Goal: Communication & Community: Answer question/provide support

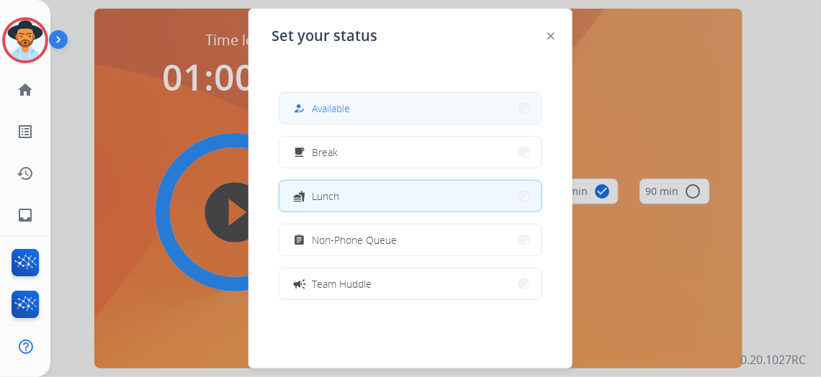
click at [355, 104] on button "how_to_reg Available" at bounding box center [410, 108] width 262 height 31
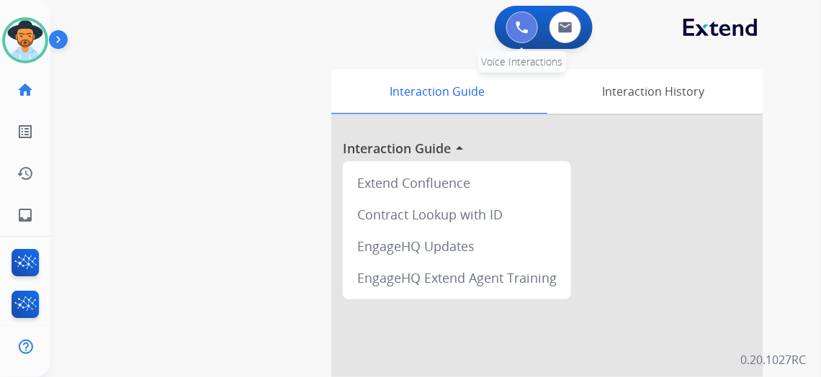
click at [527, 25] on img at bounding box center [522, 27] width 13 height 13
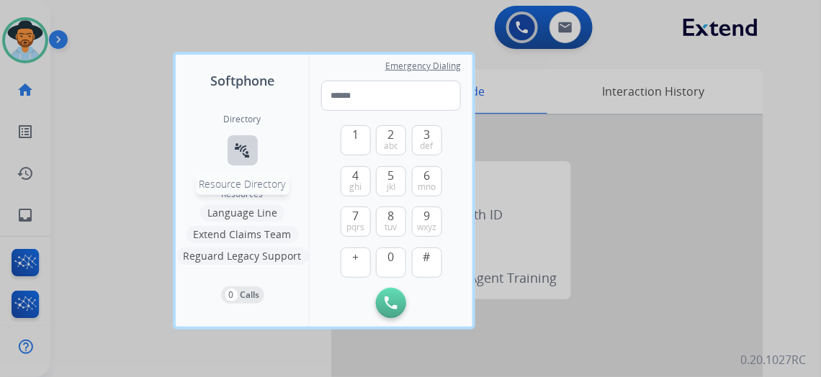
click at [242, 137] on button "connect_without_contact Resource Directory" at bounding box center [243, 150] width 30 height 30
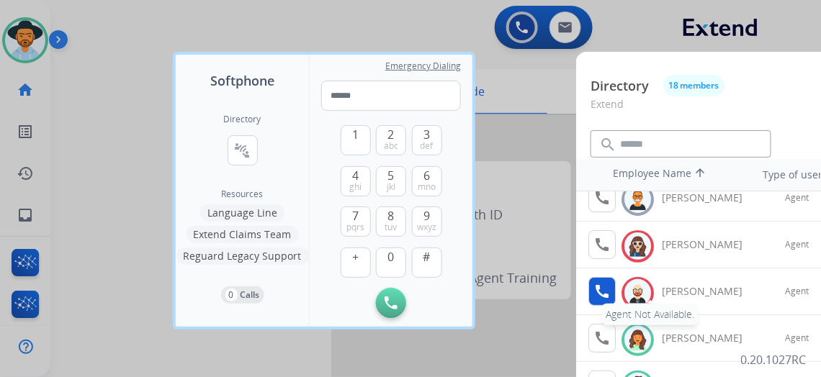
scroll to position [130, 0]
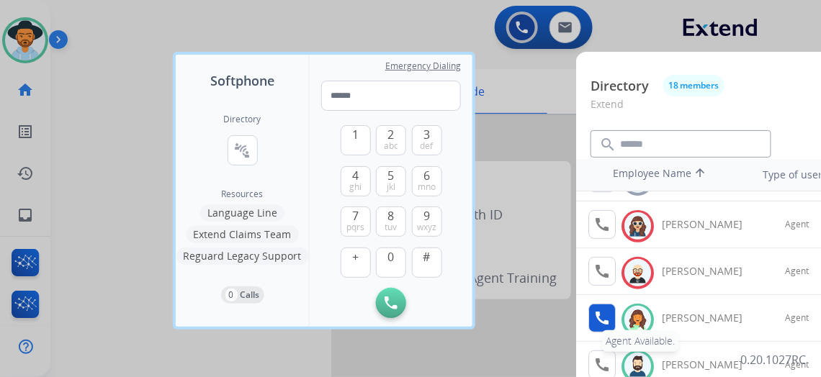
click at [602, 312] on mat-icon "call" at bounding box center [602, 318] width 17 height 17
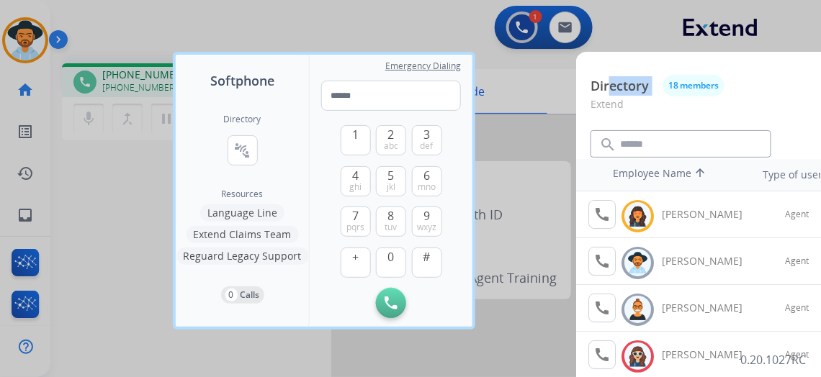
drag, startPoint x: 659, startPoint y: 66, endPoint x: 609, endPoint y: 61, distance: 50.0
click at [609, 61] on div "Directory 18 members Extend search filter_list Filters Employee Name arrow_upwa…" at bounding box center [816, 307] width 480 height 511
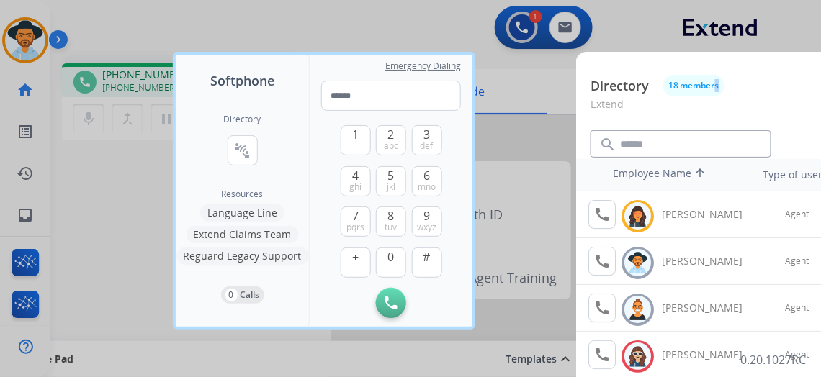
drag, startPoint x: 739, startPoint y: 73, endPoint x: 714, endPoint y: 75, distance: 25.3
click at [714, 75] on div "Directory 18 members Extend search filter_list Filters Employee Name arrow_upwa…" at bounding box center [816, 307] width 480 height 511
drag, startPoint x: 318, startPoint y: 64, endPoint x: 260, endPoint y: 61, distance: 57.7
click at [255, 70] on div "Softphone Directory connect_without_contact Resource Directory Resources Langua…" at bounding box center [324, 191] width 297 height 272
click at [395, 300] on img at bounding box center [391, 303] width 13 height 13
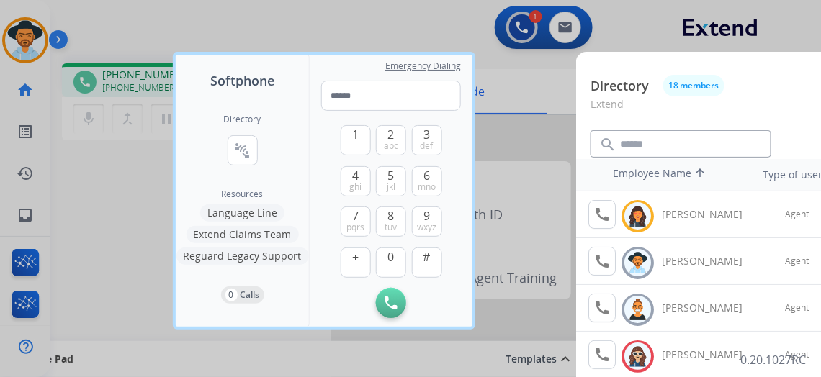
click at [354, 21] on div at bounding box center [410, 188] width 821 height 377
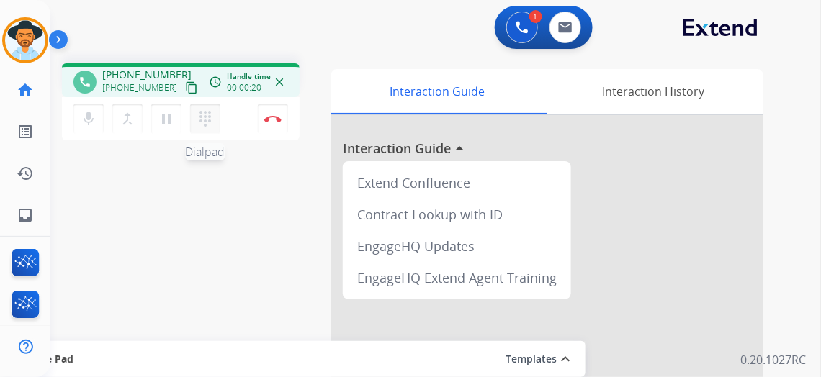
click at [197, 116] on mat-icon "dialpad" at bounding box center [205, 118] width 17 height 17
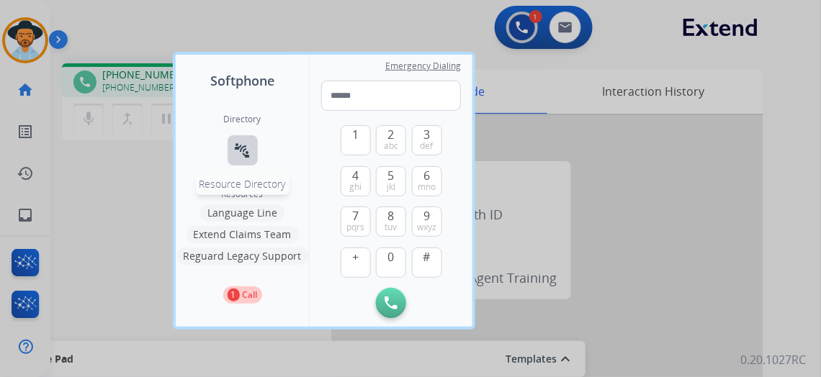
click at [240, 149] on mat-icon "connect_without_contact" at bounding box center [242, 150] width 17 height 17
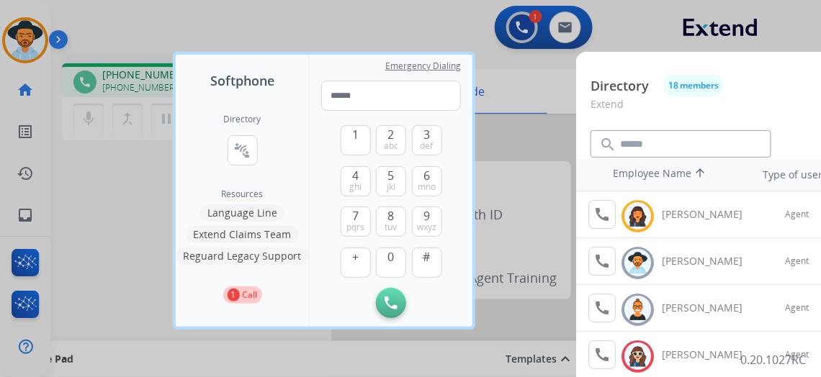
drag, startPoint x: 764, startPoint y: 70, endPoint x: 712, endPoint y: 69, distance: 51.9
click at [712, 69] on div "Directory 18 members Extend search filter_list Filters Employee Name arrow_upwa…" at bounding box center [816, 307] width 480 height 511
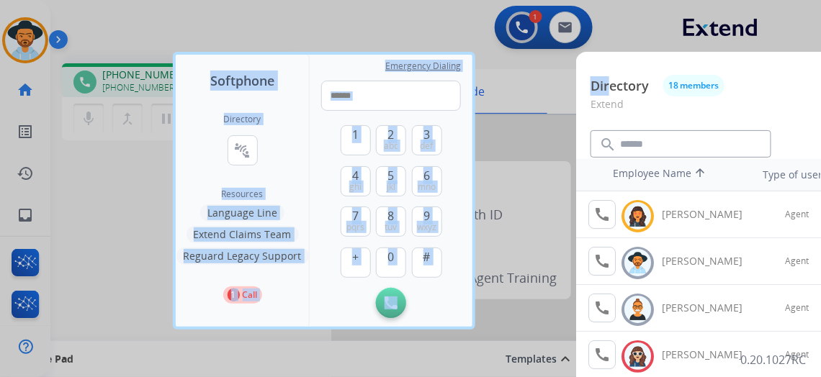
drag, startPoint x: 712, startPoint y: 69, endPoint x: 558, endPoint y: 66, distance: 154.2
click at [558, 66] on div "Softphone Directory connect_without_contact Resource Directory Resources Langua…" at bounding box center [410, 188] width 821 height 377
click at [85, 14] on div at bounding box center [410, 188] width 821 height 377
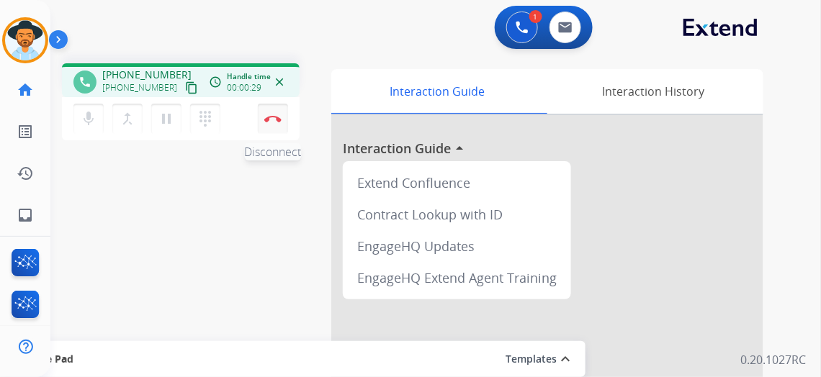
click at [273, 117] on img at bounding box center [272, 118] width 17 height 7
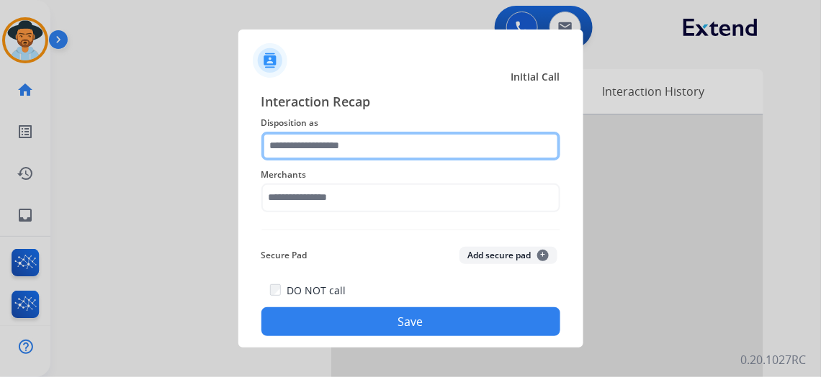
click at [388, 141] on input "text" at bounding box center [410, 146] width 299 height 29
click at [379, 146] on input "text" at bounding box center [410, 146] width 299 height 29
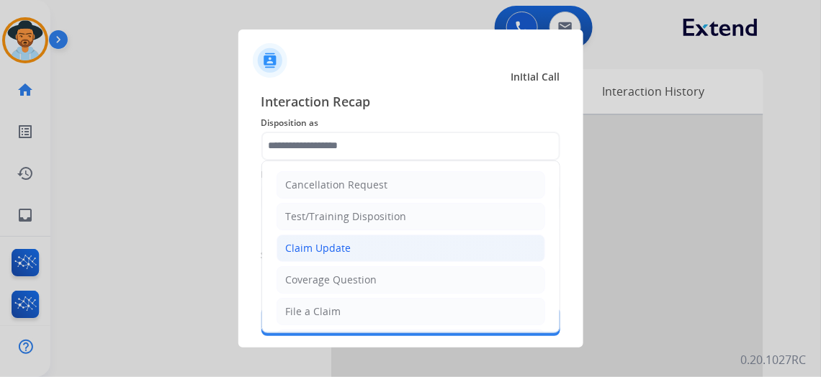
click at [345, 245] on div "Claim Update" at bounding box center [319, 248] width 66 height 14
type input "**********"
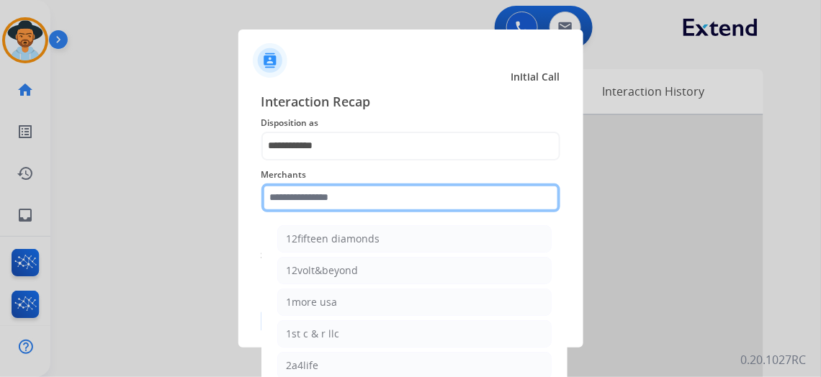
click at [332, 200] on input "text" at bounding box center [410, 198] width 299 height 29
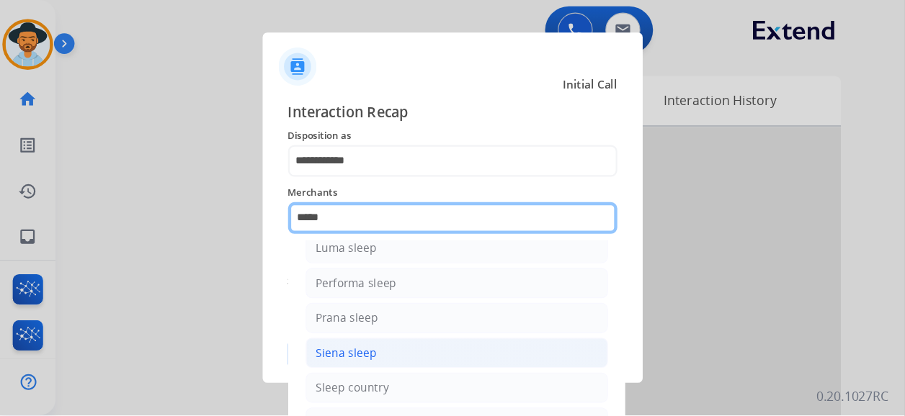
scroll to position [81, 0]
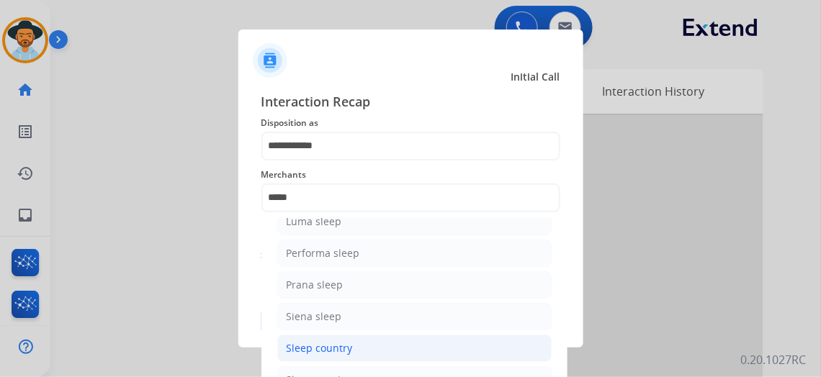
click at [341, 341] on div "Sleep country" at bounding box center [320, 348] width 66 height 14
type input "**********"
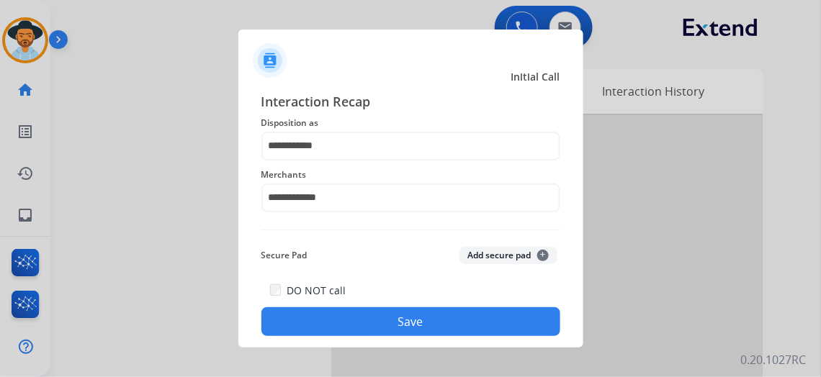
click at [414, 310] on button "Save" at bounding box center [410, 322] width 299 height 29
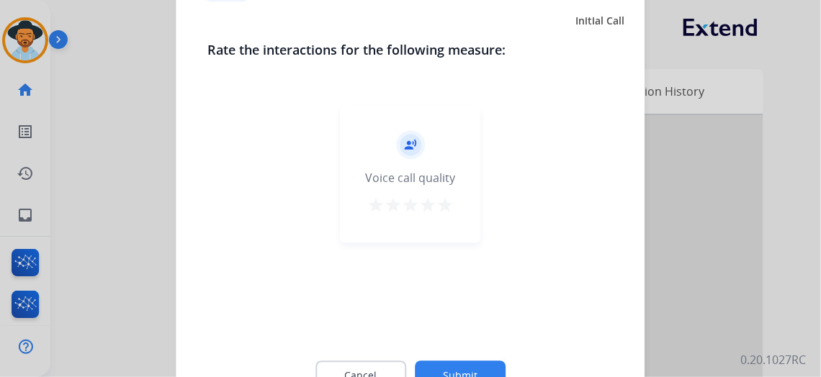
click at [449, 208] on mat-icon "star" at bounding box center [444, 205] width 17 height 17
click at [457, 370] on button "Submit" at bounding box center [460, 377] width 91 height 30
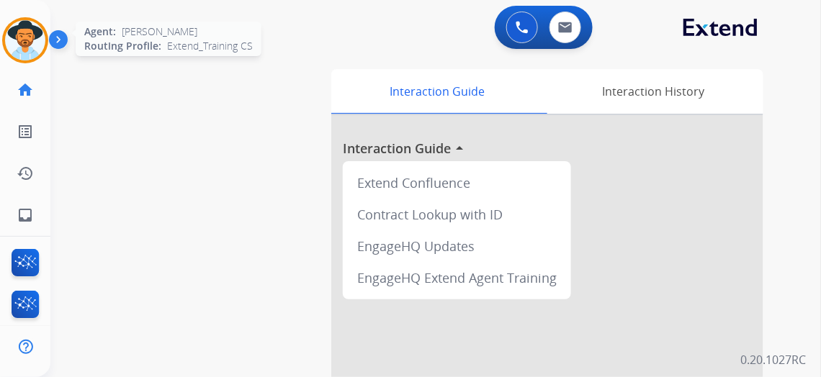
click at [18, 40] on img at bounding box center [25, 40] width 40 height 40
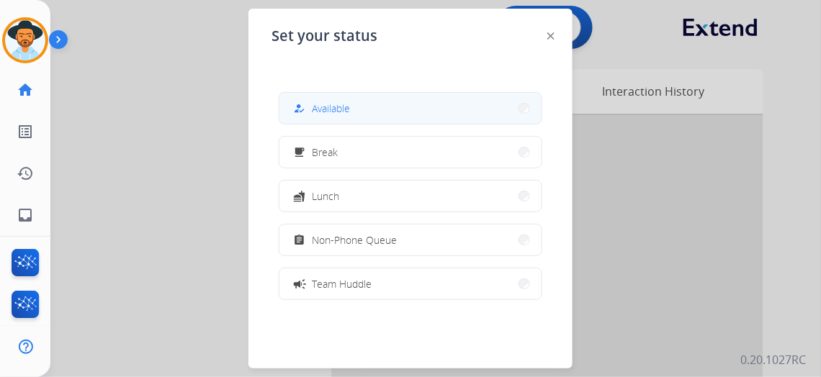
click at [326, 99] on button "how_to_reg Available" at bounding box center [410, 108] width 262 height 31
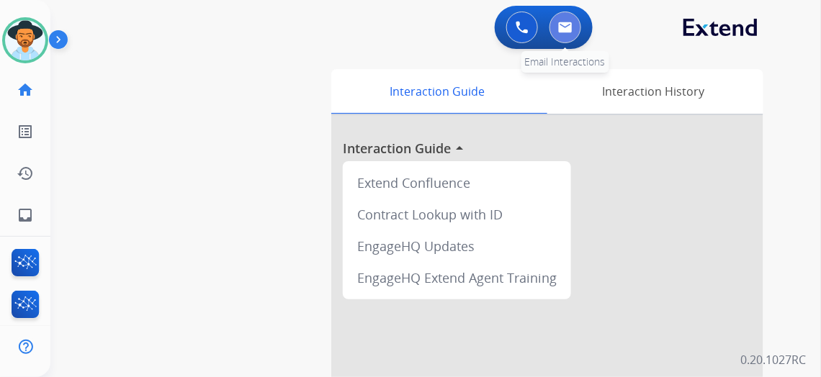
click at [565, 23] on img at bounding box center [565, 28] width 14 height 12
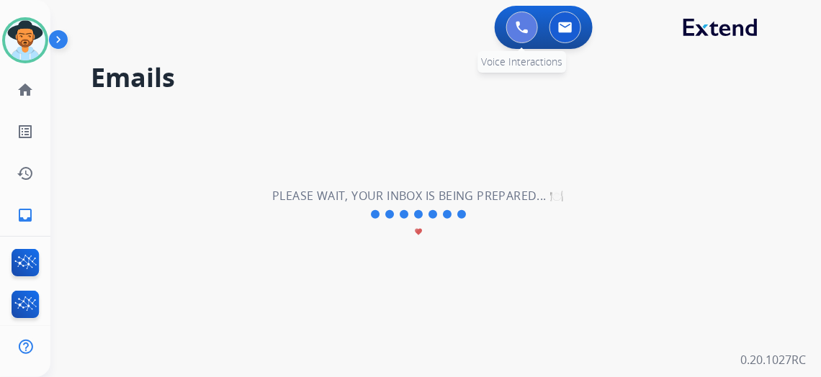
click at [521, 25] on img at bounding box center [522, 27] width 13 height 13
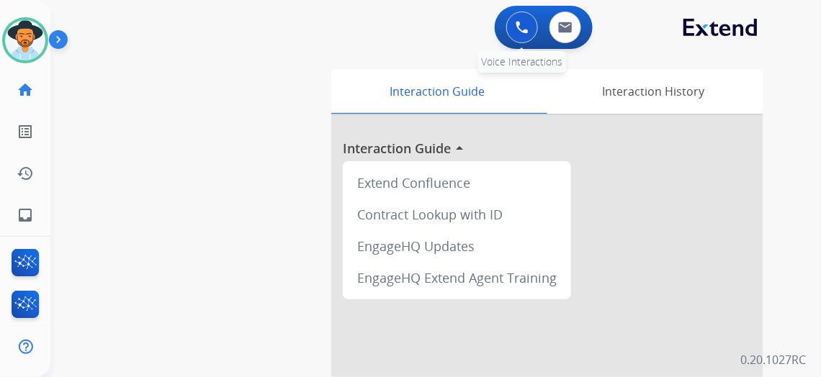
click at [519, 22] on button at bounding box center [522, 28] width 32 height 32
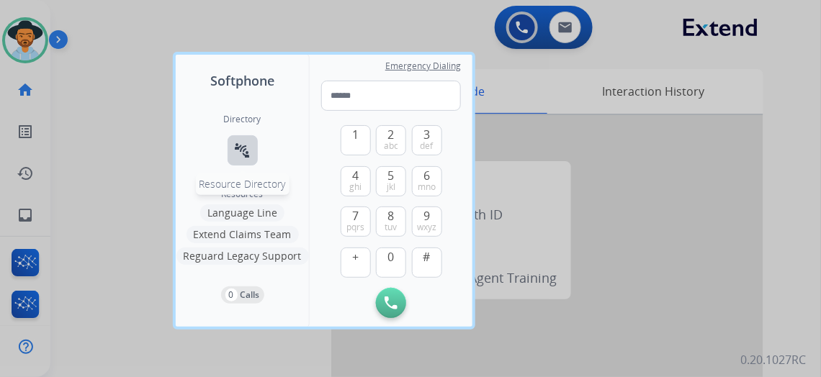
click at [234, 148] on mat-icon "connect_without_contact" at bounding box center [242, 150] width 17 height 17
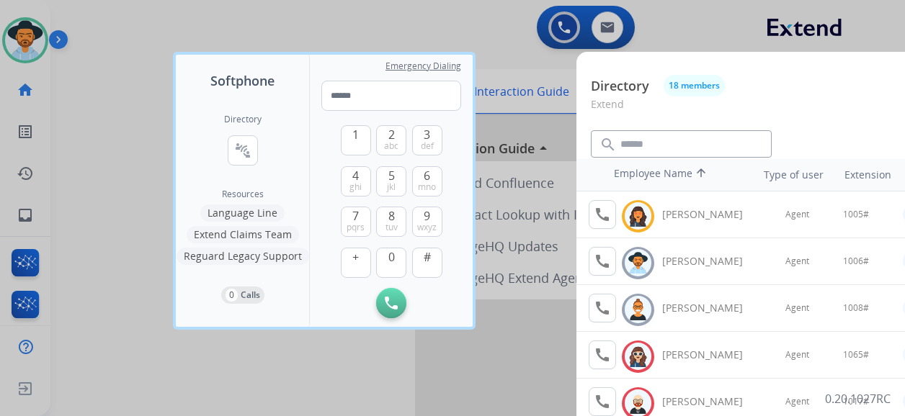
drag, startPoint x: 740, startPoint y: 0, endPoint x: 501, endPoint y: 25, distance: 240.5
click at [501, 26] on div at bounding box center [452, 208] width 905 height 416
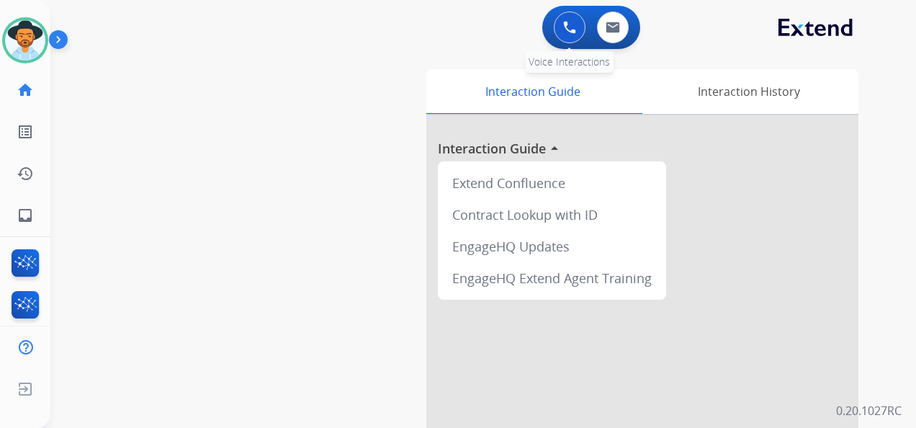
click at [562, 24] on button at bounding box center [570, 28] width 32 height 32
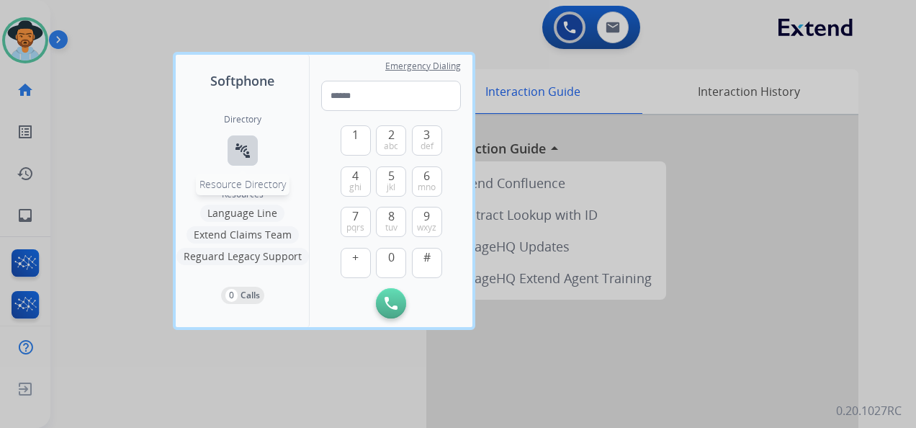
click at [242, 141] on button "connect_without_contact Resource Directory" at bounding box center [243, 150] width 30 height 30
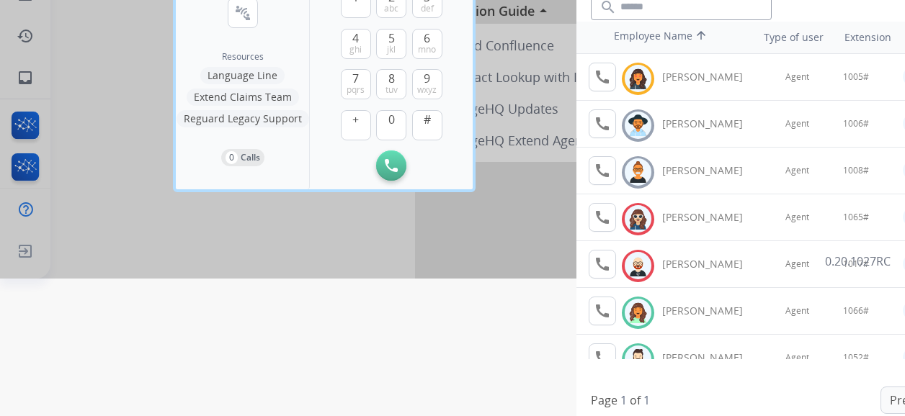
scroll to position [144, 0]
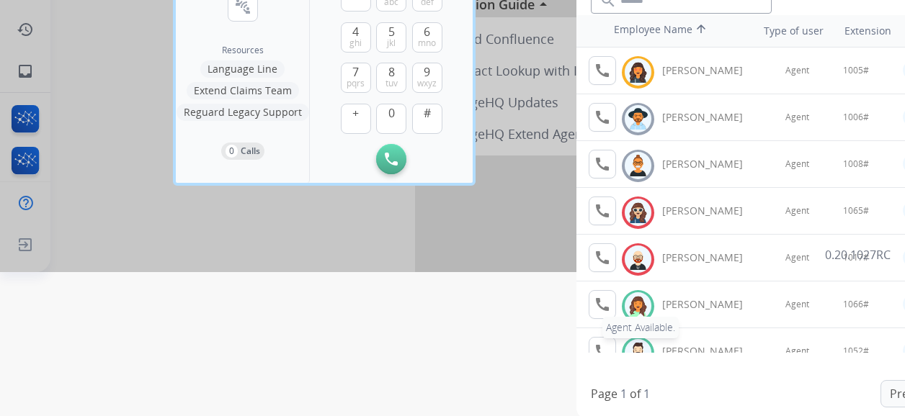
click at [599, 305] on mat-icon "call" at bounding box center [602, 304] width 17 height 17
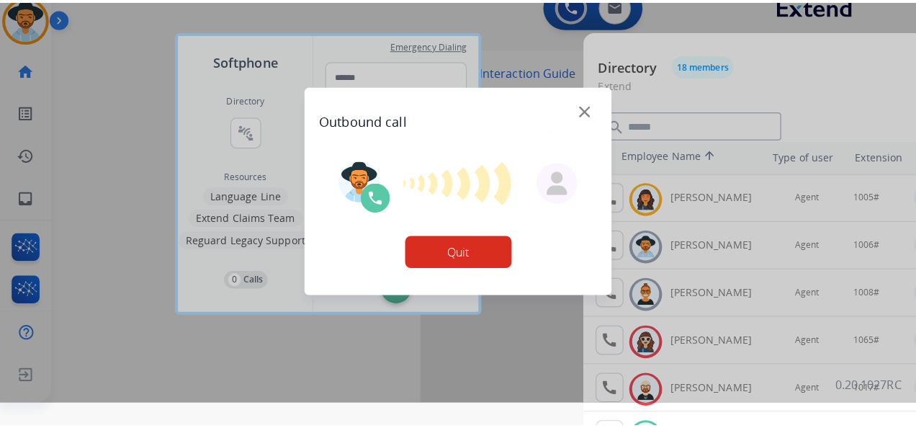
scroll to position [0, 0]
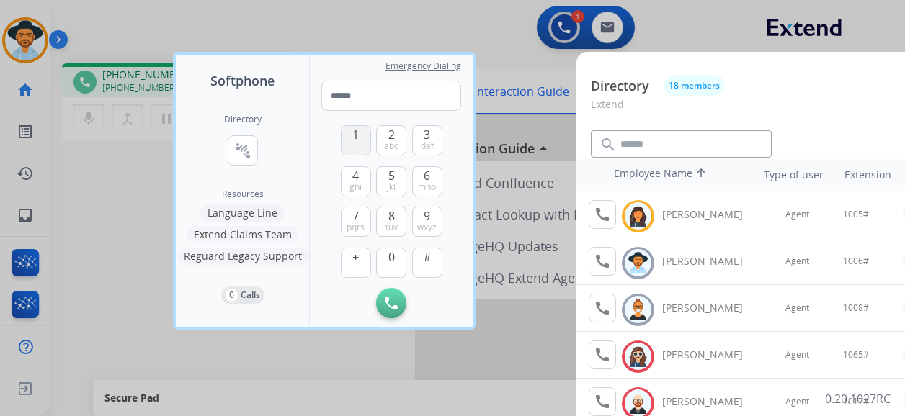
click at [356, 135] on span "1" at bounding box center [355, 134] width 6 height 17
click at [389, 256] on span "0" at bounding box center [391, 256] width 6 height 17
click at [422, 182] on span "mno" at bounding box center [427, 188] width 18 height 12
click at [430, 264] on button "#" at bounding box center [427, 263] width 30 height 30
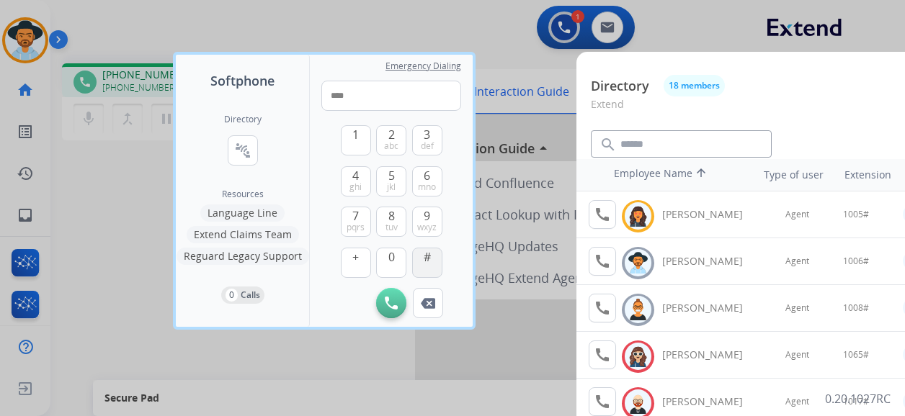
type input "*****"
click at [403, 13] on div at bounding box center [452, 208] width 905 height 416
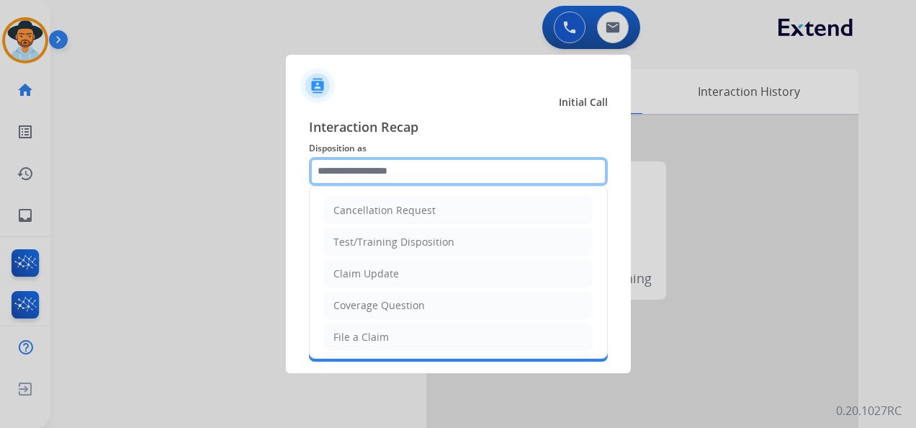
click at [422, 166] on input "text" at bounding box center [458, 171] width 299 height 29
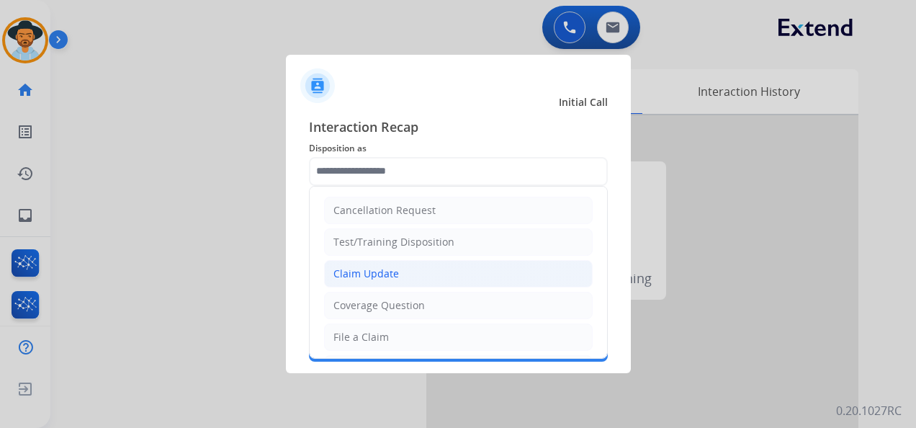
click at [422, 277] on li "Claim Update" at bounding box center [458, 273] width 269 height 27
type input "**********"
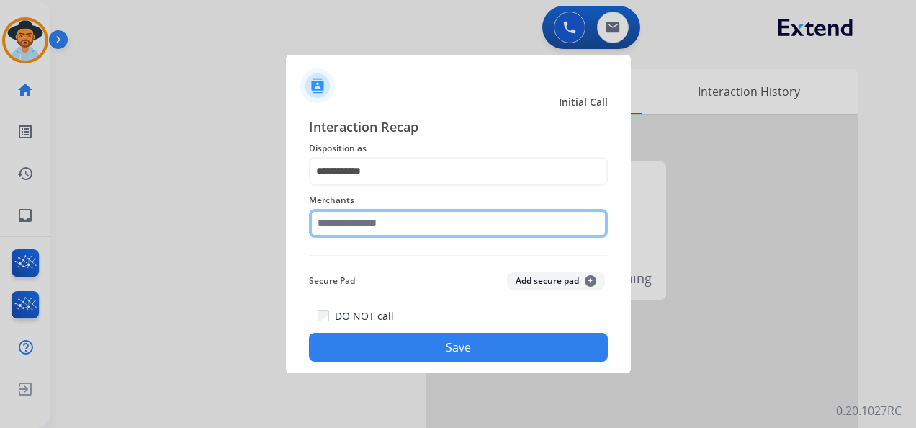
click at [418, 230] on input "text" at bounding box center [458, 223] width 299 height 29
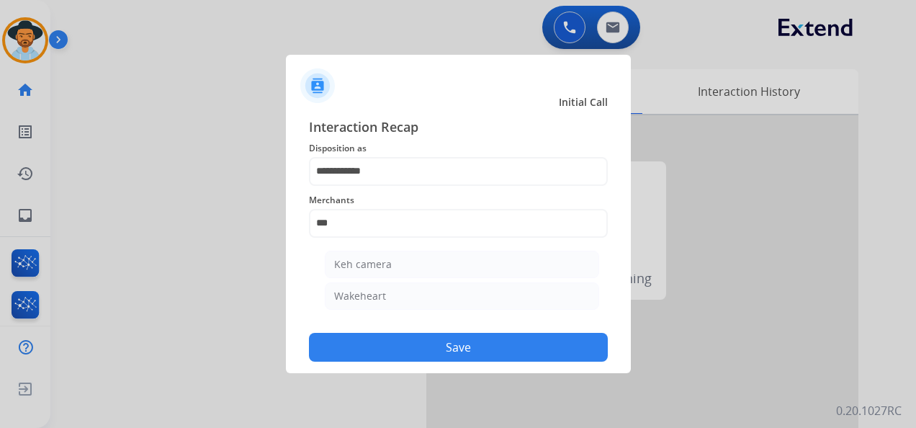
drag, startPoint x: 428, startPoint y: 265, endPoint x: 397, endPoint y: 277, distance: 33.0
click at [428, 264] on li "Keh camera" at bounding box center [462, 264] width 274 height 27
type input "**********"
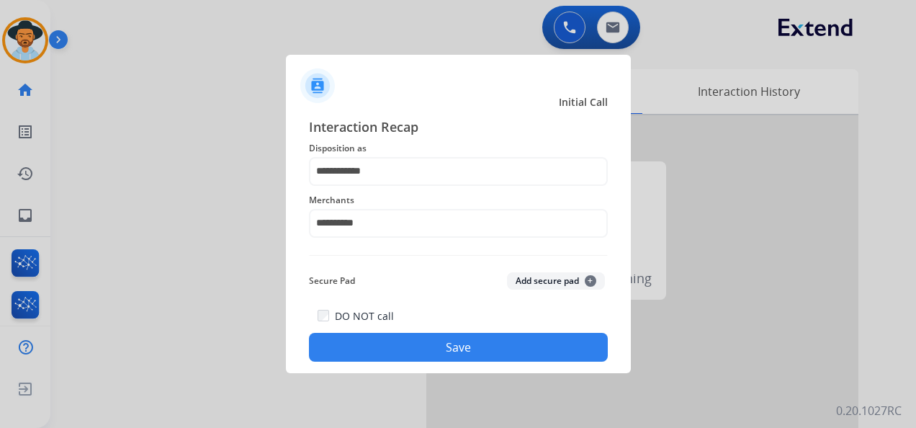
click at [423, 344] on button "Save" at bounding box center [458, 347] width 299 height 29
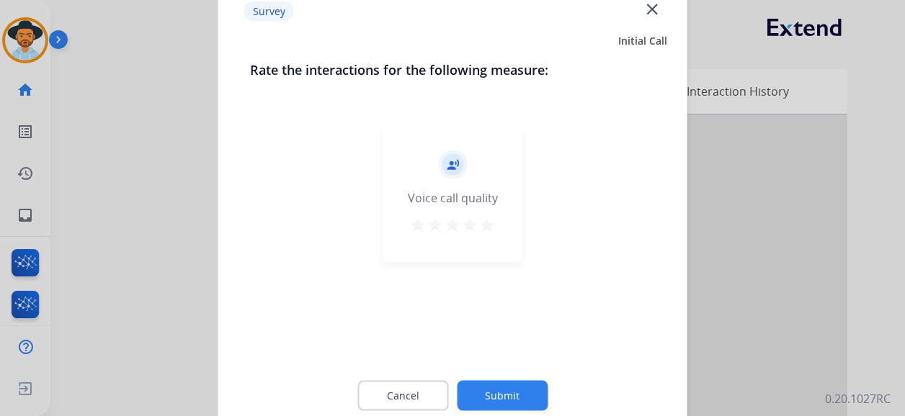
drag, startPoint x: 483, startPoint y: 215, endPoint x: 491, endPoint y: 218, distance: 8.4
click at [483, 215] on div "record_voice_over Voice call quality star star star star star" at bounding box center [452, 194] width 140 height 137
click at [493, 223] on mat-icon "star" at bounding box center [486, 225] width 17 height 17
click at [504, 377] on button "Submit" at bounding box center [502, 396] width 91 height 30
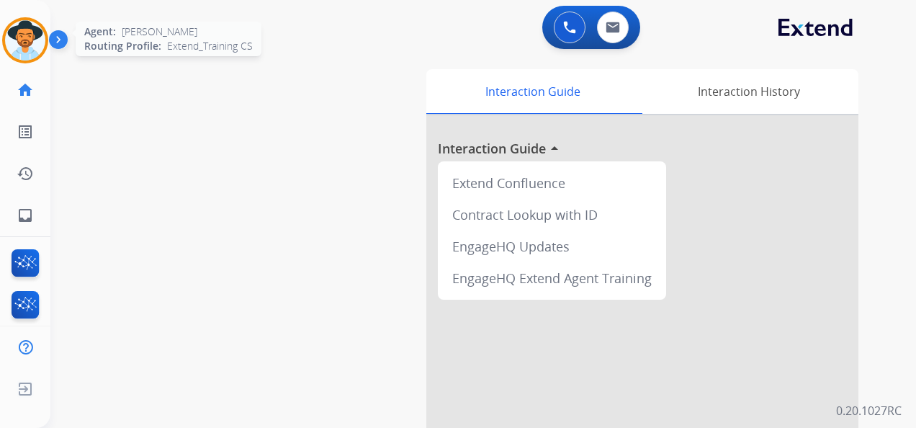
click at [30, 43] on img at bounding box center [25, 40] width 40 height 40
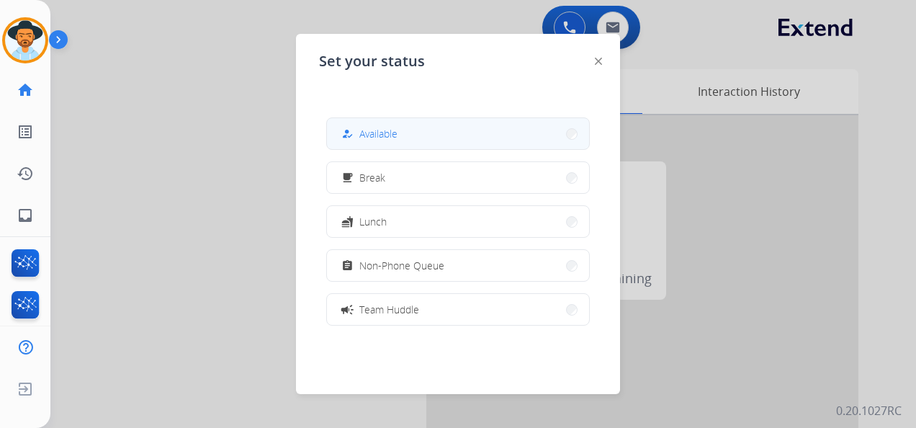
click at [416, 139] on button "how_to_reg Available" at bounding box center [458, 133] width 262 height 31
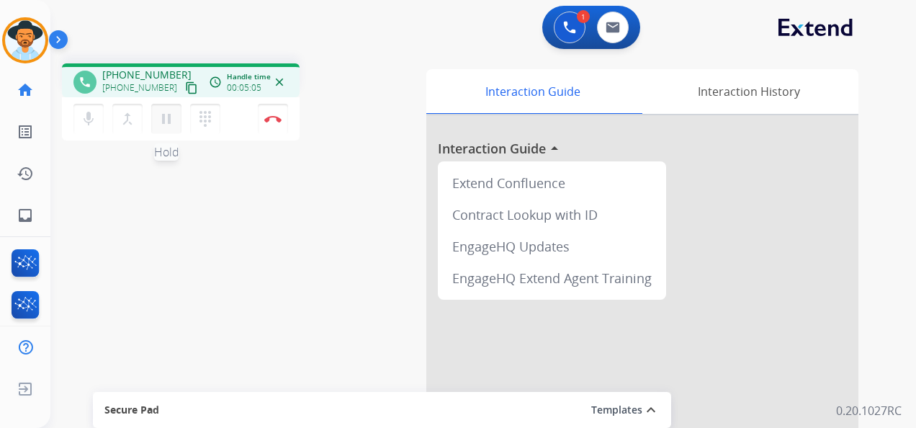
click at [168, 117] on mat-icon "pause" at bounding box center [166, 118] width 17 height 17
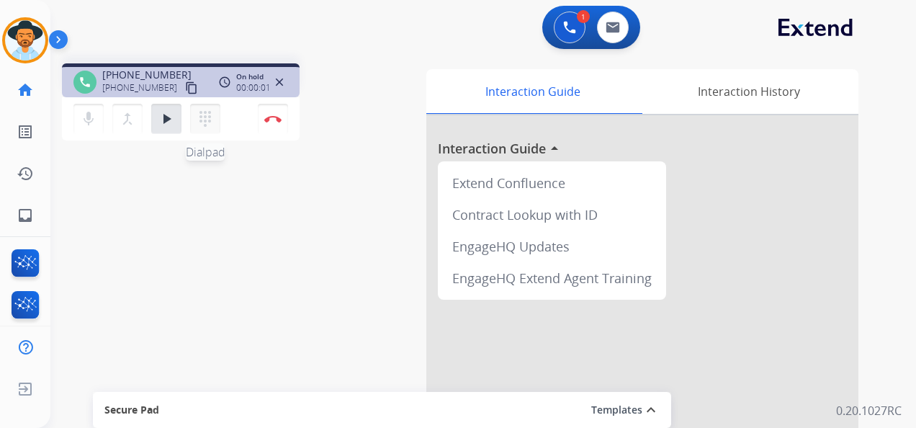
click at [203, 119] on mat-icon "dialpad" at bounding box center [205, 118] width 17 height 17
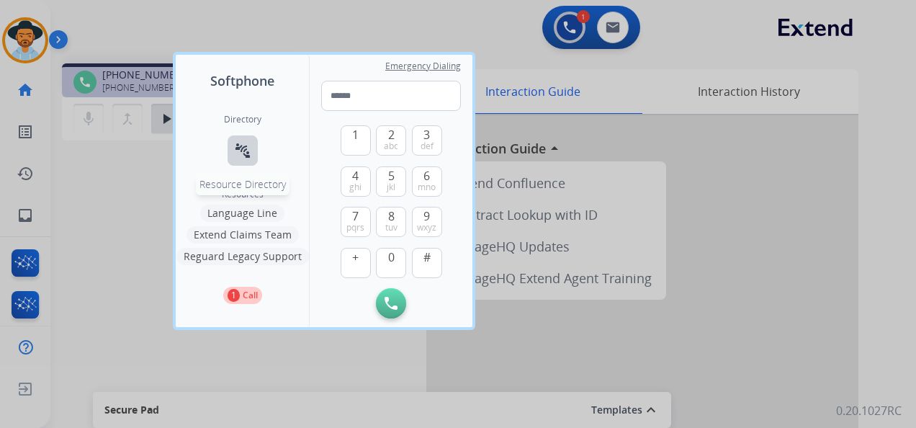
click at [243, 147] on mat-icon "connect_without_contact" at bounding box center [242, 150] width 17 height 17
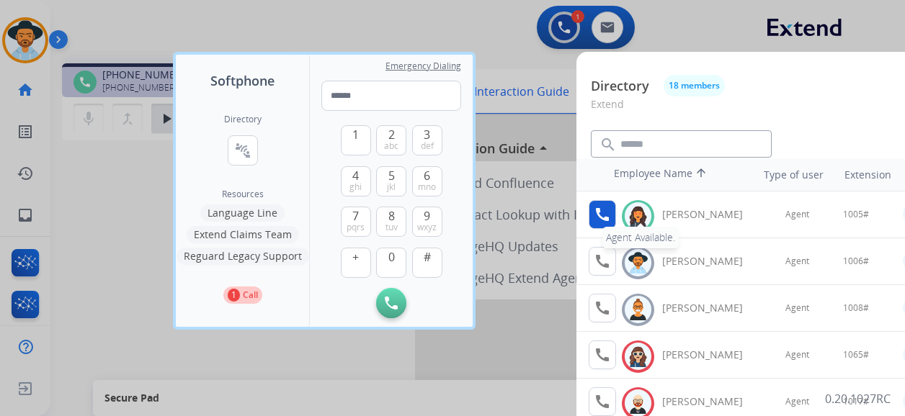
click at [611, 217] on button "call Agent Available." at bounding box center [601, 214] width 27 height 29
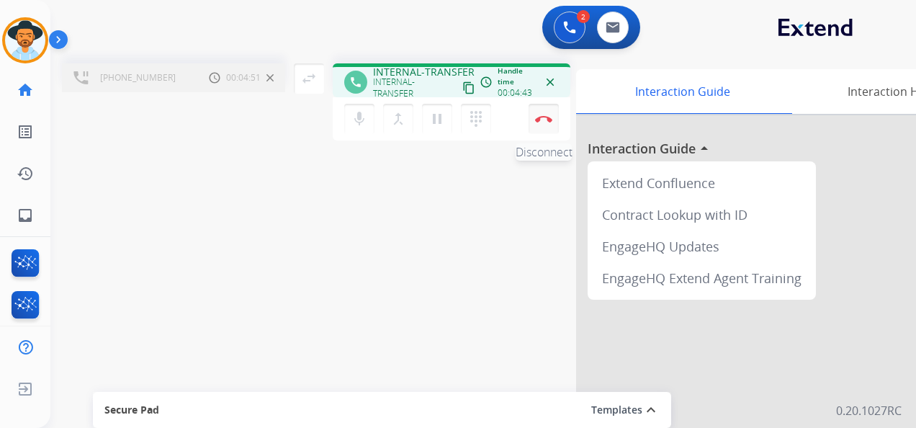
click at [545, 116] on img at bounding box center [543, 118] width 17 height 7
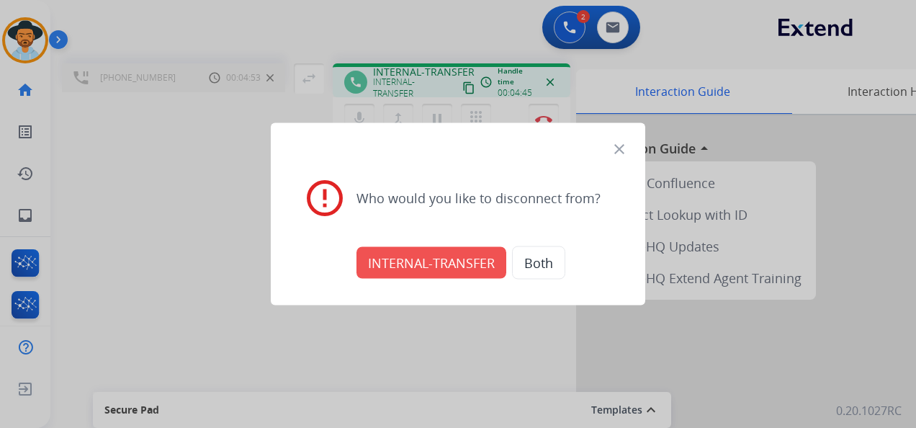
click at [456, 259] on button "INTERNAL-TRANSFER" at bounding box center [432, 263] width 150 height 32
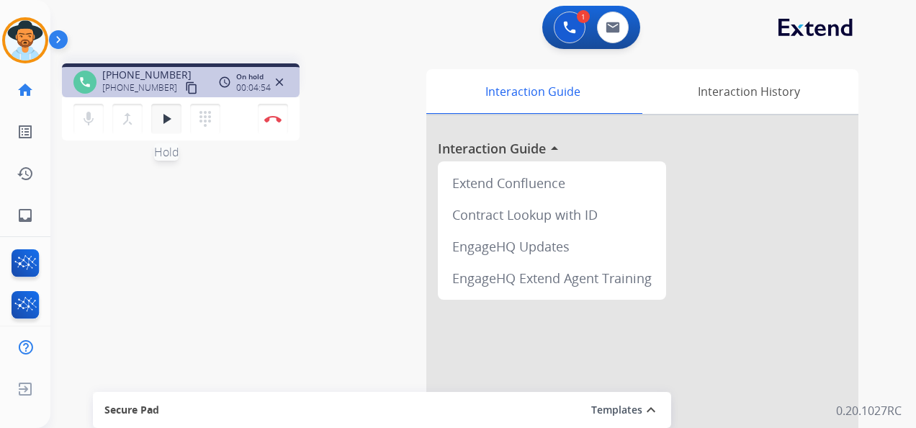
click at [163, 118] on mat-icon "play_arrow" at bounding box center [166, 118] width 17 height 17
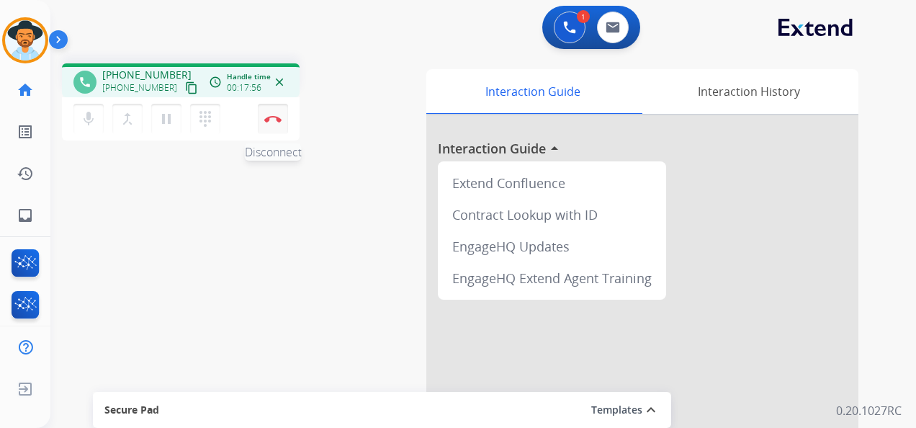
click at [273, 114] on button "Disconnect" at bounding box center [273, 119] width 30 height 30
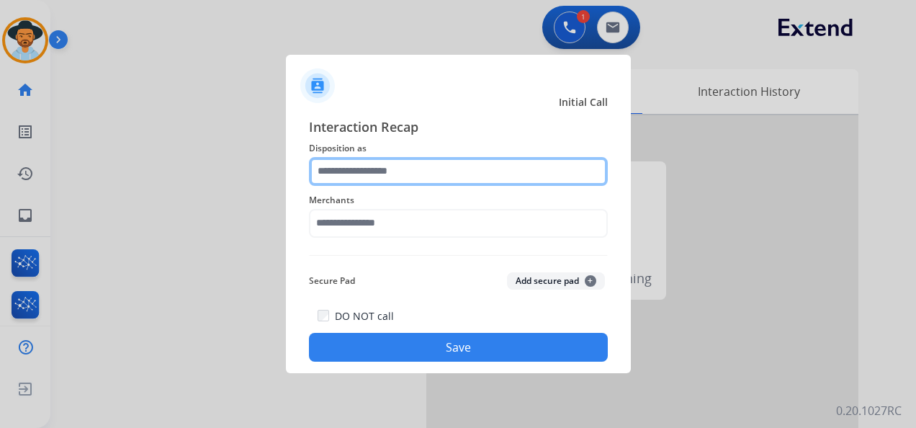
click at [424, 169] on input "text" at bounding box center [458, 171] width 299 height 29
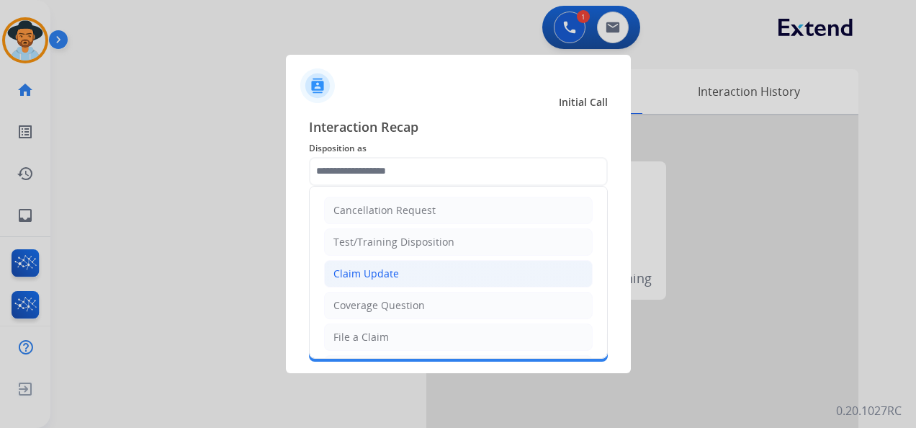
click at [413, 272] on li "Claim Update" at bounding box center [458, 273] width 269 height 27
type input "**********"
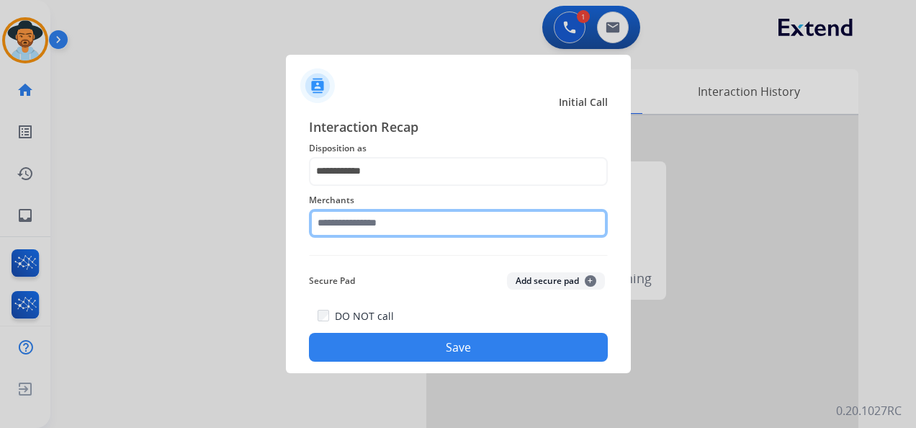
click at [419, 228] on input "text" at bounding box center [458, 223] width 299 height 29
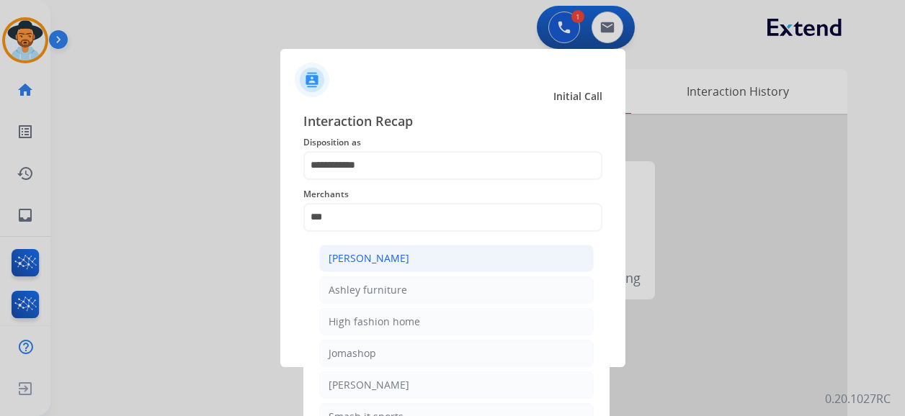
click at [444, 259] on li "[PERSON_NAME]" at bounding box center [456, 258] width 274 height 27
type input "**********"
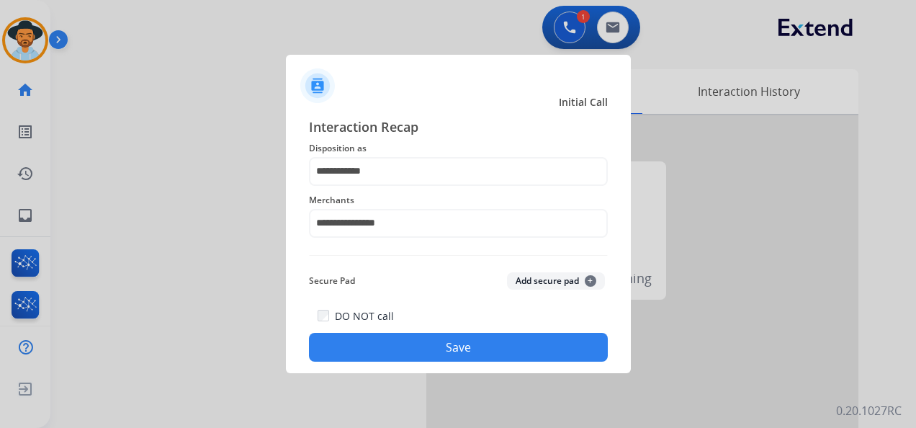
click at [488, 347] on button "Save" at bounding box center [458, 347] width 299 height 29
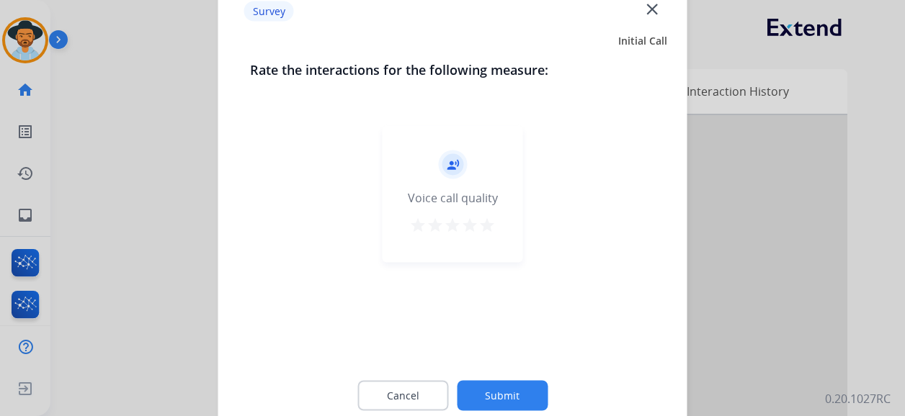
click at [494, 227] on mat-icon "star" at bounding box center [486, 225] width 17 height 17
click at [513, 377] on button "Submit" at bounding box center [502, 396] width 91 height 30
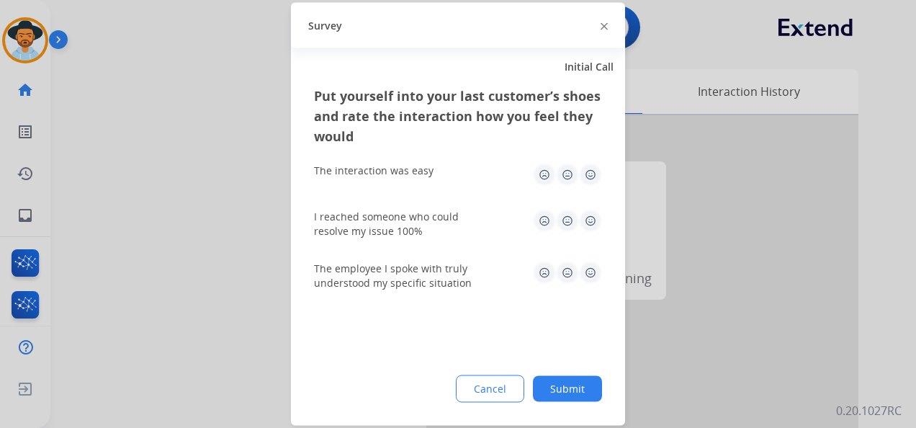
click at [595, 173] on img at bounding box center [590, 175] width 23 height 23
click at [588, 218] on img at bounding box center [590, 221] width 23 height 23
click at [590, 274] on img at bounding box center [590, 272] width 23 height 23
click at [569, 377] on button "Submit" at bounding box center [567, 389] width 69 height 26
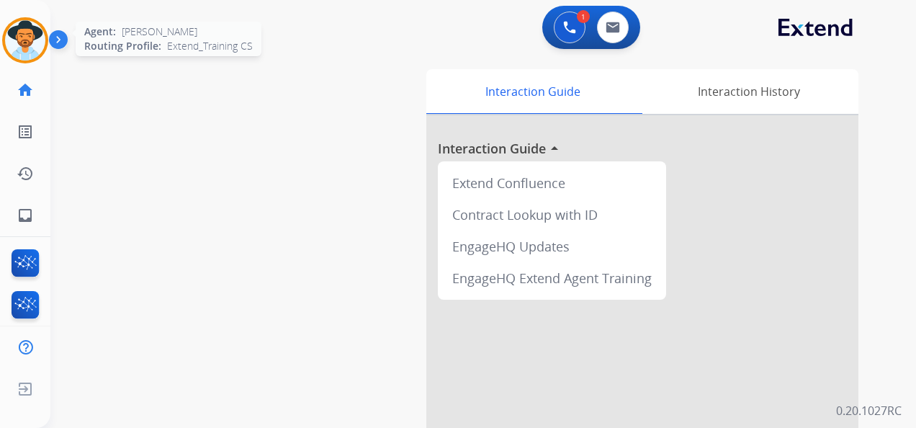
click at [30, 37] on img at bounding box center [25, 40] width 40 height 40
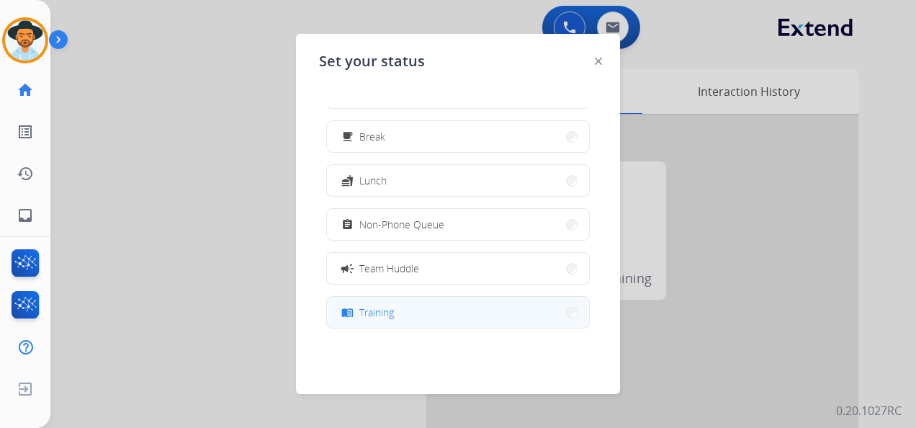
scroll to position [72, 0]
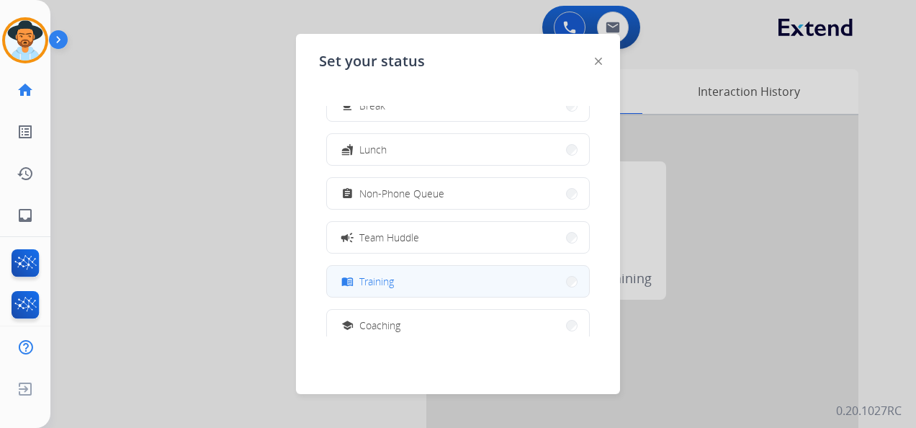
click at [427, 270] on button "menu_book Training" at bounding box center [458, 281] width 262 height 31
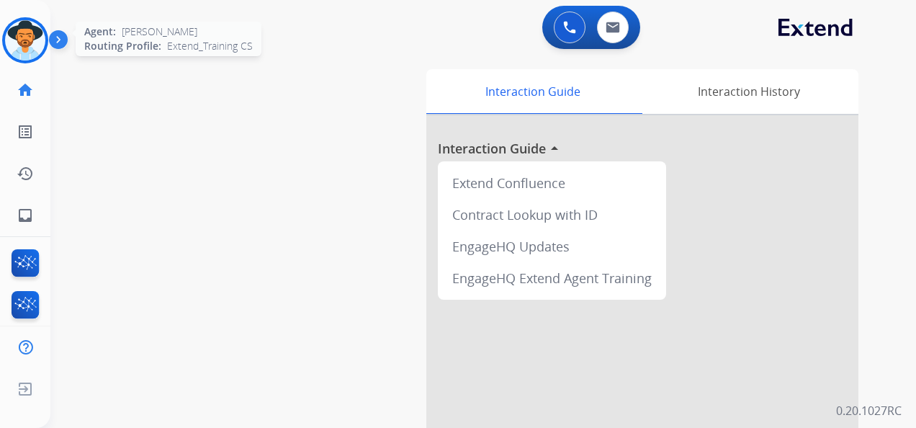
drag, startPoint x: 71, startPoint y: 15, endPoint x: 35, endPoint y: 37, distance: 43.0
click at [37, 32] on img at bounding box center [25, 40] width 40 height 40
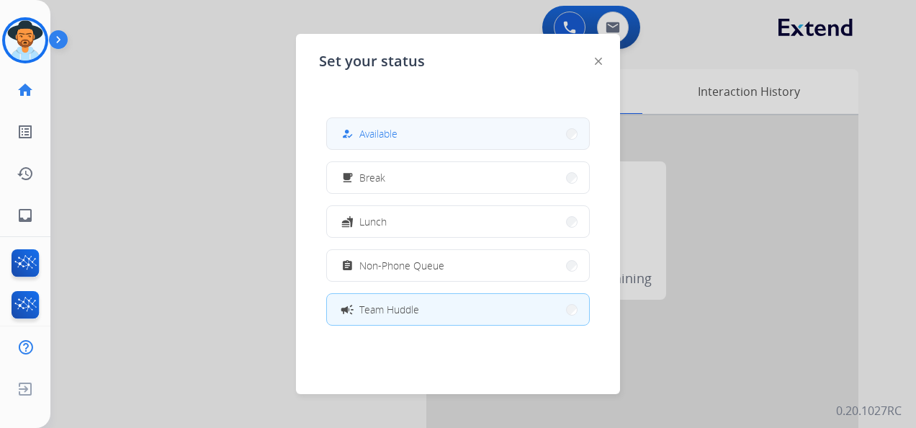
click at [393, 138] on span "Available" at bounding box center [378, 133] width 38 height 15
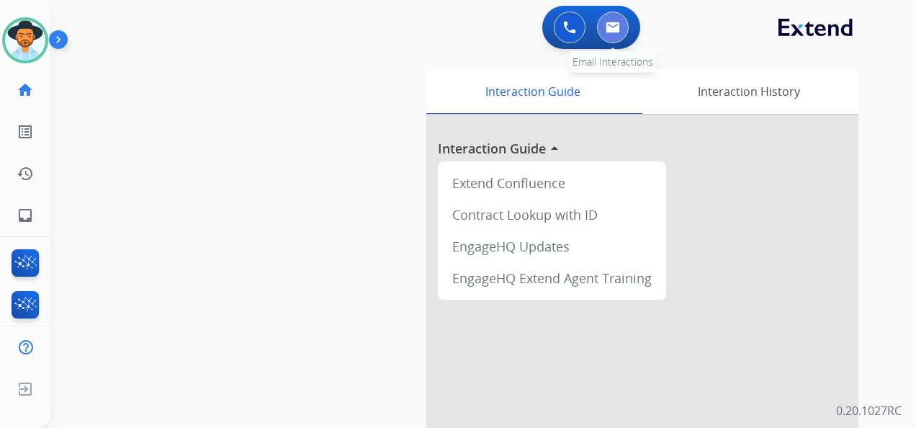
drag, startPoint x: 608, startPoint y: 7, endPoint x: 611, endPoint y: 30, distance: 23.2
click at [611, 30] on img at bounding box center [613, 28] width 14 height 12
select select "**********"
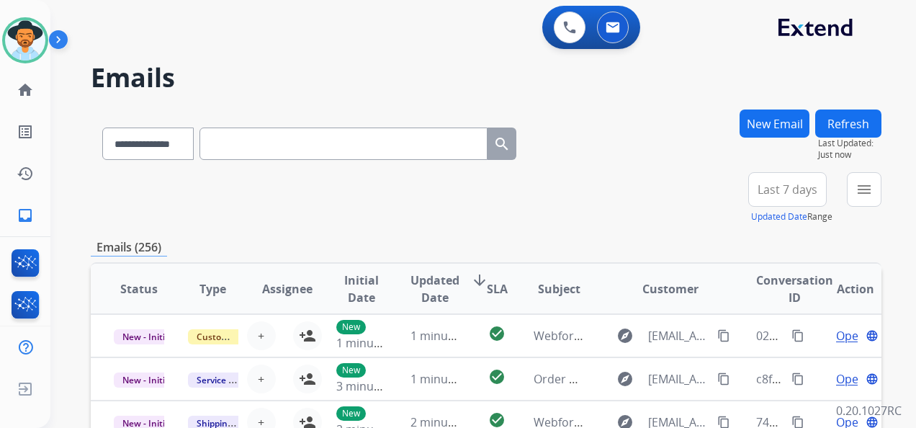
drag, startPoint x: 732, startPoint y: 196, endPoint x: 782, endPoint y: 194, distance: 50.4
click at [782, 192] on span "Last 7 days" at bounding box center [788, 190] width 60 height 6
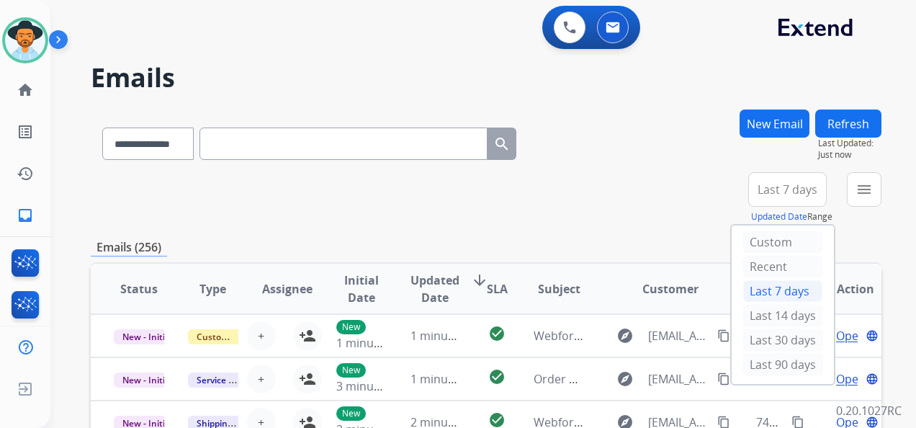
click at [782, 192] on span "Last 7 days" at bounding box center [788, 190] width 60 height 6
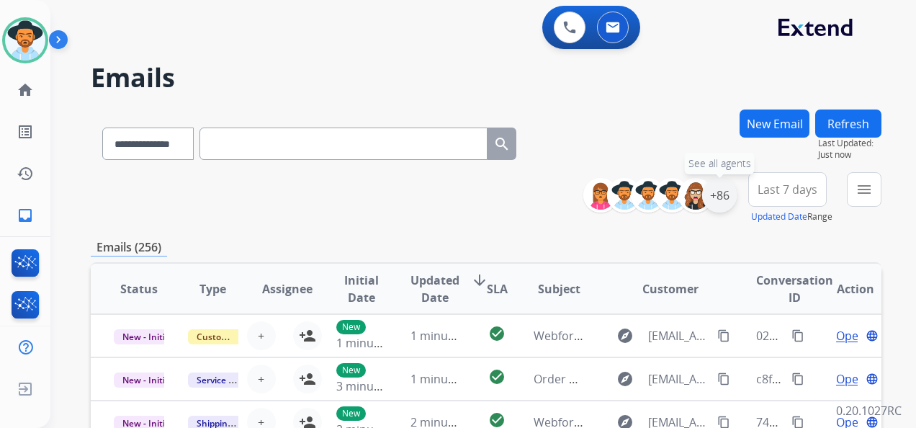
click at [712, 196] on div "+86" at bounding box center [719, 195] width 35 height 35
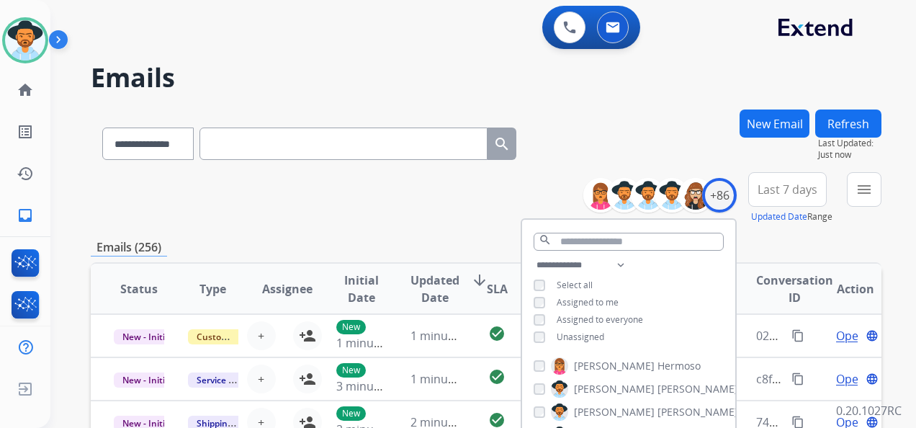
drag, startPoint x: 638, startPoint y: 290, endPoint x: 568, endPoint y: 186, distance: 125.1
click at [568, 186] on div "**********" at bounding box center [486, 198] width 791 height 52
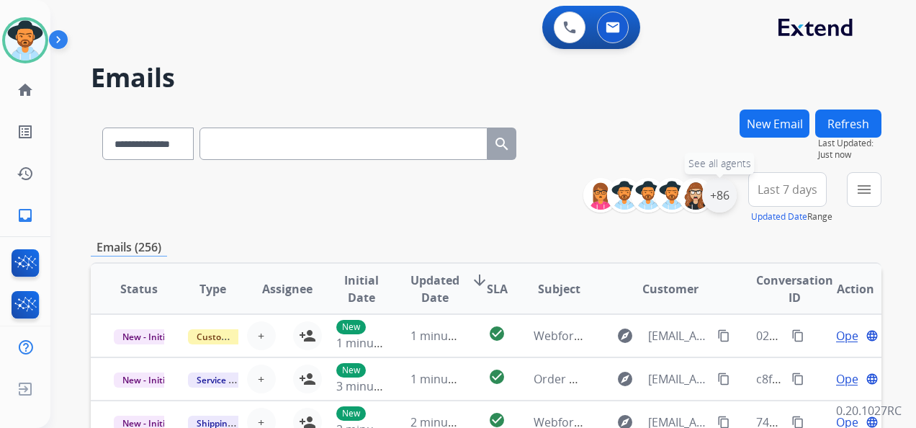
click at [716, 192] on div "+86" at bounding box center [719, 195] width 35 height 35
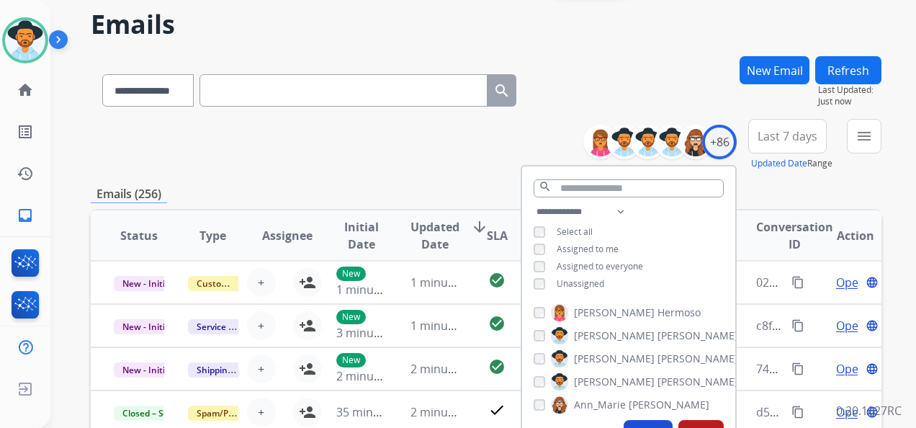
scroll to position [144, 0]
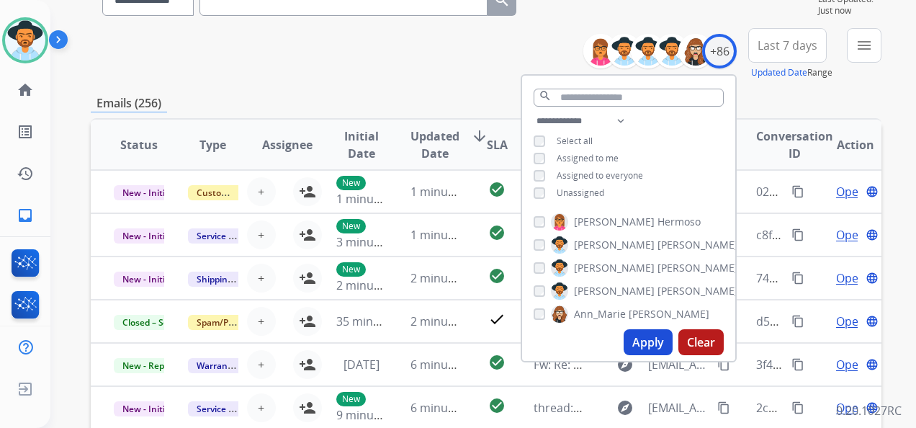
click at [648, 336] on button "Apply" at bounding box center [648, 342] width 49 height 26
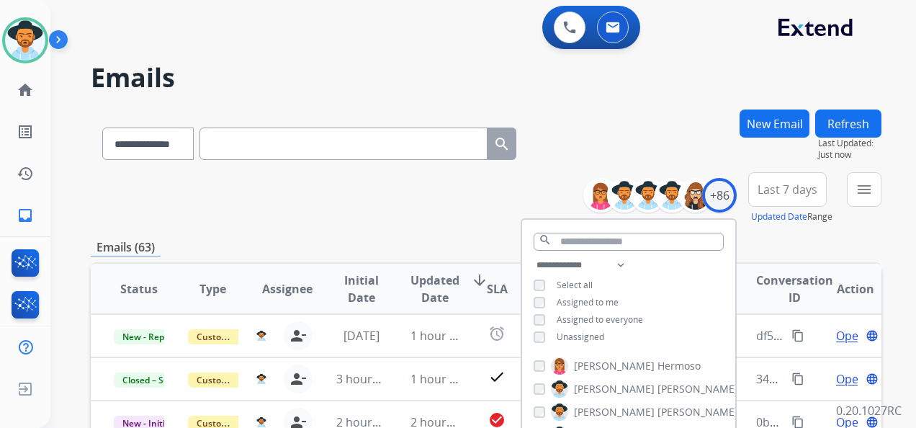
click at [791, 199] on button "Last 7 days" at bounding box center [787, 189] width 79 height 35
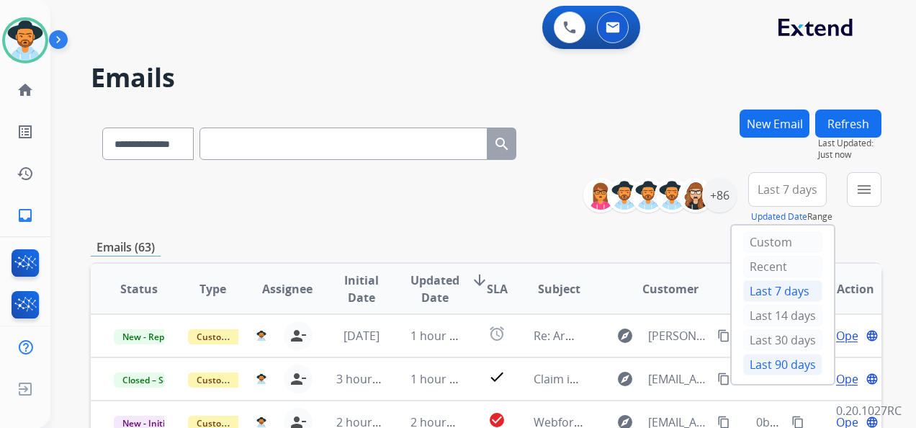
click at [800, 354] on div "Last 90 days" at bounding box center [782, 365] width 79 height 22
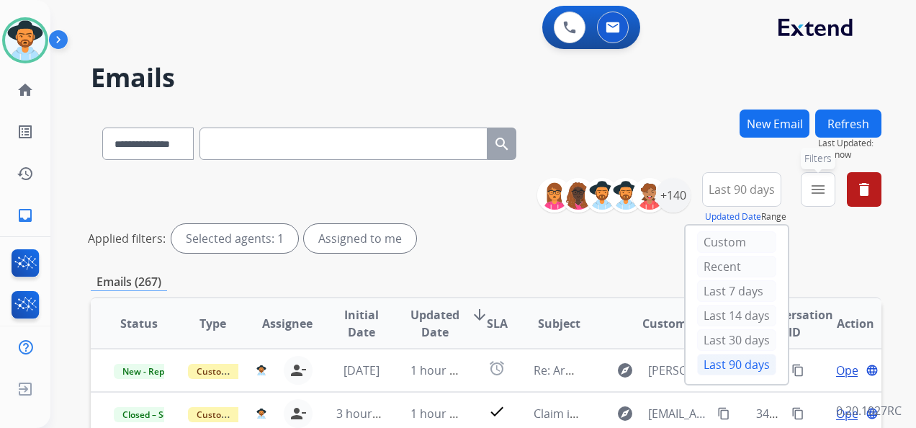
click at [816, 184] on mat-icon "menu" at bounding box center [818, 189] width 17 height 17
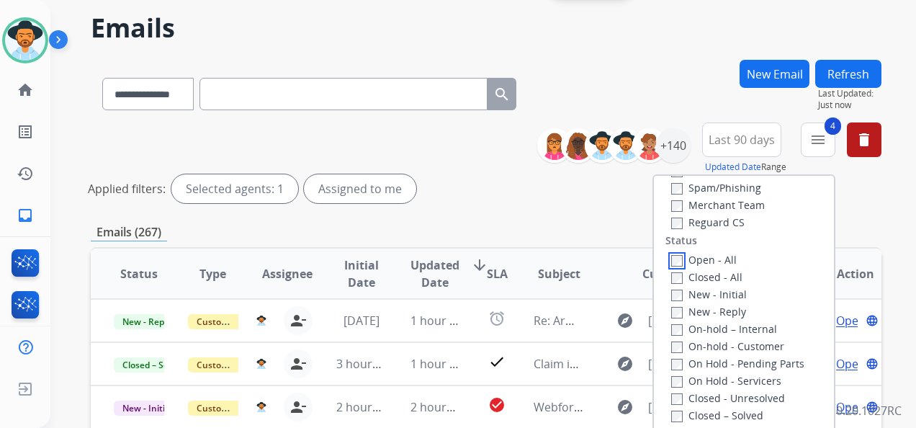
scroll to position [72, 0]
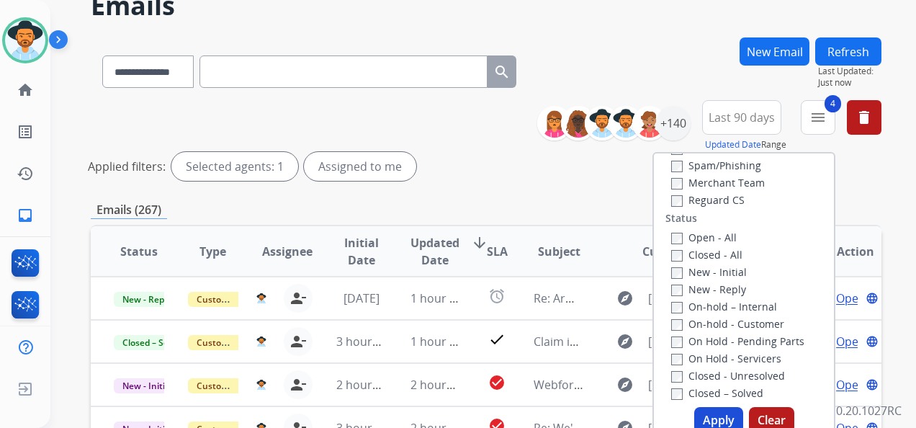
click at [716, 377] on button "Apply" at bounding box center [718, 420] width 49 height 26
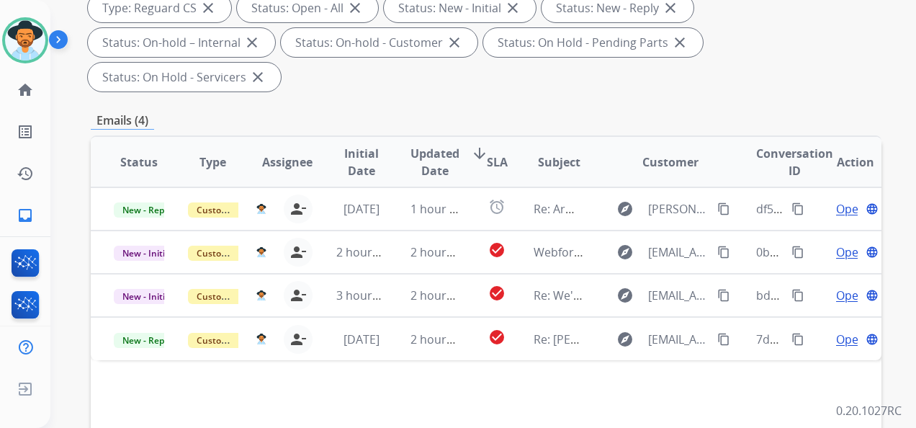
scroll to position [288, 0]
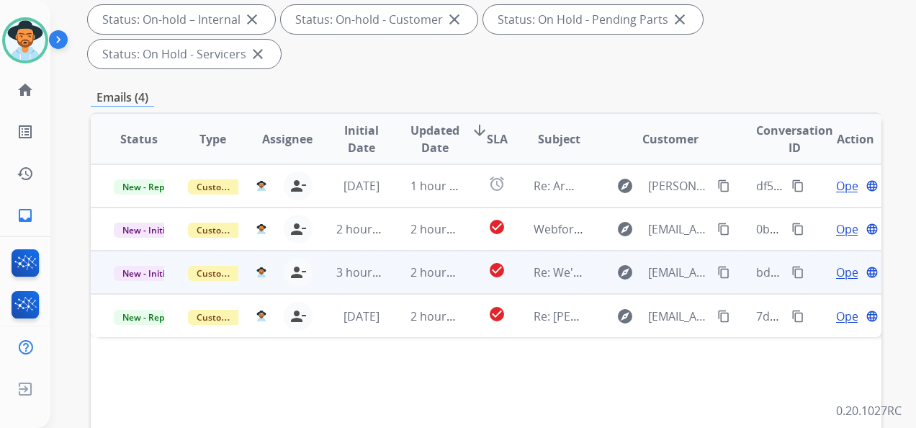
click at [820, 272] on span "Open" at bounding box center [851, 272] width 30 height 17
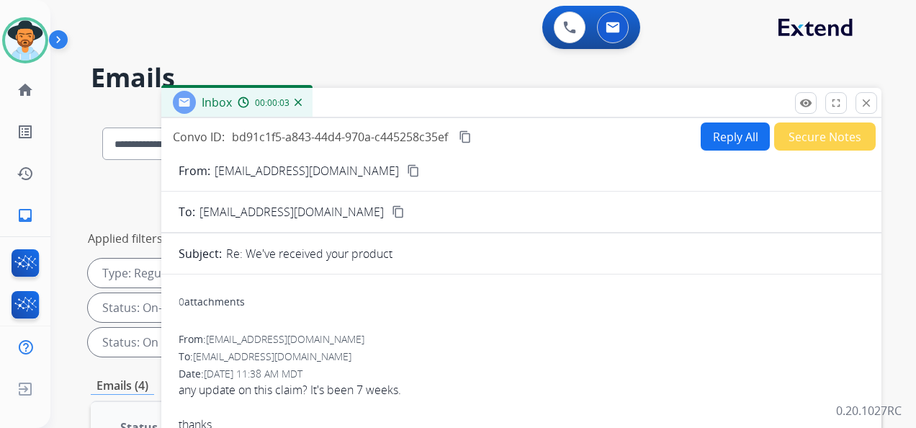
scroll to position [0, 0]
click at [721, 144] on button "Reply All" at bounding box center [735, 136] width 69 height 28
select select "**********"
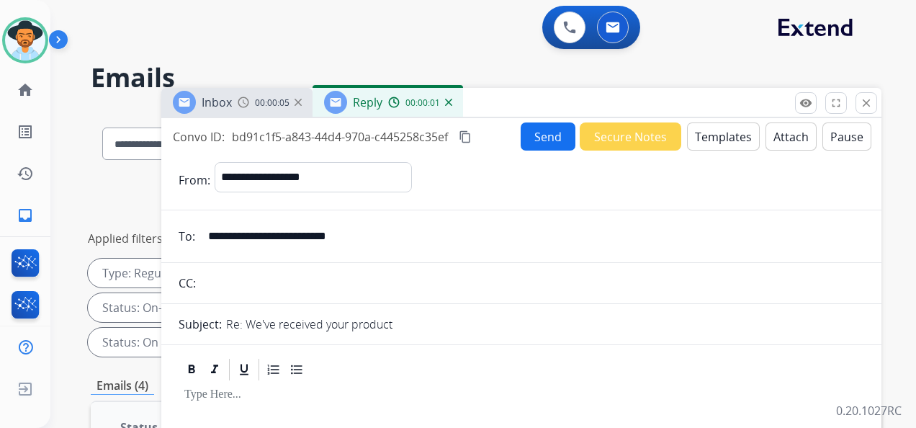
click at [719, 132] on button "Templates" at bounding box center [723, 136] width 73 height 28
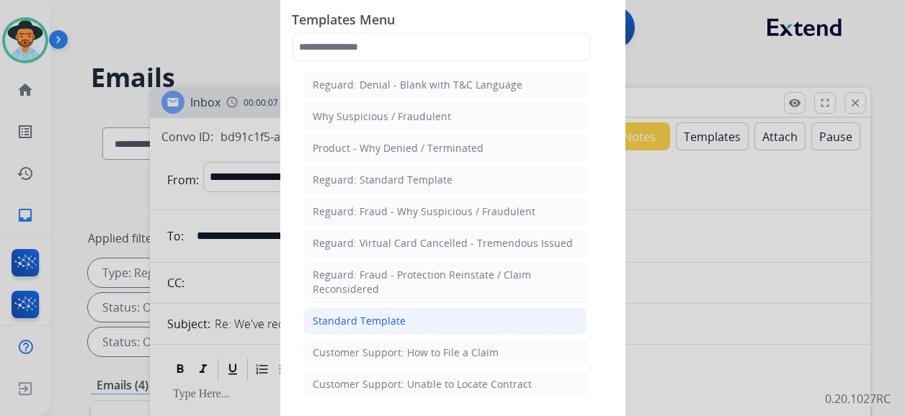
click at [429, 313] on li "Standard Template" at bounding box center [444, 321] width 283 height 27
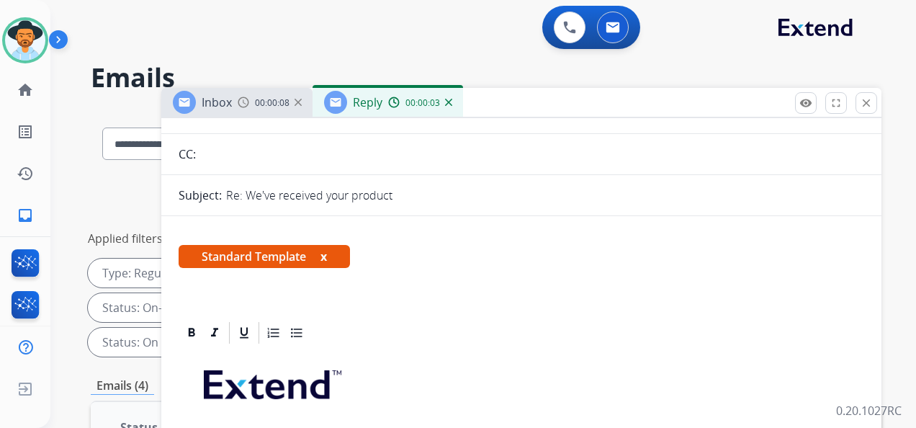
scroll to position [288, 0]
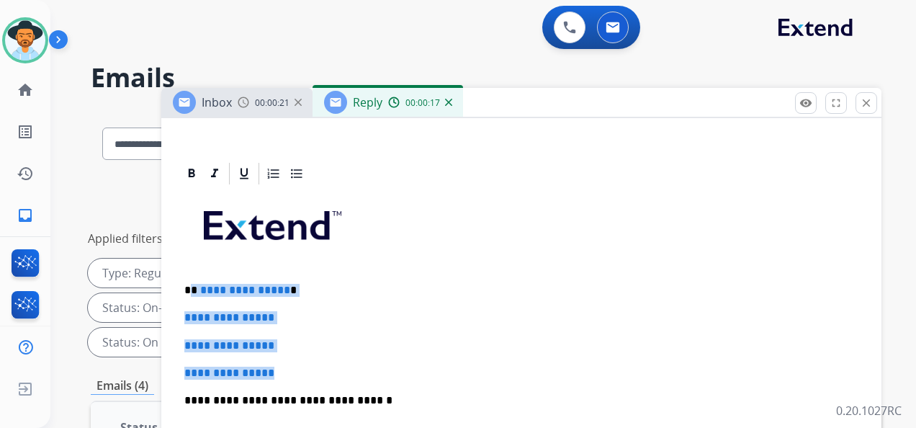
drag, startPoint x: 193, startPoint y: 282, endPoint x: 300, endPoint y: 345, distance: 123.7
click at [290, 364] on div "**********" at bounding box center [522, 435] width 686 height 496
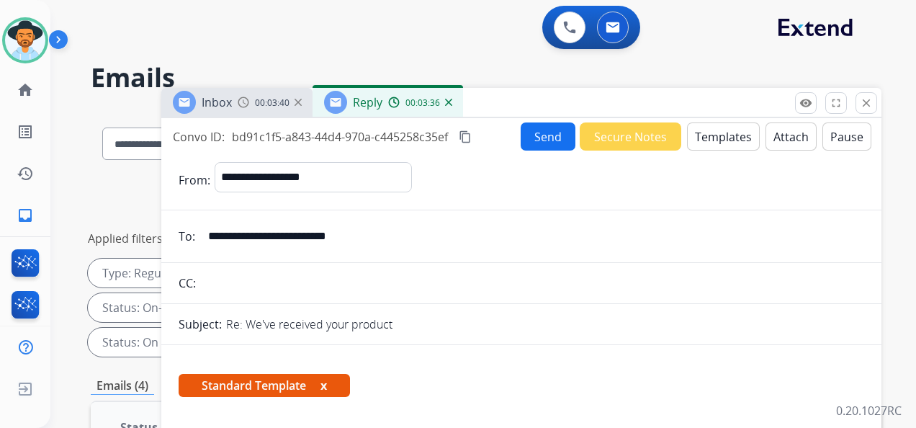
scroll to position [0, 0]
click at [467, 135] on mat-icon "content_copy" at bounding box center [465, 136] width 13 height 13
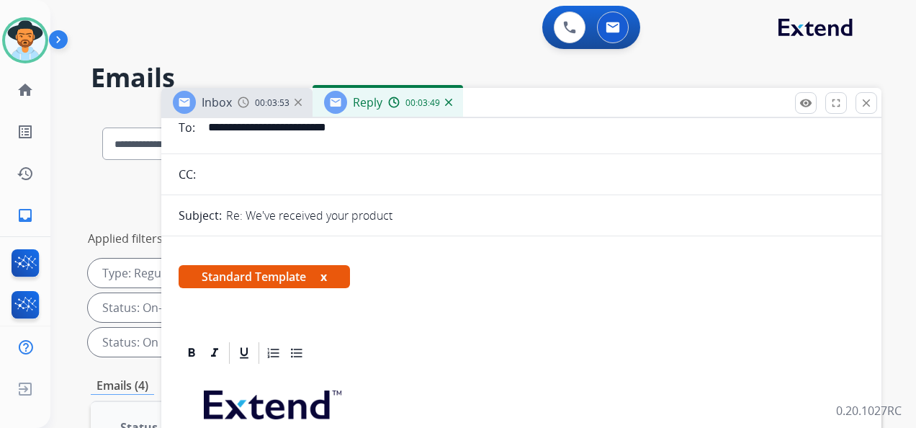
scroll to position [288, 0]
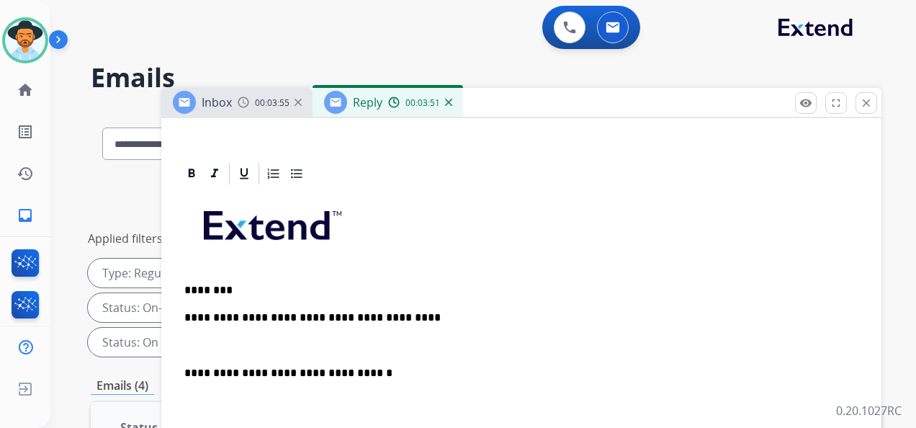
click at [424, 315] on p "**********" at bounding box center [515, 317] width 663 height 13
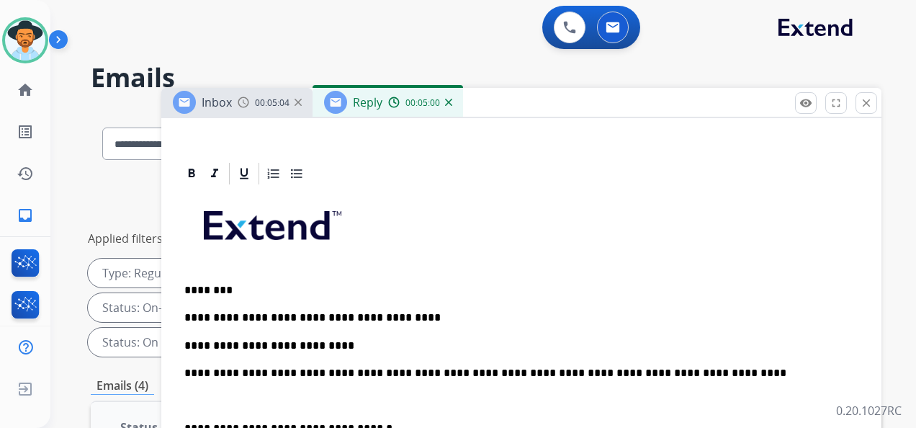
click at [488, 372] on p "**********" at bounding box center [515, 373] width 663 height 13
click at [406, 369] on p "**********" at bounding box center [515, 373] width 663 height 13
click at [426, 374] on p "**********" at bounding box center [515, 373] width 663 height 13
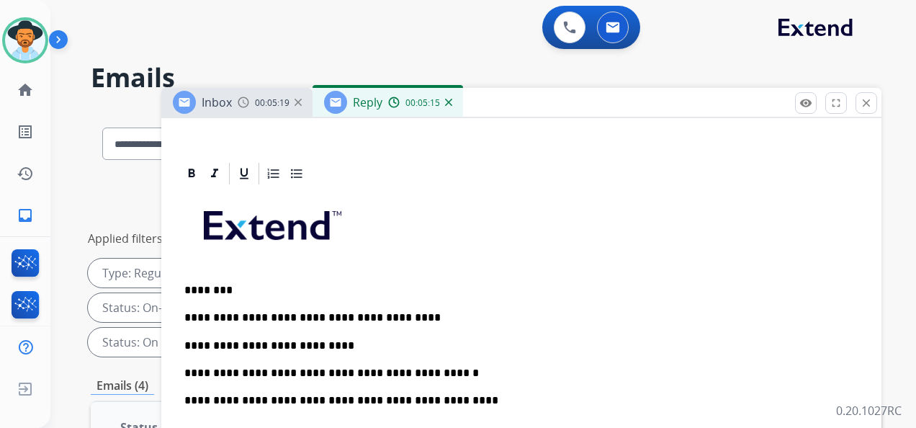
drag, startPoint x: 192, startPoint y: 398, endPoint x: 212, endPoint y: 401, distance: 19.7
click at [193, 377] on p "**********" at bounding box center [515, 400] width 663 height 13
click at [437, 377] on p "**********" at bounding box center [515, 400] width 663 height 13
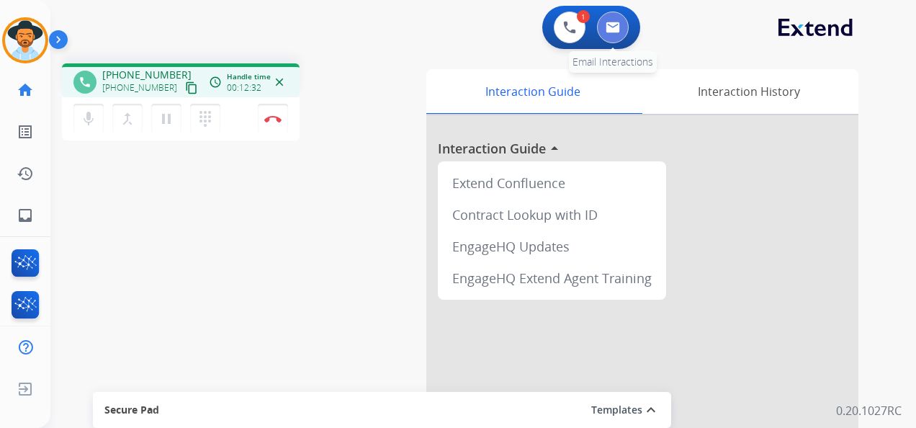
click at [613, 31] on img at bounding box center [613, 28] width 14 height 12
select select "**********"
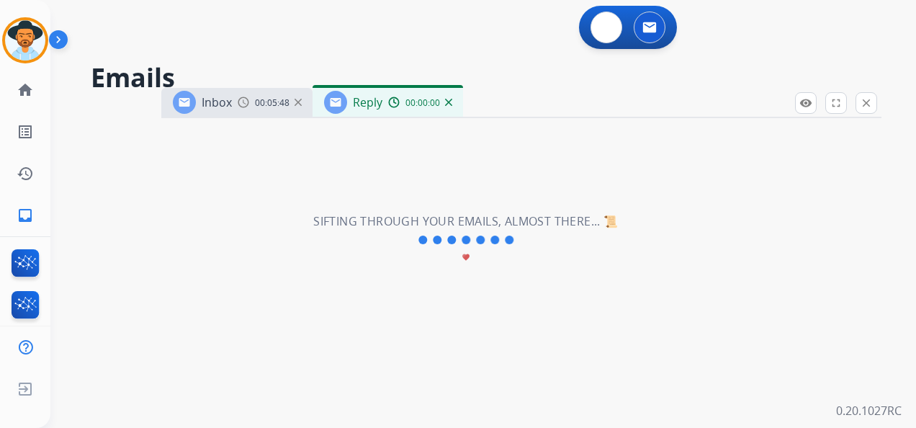
select select "**********"
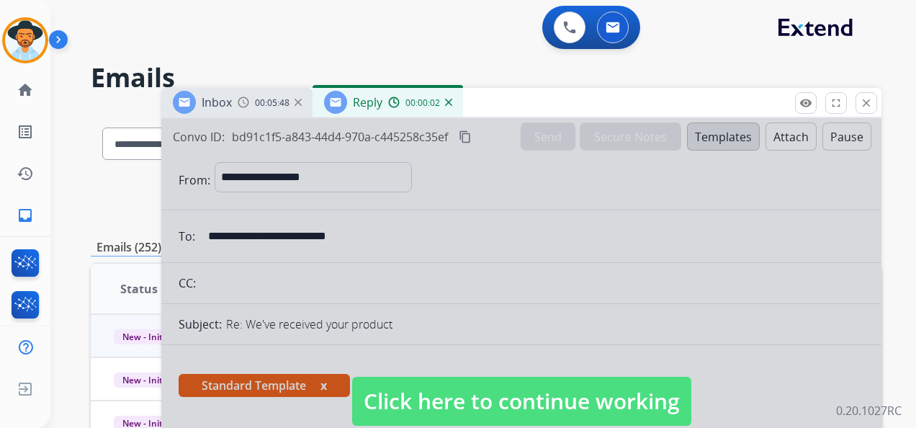
click at [562, 377] on span "Click here to continue working" at bounding box center [521, 401] width 339 height 49
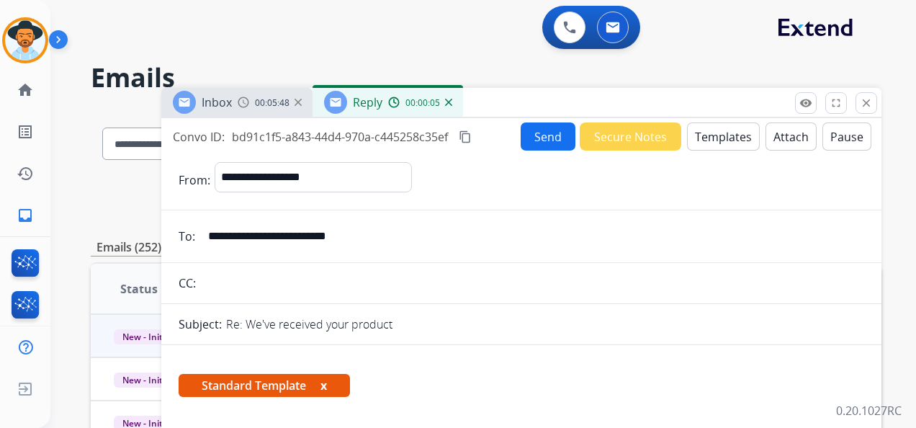
click at [300, 102] on img at bounding box center [298, 102] width 7 height 7
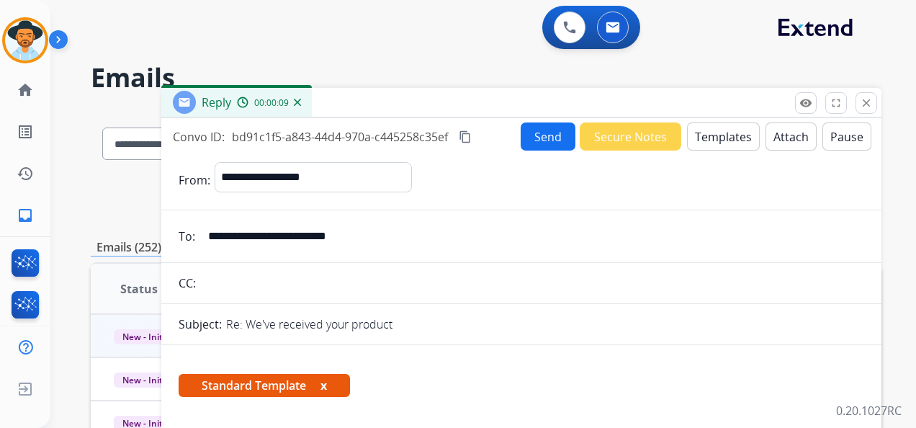
click at [294, 102] on img at bounding box center [297, 102] width 7 height 7
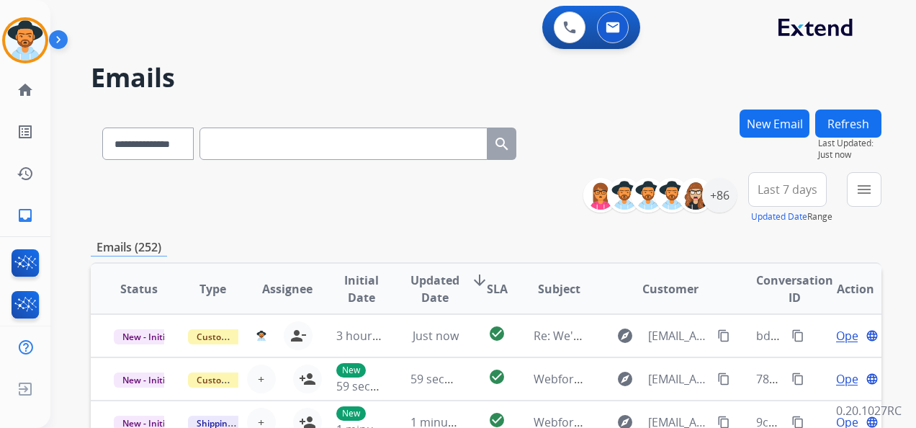
click at [779, 117] on button "New Email" at bounding box center [775, 123] width 70 height 28
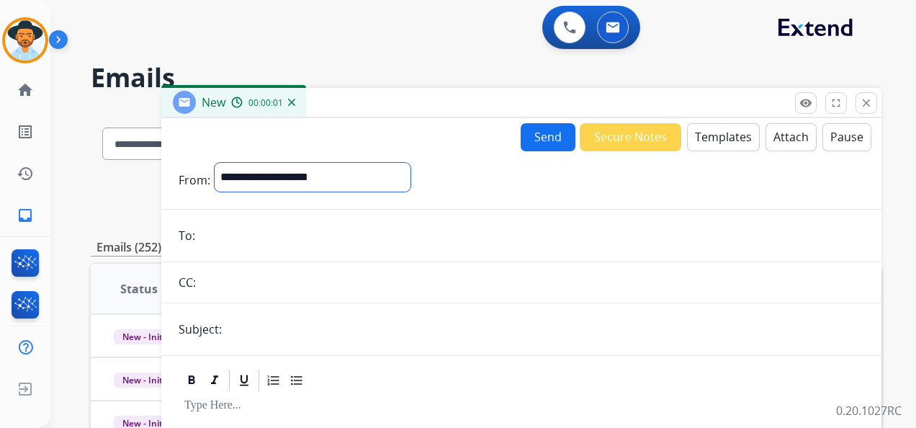
click at [411, 173] on select "**********" at bounding box center [313, 177] width 196 height 29
select select "**********"
click at [215, 163] on select "**********" at bounding box center [313, 177] width 196 height 29
click at [716, 140] on button "Templates" at bounding box center [723, 137] width 73 height 28
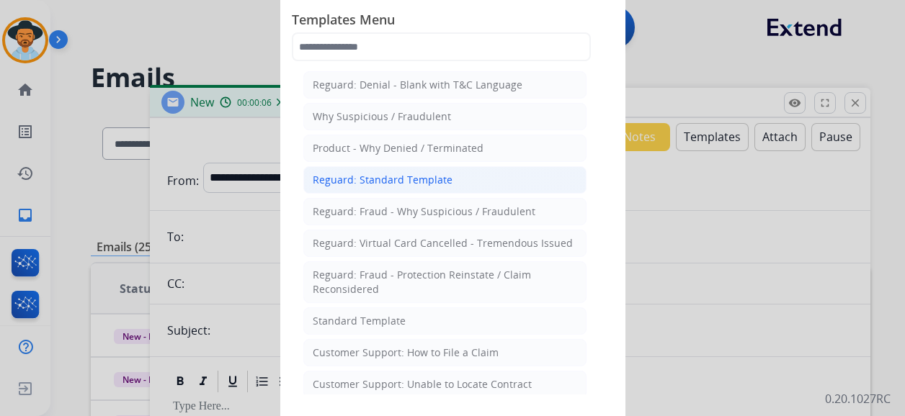
click at [440, 180] on div "Reguard: Standard Template" at bounding box center [383, 180] width 140 height 14
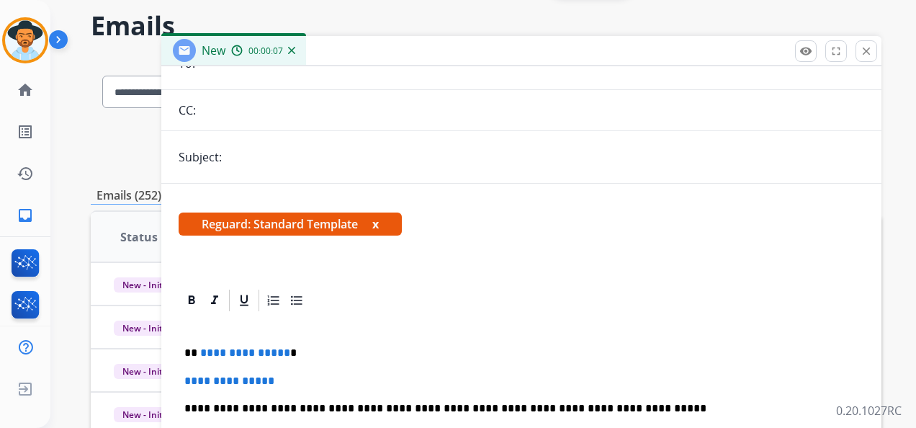
scroll to position [144, 0]
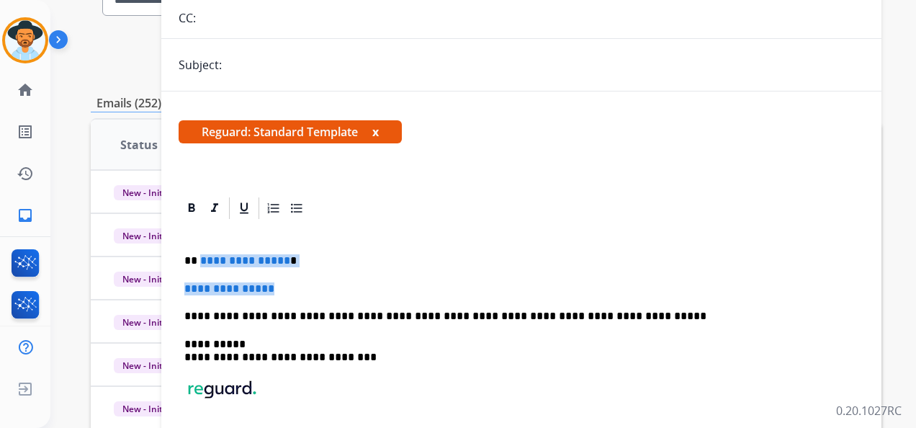
drag, startPoint x: 303, startPoint y: 290, endPoint x: 198, endPoint y: 254, distance: 110.9
click at [198, 254] on div "**********" at bounding box center [522, 363] width 686 height 285
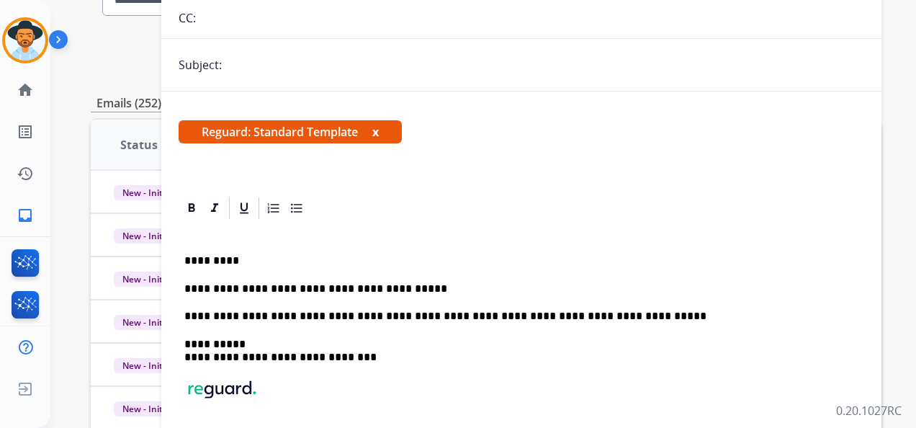
click at [252, 58] on input "text" at bounding box center [545, 64] width 638 height 29
paste input "**********"
type input "**********"
click at [441, 277] on div "**********" at bounding box center [522, 363] width 686 height 285
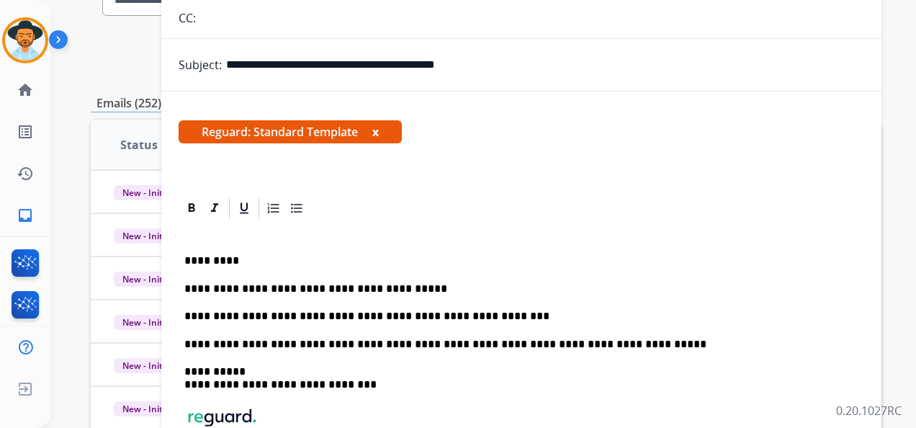
click at [482, 315] on p "**********" at bounding box center [515, 316] width 663 height 13
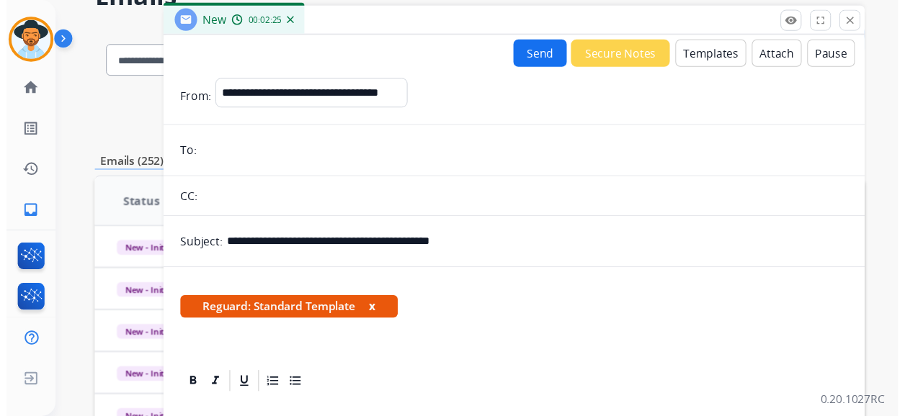
scroll to position [0, 0]
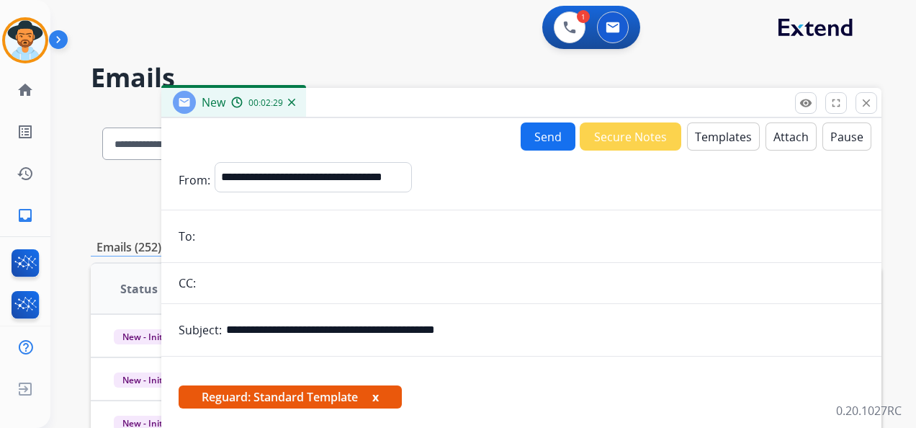
click at [246, 229] on input "email" at bounding box center [532, 236] width 665 height 29
paste input "**********"
type input "**********"
click at [542, 138] on button "Send" at bounding box center [548, 136] width 55 height 28
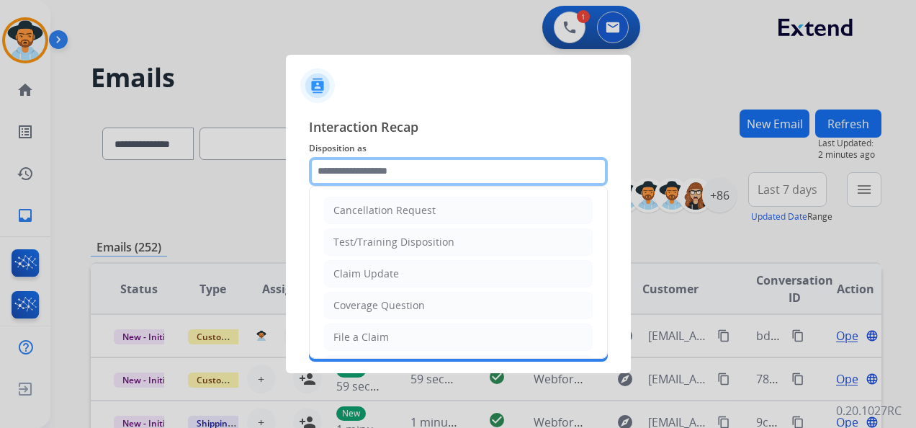
click at [412, 169] on input "text" at bounding box center [458, 171] width 299 height 29
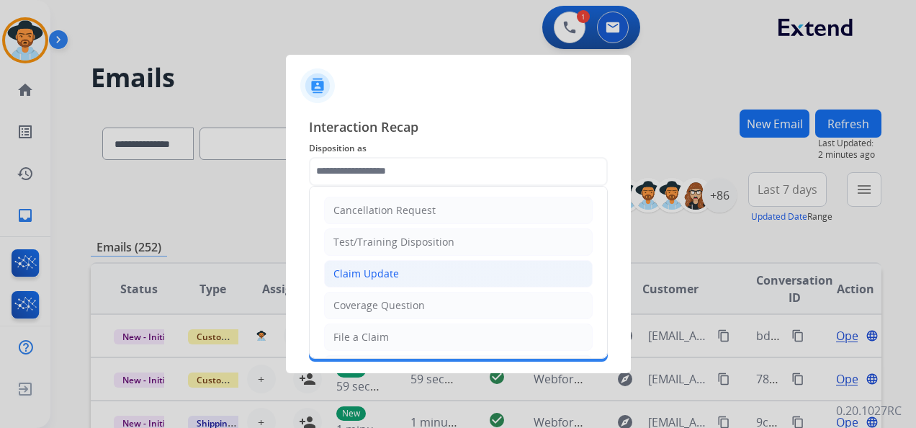
click at [437, 274] on li "Claim Update" at bounding box center [458, 273] width 269 height 27
type input "**********"
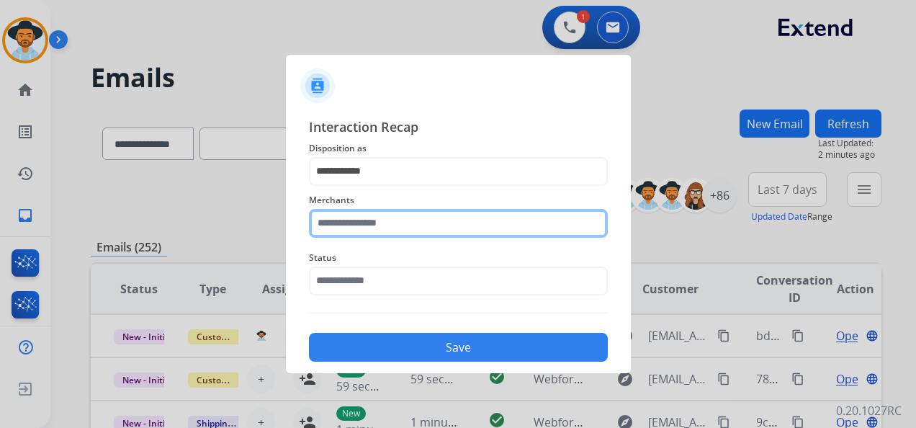
click at [396, 228] on input "text" at bounding box center [458, 223] width 299 height 29
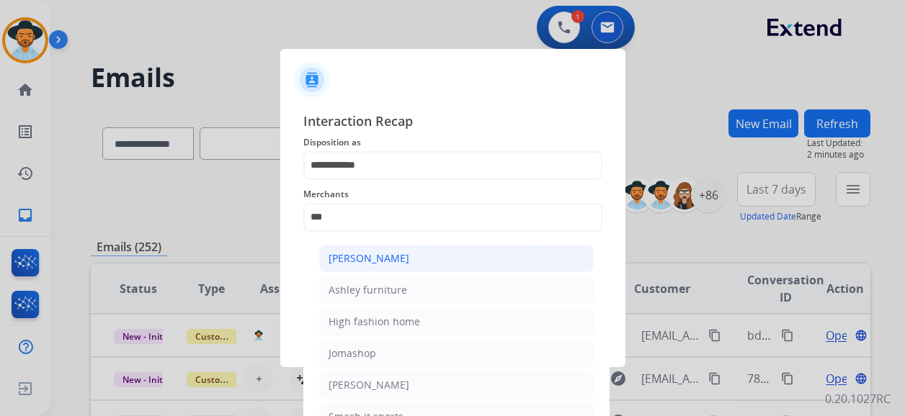
click at [405, 259] on div "[PERSON_NAME]" at bounding box center [368, 258] width 81 height 14
type input "**********"
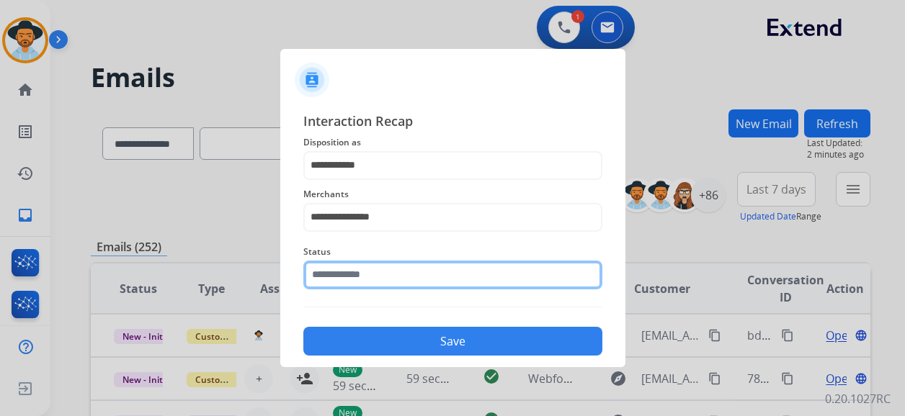
click at [411, 285] on input "text" at bounding box center [452, 275] width 299 height 29
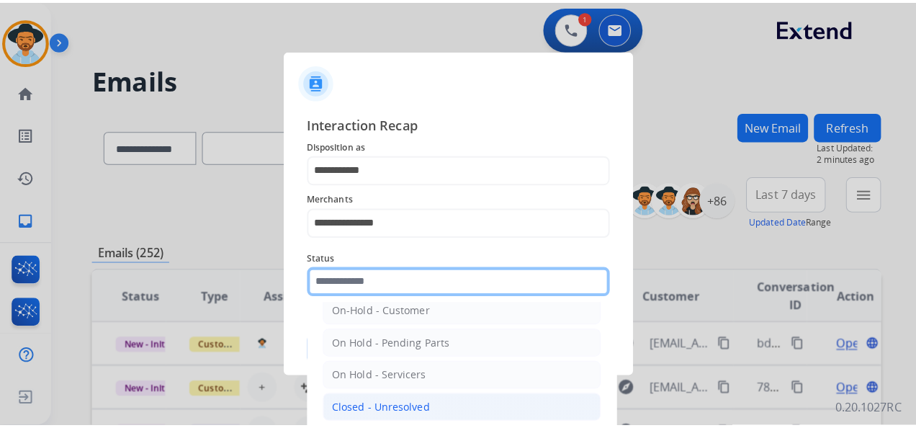
scroll to position [82, 0]
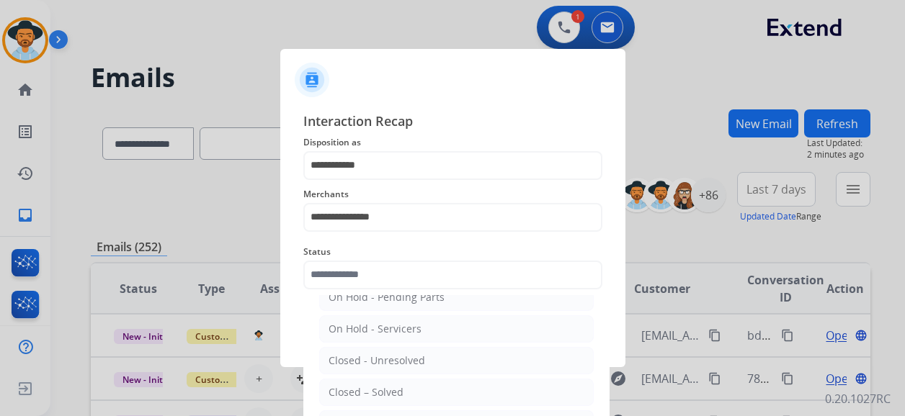
click at [415, 377] on li "Closed – Solved" at bounding box center [456, 392] width 274 height 27
type input "**********"
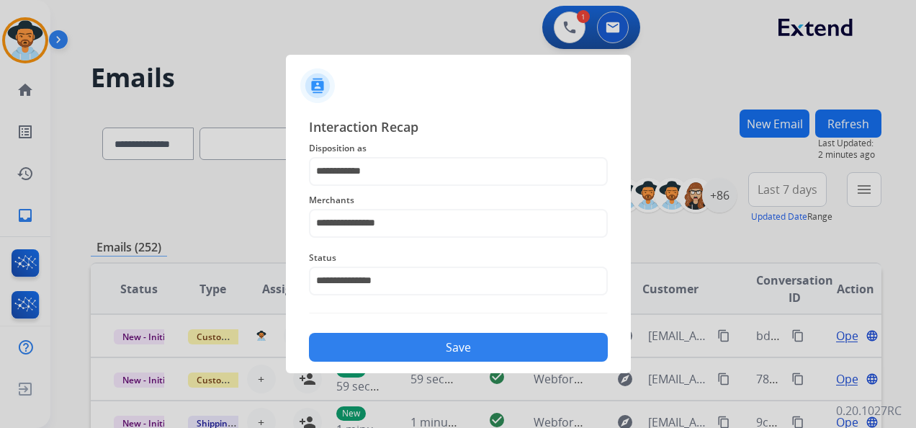
click at [445, 351] on button "Save" at bounding box center [458, 347] width 299 height 29
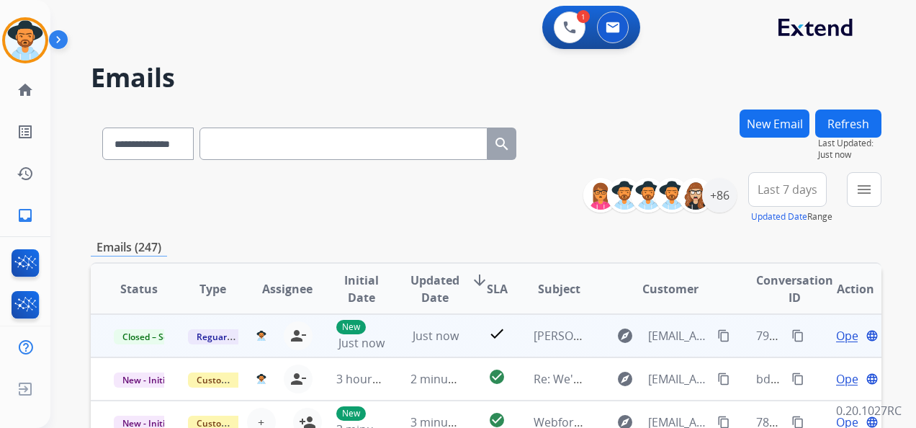
click at [792, 338] on mat-icon "content_copy" at bounding box center [798, 335] width 13 height 13
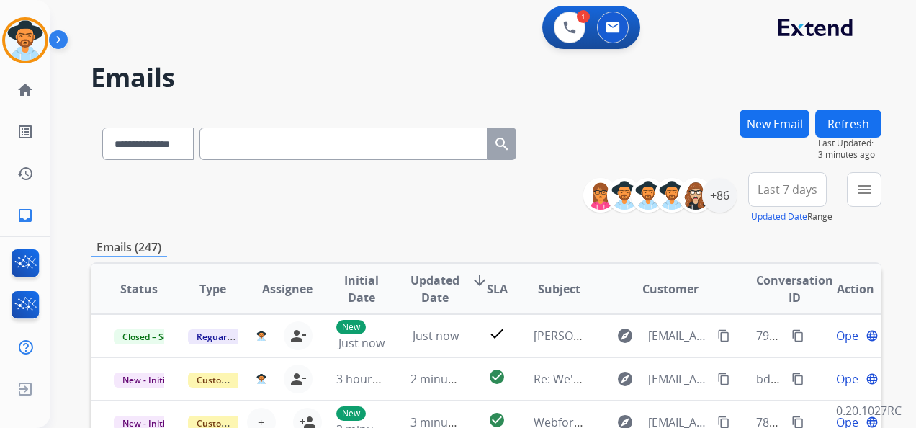
click at [766, 126] on button "New Email" at bounding box center [775, 123] width 70 height 28
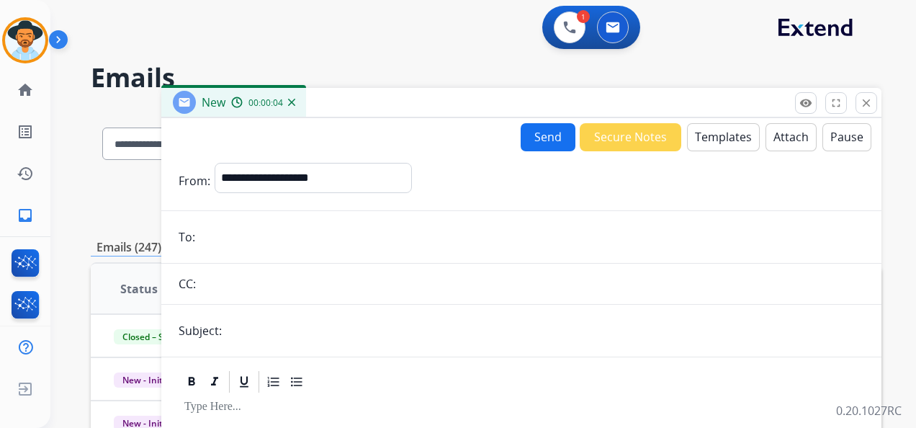
click at [261, 229] on input "email" at bounding box center [532, 237] width 665 height 29
paste input "**********"
type input "**********"
click at [293, 331] on input "text" at bounding box center [545, 330] width 638 height 29
paste input "**********"
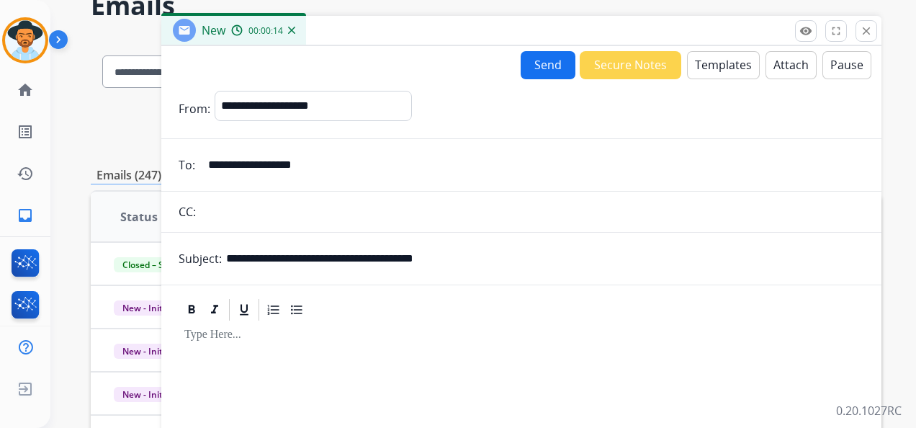
scroll to position [0, 0]
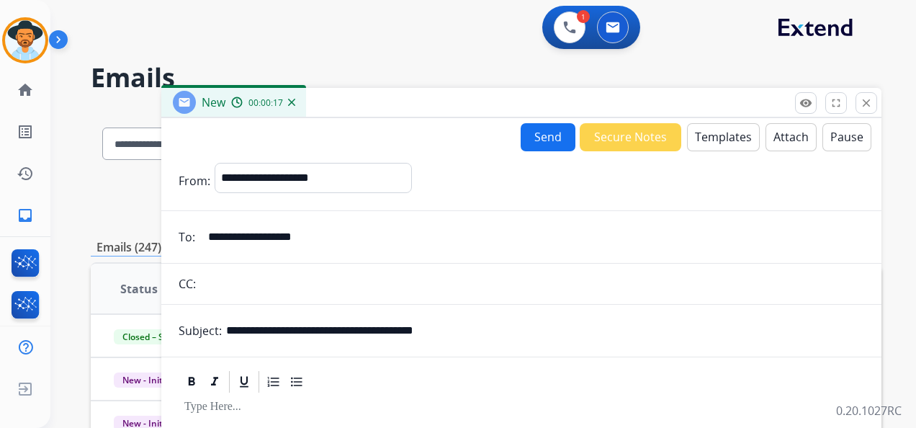
type input "**********"
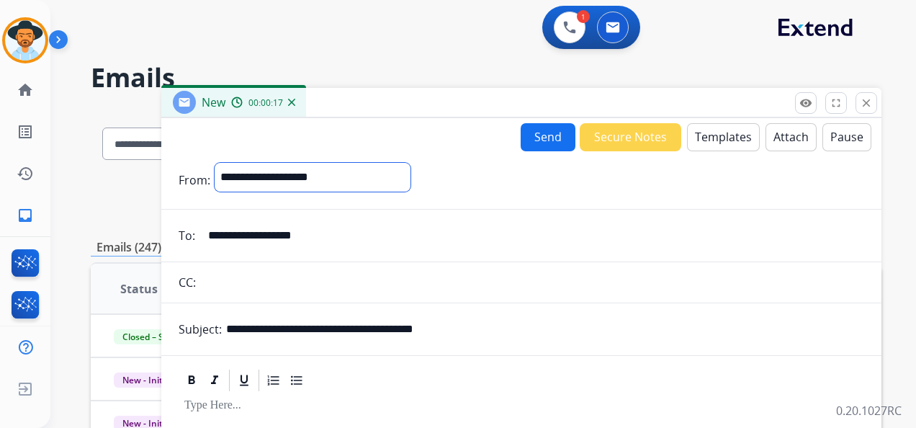
click at [411, 179] on select "**********" at bounding box center [313, 177] width 196 height 29
select select "**********"
click at [215, 163] on select "**********" at bounding box center [313, 177] width 196 height 29
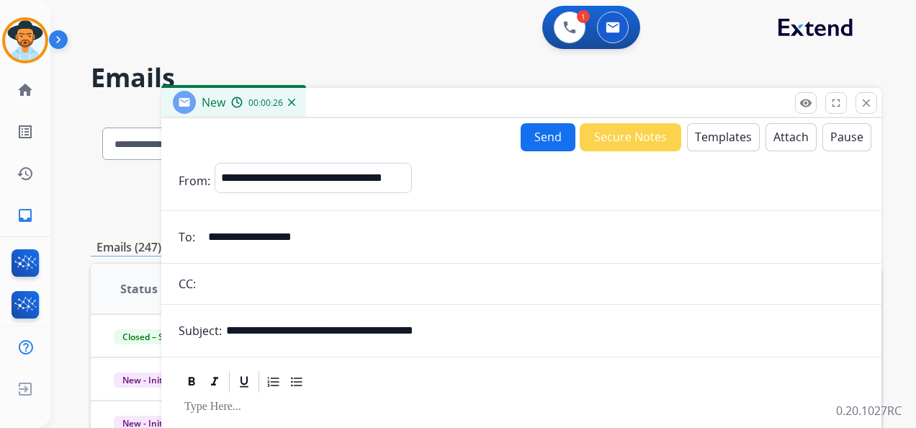
click at [717, 138] on button "Templates" at bounding box center [723, 137] width 73 height 28
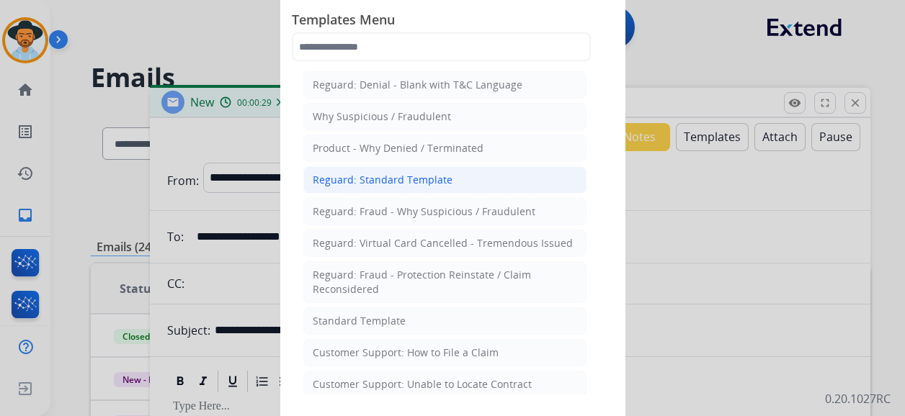
click at [468, 174] on li "Reguard: Standard Template" at bounding box center [444, 179] width 283 height 27
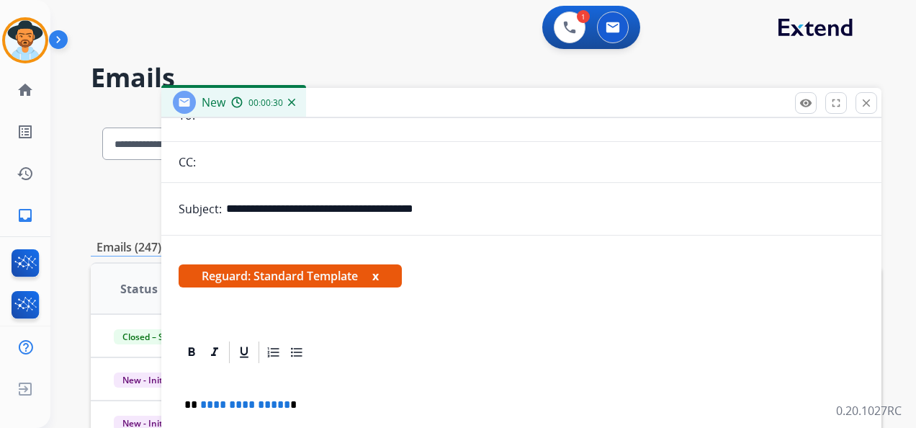
scroll to position [216, 0]
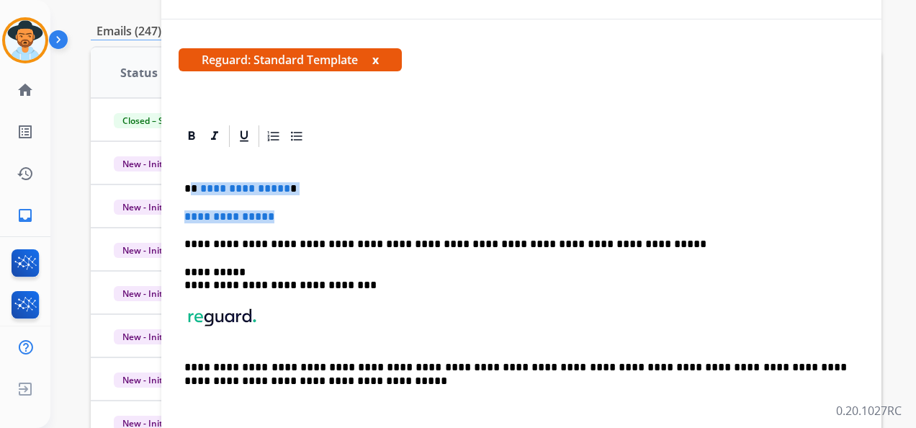
drag, startPoint x: 192, startPoint y: 185, endPoint x: 290, endPoint y: 216, distance: 102.7
click at [290, 216] on div "**********" at bounding box center [522, 291] width 686 height 285
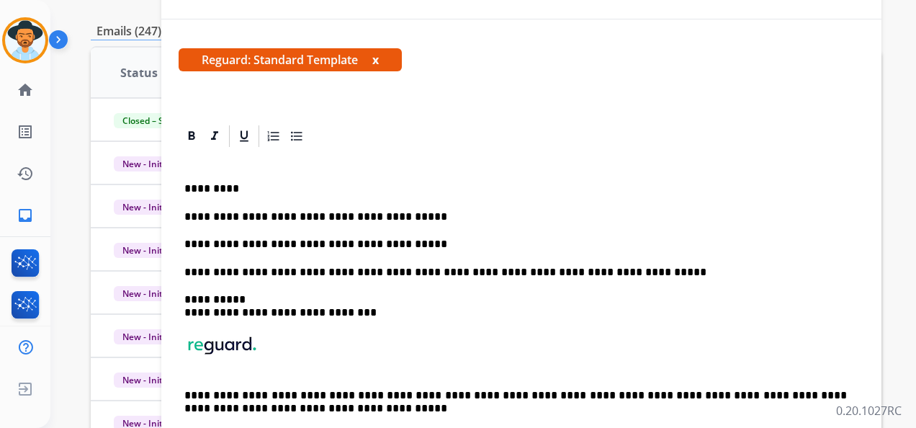
click at [400, 241] on p "**********" at bounding box center [515, 244] width 663 height 13
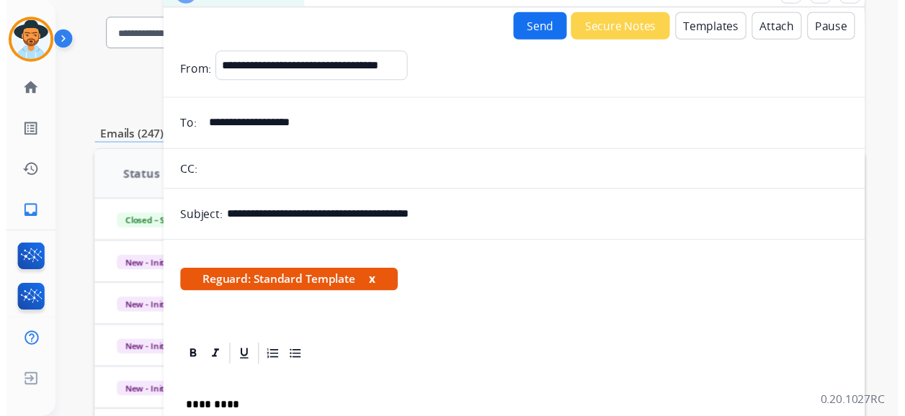
scroll to position [0, 0]
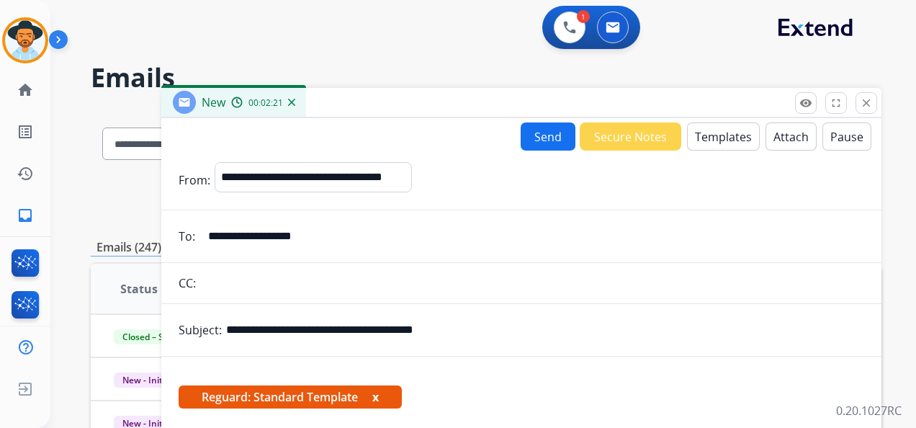
click at [537, 134] on button "Send" at bounding box center [548, 136] width 55 height 28
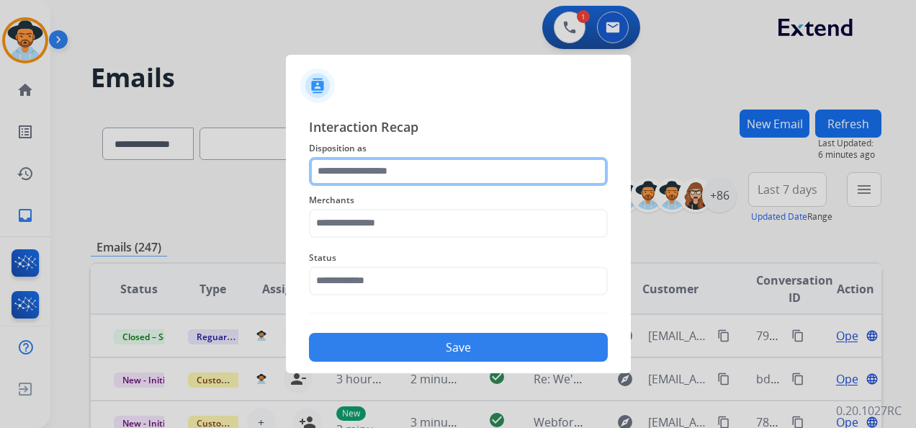
click at [392, 167] on input "text" at bounding box center [458, 171] width 299 height 29
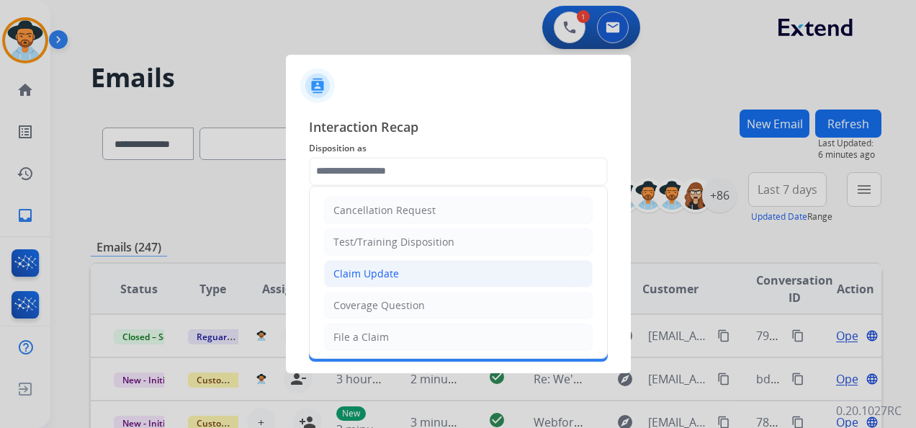
click at [413, 272] on li "Claim Update" at bounding box center [458, 273] width 269 height 27
type input "**********"
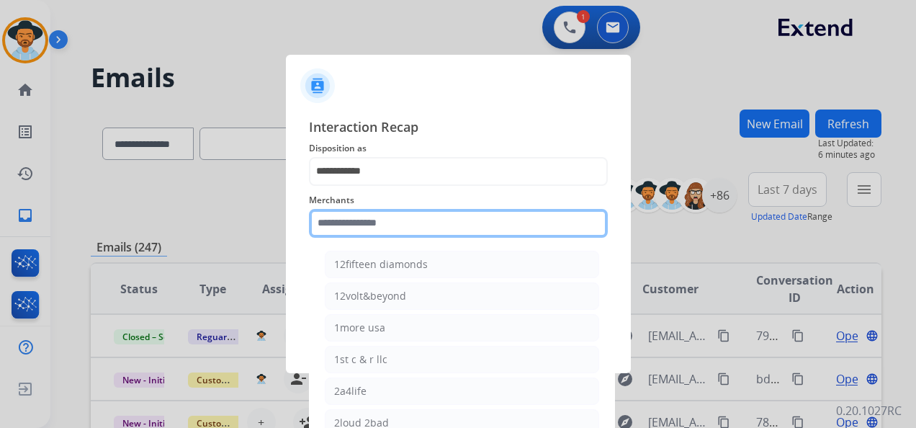
click at [444, 223] on input "text" at bounding box center [458, 223] width 299 height 29
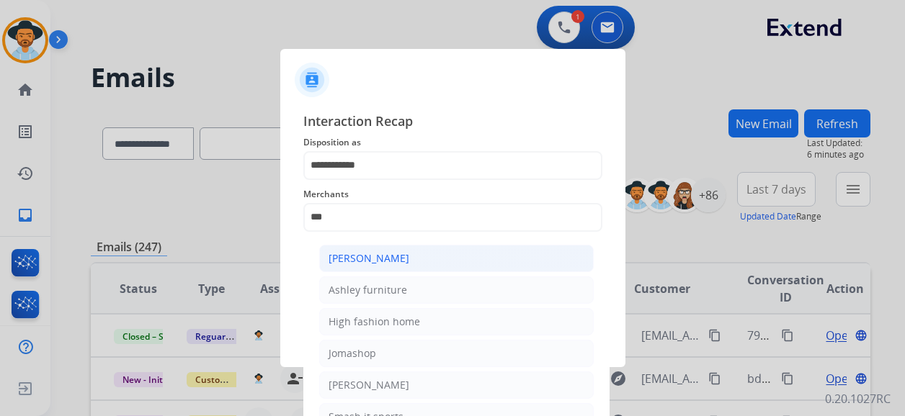
click at [421, 258] on li "[PERSON_NAME]" at bounding box center [456, 258] width 274 height 27
type input "**********"
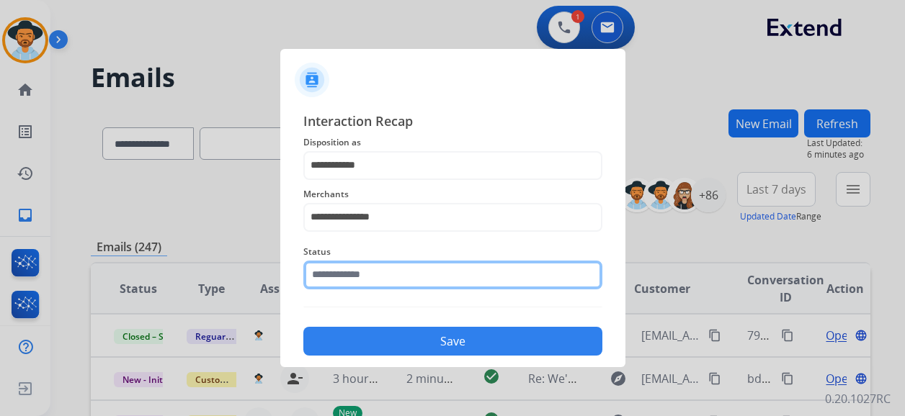
click at [401, 288] on input "text" at bounding box center [452, 275] width 299 height 29
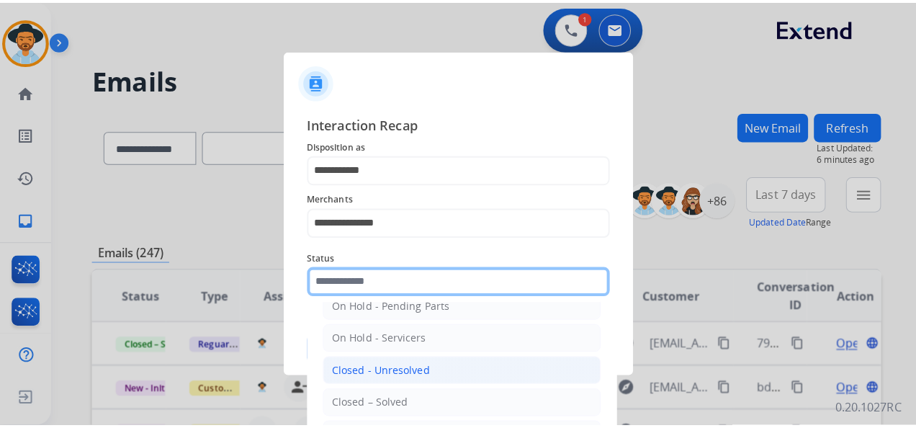
scroll to position [82, 0]
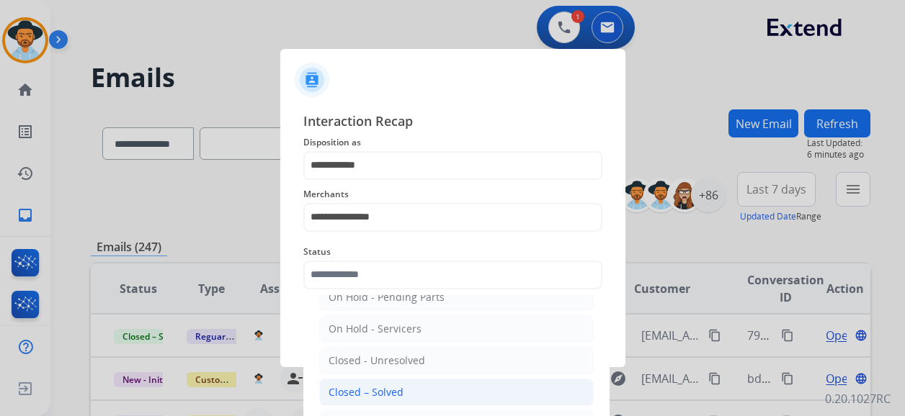
click at [410, 377] on li "Closed – Solved" at bounding box center [456, 392] width 274 height 27
type input "**********"
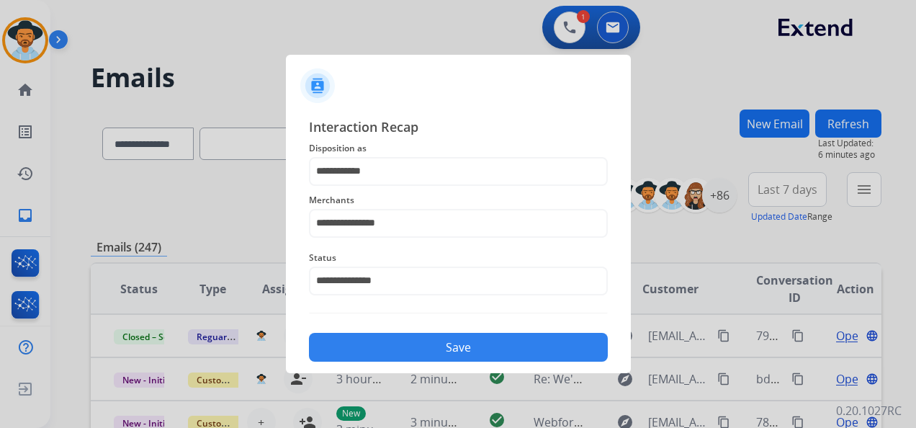
click at [430, 340] on button "Save" at bounding box center [458, 347] width 299 height 29
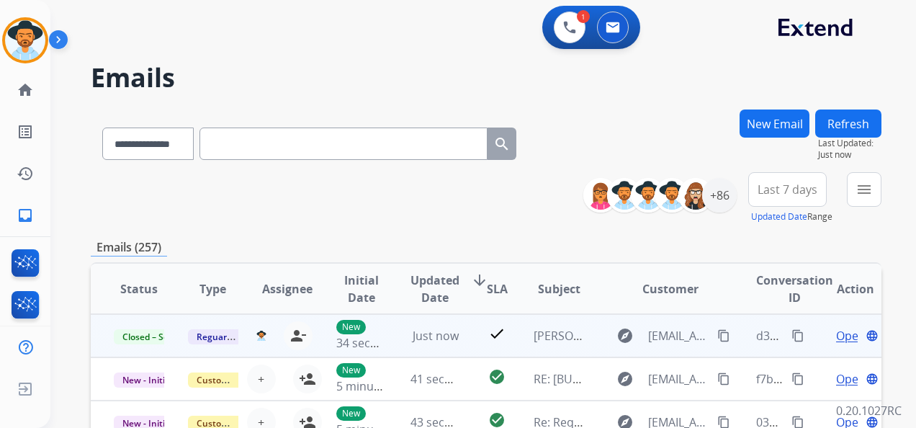
click at [792, 336] on mat-icon "content_copy" at bounding box center [798, 335] width 13 height 13
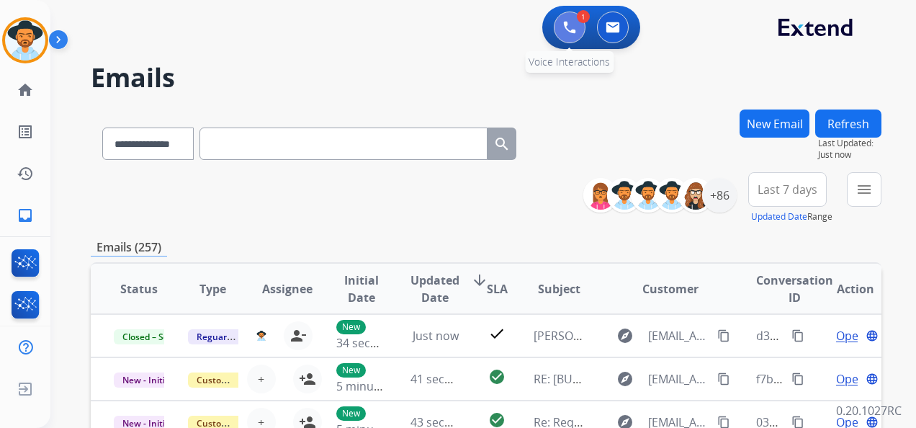
click at [572, 26] on img at bounding box center [569, 27] width 13 height 13
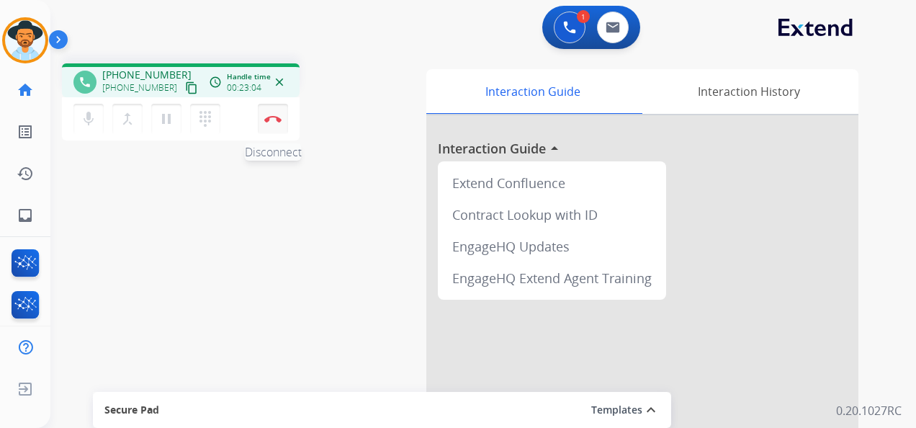
click at [274, 110] on button "Disconnect" at bounding box center [273, 119] width 30 height 30
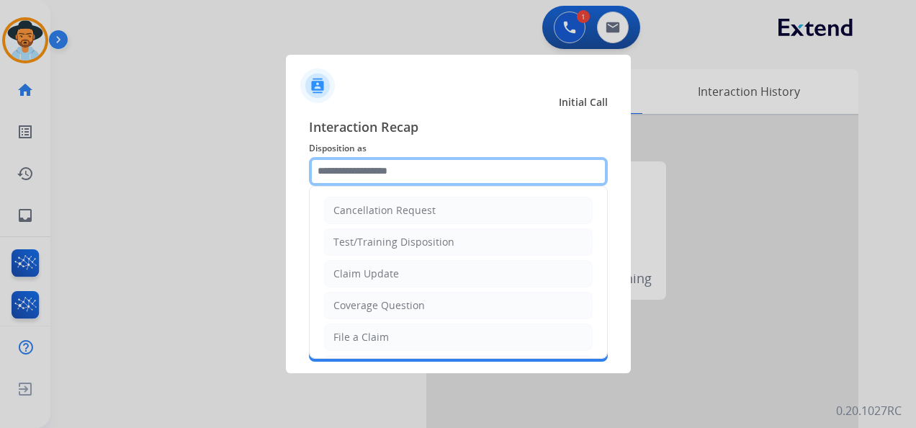
click at [469, 174] on input "text" at bounding box center [458, 171] width 299 height 29
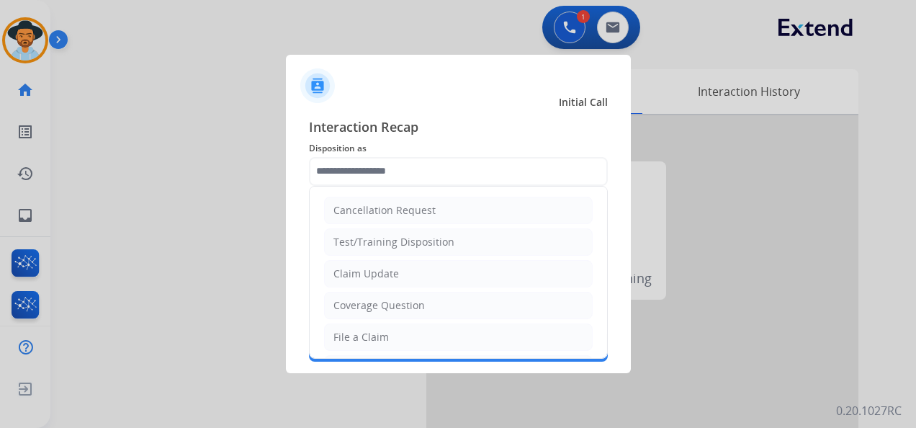
click at [415, 271] on li "Claim Update" at bounding box center [458, 273] width 269 height 27
type input "**********"
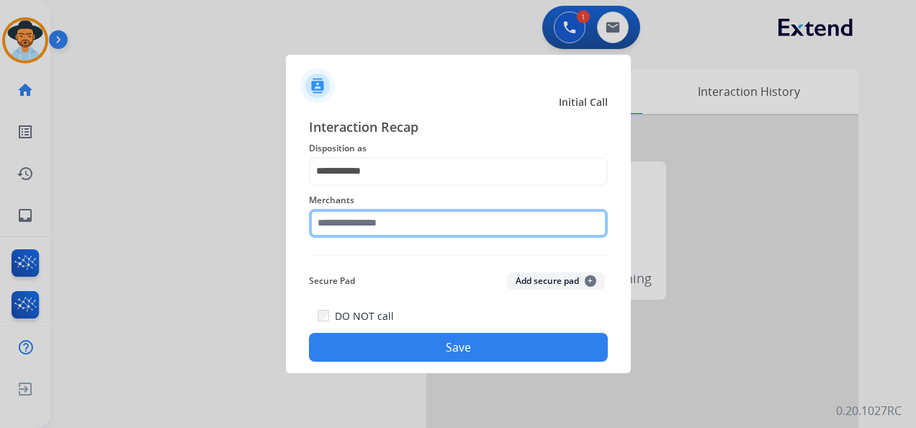
click at [413, 217] on input "text" at bounding box center [458, 223] width 299 height 29
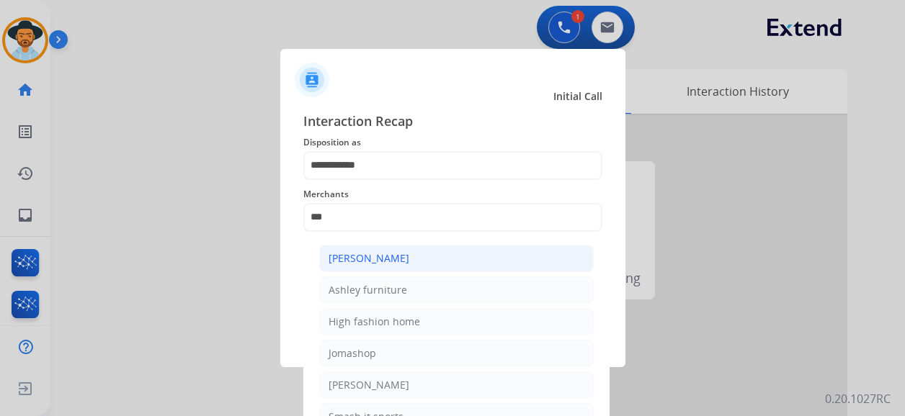
click at [439, 259] on li "[PERSON_NAME]" at bounding box center [456, 258] width 274 height 27
type input "**********"
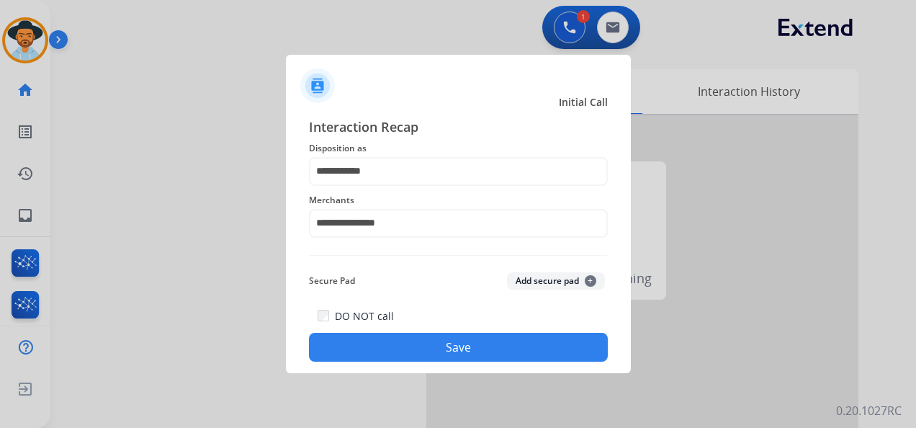
click at [467, 352] on button "Save" at bounding box center [458, 347] width 299 height 29
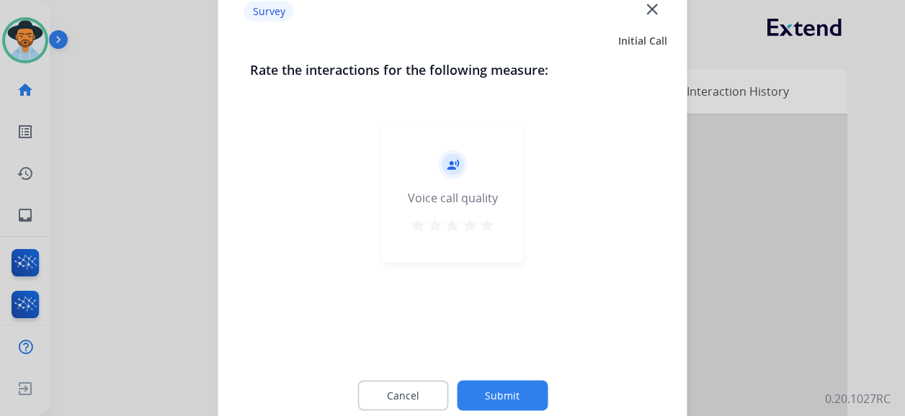
click at [484, 225] on mat-icon "star" at bounding box center [486, 225] width 17 height 17
click at [511, 377] on button "Submit" at bounding box center [502, 396] width 91 height 30
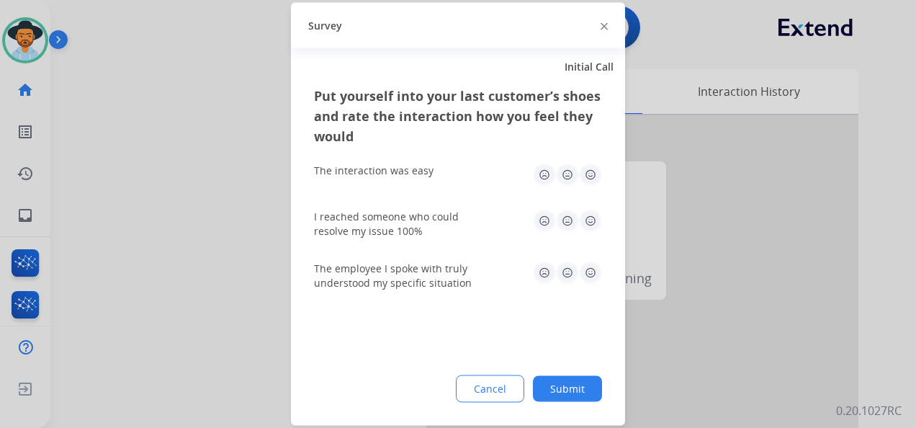
click at [585, 168] on img at bounding box center [590, 175] width 23 height 23
click at [592, 217] on img at bounding box center [590, 221] width 23 height 23
click at [590, 279] on img at bounding box center [590, 272] width 23 height 23
click at [575, 377] on button "Submit" at bounding box center [567, 389] width 69 height 26
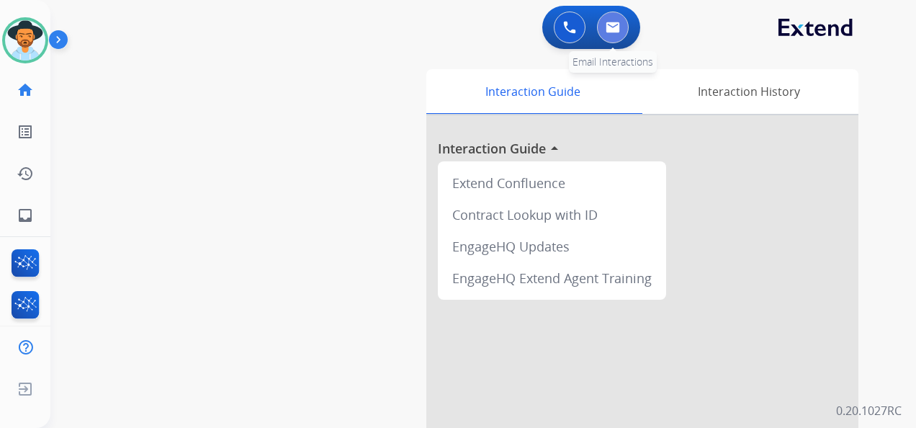
click at [622, 28] on button at bounding box center [613, 28] width 32 height 32
select select "**********"
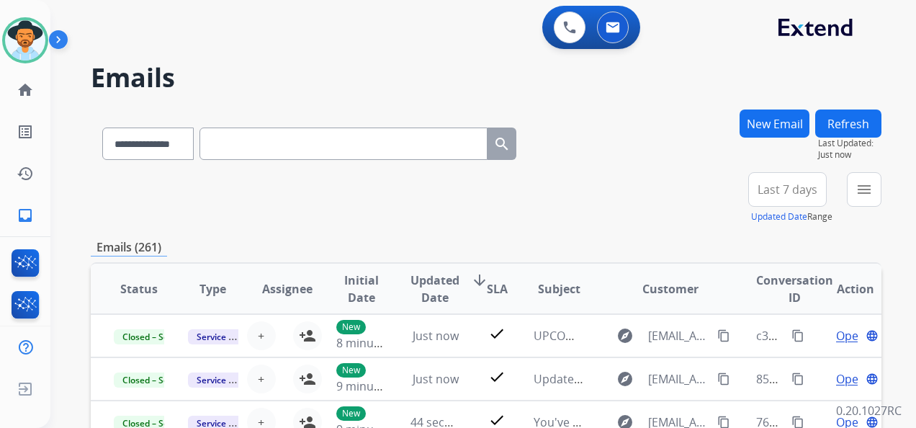
click at [795, 191] on span "Last 7 days" at bounding box center [788, 190] width 60 height 6
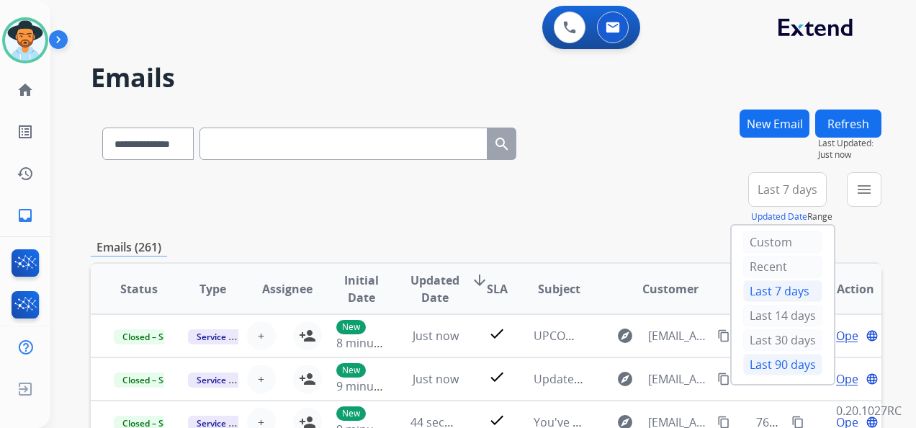
click at [782, 359] on div "Last 90 days" at bounding box center [782, 365] width 79 height 22
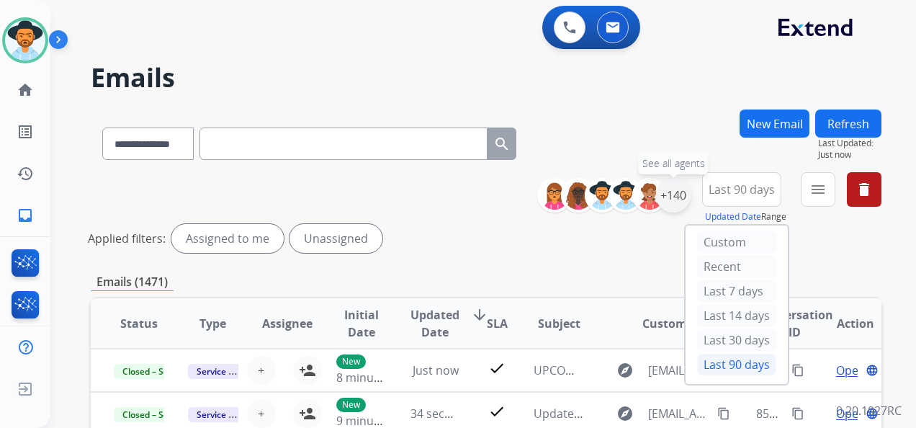
click at [674, 189] on div "+140" at bounding box center [673, 195] width 35 height 35
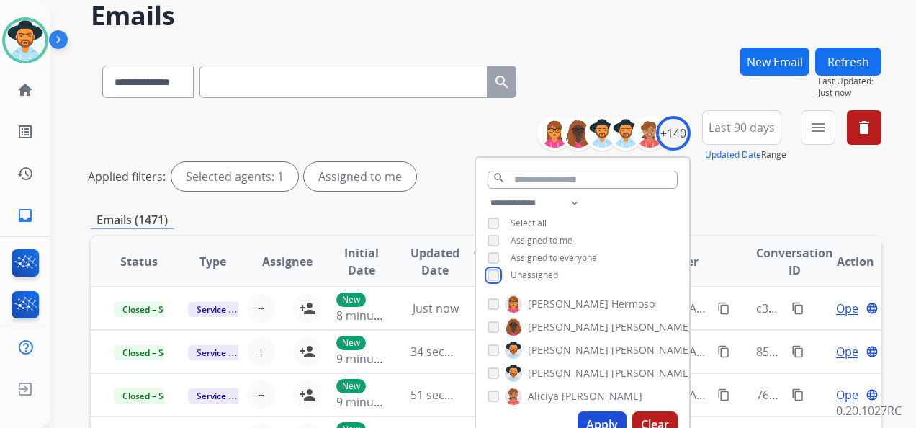
scroll to position [216, 0]
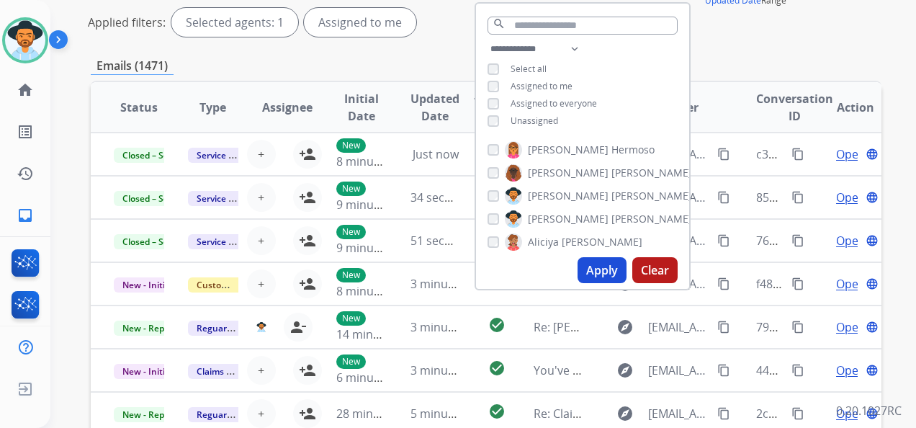
click at [600, 267] on button "Apply" at bounding box center [602, 270] width 49 height 26
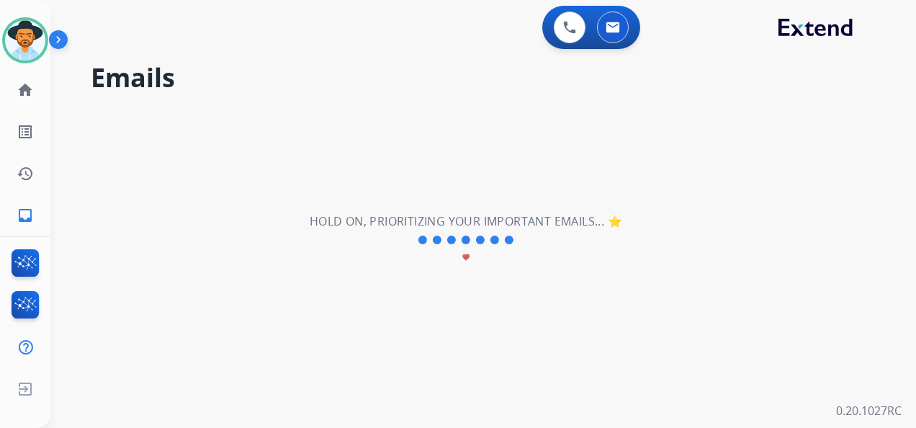
scroll to position [0, 0]
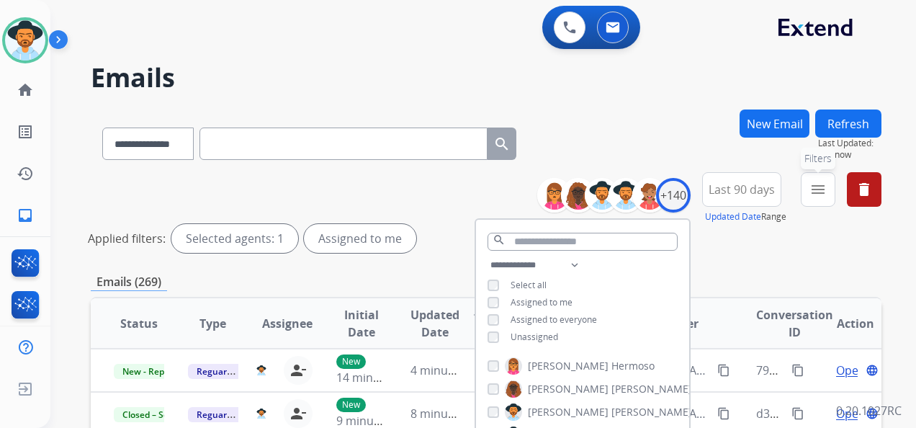
click at [820, 189] on mat-icon "menu" at bounding box center [818, 189] width 17 height 17
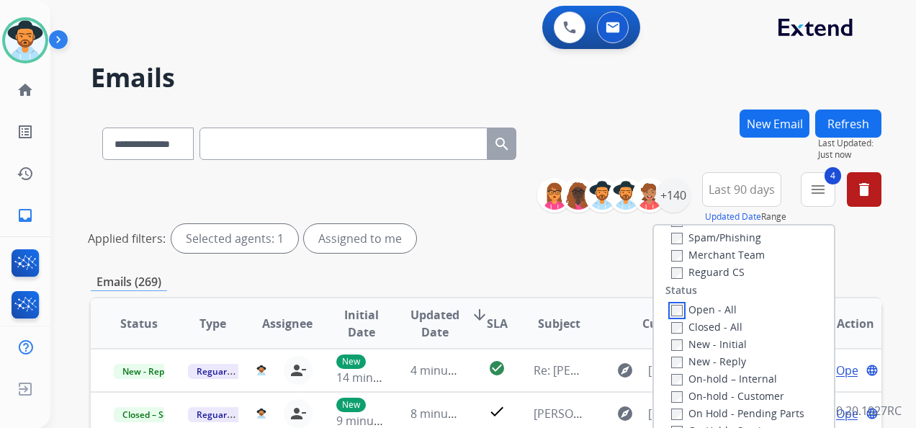
scroll to position [144, 0]
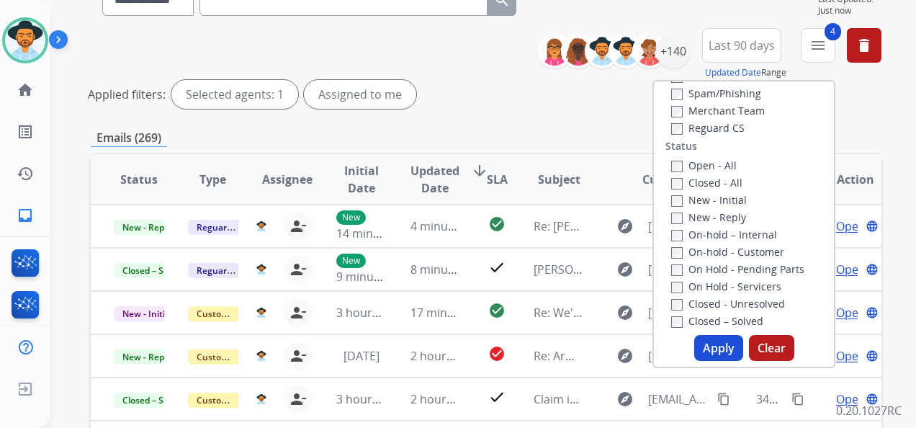
click at [712, 341] on button "Apply" at bounding box center [718, 348] width 49 height 26
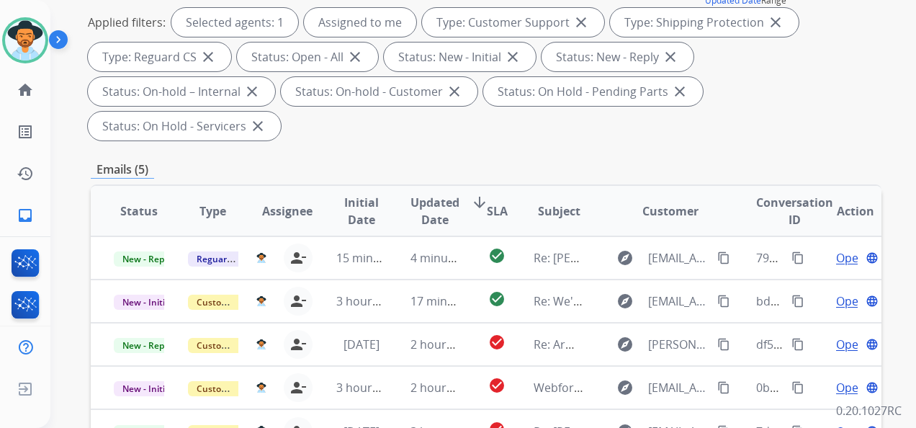
scroll to position [288, 0]
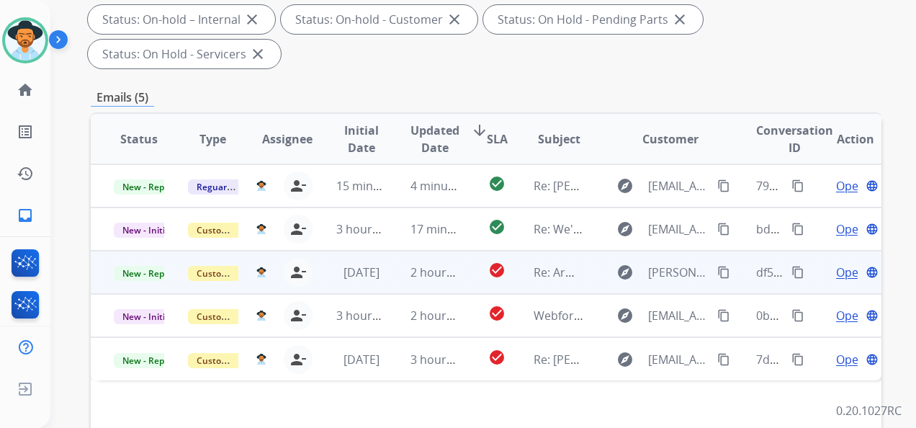
click at [820, 272] on span "Open" at bounding box center [851, 272] width 30 height 17
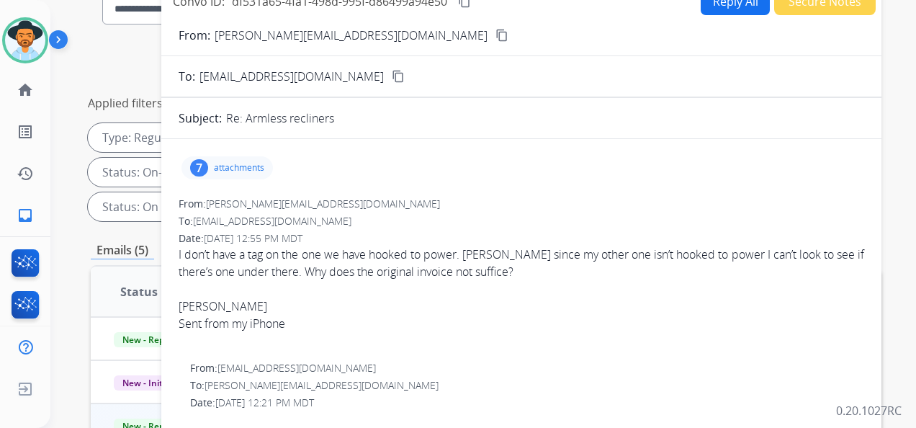
scroll to position [0, 0]
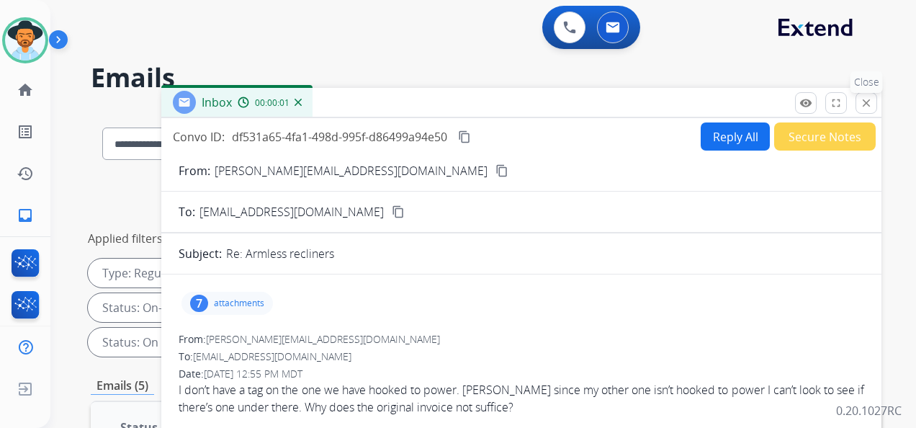
click at [820, 99] on mat-icon "close" at bounding box center [866, 103] width 13 height 13
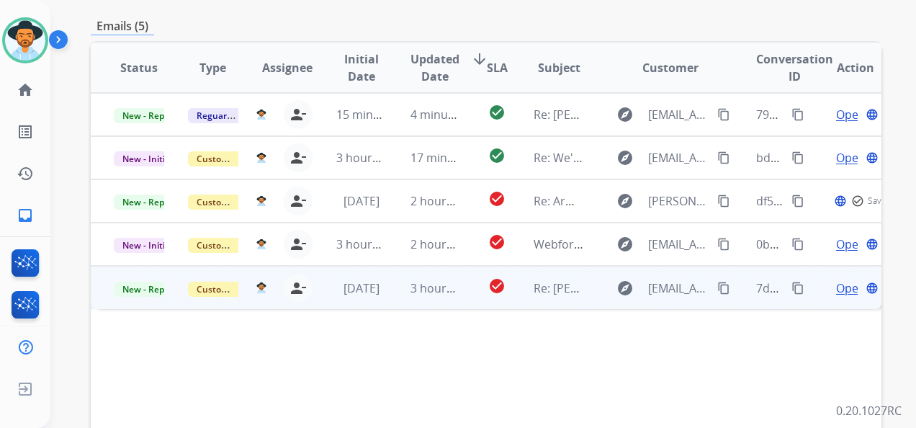
scroll to position [360, 0]
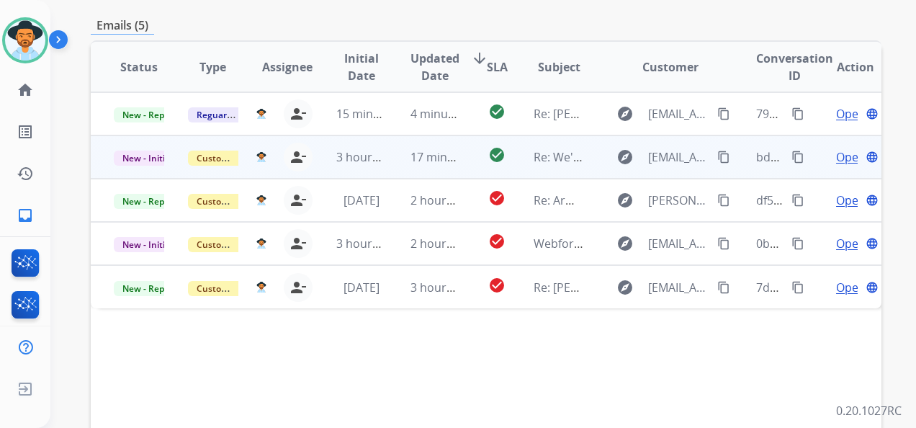
click at [820, 154] on span "Open" at bounding box center [851, 156] width 30 height 17
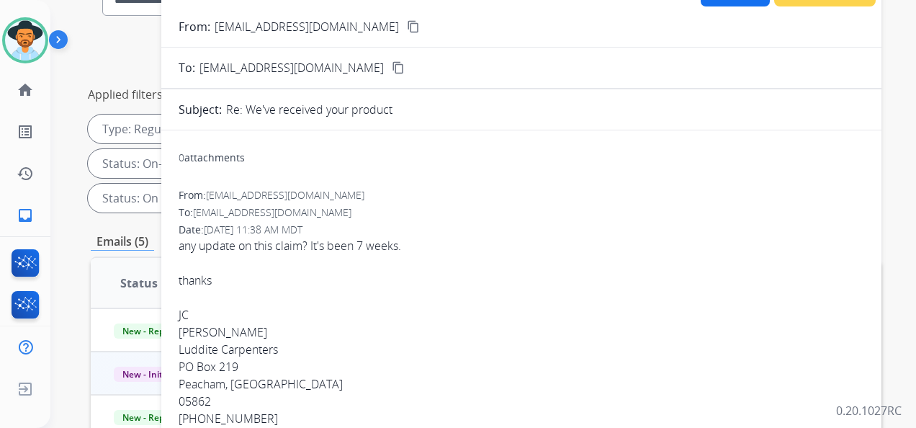
scroll to position [0, 0]
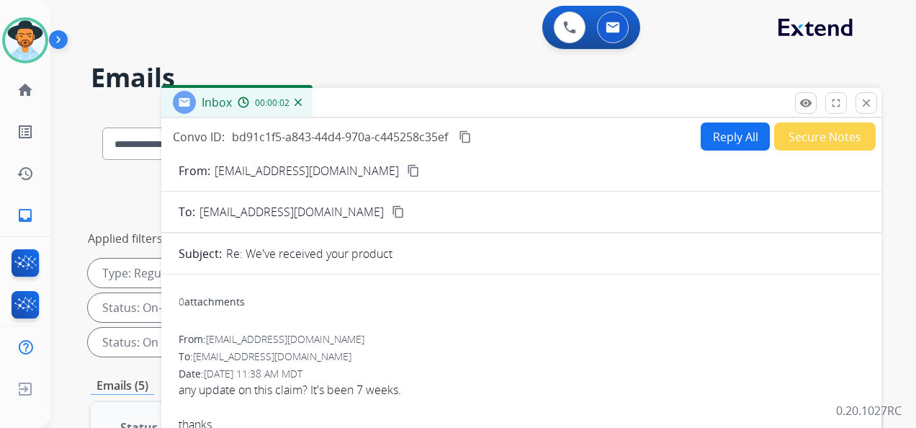
click at [722, 138] on button "Reply All" at bounding box center [735, 136] width 69 height 28
select select "**********"
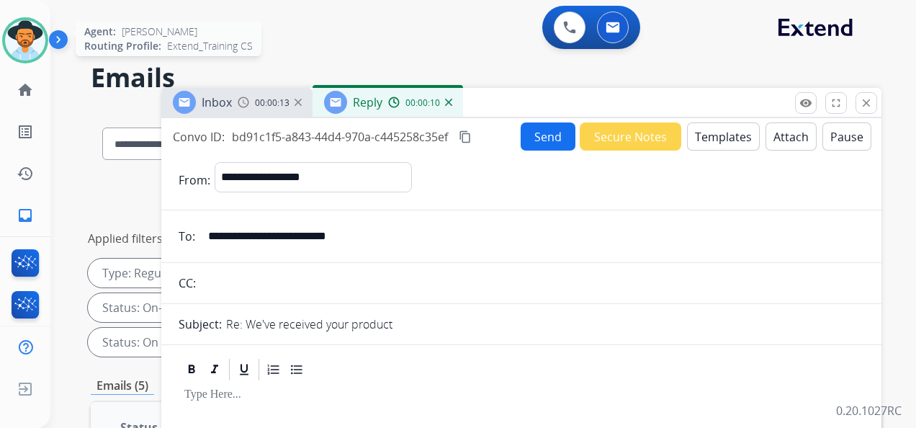
click at [25, 32] on img at bounding box center [25, 40] width 40 height 40
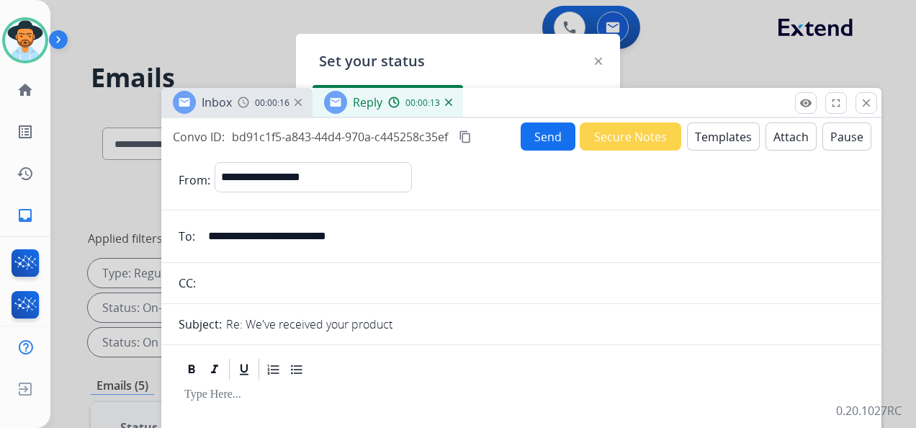
click at [729, 102] on div "Inbox 00:00:16 Reply 00:00:13" at bounding box center [521, 103] width 720 height 30
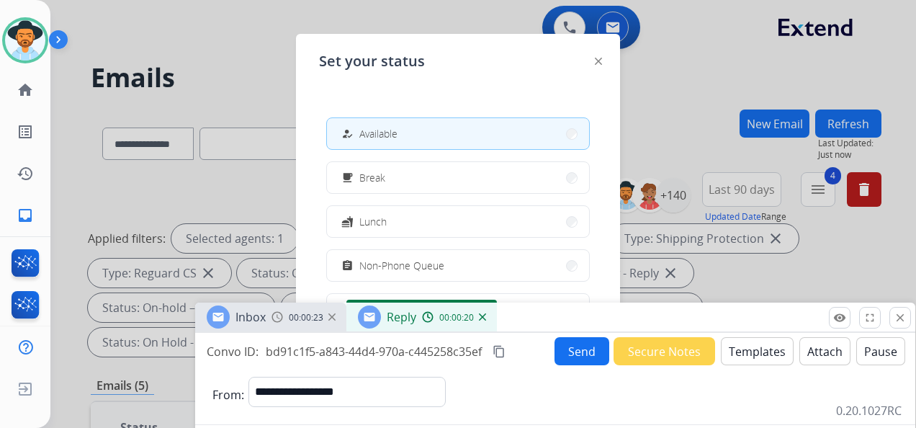
drag, startPoint x: 696, startPoint y: 105, endPoint x: 723, endPoint y: 305, distance: 201.4
click at [726, 317] on div "Inbox 00:00:23 Reply 00:00:20" at bounding box center [555, 318] width 720 height 30
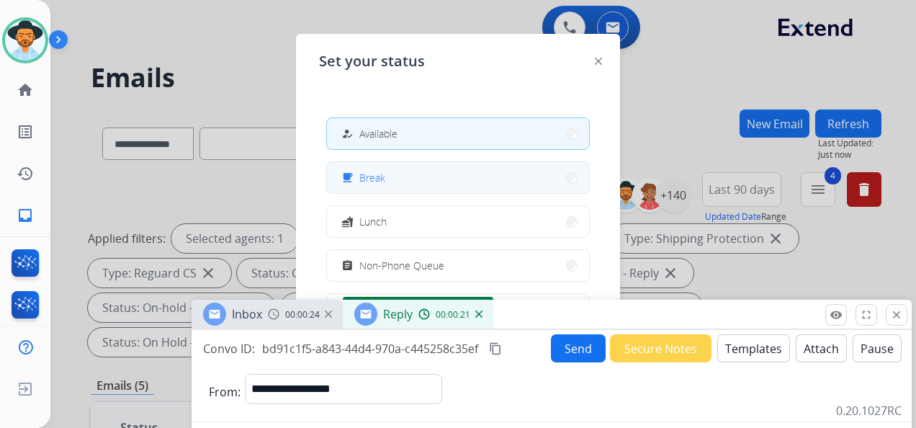
click at [476, 182] on button "free_breakfast Break" at bounding box center [458, 177] width 262 height 31
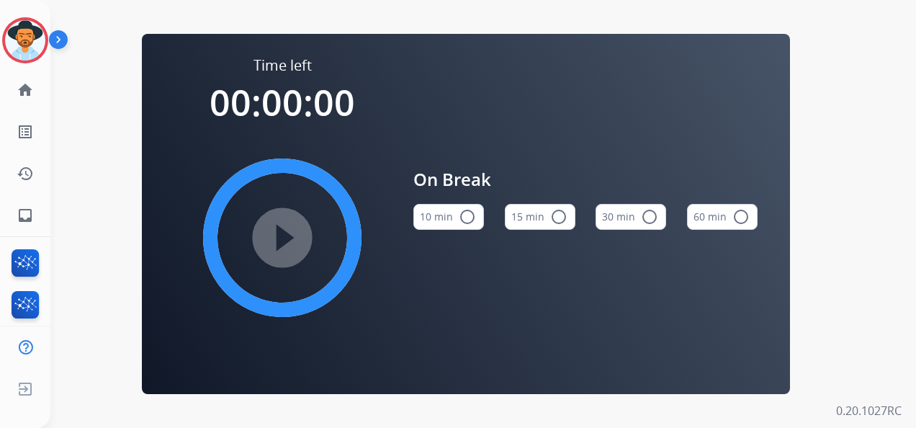
click at [533, 215] on button "15 min radio_button_unchecked" at bounding box center [540, 217] width 71 height 26
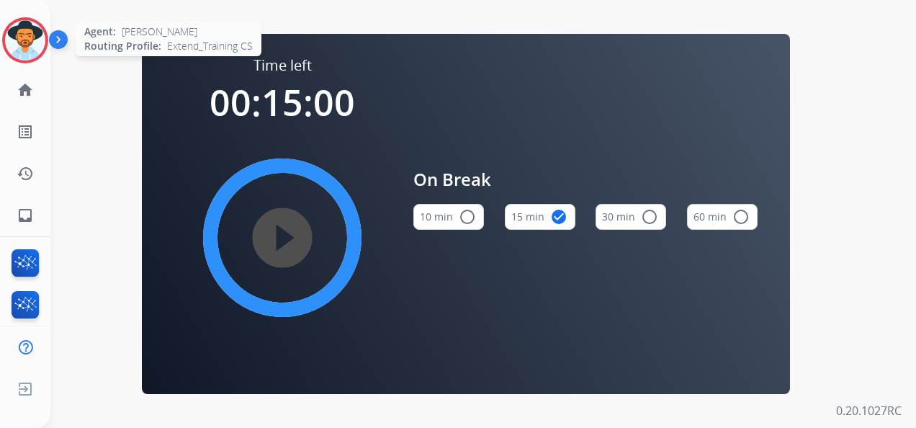
click at [21, 42] on img at bounding box center [25, 40] width 40 height 40
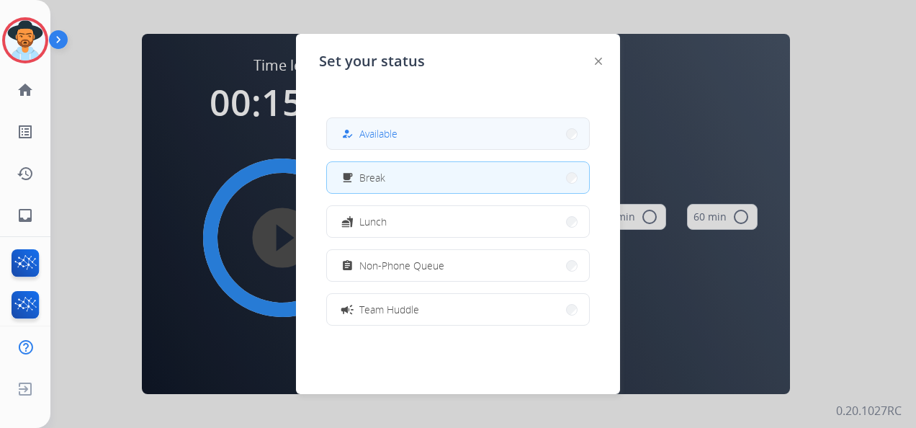
click at [403, 125] on button "how_to_reg Available" at bounding box center [458, 133] width 262 height 31
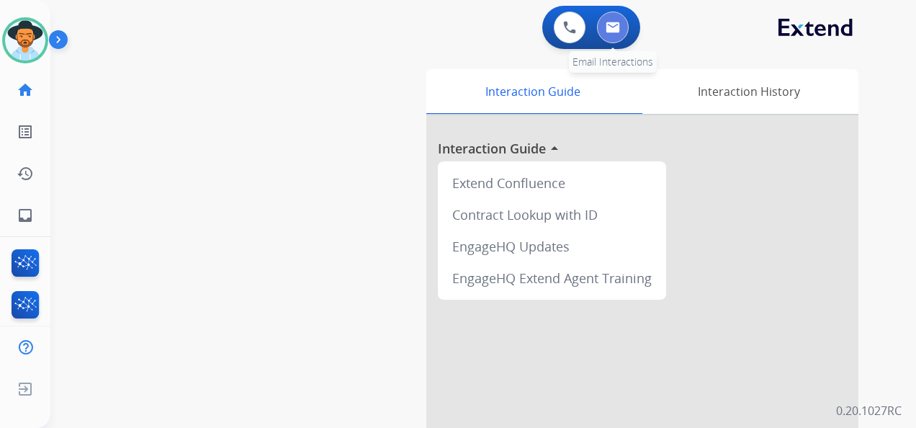
click at [620, 27] on button at bounding box center [613, 28] width 32 height 32
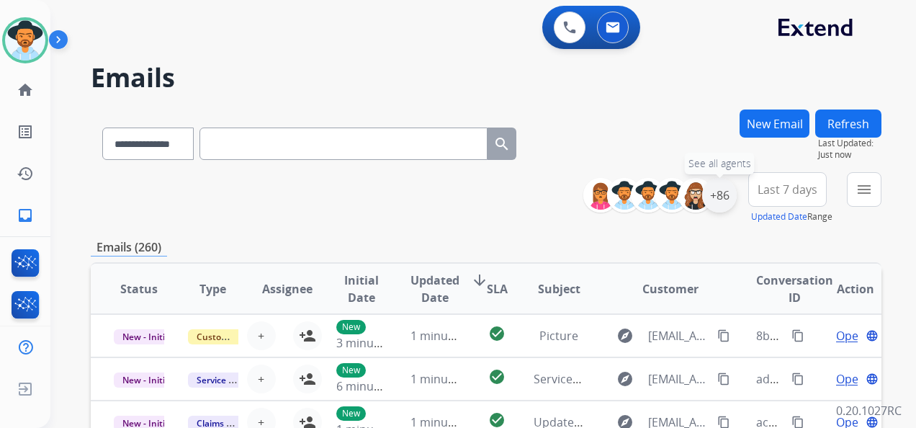
click at [719, 189] on div "+86" at bounding box center [719, 195] width 35 height 35
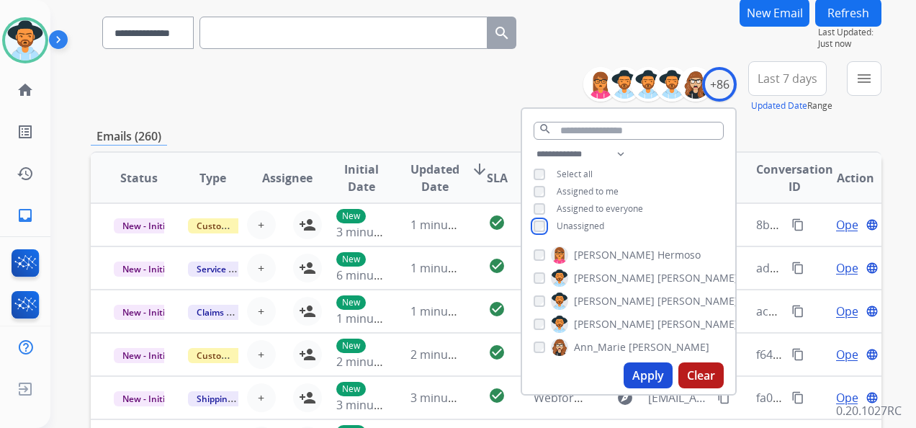
scroll to position [216, 0]
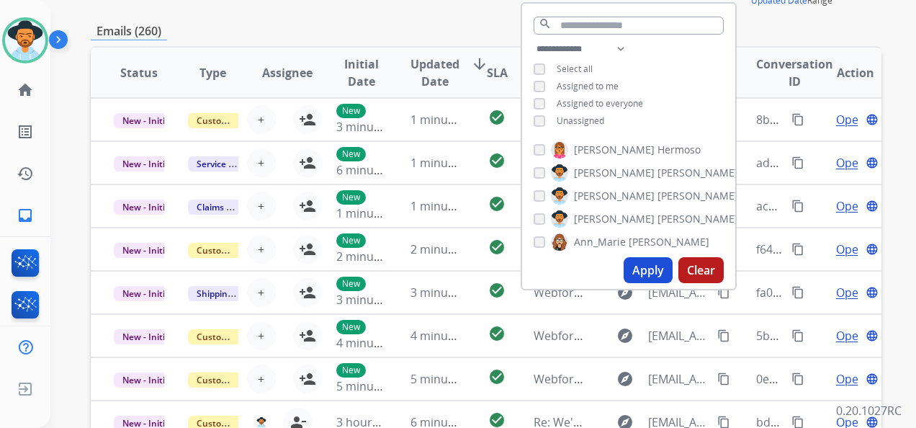
click at [641, 265] on button "Apply" at bounding box center [648, 270] width 49 height 26
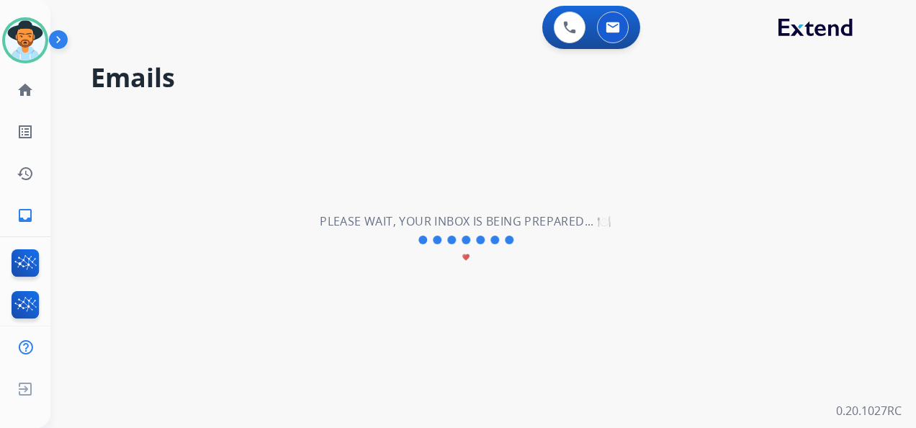
scroll to position [0, 0]
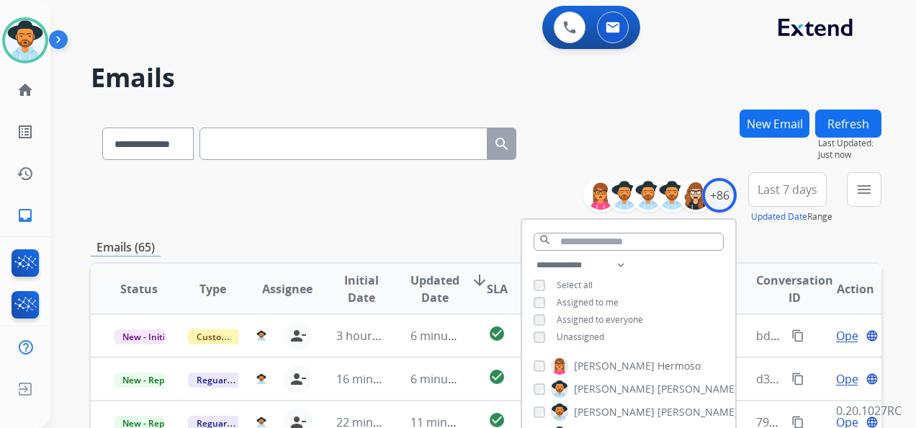
click at [772, 187] on span "Last 7 days" at bounding box center [788, 190] width 60 height 6
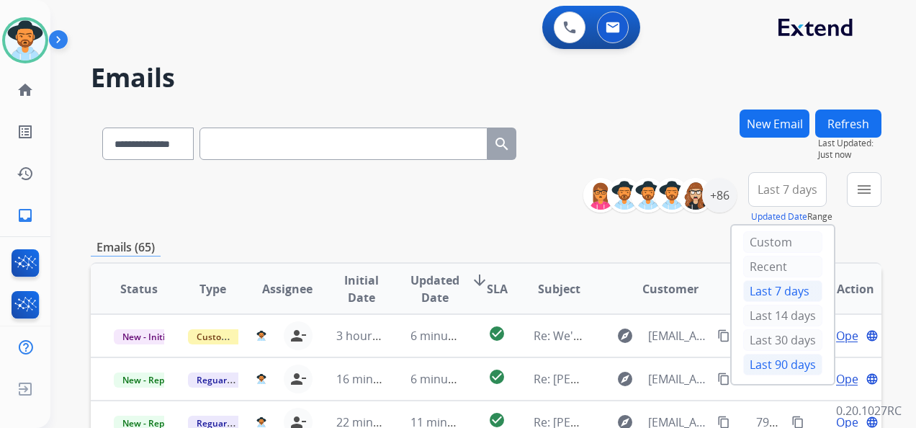
click at [768, 354] on div "Last 90 days" at bounding box center [782, 365] width 79 height 22
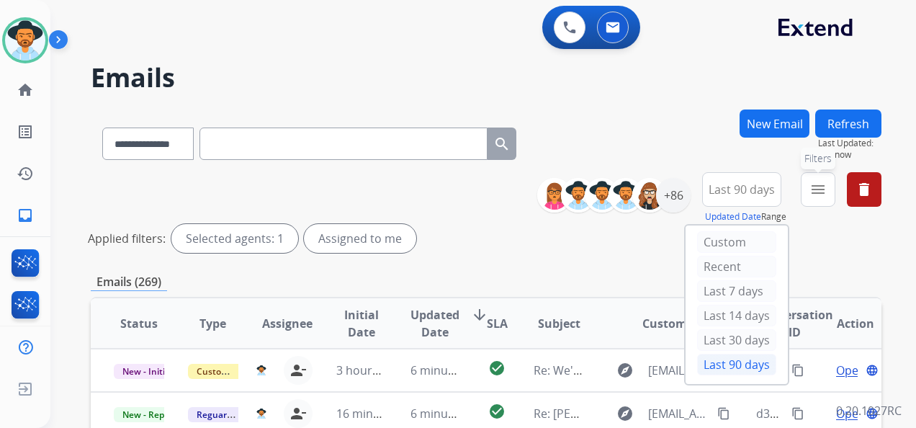
click at [812, 186] on mat-icon "menu" at bounding box center [818, 189] width 17 height 17
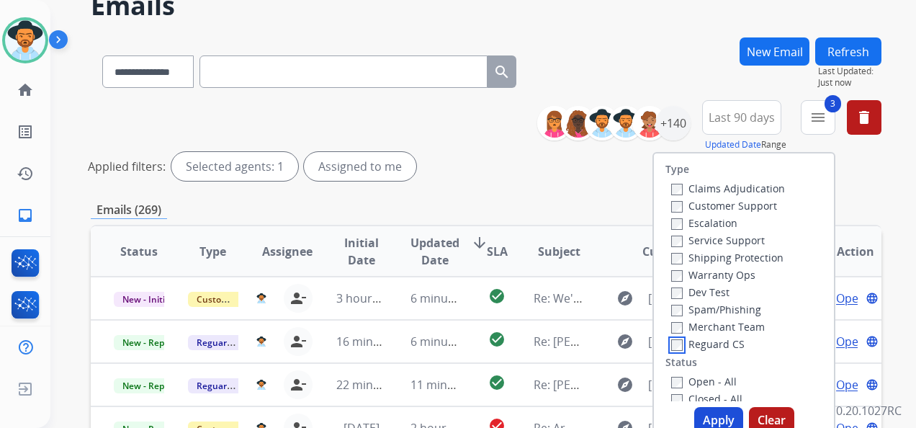
scroll to position [1, 0]
click at [715, 377] on button "Apply" at bounding box center [718, 420] width 49 height 26
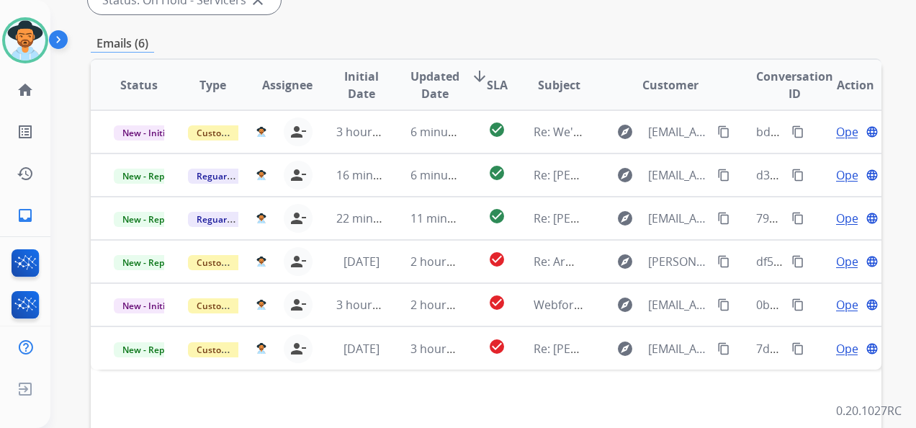
scroll to position [360, 0]
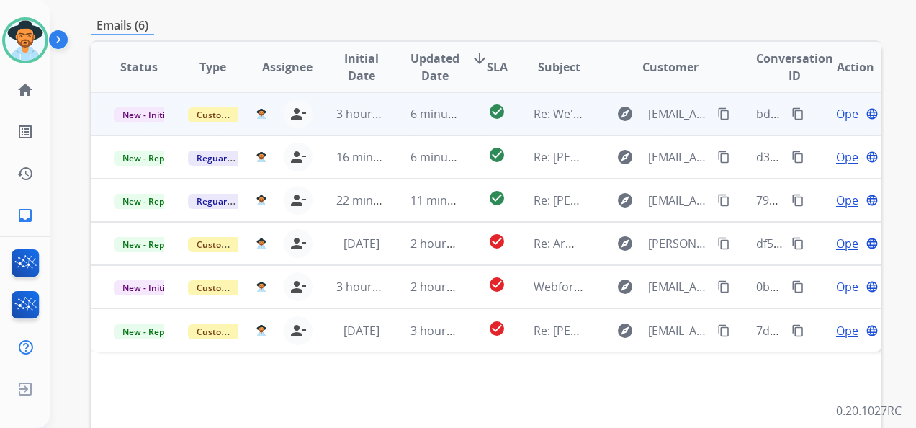
click at [820, 111] on span "Open" at bounding box center [851, 113] width 30 height 17
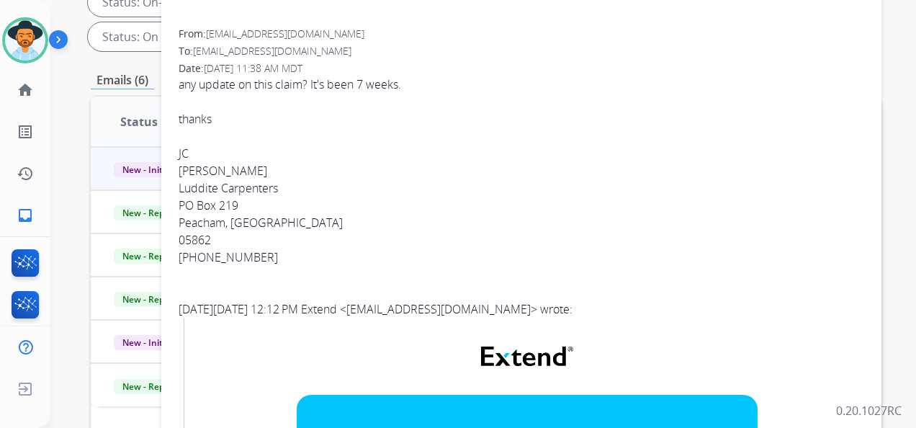
scroll to position [72, 0]
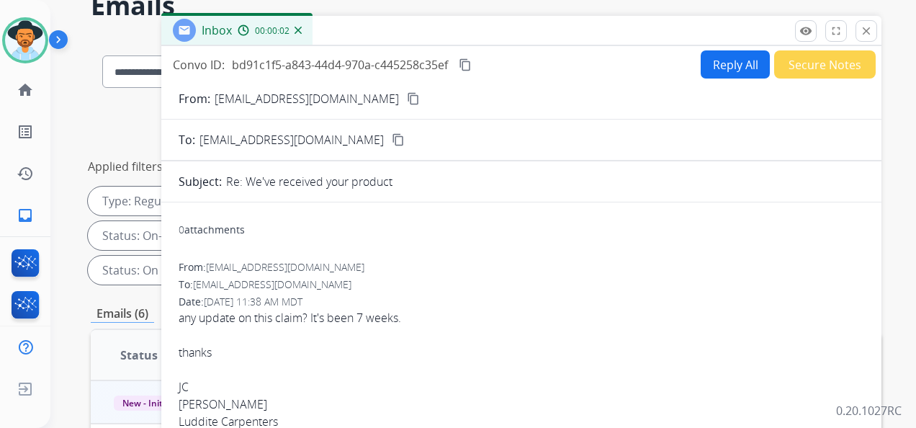
click at [723, 53] on button "Reply All" at bounding box center [735, 64] width 69 height 28
select select "**********"
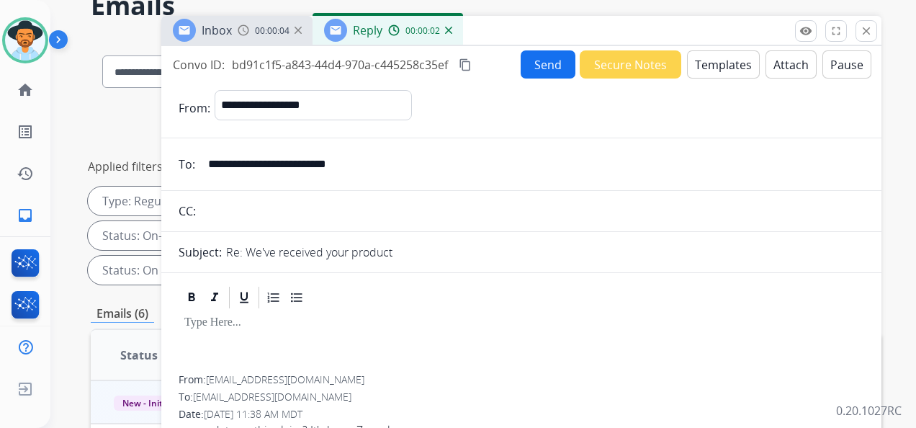
click at [709, 59] on button "Templates" at bounding box center [723, 64] width 73 height 28
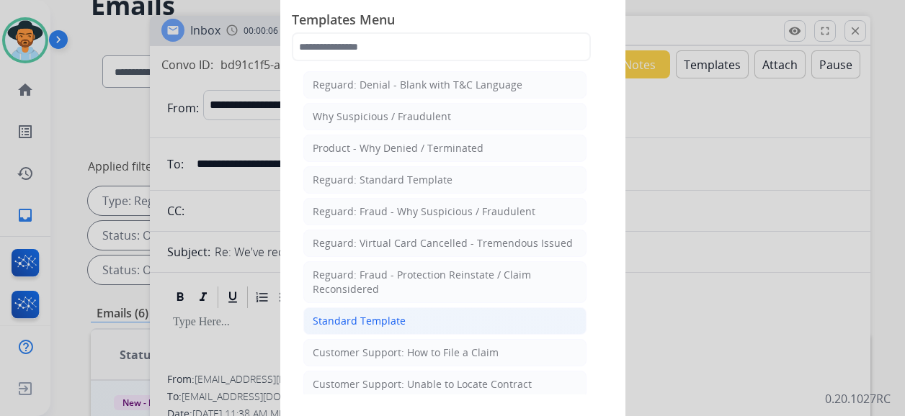
click at [458, 323] on li "Standard Template" at bounding box center [444, 321] width 283 height 27
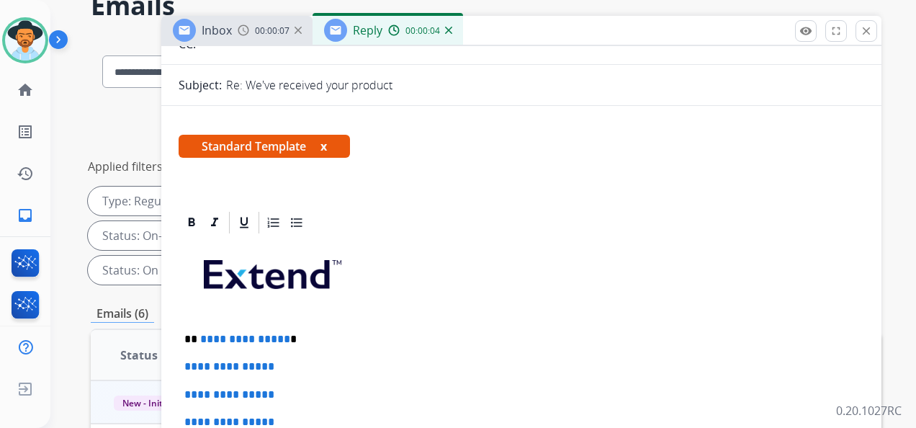
scroll to position [216, 0]
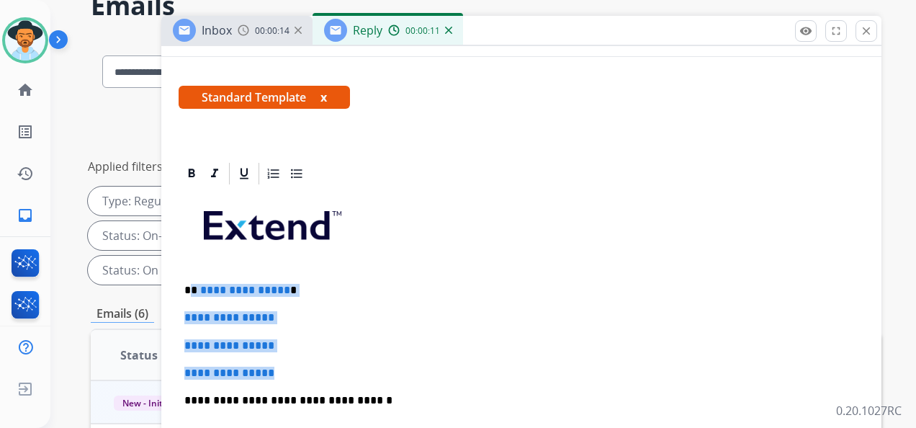
drag, startPoint x: 193, startPoint y: 285, endPoint x: 287, endPoint y: 362, distance: 120.8
click at [287, 362] on div "**********" at bounding box center [522, 435] width 686 height 496
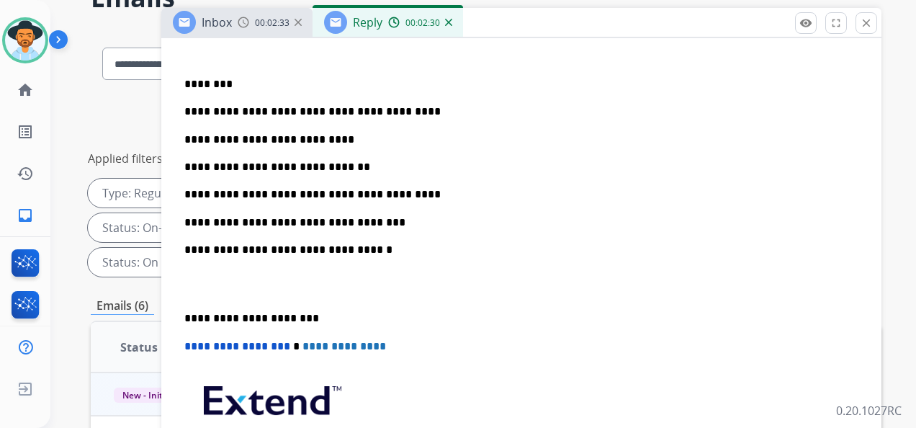
scroll to position [432, 0]
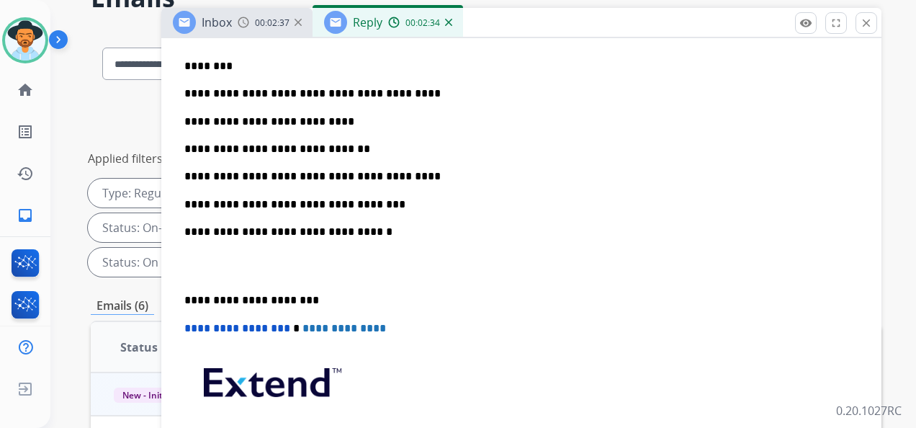
click at [386, 205] on p "**********" at bounding box center [515, 204] width 663 height 13
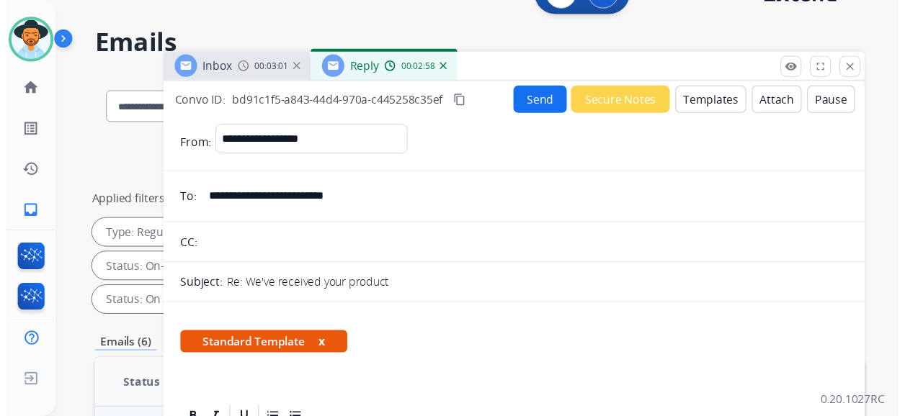
scroll to position [0, 0]
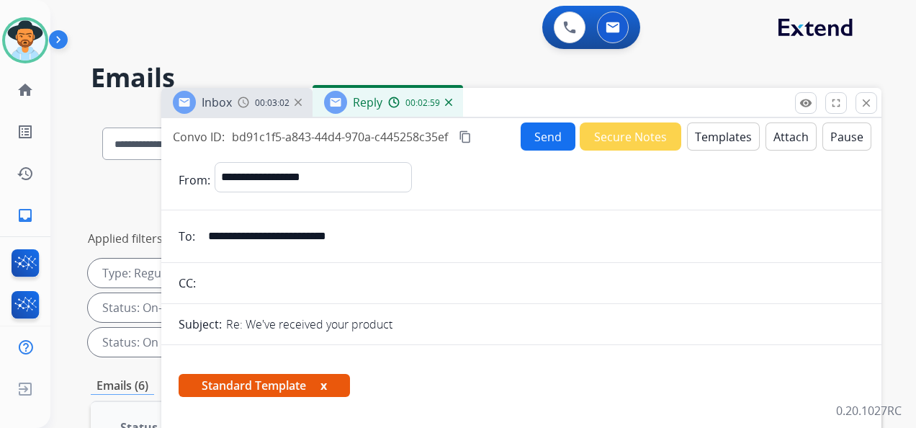
click at [545, 125] on button "Send" at bounding box center [548, 136] width 55 height 28
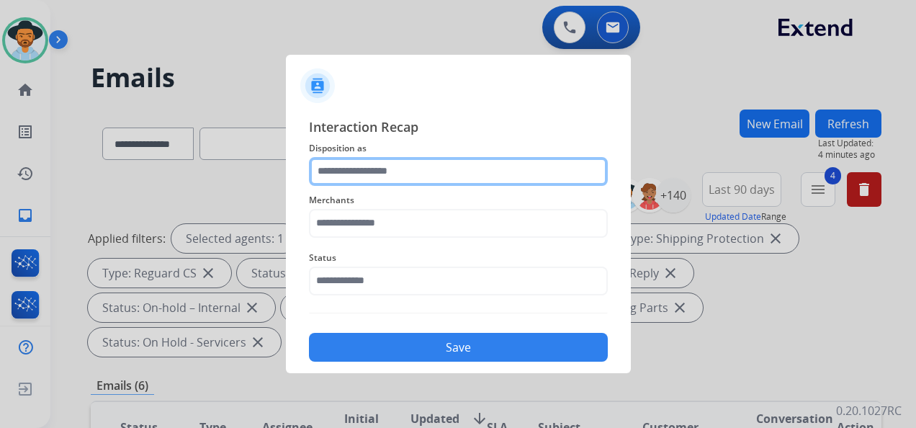
click at [428, 165] on input "text" at bounding box center [458, 171] width 299 height 29
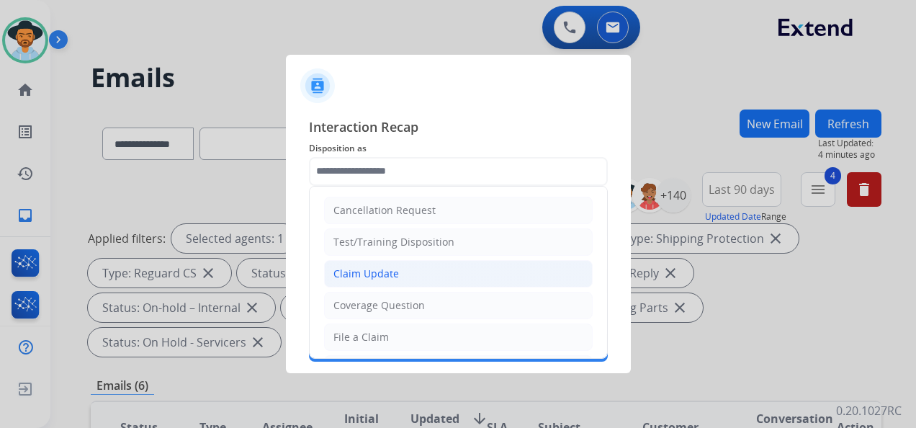
click at [413, 276] on li "Claim Update" at bounding box center [458, 273] width 269 height 27
type input "**********"
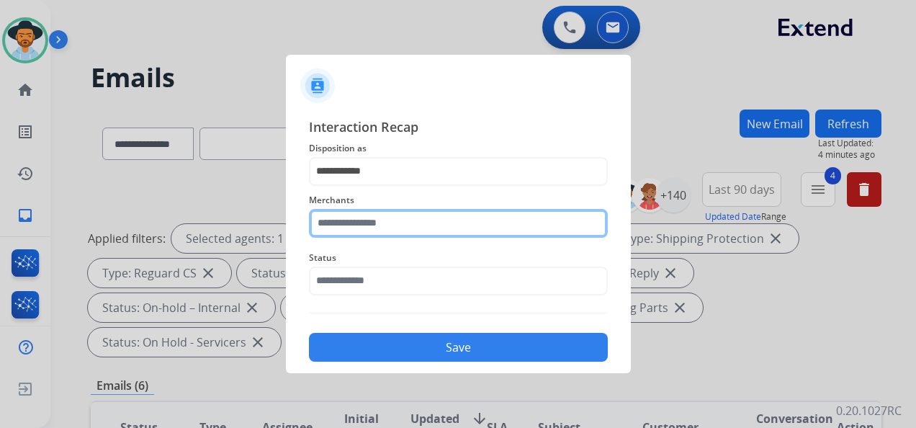
click at [375, 233] on div "Merchants" at bounding box center [458, 215] width 299 height 58
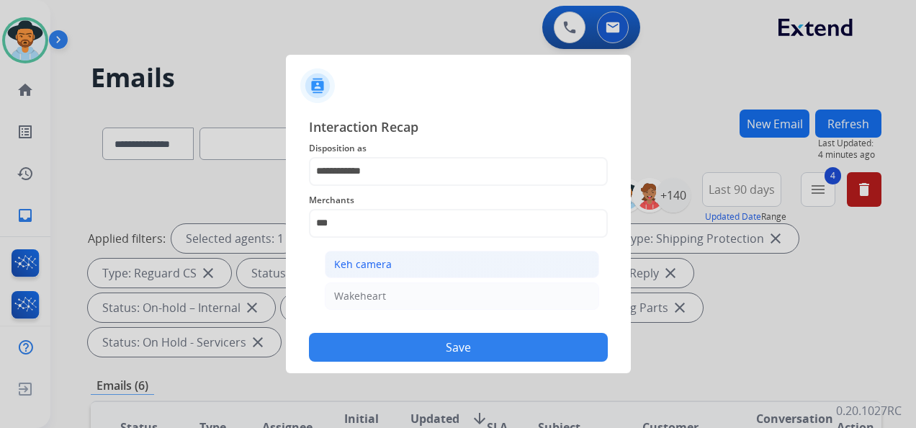
click at [408, 256] on li "Keh camera" at bounding box center [462, 264] width 274 height 27
type input "**********"
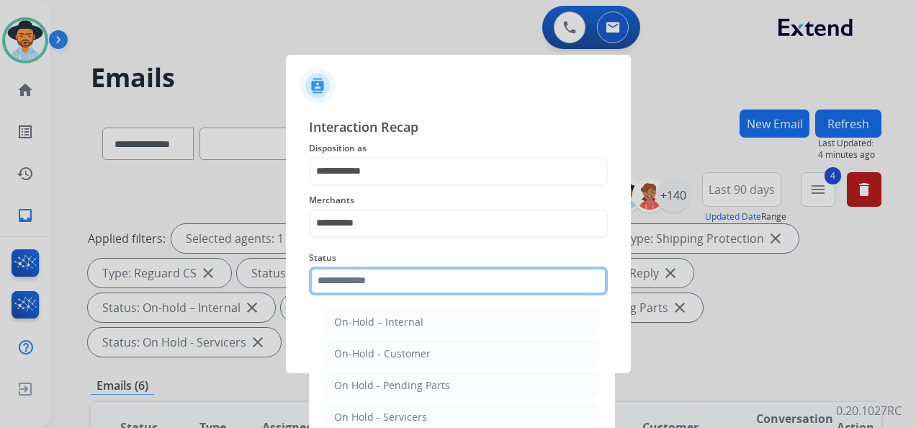
click at [406, 287] on input "text" at bounding box center [458, 281] width 299 height 29
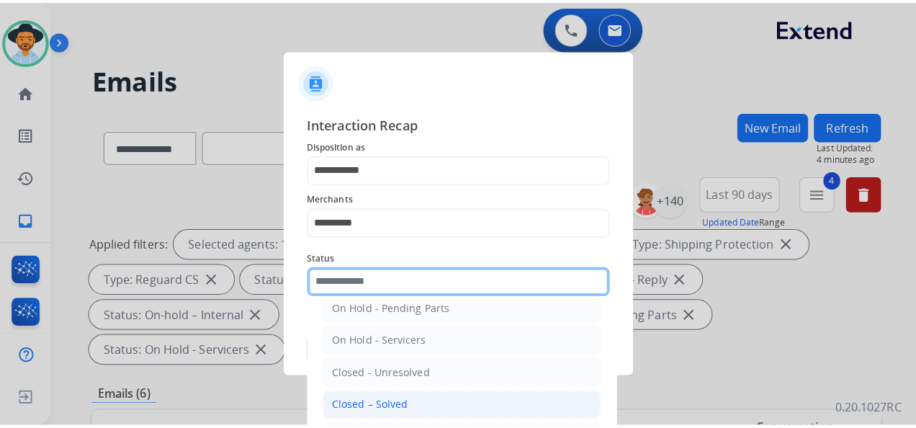
scroll to position [82, 0]
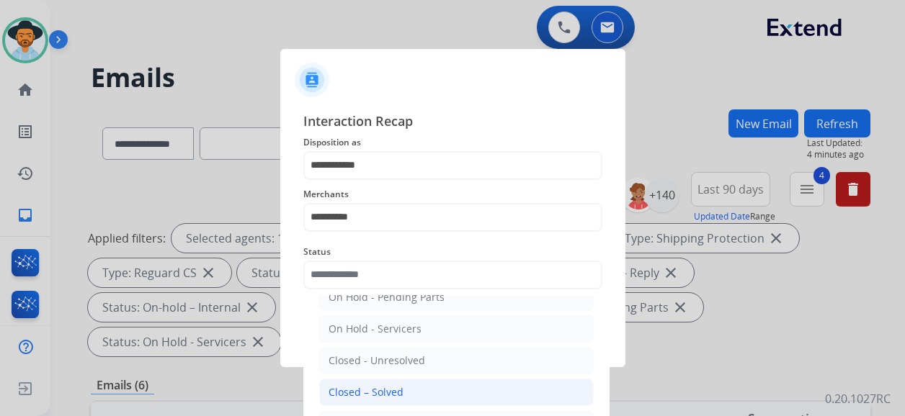
click at [402, 377] on li "Closed – Solved" at bounding box center [456, 392] width 274 height 27
type input "**********"
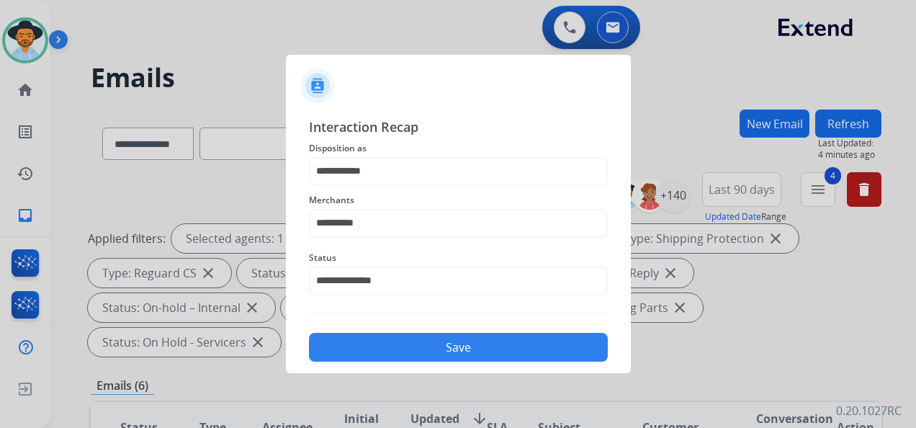
click at [442, 346] on button "Save" at bounding box center [458, 347] width 299 height 29
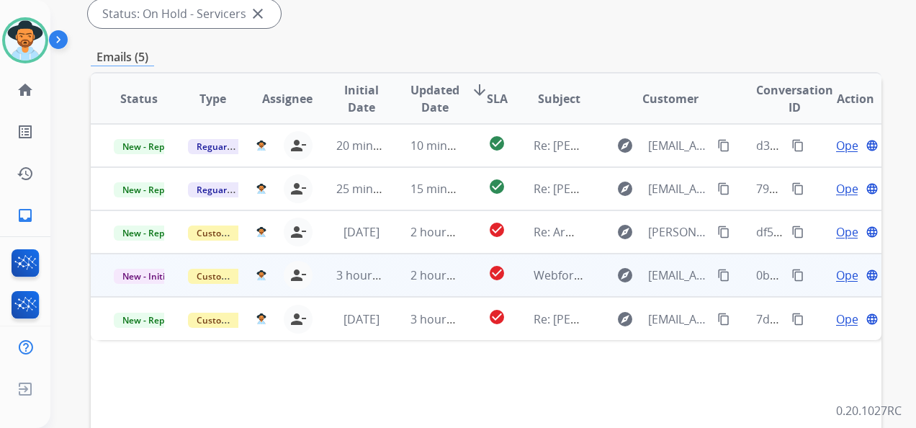
scroll to position [360, 0]
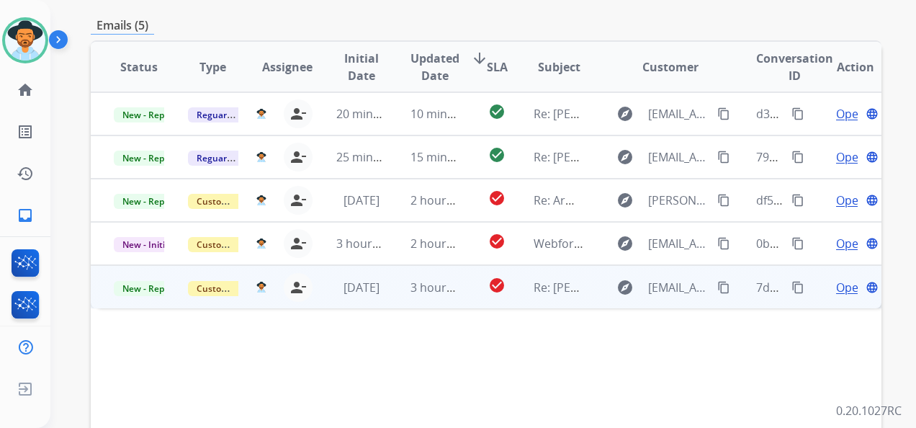
click at [820, 283] on span "Open" at bounding box center [851, 287] width 30 height 17
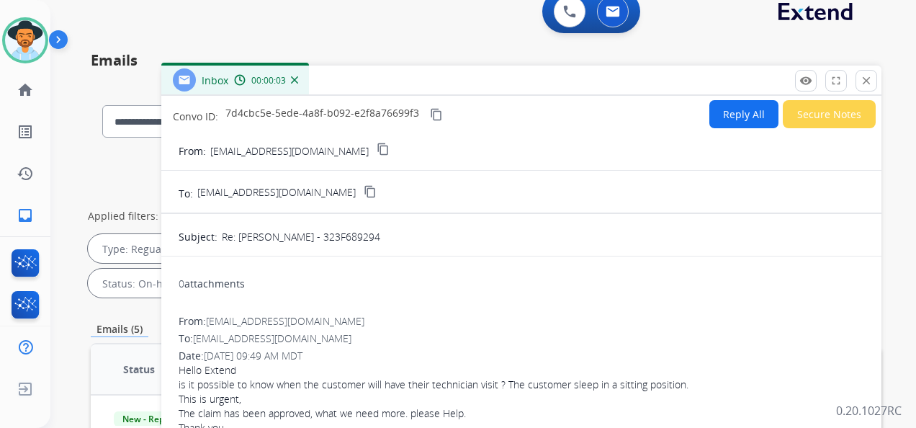
scroll to position [0, 0]
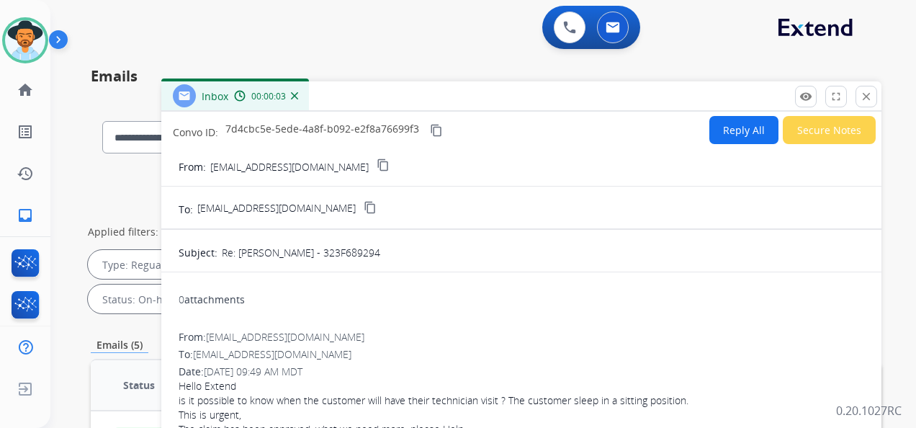
click at [732, 128] on button "Reply All" at bounding box center [743, 130] width 69 height 28
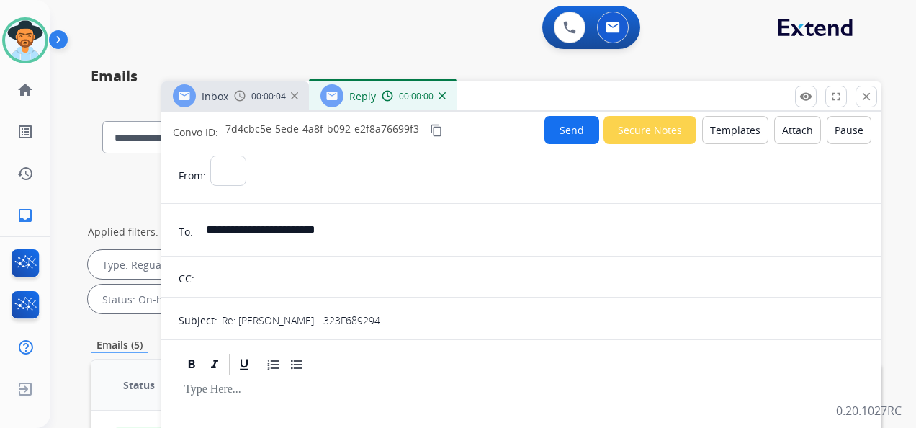
select select "**********"
click at [286, 273] on input "text" at bounding box center [532, 276] width 666 height 29
click at [243, 277] on input "text" at bounding box center [532, 276] width 666 height 29
paste input "**********"
type input "**********"
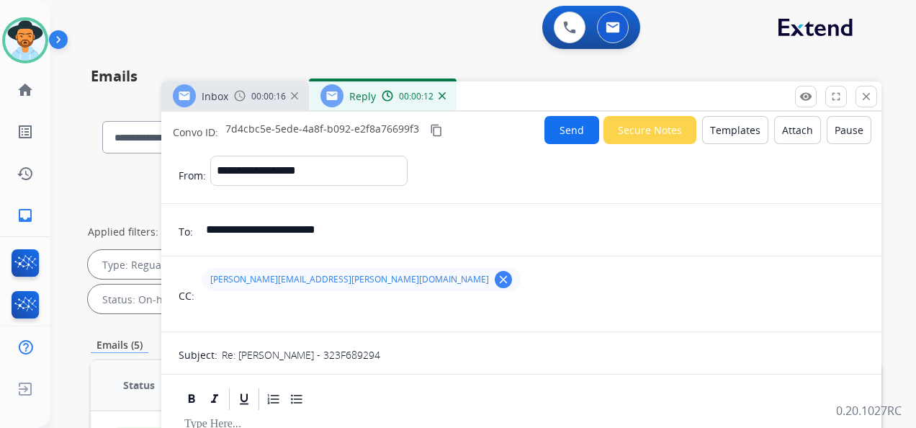
click at [727, 127] on button "Templates" at bounding box center [735, 130] width 66 height 28
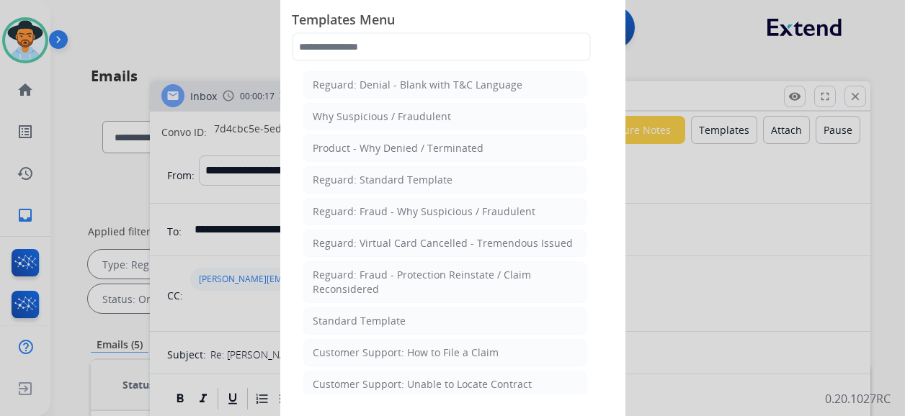
click at [435, 314] on li "Standard Template" at bounding box center [444, 321] width 283 height 27
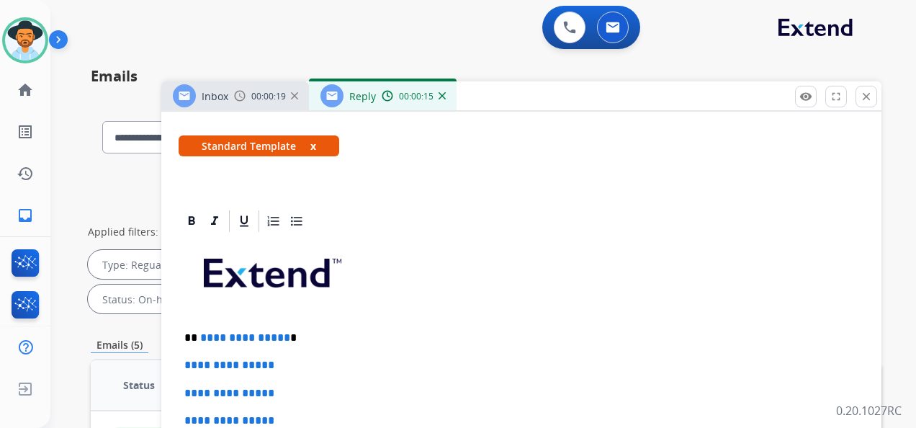
scroll to position [360, 0]
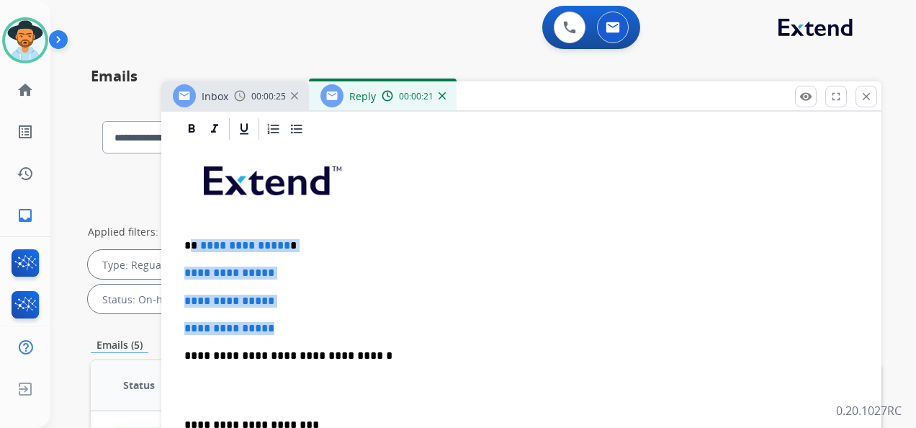
drag, startPoint x: 193, startPoint y: 241, endPoint x: 292, endPoint y: 316, distance: 124.5
click at [292, 316] on div "**********" at bounding box center [522, 390] width 686 height 496
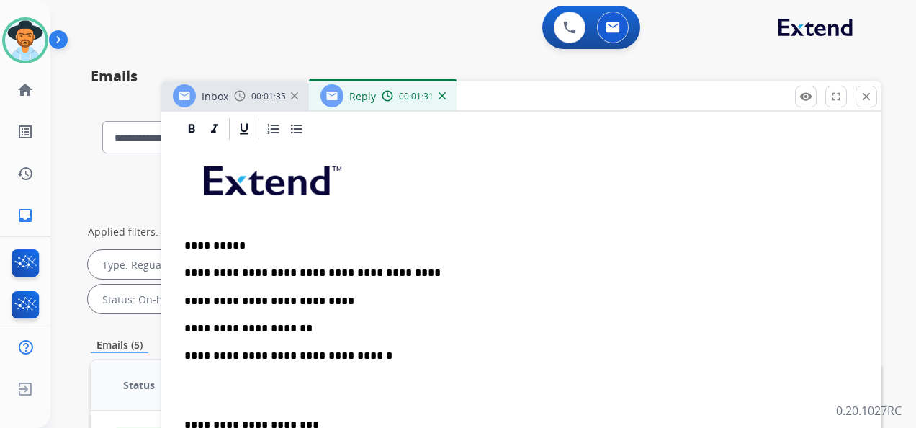
click at [299, 326] on p "**********" at bounding box center [515, 328] width 663 height 13
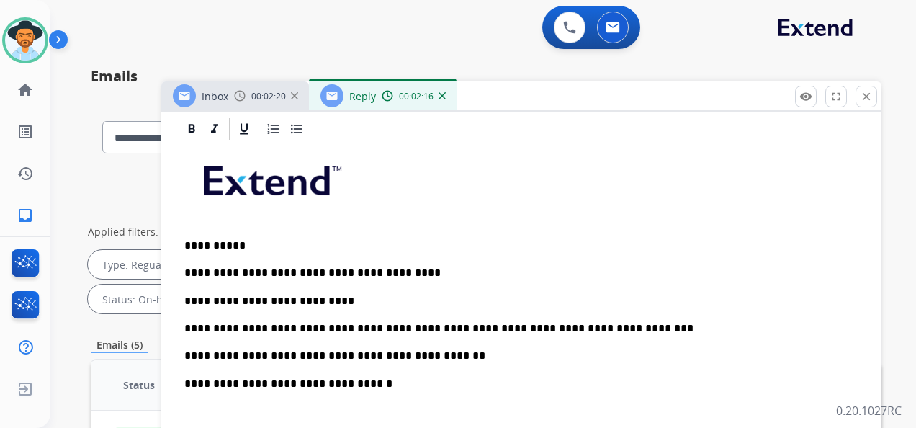
click at [480, 328] on p "**********" at bounding box center [515, 328] width 663 height 13
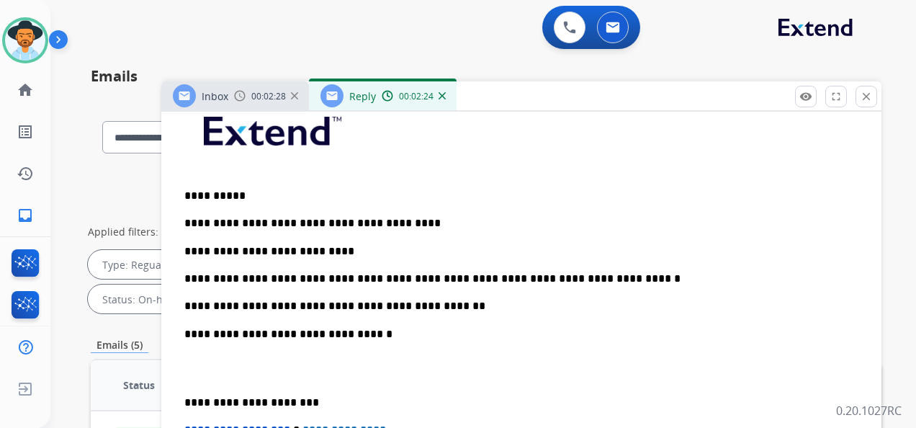
scroll to position [504, 0]
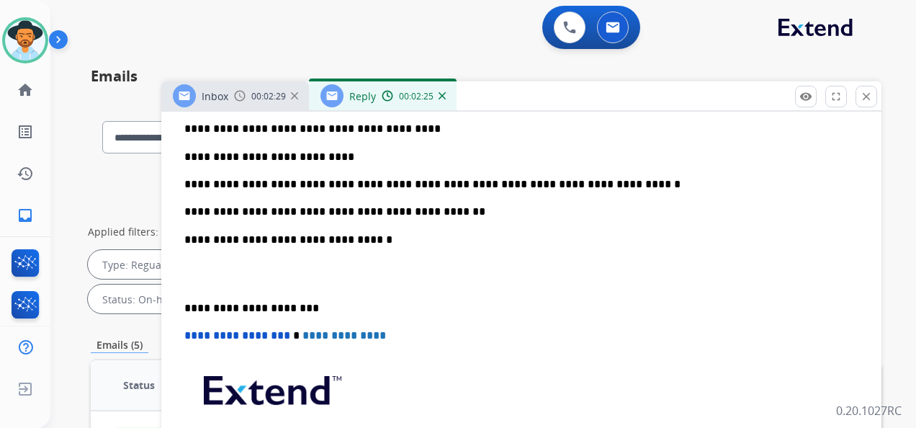
drag, startPoint x: 182, startPoint y: 307, endPoint x: 341, endPoint y: 333, distance: 162.0
click at [186, 307] on div "**********" at bounding box center [522, 259] width 686 height 523
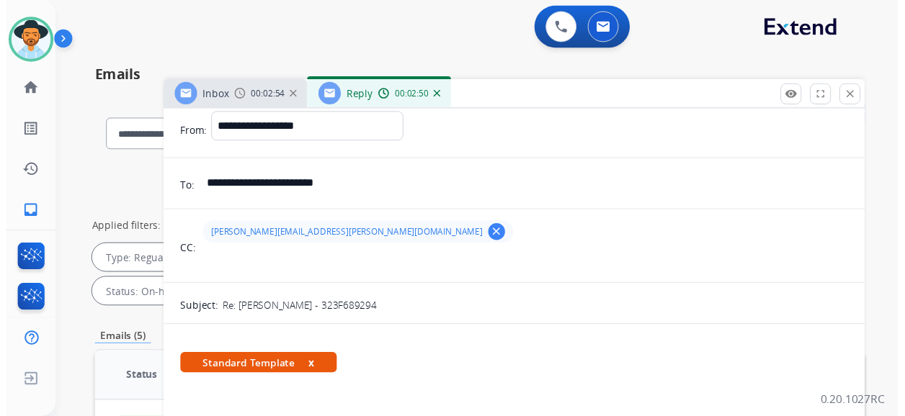
scroll to position [0, 0]
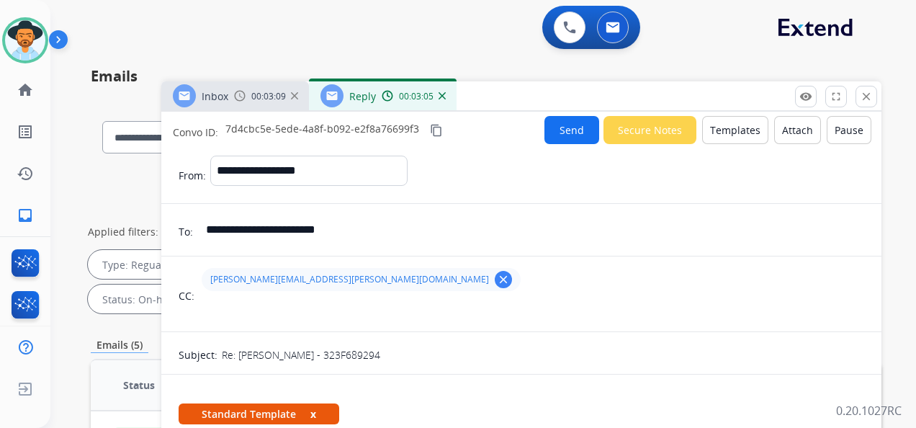
click at [565, 125] on button "Send" at bounding box center [572, 130] width 55 height 28
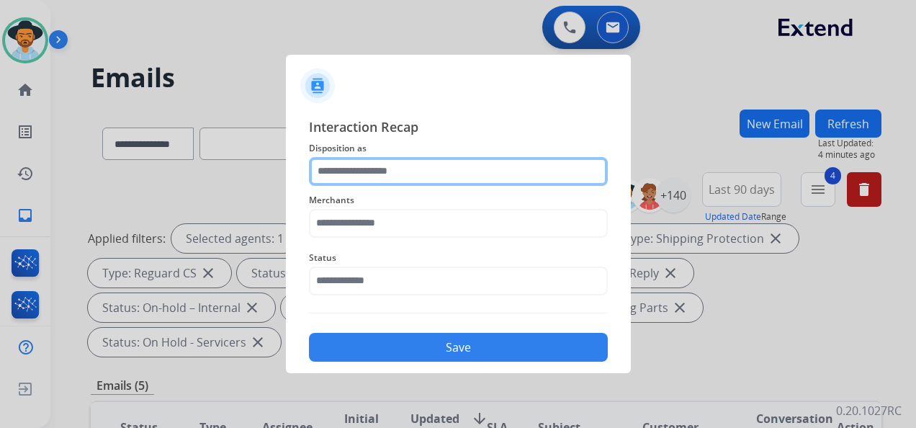
click at [403, 170] on input "text" at bounding box center [458, 171] width 299 height 29
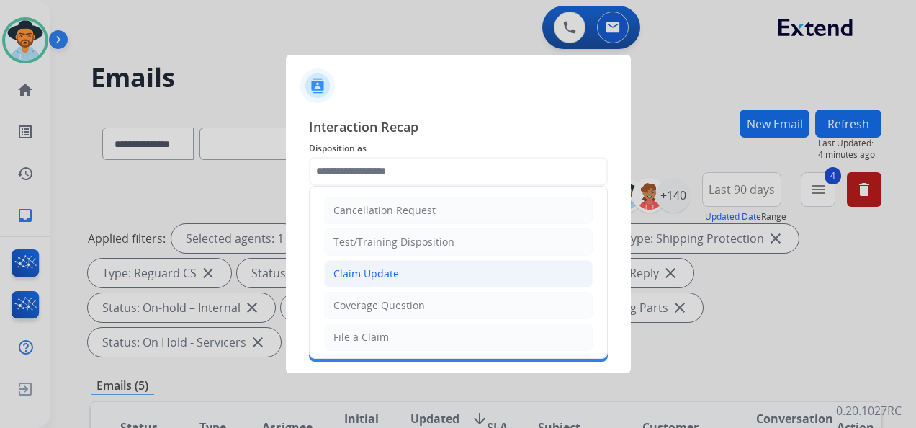
click at [412, 272] on li "Claim Update" at bounding box center [458, 273] width 269 height 27
type input "**********"
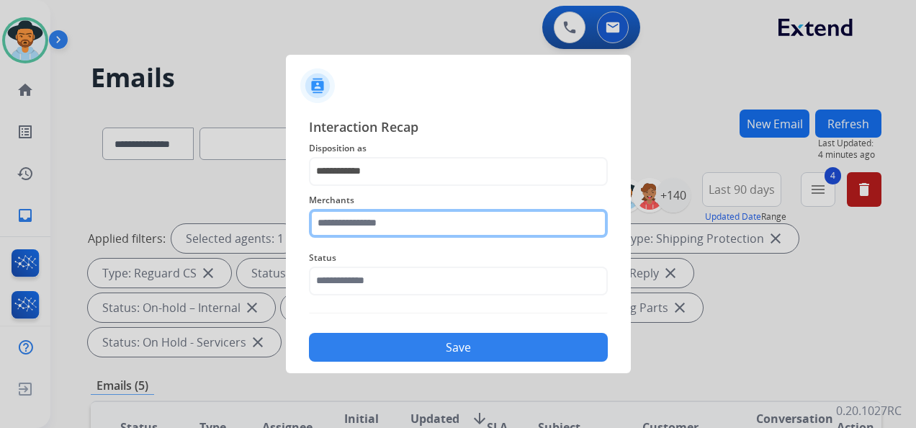
click at [375, 223] on input "text" at bounding box center [458, 223] width 299 height 29
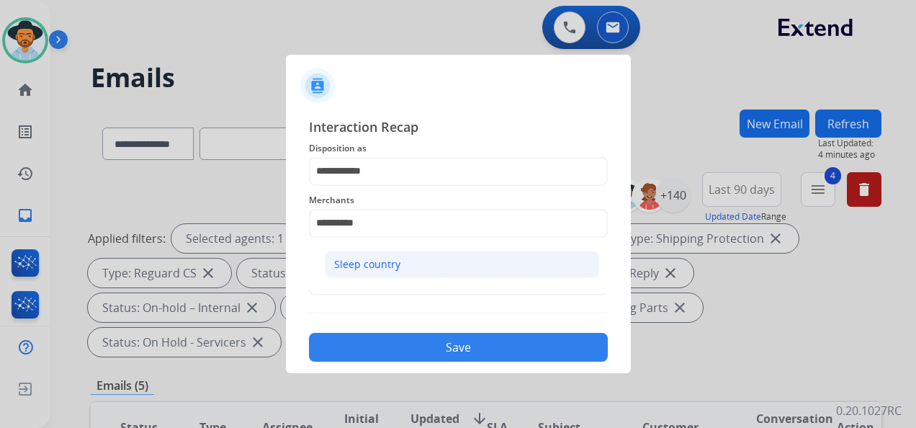
click at [391, 268] on div "Sleep country" at bounding box center [367, 264] width 66 height 14
type input "**********"
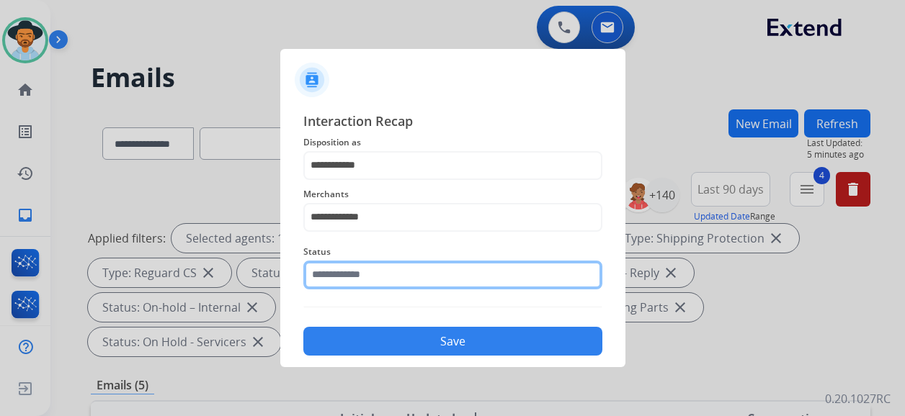
click at [398, 285] on input "text" at bounding box center [452, 275] width 299 height 29
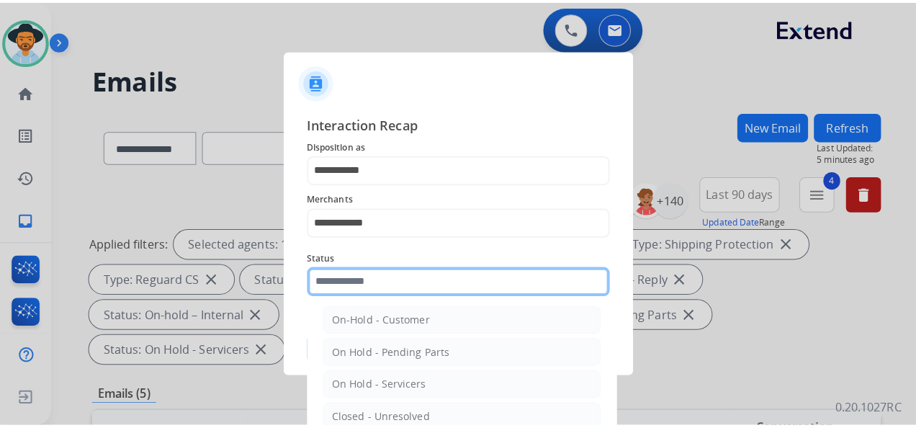
scroll to position [82, 0]
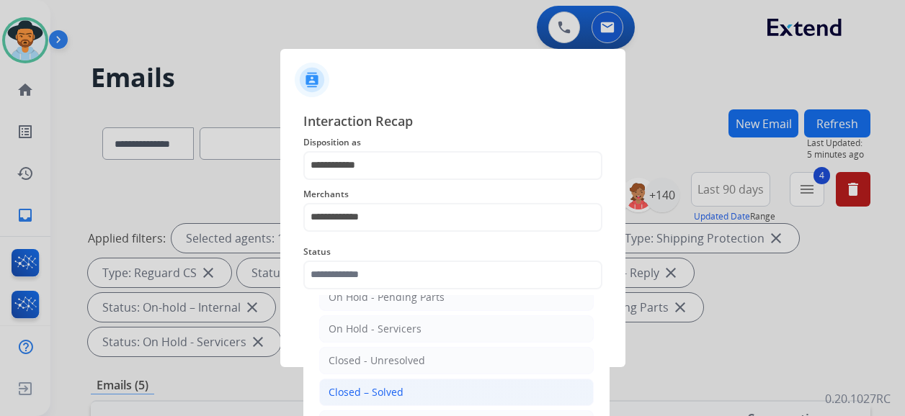
click at [395, 377] on div "Closed – Solved" at bounding box center [365, 392] width 75 height 14
type input "**********"
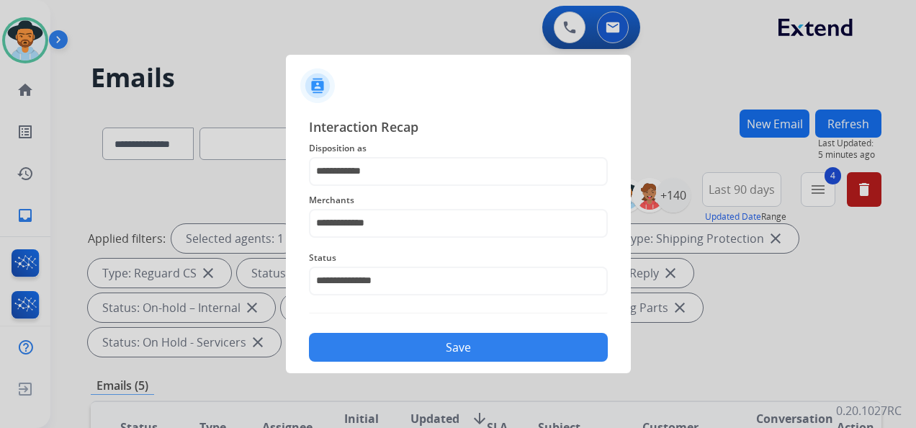
click at [468, 349] on button "Save" at bounding box center [458, 347] width 299 height 29
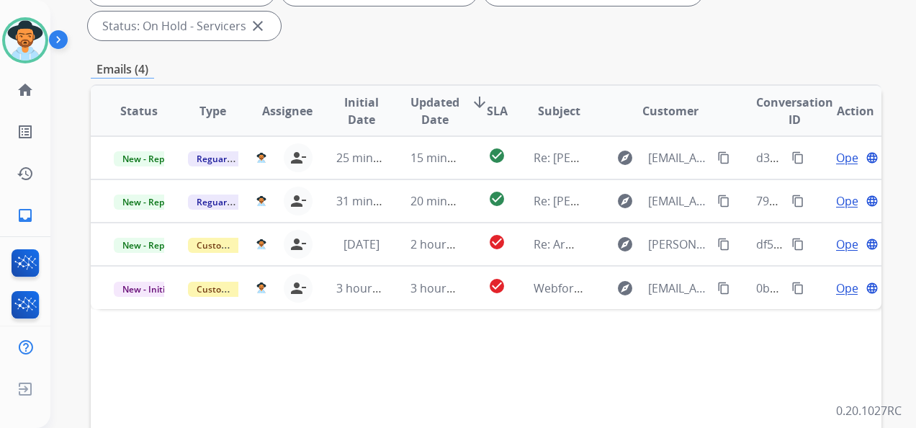
scroll to position [360, 0]
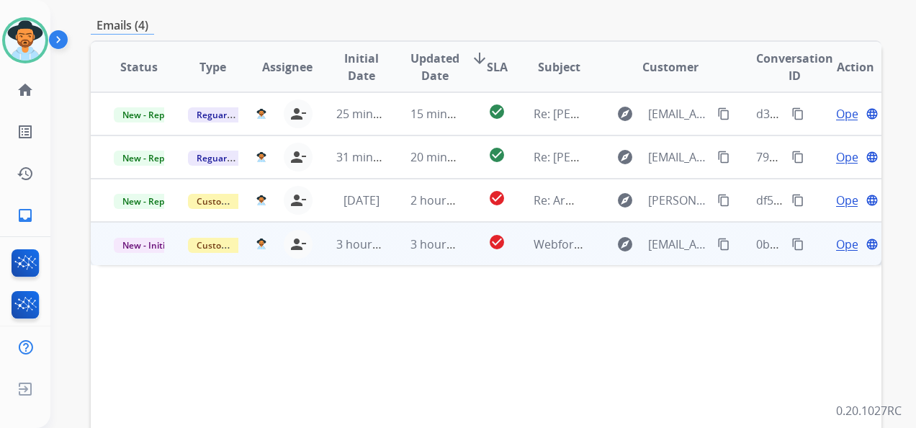
click at [820, 241] on span "Open" at bounding box center [851, 244] width 30 height 17
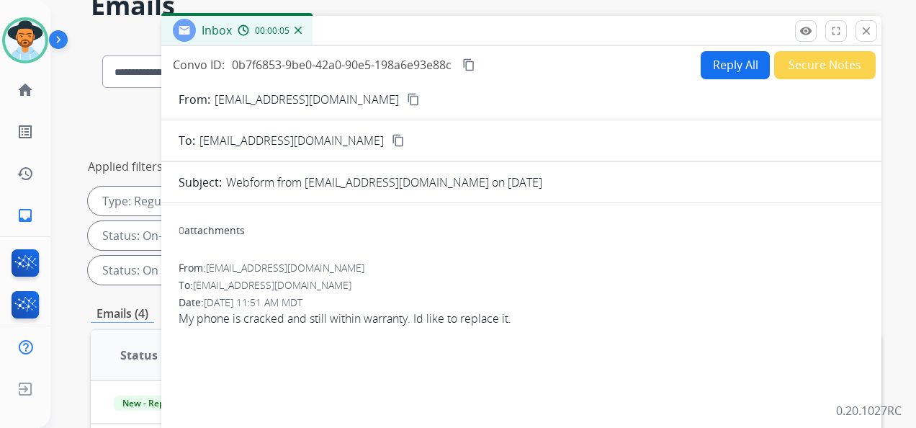
scroll to position [0, 0]
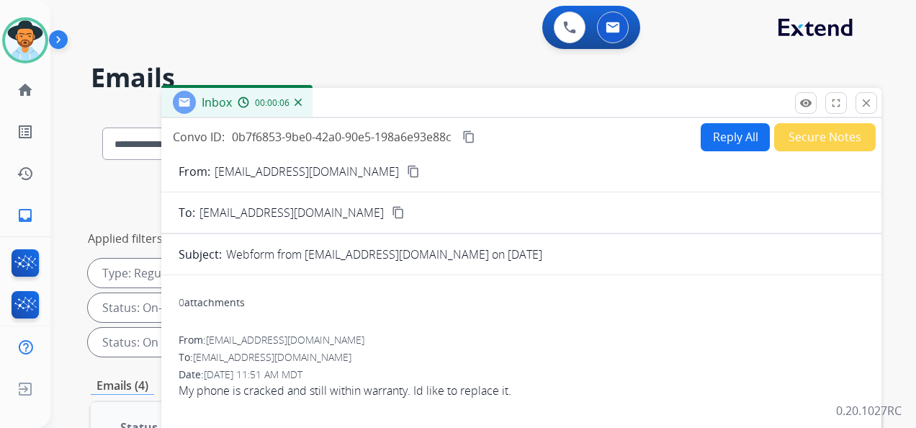
click at [407, 170] on mat-icon "content_copy" at bounding box center [413, 171] width 13 height 13
click at [718, 135] on button "Reply All" at bounding box center [735, 137] width 69 height 28
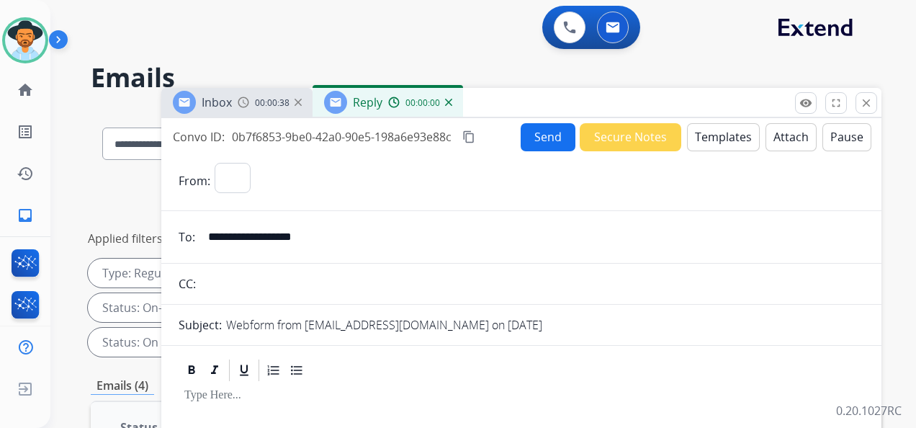
select select "**********"
click at [712, 133] on button "Templates" at bounding box center [723, 137] width 73 height 28
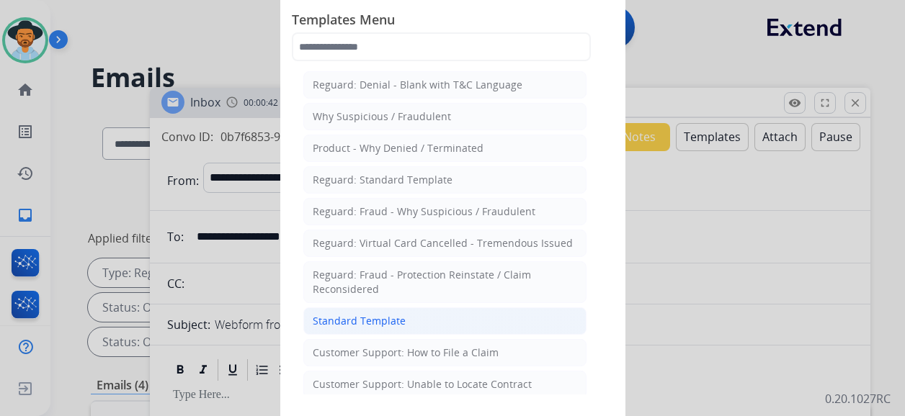
click at [432, 316] on li "Standard Template" at bounding box center [444, 321] width 283 height 27
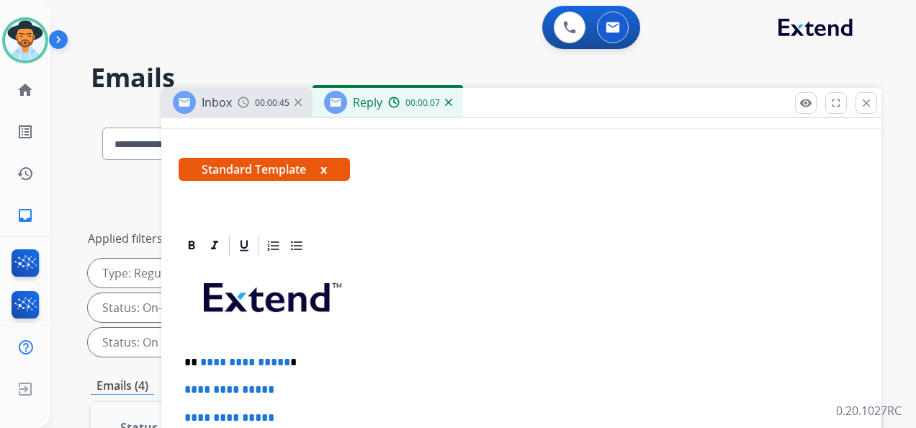
scroll to position [287, 0]
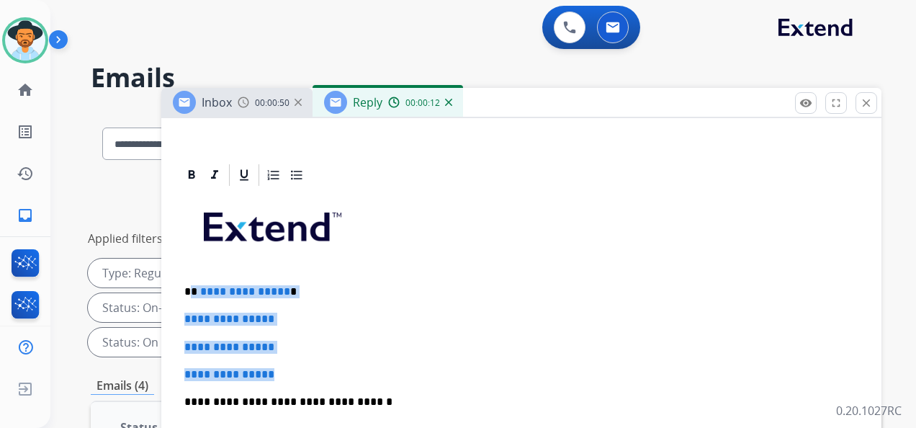
drag, startPoint x: 192, startPoint y: 288, endPoint x: 287, endPoint y: 361, distance: 119.7
click at [288, 363] on div "**********" at bounding box center [522, 436] width 686 height 496
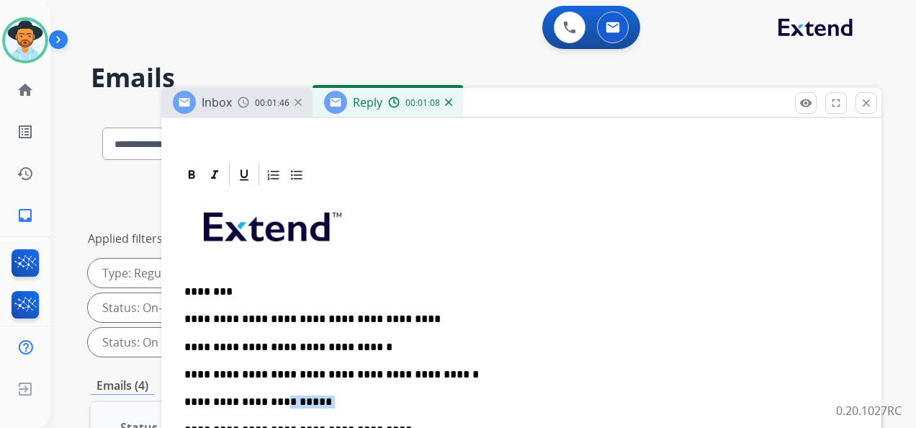
drag, startPoint x: 270, startPoint y: 400, endPoint x: 308, endPoint y: 399, distance: 37.5
click at [308, 377] on p "**********" at bounding box center [515, 401] width 663 height 13
click at [244, 373] on p "**********" at bounding box center [515, 374] width 663 height 13
click at [223, 368] on p "**********" at bounding box center [515, 374] width 663 height 13
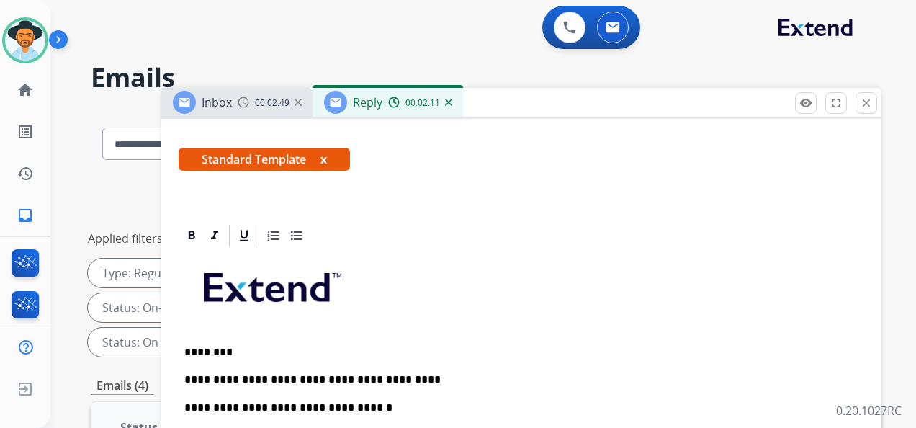
scroll to position [0, 0]
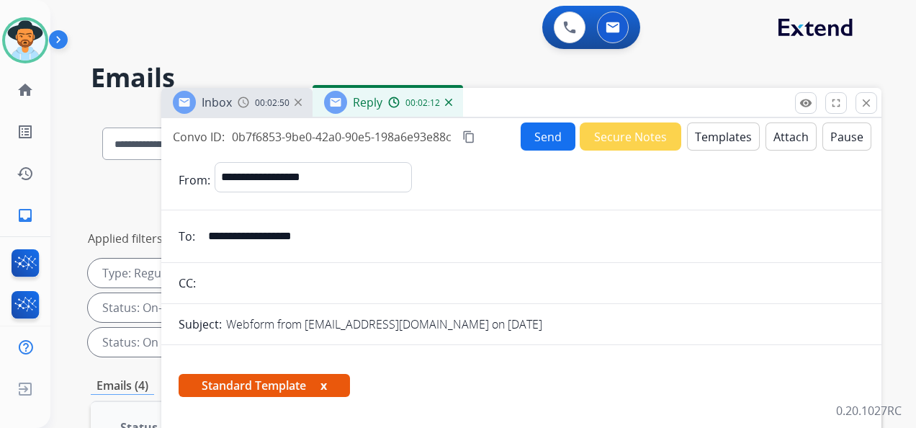
click at [469, 135] on mat-icon "content_copy" at bounding box center [468, 136] width 13 height 13
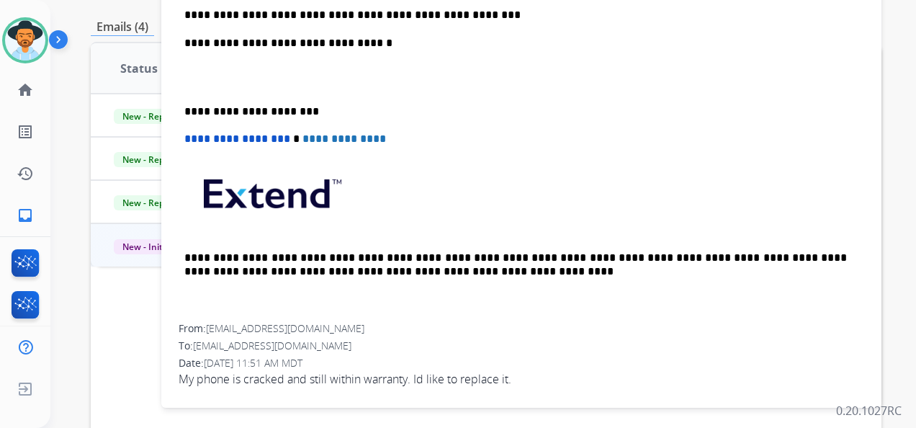
scroll to position [360, 0]
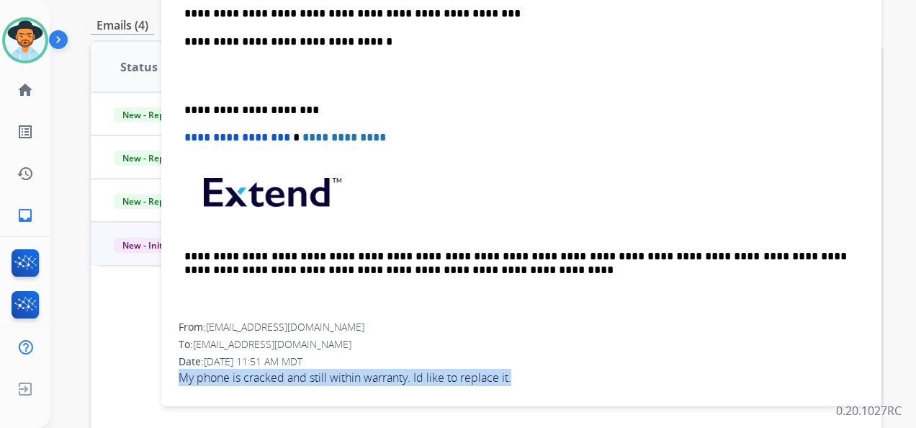
drag, startPoint x: 176, startPoint y: 372, endPoint x: 518, endPoint y: 373, distance: 341.4
click at [518, 373] on div "**********" at bounding box center [521, 57] width 720 height 679
copy span "My phone is cracked and still within warranty. Id like to replace it."
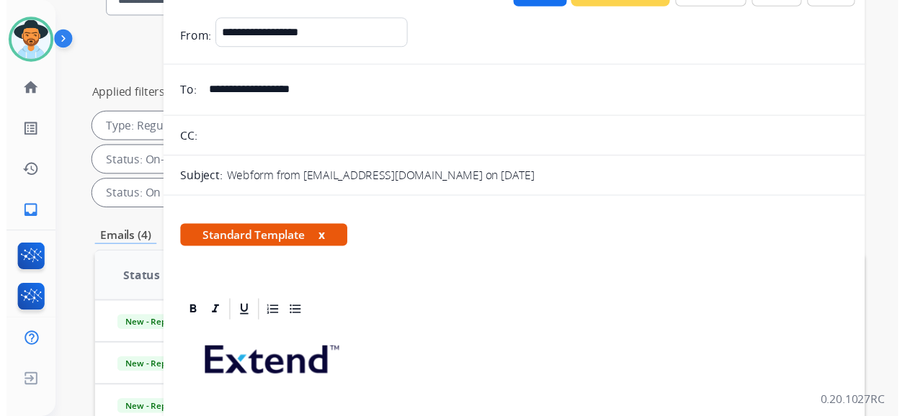
scroll to position [0, 0]
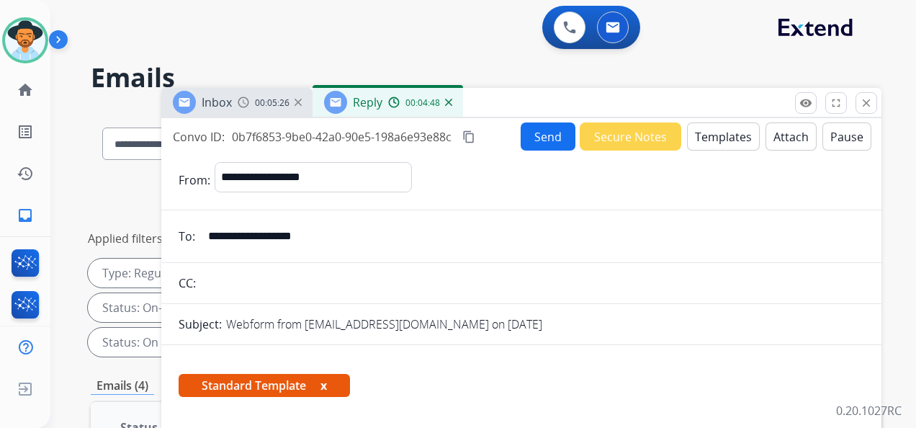
click at [542, 134] on button "Send" at bounding box center [548, 136] width 55 height 28
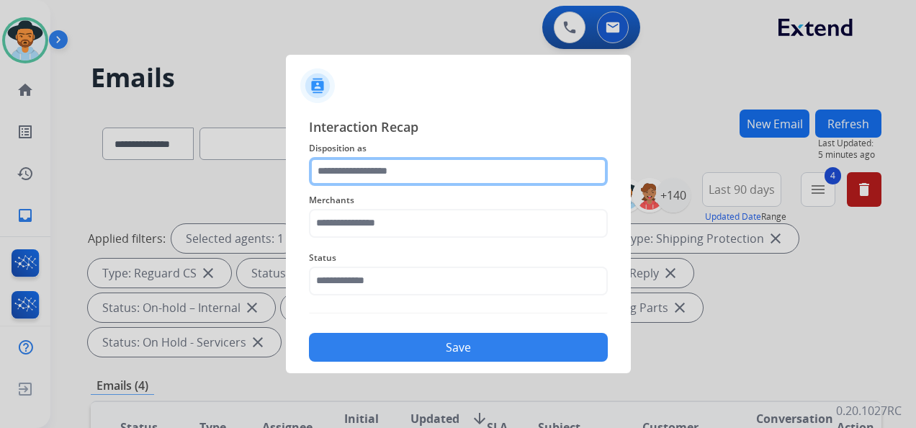
click at [434, 176] on input "text" at bounding box center [458, 171] width 299 height 29
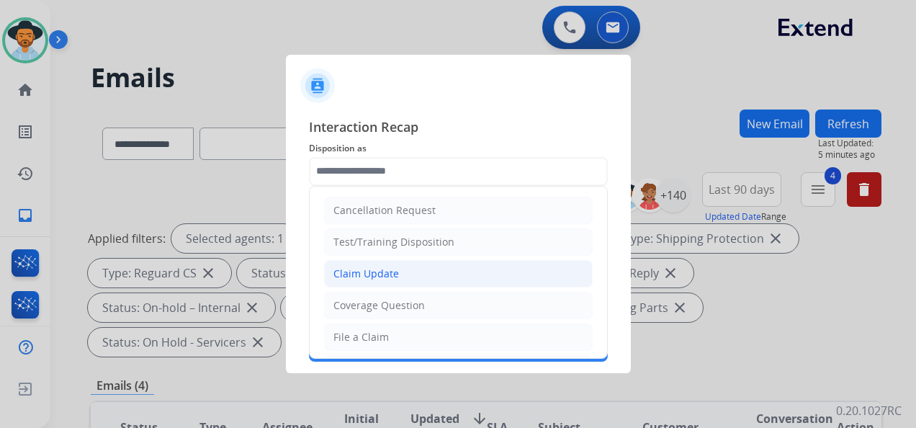
click at [425, 274] on li "Claim Update" at bounding box center [458, 273] width 269 height 27
type input "**********"
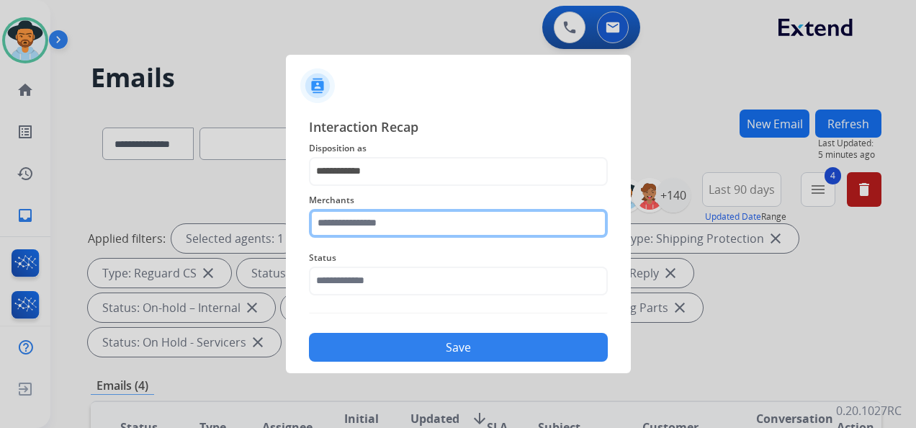
click at [403, 220] on input "text" at bounding box center [458, 223] width 299 height 29
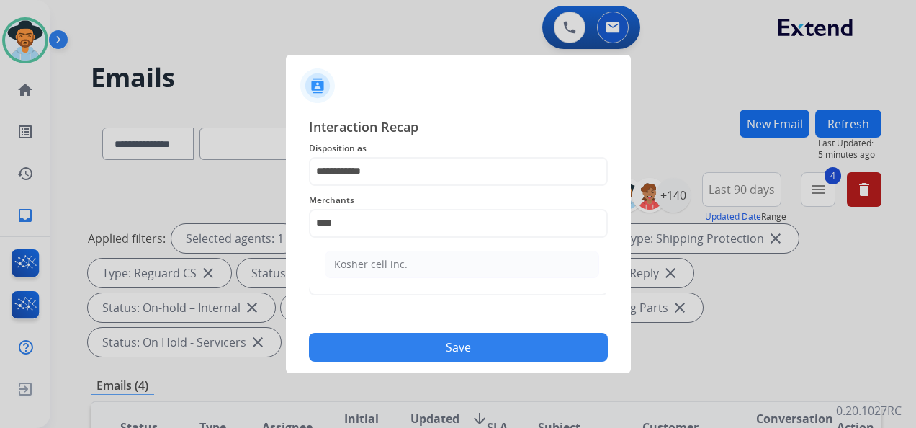
click at [440, 261] on li "Kosher cell inc." at bounding box center [462, 264] width 274 height 27
type input "**********"
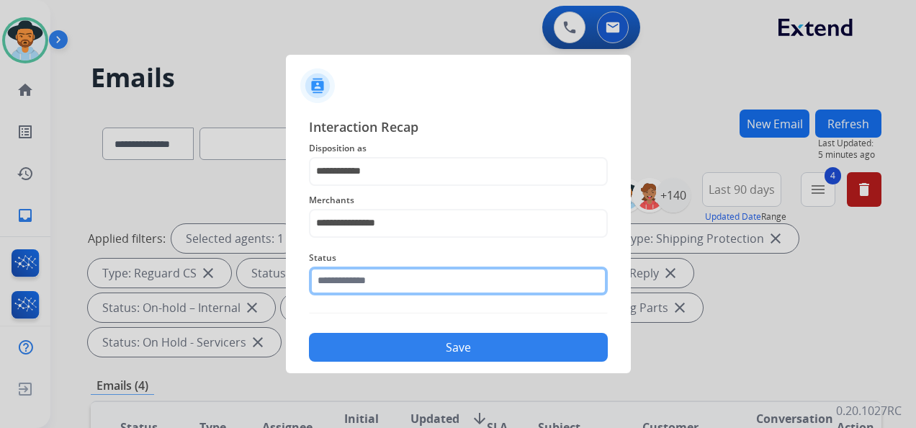
click at [421, 275] on input "text" at bounding box center [458, 281] width 299 height 29
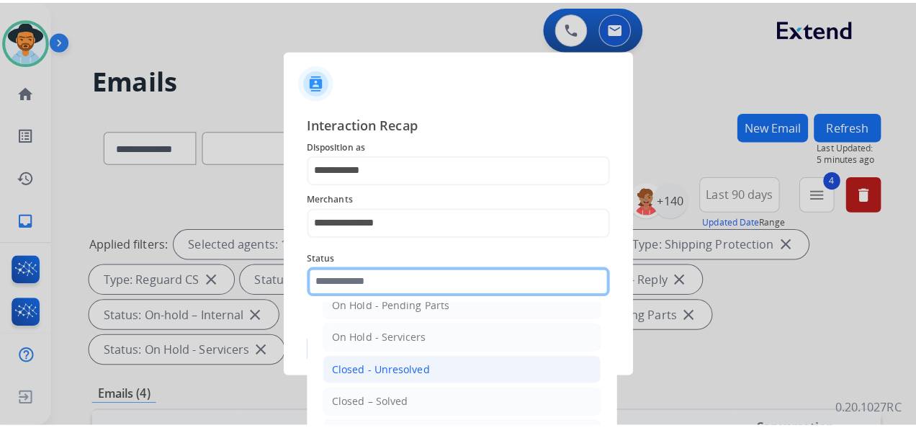
scroll to position [82, 0]
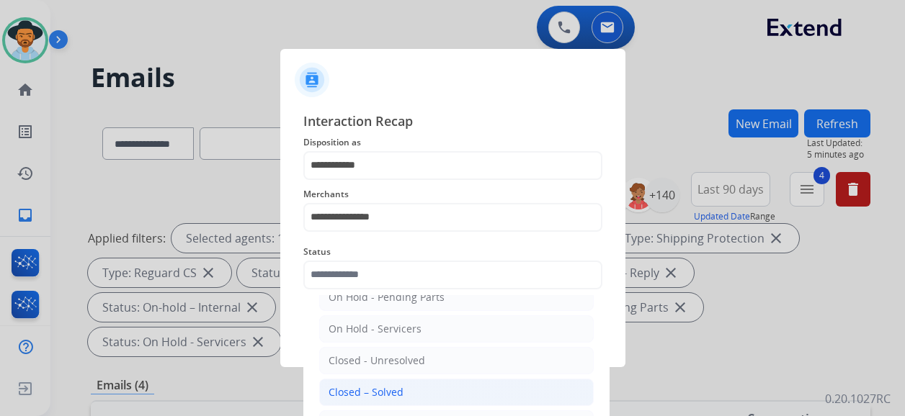
click at [434, 377] on li "Closed – Solved" at bounding box center [456, 392] width 274 height 27
type input "**********"
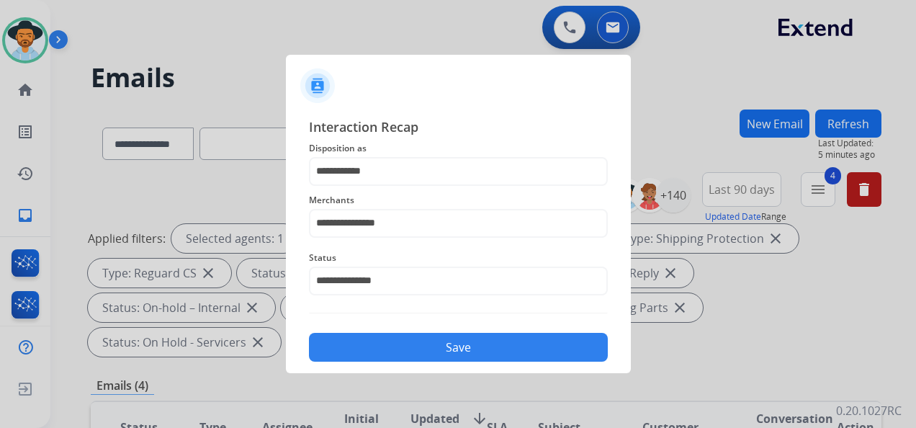
click at [454, 341] on button "Save" at bounding box center [458, 347] width 299 height 29
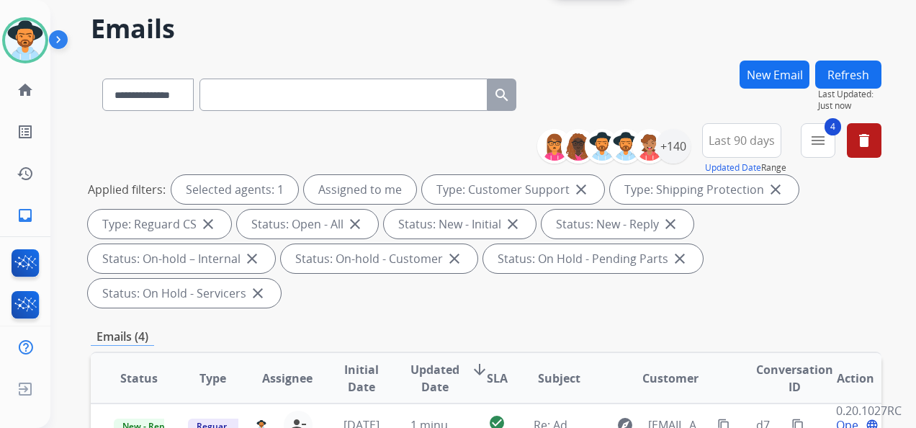
scroll to position [360, 0]
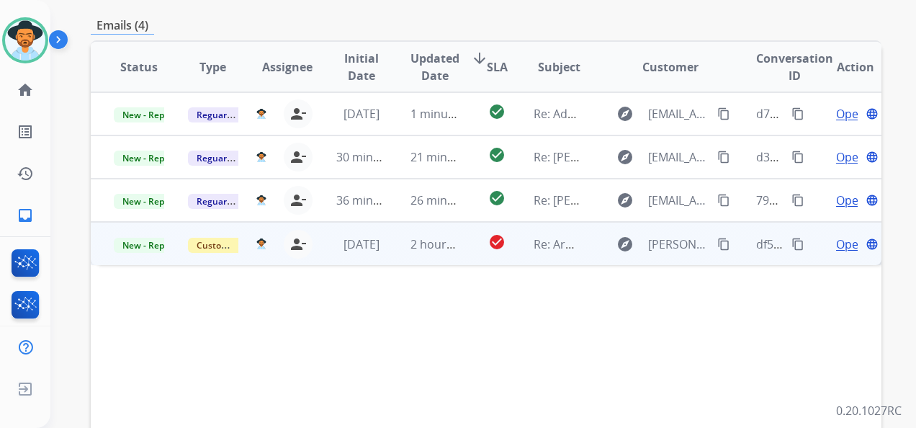
click at [820, 243] on span "Open" at bounding box center [851, 244] width 30 height 17
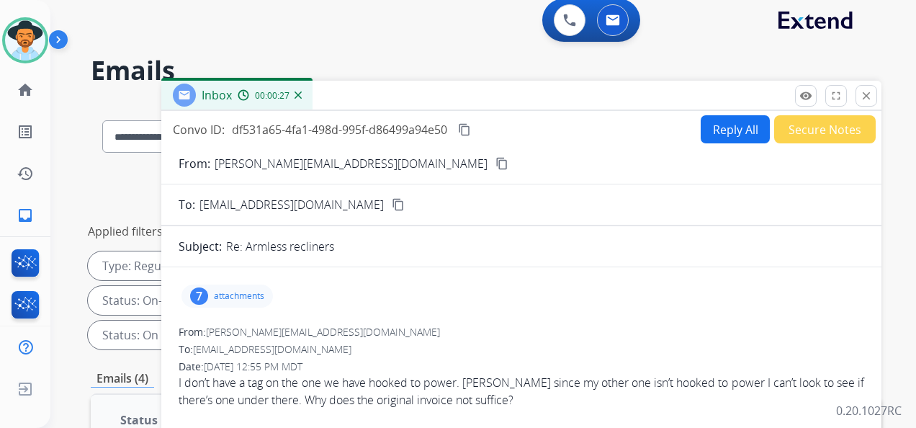
scroll to position [0, 0]
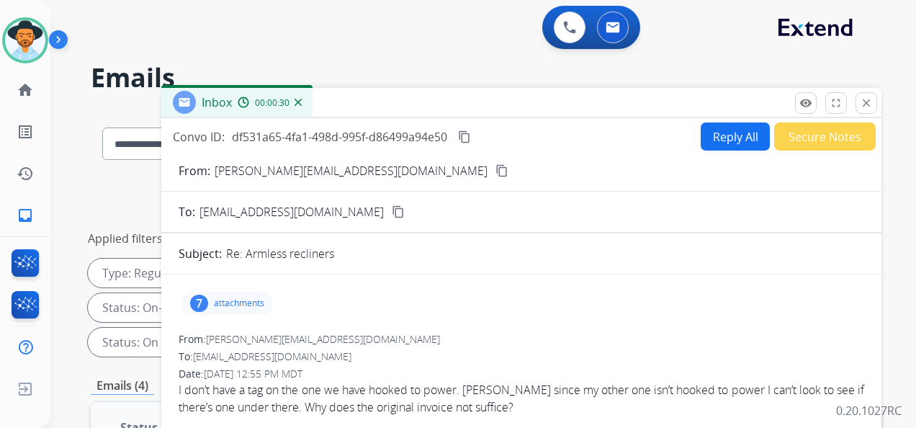
click at [496, 170] on mat-icon "content_copy" at bounding box center [502, 170] width 13 height 13
click at [471, 133] on mat-icon "content_copy" at bounding box center [464, 136] width 13 height 13
click at [814, 140] on button "Secure Notes" at bounding box center [825, 136] width 102 height 28
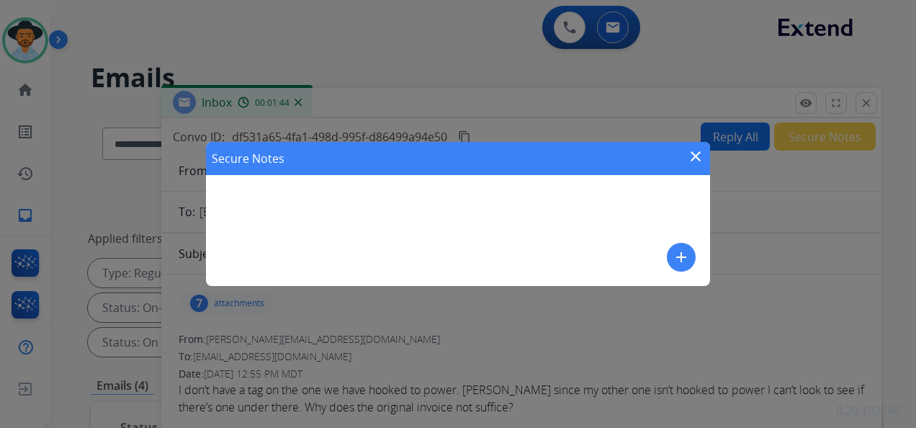
click at [684, 258] on mat-icon "add" at bounding box center [681, 256] width 17 height 17
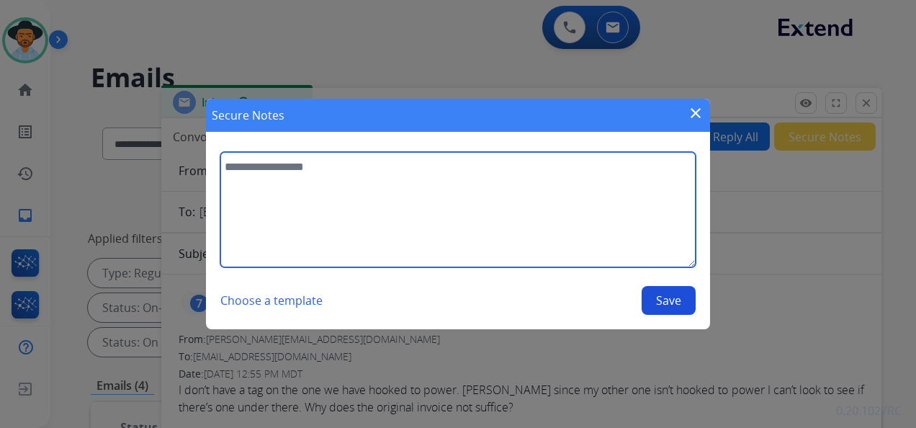
click at [303, 161] on textarea at bounding box center [457, 209] width 475 height 115
drag, startPoint x: 617, startPoint y: 164, endPoint x: 625, endPoint y: 164, distance: 7.9
click at [617, 164] on textarea "**********" at bounding box center [457, 209] width 475 height 115
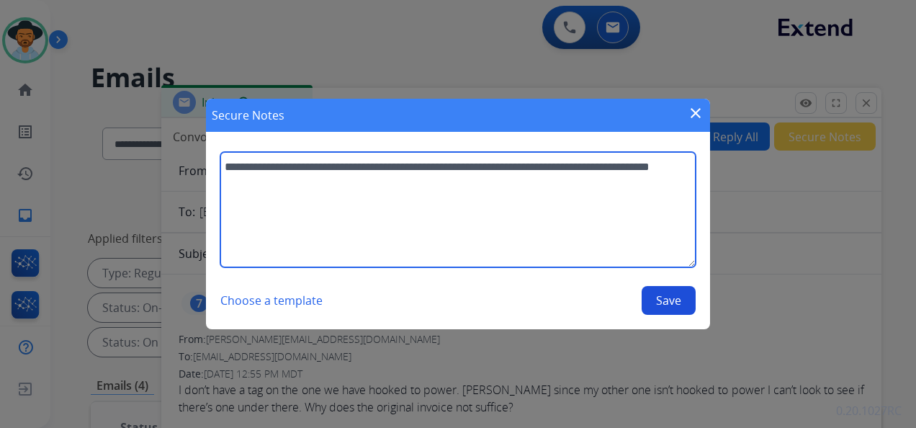
type textarea "**********"
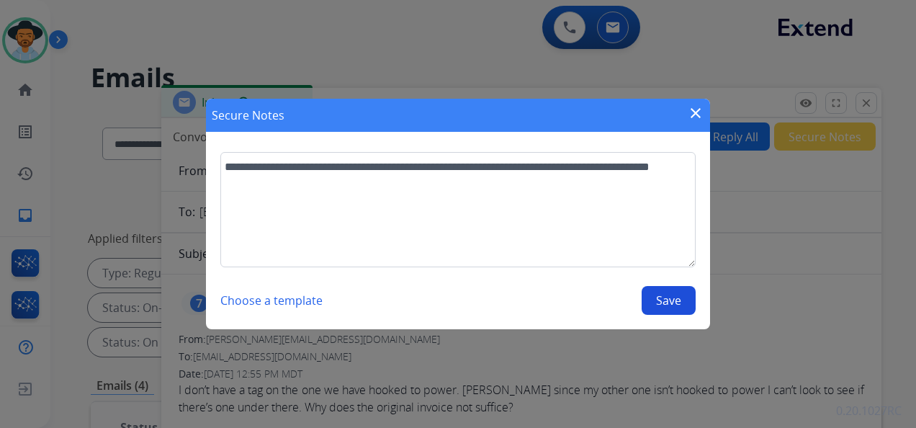
click at [668, 300] on button "Save" at bounding box center [669, 300] width 54 height 29
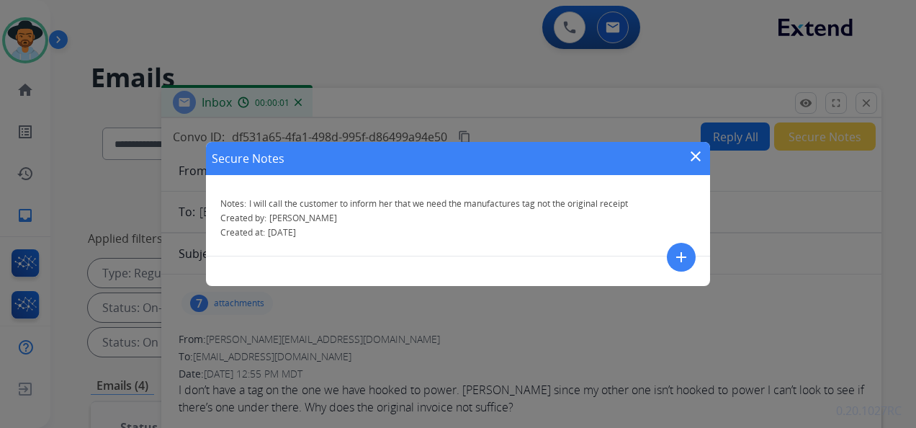
click at [697, 152] on mat-icon "close" at bounding box center [695, 156] width 17 height 17
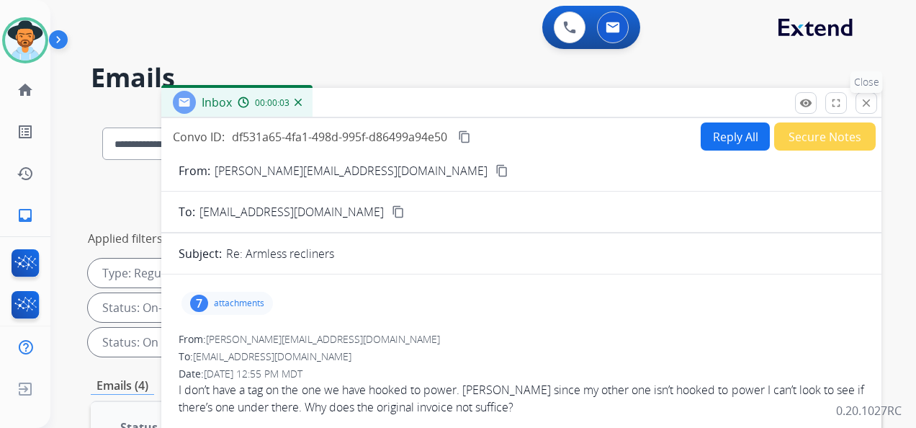
click at [820, 101] on mat-icon "close" at bounding box center [866, 103] width 13 height 13
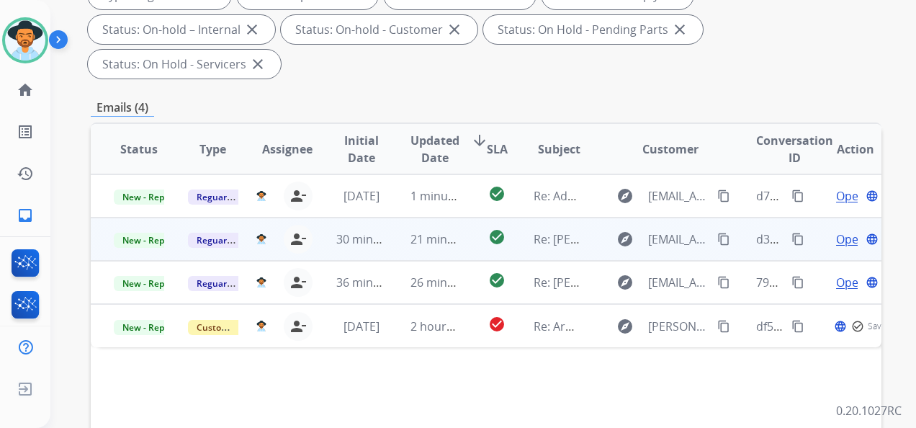
scroll to position [288, 0]
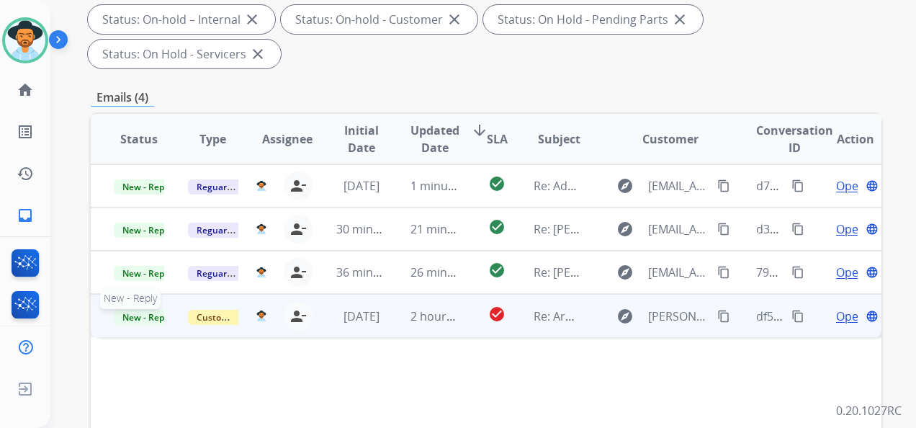
click at [131, 313] on span "New - Reply" at bounding box center [147, 317] width 66 height 15
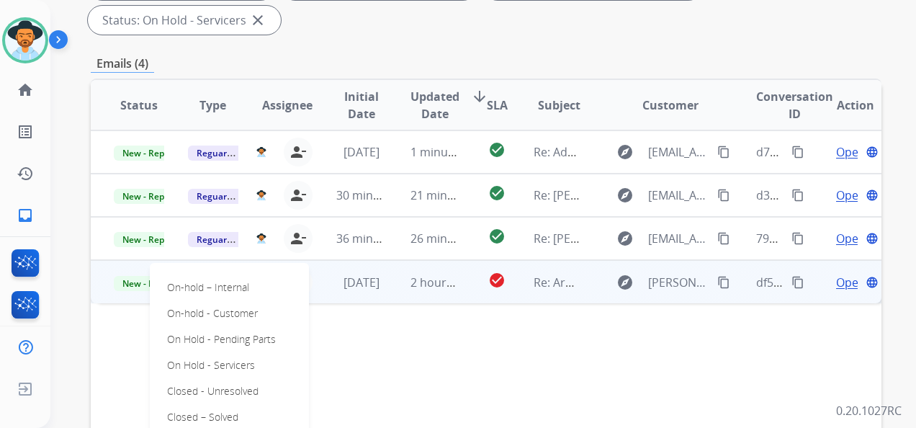
scroll to position [432, 0]
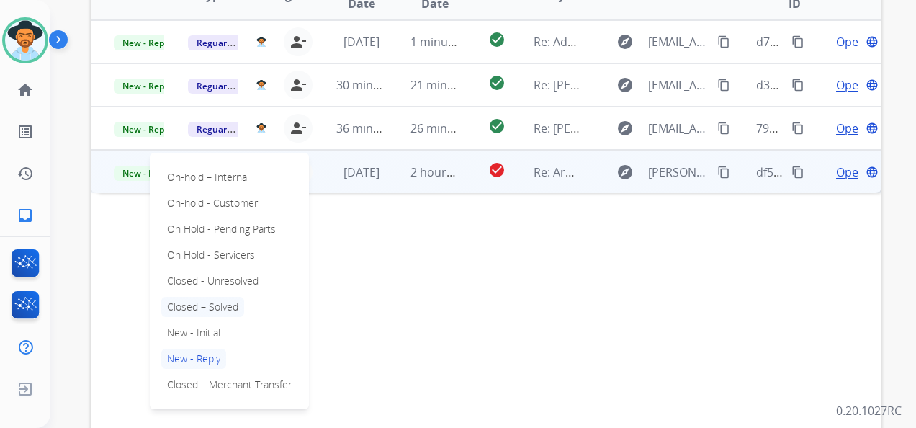
click at [220, 305] on p "Closed – Solved" at bounding box center [202, 307] width 83 height 20
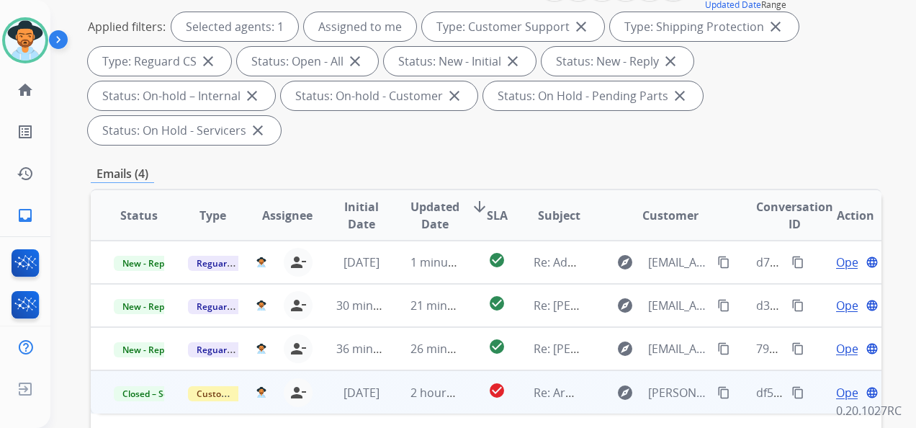
scroll to position [360, 0]
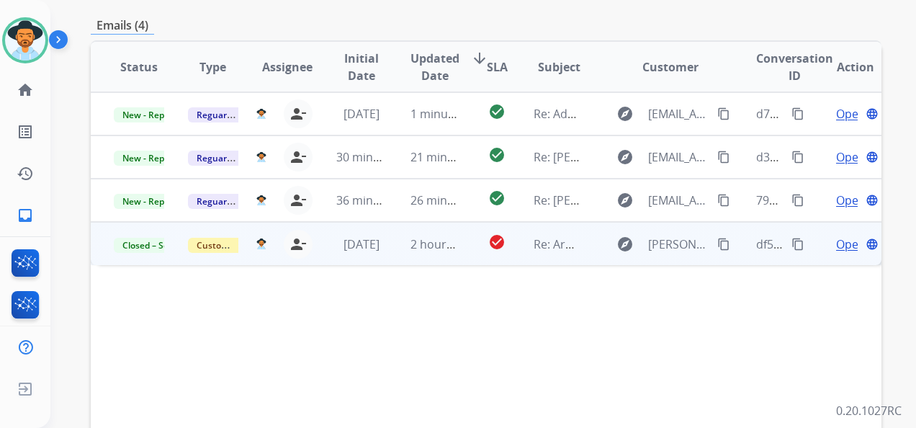
click at [820, 245] on span "Open" at bounding box center [851, 244] width 30 height 17
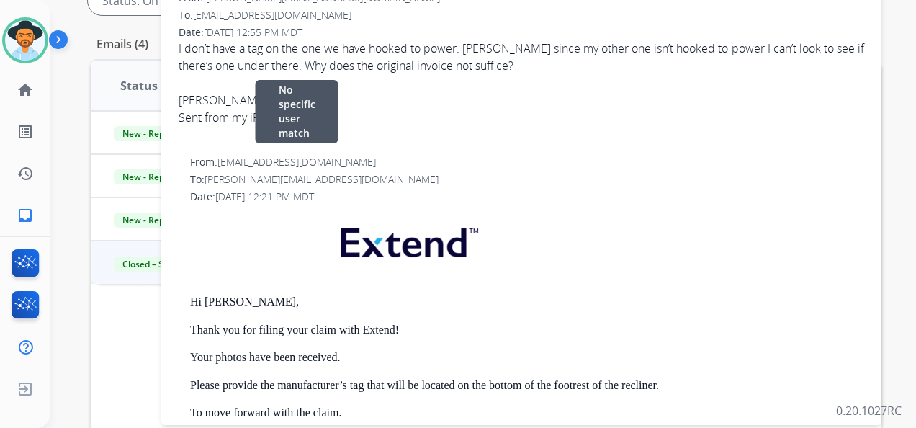
scroll to position [288, 0]
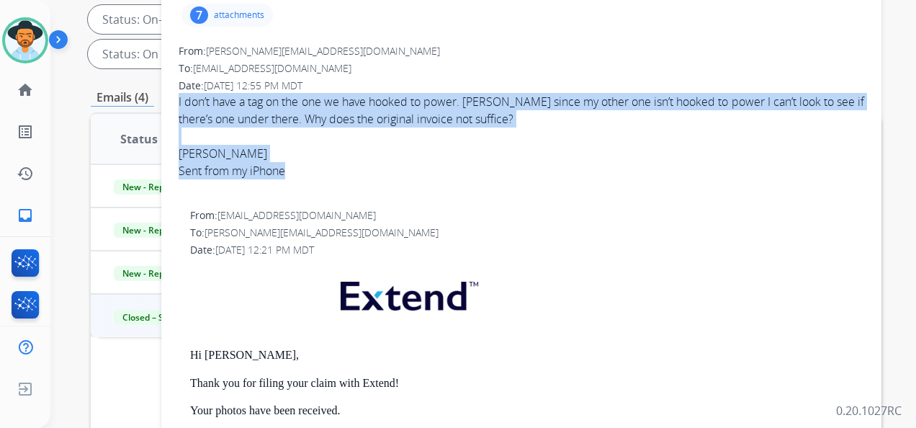
drag, startPoint x: 177, startPoint y: 97, endPoint x: 470, endPoint y: 173, distance: 302.2
copy span "I don’t have a tag on the one we have hooked to power. [PERSON_NAME] since my o…"
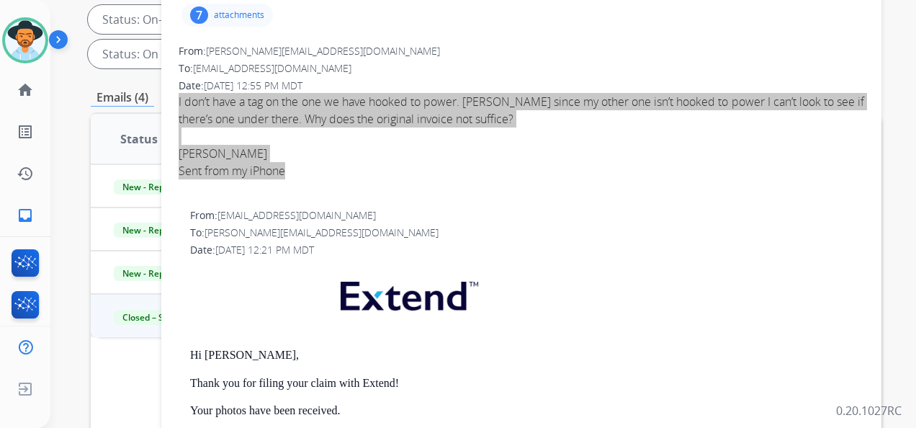
scroll to position [0, 0]
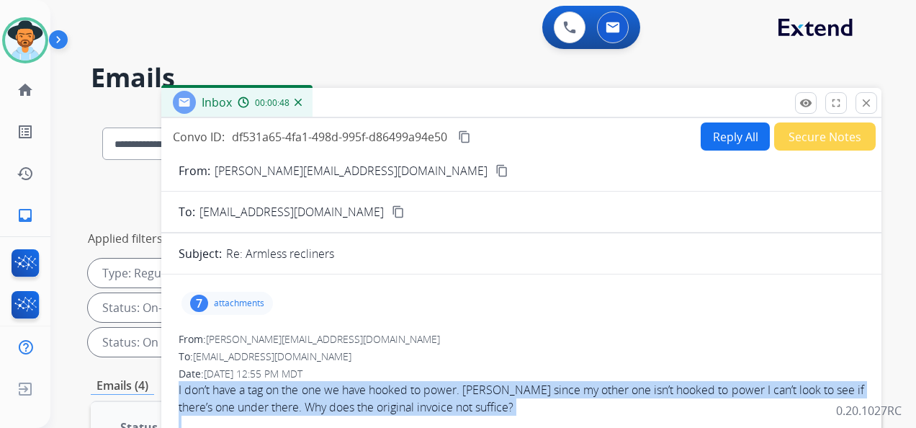
click at [820, 104] on mat-icon "close" at bounding box center [866, 103] width 13 height 13
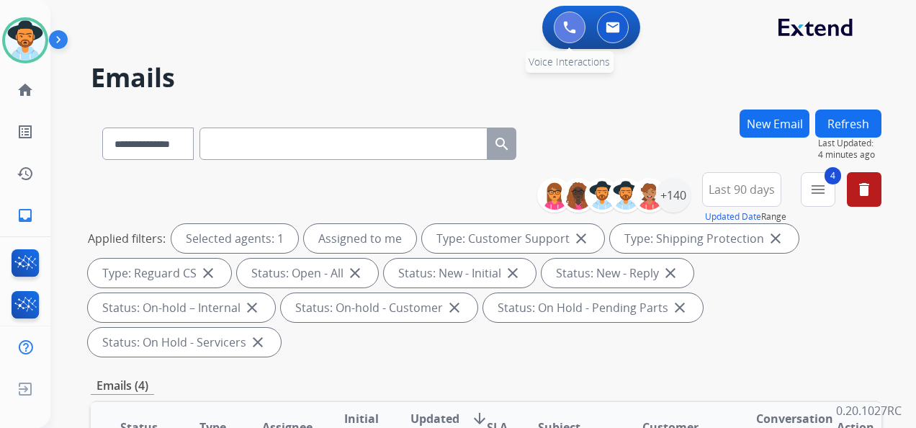
click at [566, 33] on img at bounding box center [569, 27] width 13 height 13
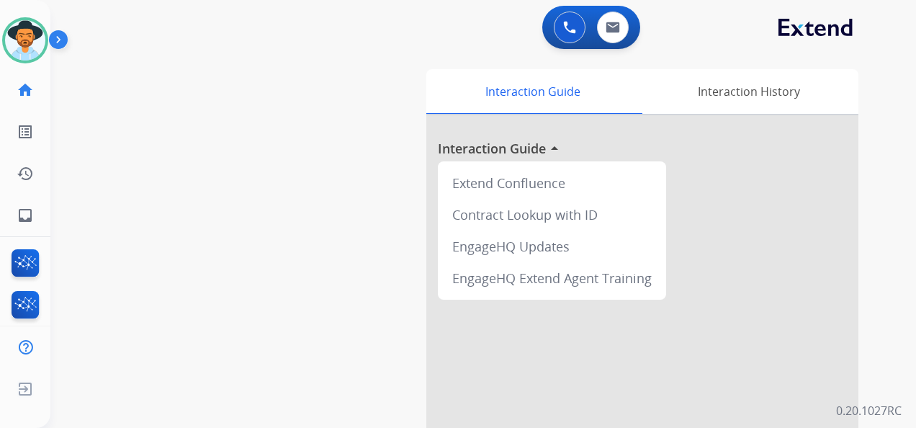
click at [566, 33] on img at bounding box center [569, 27] width 13 height 13
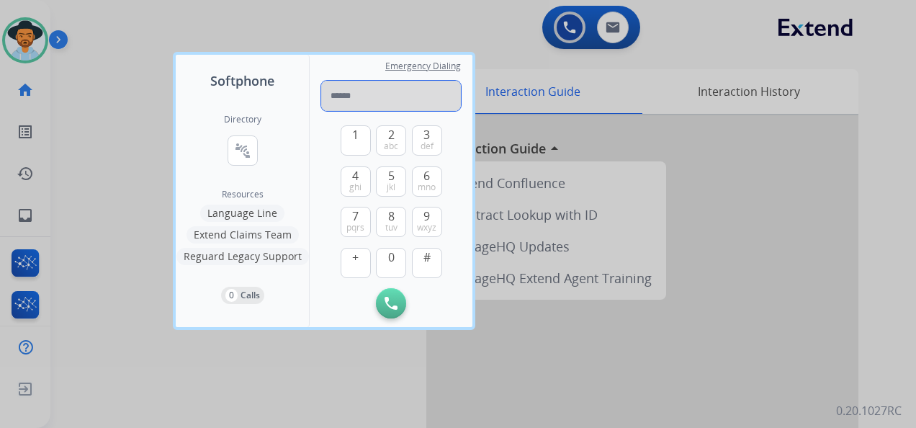
click at [366, 85] on input "tel" at bounding box center [391, 96] width 140 height 30
paste input "**********"
type input "**********"
click at [397, 303] on img at bounding box center [391, 303] width 13 height 13
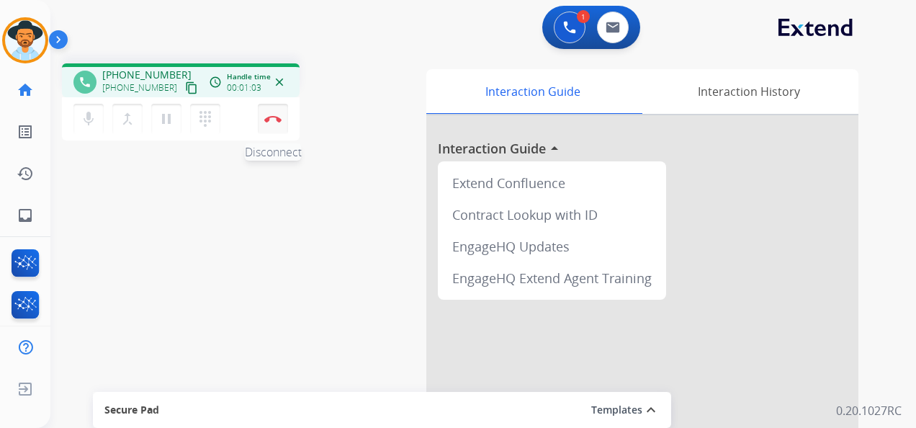
drag, startPoint x: 271, startPoint y: 113, endPoint x: 272, endPoint y: 104, distance: 8.7
click at [271, 113] on button "Disconnect" at bounding box center [273, 119] width 30 height 30
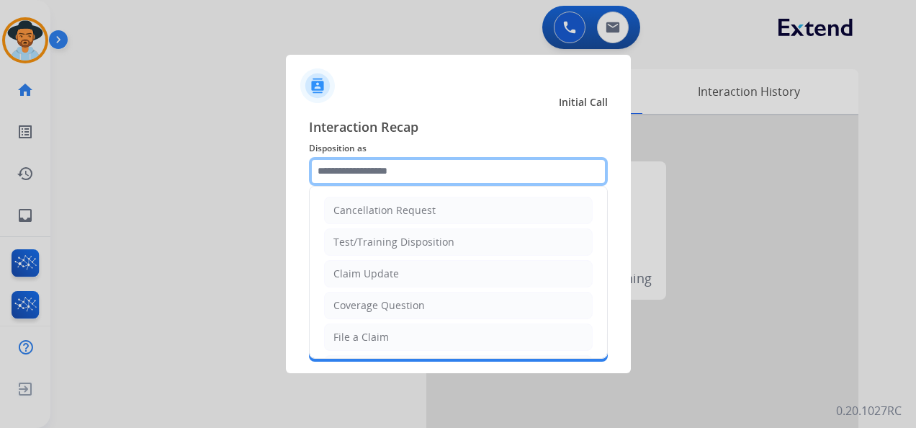
click at [391, 170] on input "text" at bounding box center [458, 171] width 299 height 29
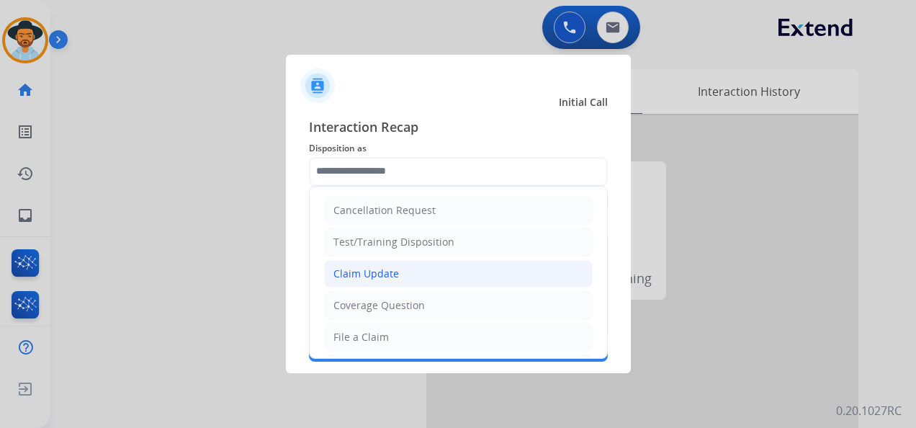
click at [416, 271] on li "Claim Update" at bounding box center [458, 273] width 269 height 27
type input "**********"
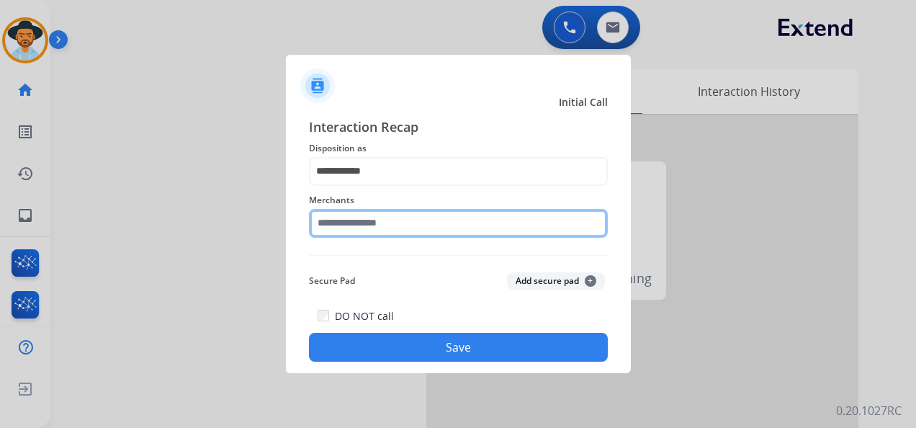
click at [410, 216] on input "text" at bounding box center [458, 223] width 299 height 29
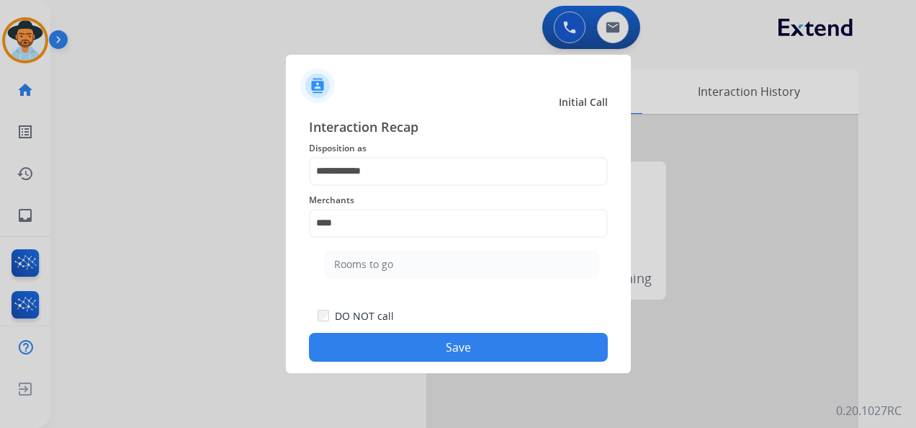
click at [426, 263] on li "Rooms to go" at bounding box center [462, 264] width 274 height 27
type input "**********"
click at [454, 344] on button "Save" at bounding box center [458, 347] width 299 height 29
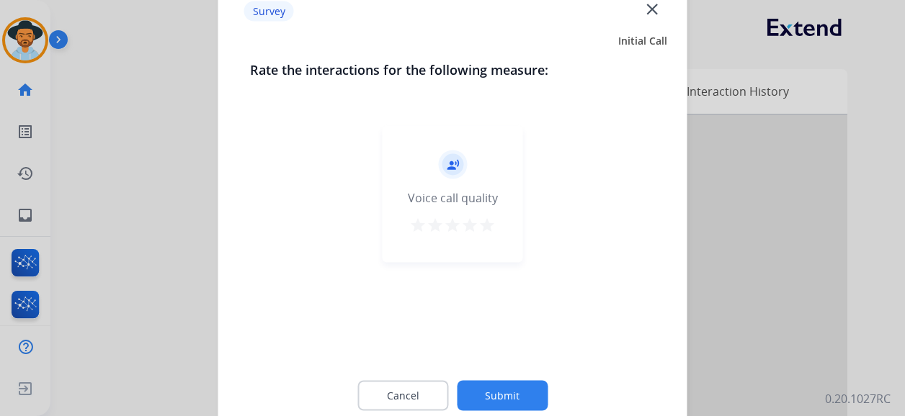
click at [478, 218] on div "star star star star star" at bounding box center [452, 228] width 86 height 22
click at [484, 225] on mat-icon "star" at bounding box center [486, 225] width 17 height 17
click at [504, 377] on button "Submit" at bounding box center [502, 396] width 91 height 30
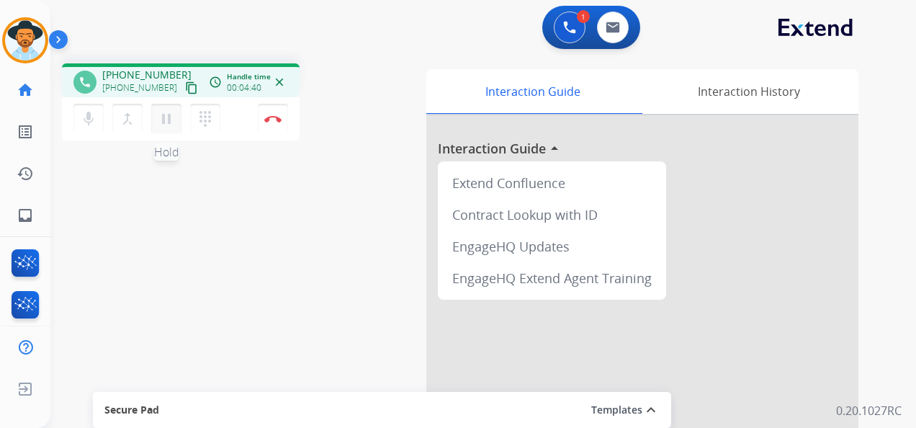
click at [165, 122] on mat-icon "pause" at bounding box center [166, 118] width 17 height 17
click at [205, 118] on mat-icon "dialpad" at bounding box center [205, 118] width 17 height 17
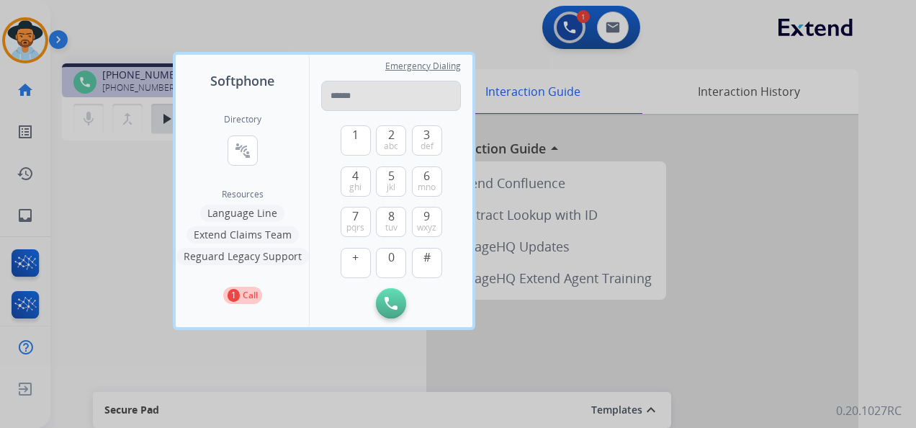
click at [344, 97] on input "tel" at bounding box center [391, 96] width 140 height 30
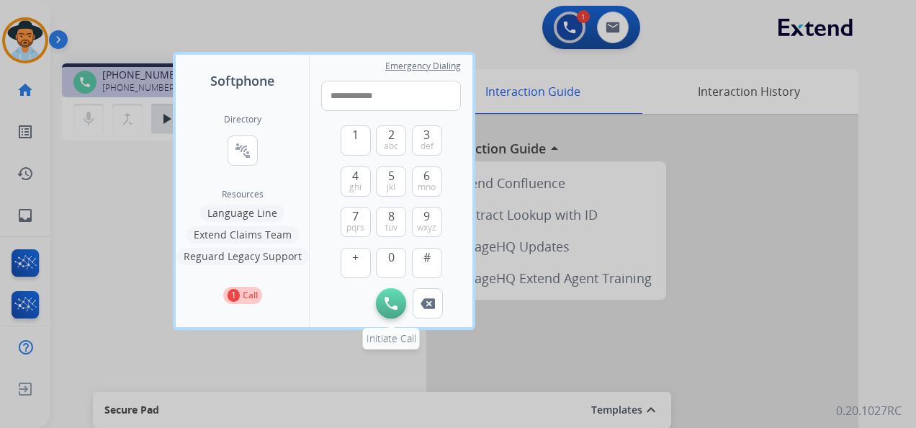
type input "**********"
click at [389, 303] on img at bounding box center [391, 303] width 13 height 13
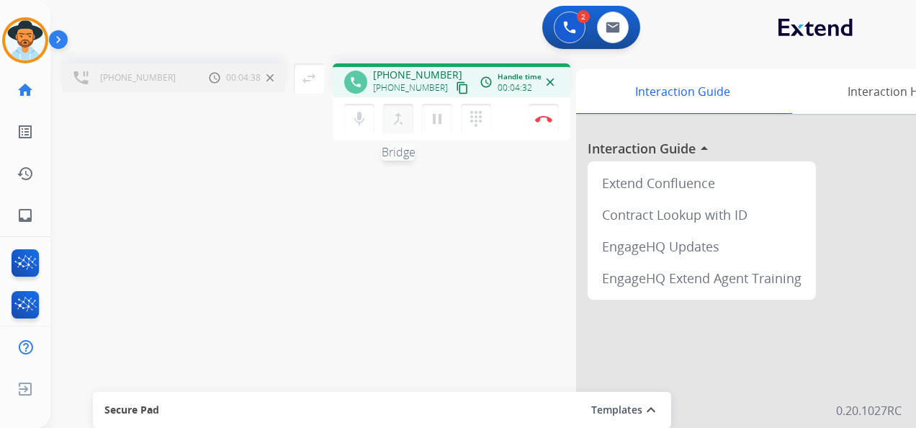
click at [394, 116] on mat-icon "merge_type" at bounding box center [398, 118] width 17 height 17
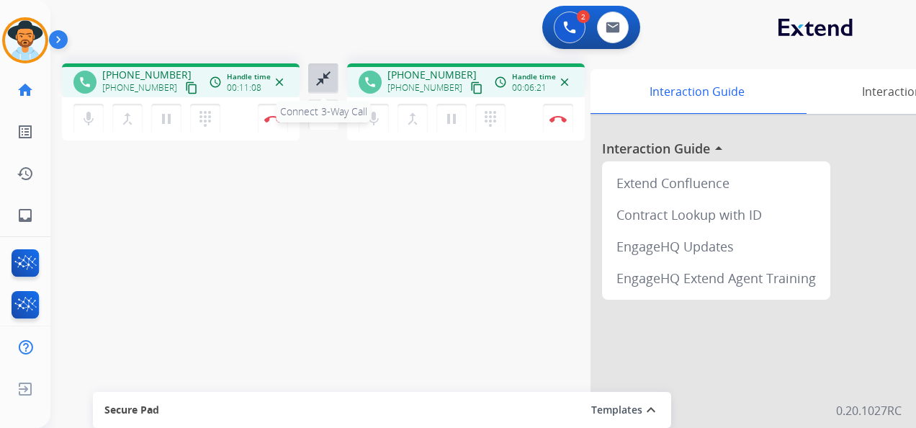
click at [321, 75] on mat-icon "close_fullscreen" at bounding box center [323, 78] width 17 height 17
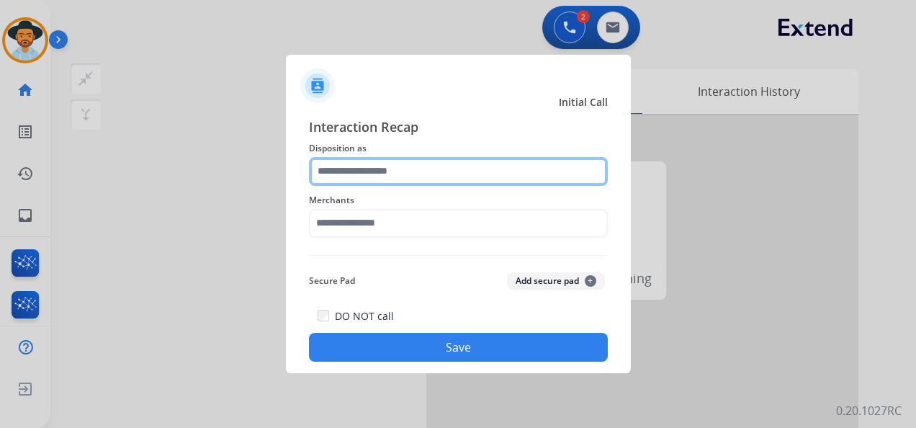
click at [441, 168] on input "text" at bounding box center [458, 171] width 299 height 29
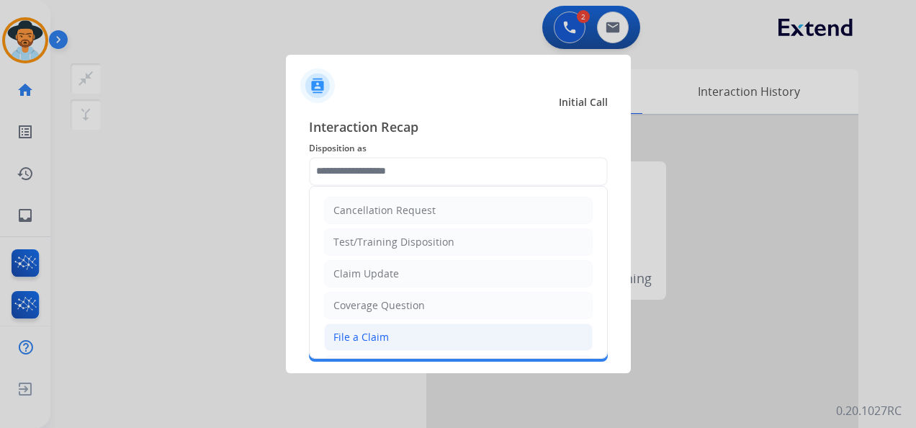
click at [423, 336] on li "File a Claim" at bounding box center [458, 336] width 269 height 27
type input "**********"
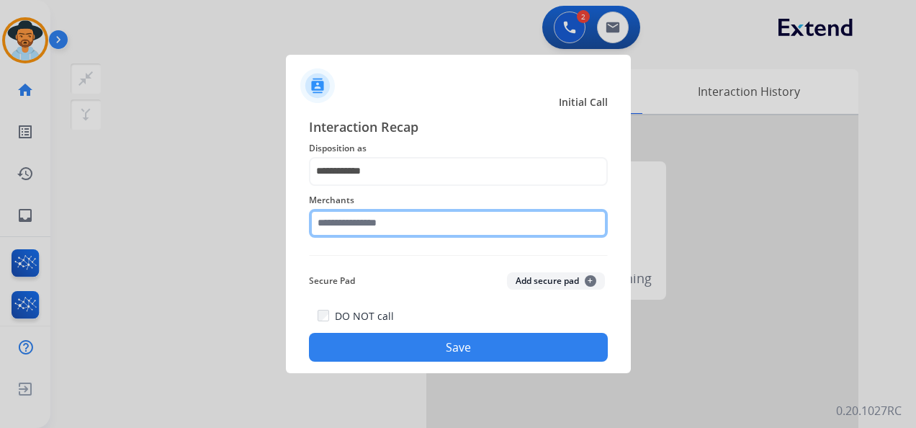
click at [425, 225] on input "text" at bounding box center [458, 223] width 299 height 29
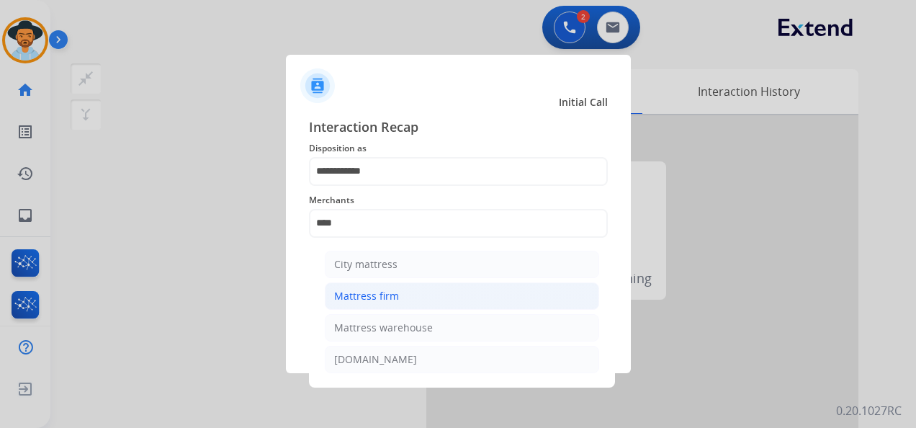
click at [409, 289] on li "Mattress firm" at bounding box center [462, 295] width 274 height 27
type input "**********"
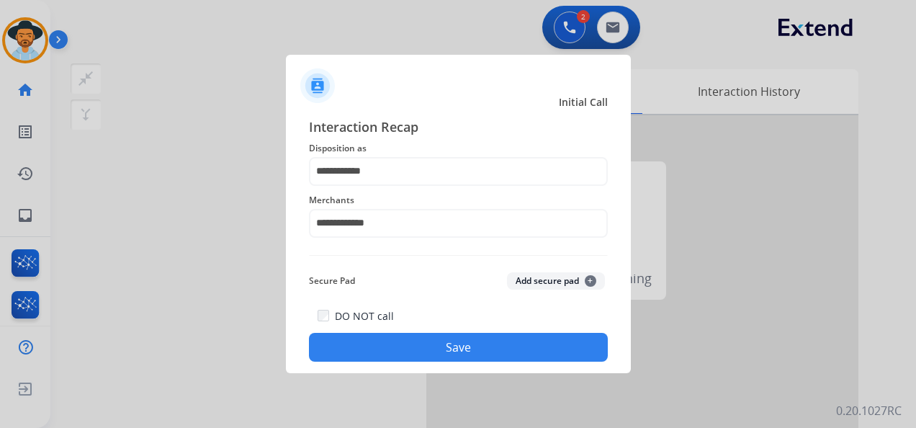
click at [455, 342] on button "Save" at bounding box center [458, 347] width 299 height 29
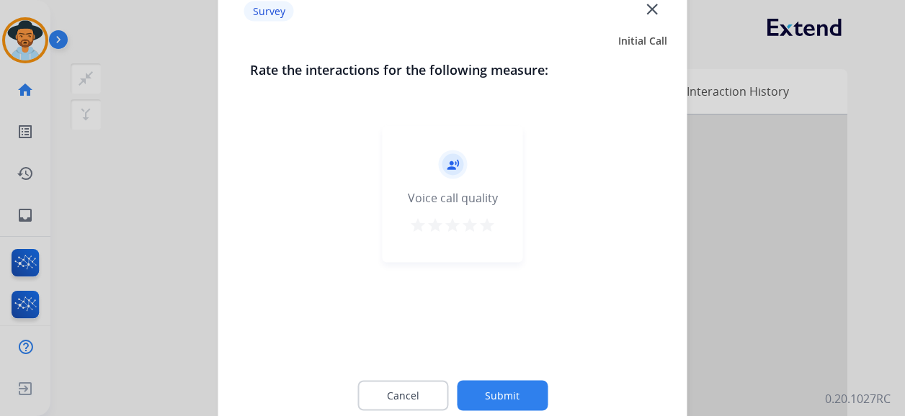
click at [486, 225] on mat-icon "star" at bounding box center [486, 225] width 17 height 17
click at [502, 377] on button "Submit" at bounding box center [502, 396] width 91 height 30
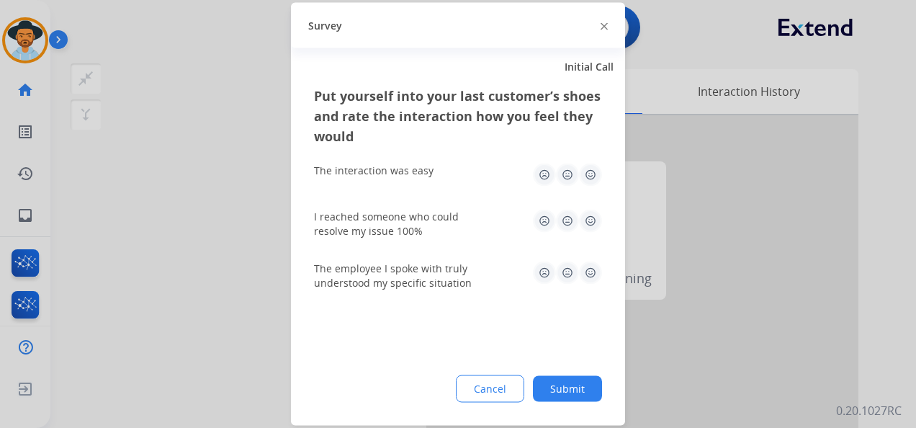
click at [594, 172] on img at bounding box center [590, 175] width 23 height 23
click at [592, 220] on img at bounding box center [590, 221] width 23 height 23
click at [591, 271] on img at bounding box center [590, 272] width 23 height 23
click at [575, 377] on button "Submit" at bounding box center [567, 389] width 69 height 26
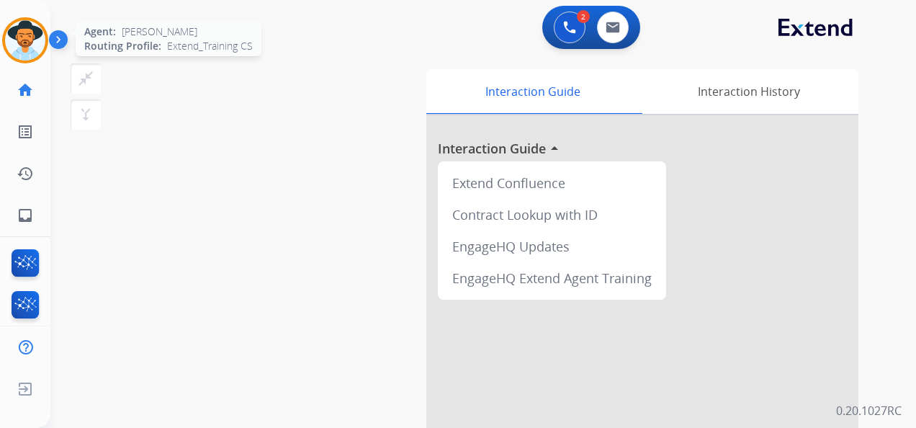
click at [28, 39] on img at bounding box center [25, 40] width 40 height 40
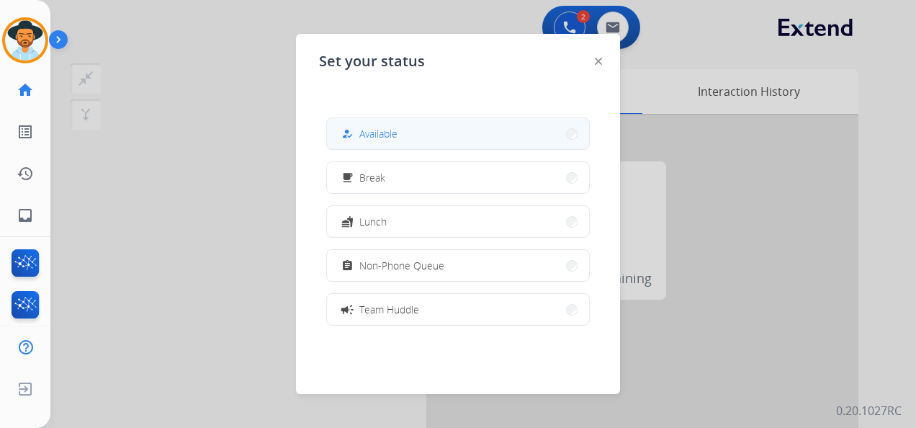
click at [483, 148] on button "how_to_reg Available" at bounding box center [458, 133] width 262 height 31
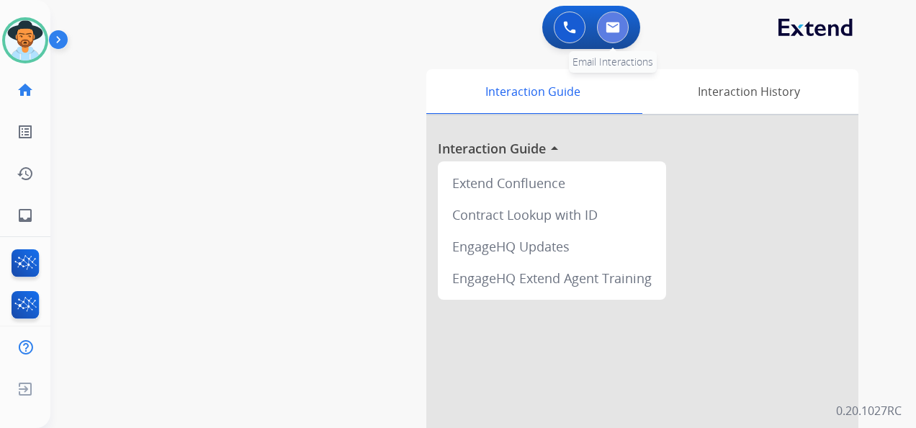
click at [623, 17] on button at bounding box center [613, 28] width 32 height 32
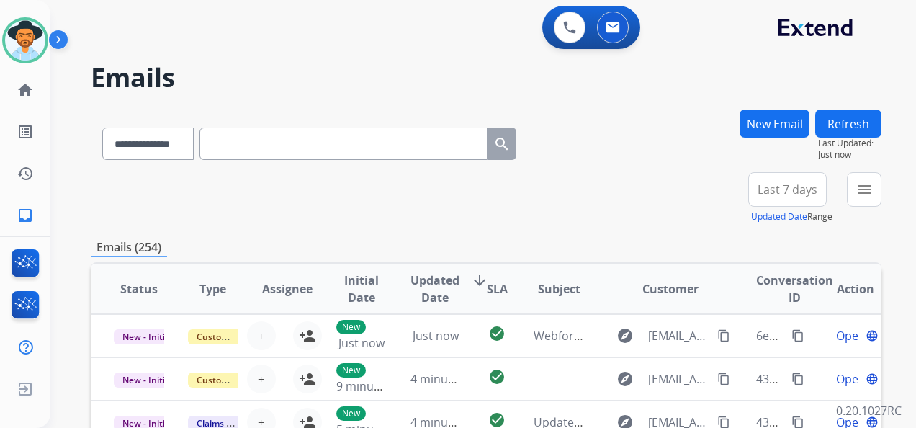
click at [791, 187] on span "Last 7 days" at bounding box center [788, 190] width 60 height 6
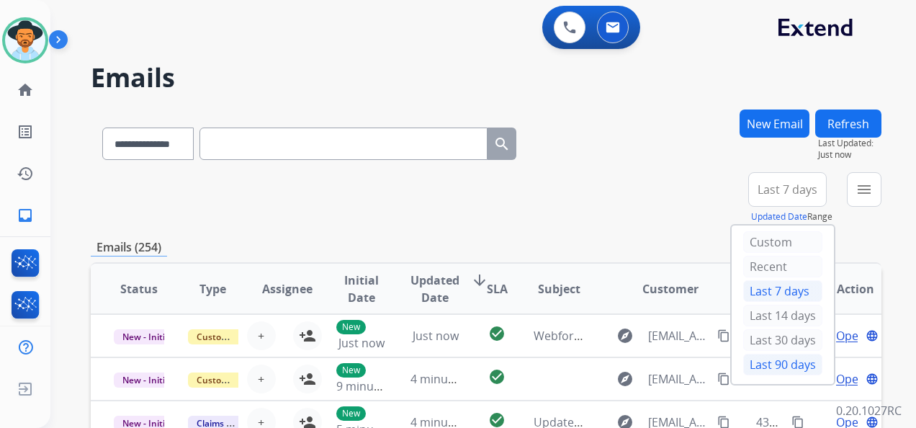
click at [781, 365] on div "Last 90 days" at bounding box center [782, 365] width 79 height 22
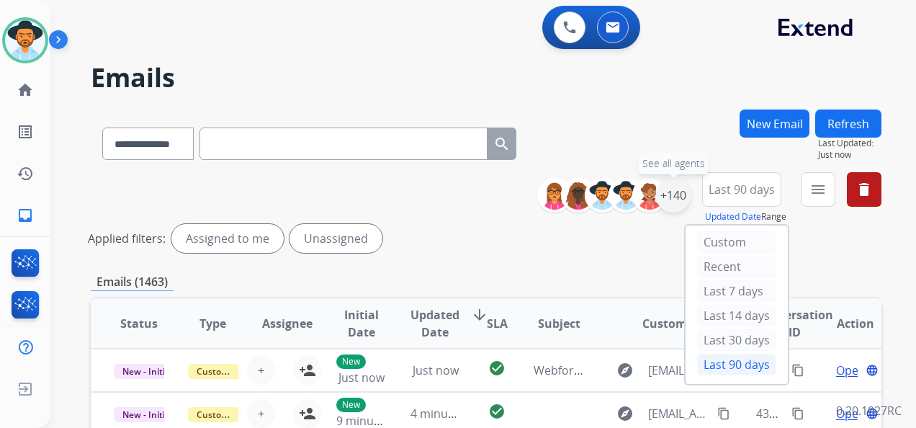
click at [681, 197] on div "+140" at bounding box center [673, 195] width 35 height 35
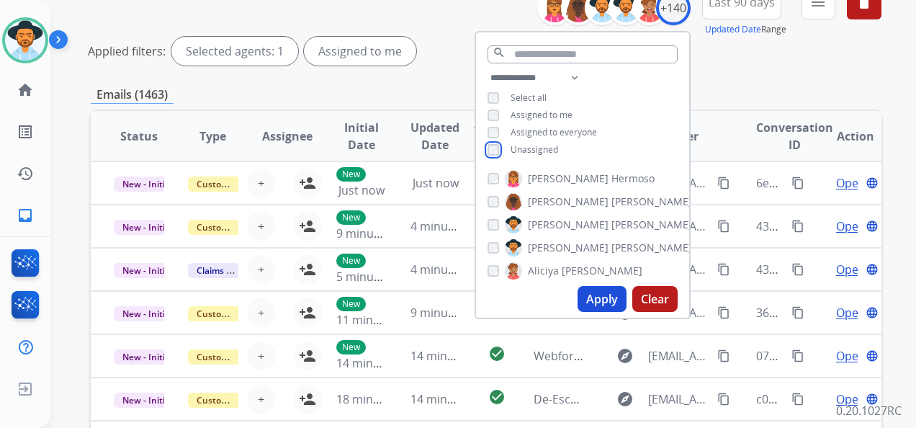
scroll to position [216, 0]
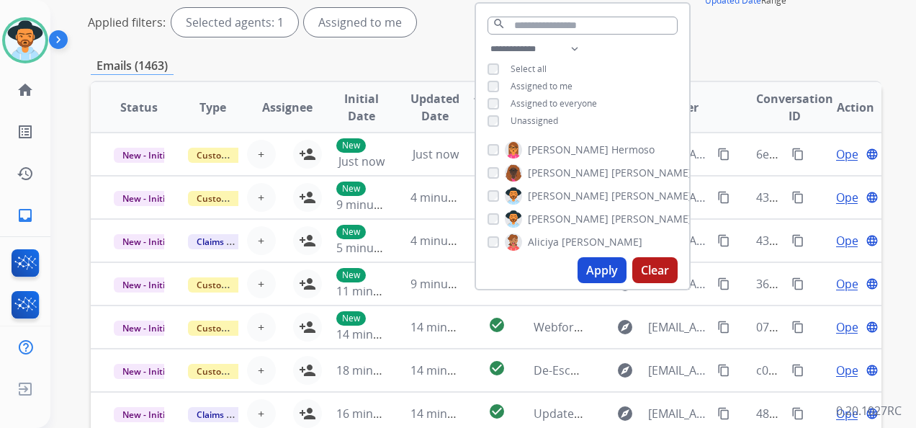
click at [601, 270] on button "Apply" at bounding box center [602, 270] width 49 height 26
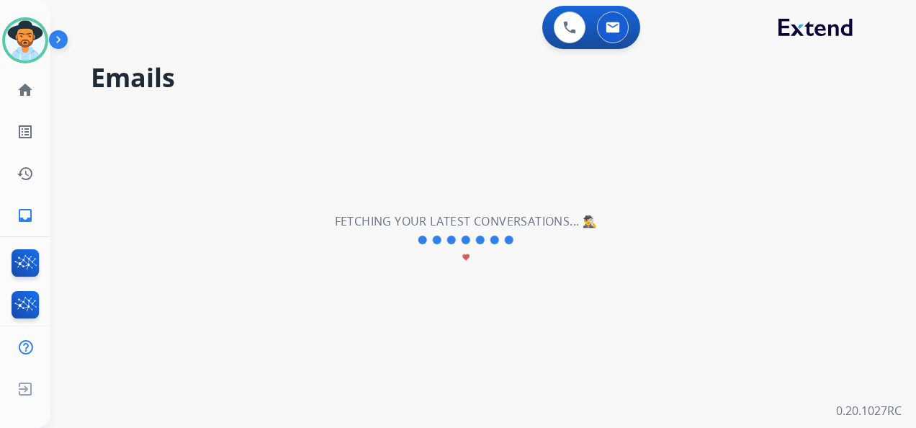
scroll to position [0, 0]
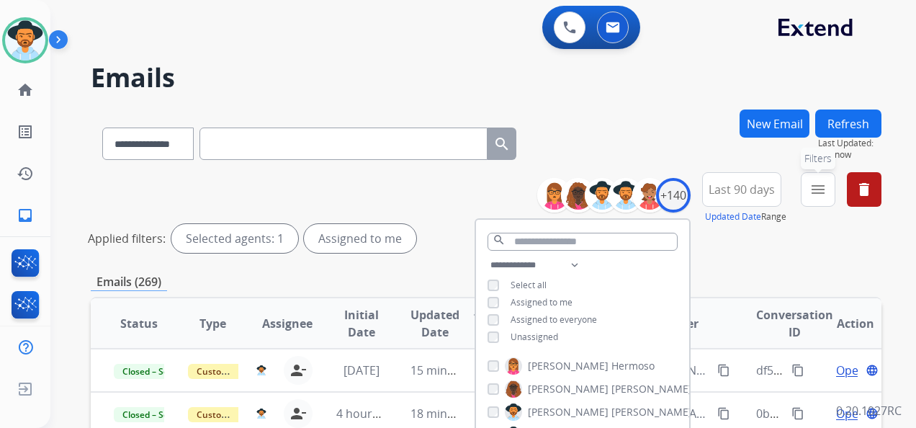
click at [810, 194] on mat-icon "menu" at bounding box center [818, 189] width 17 height 17
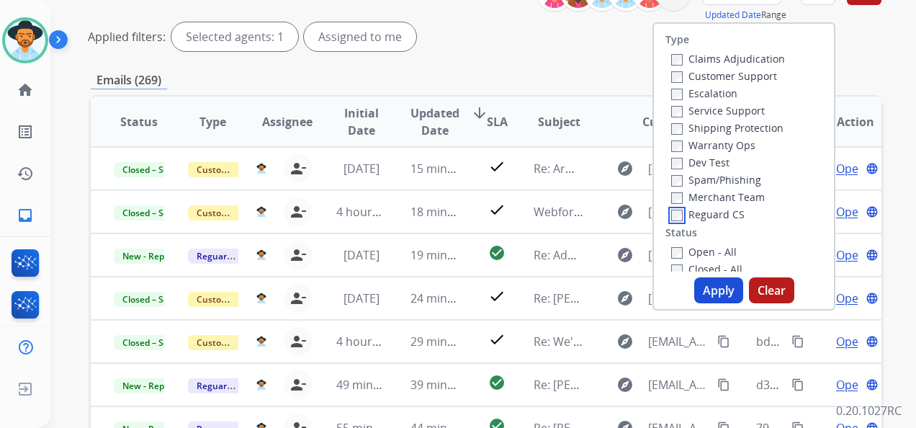
scroll to position [216, 0]
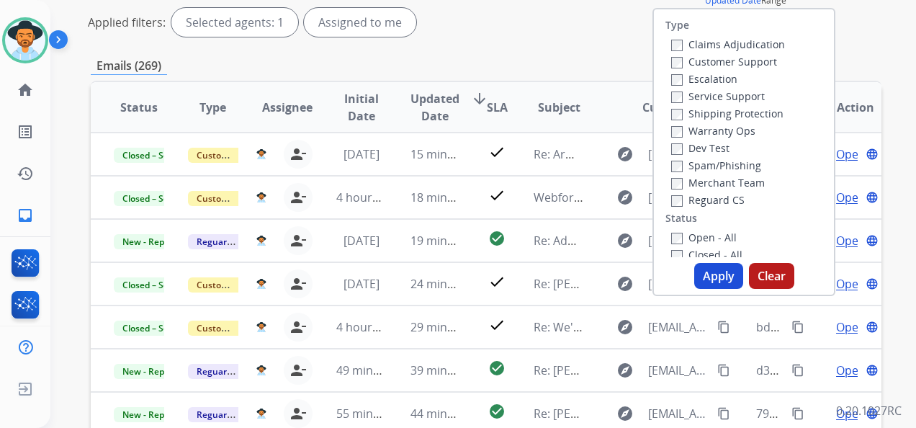
click at [710, 278] on button "Apply" at bounding box center [718, 276] width 49 height 26
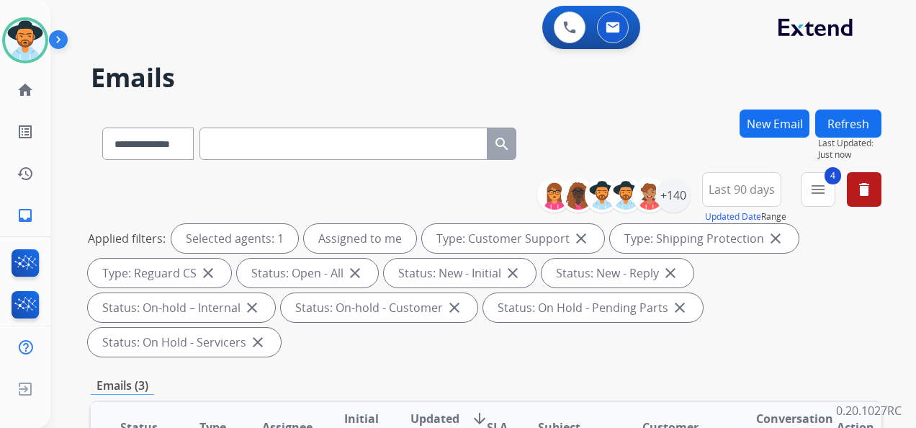
scroll to position [288, 0]
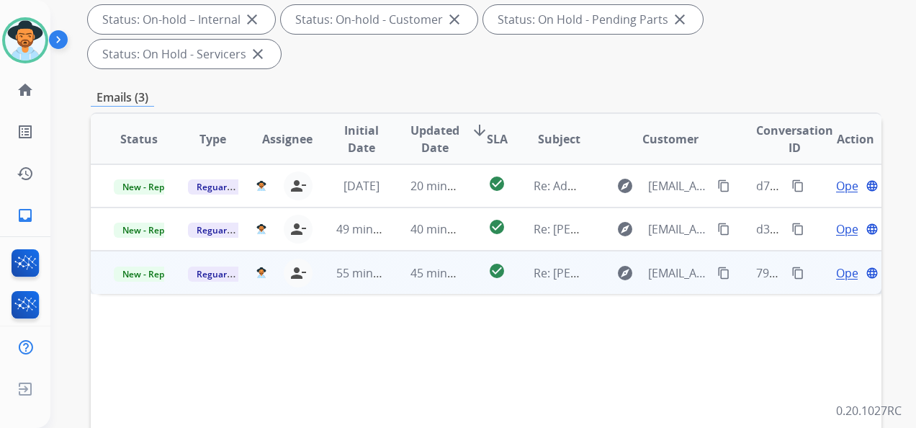
click at [820, 272] on span "Open" at bounding box center [851, 272] width 30 height 17
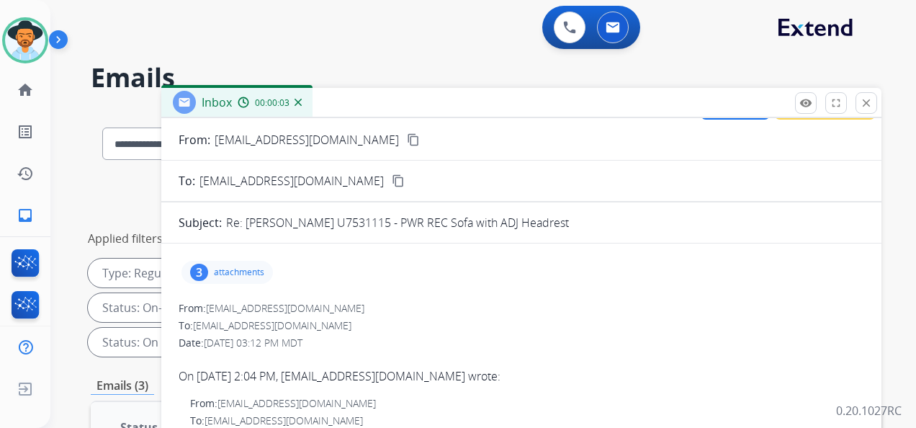
scroll to position [0, 0]
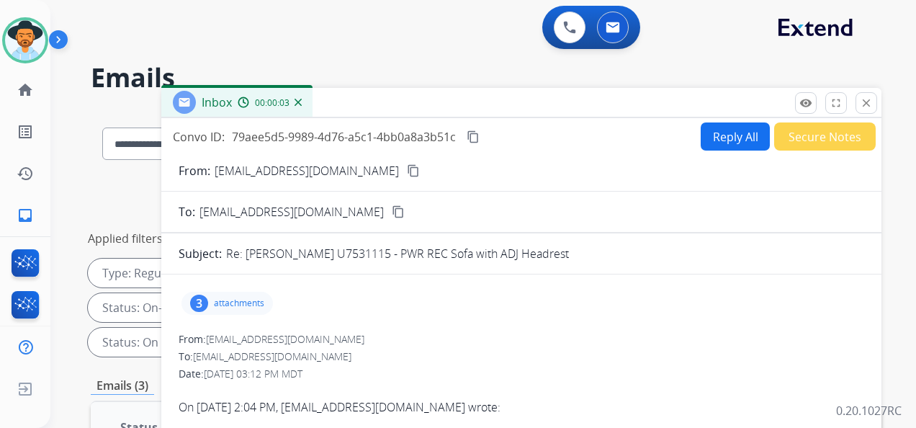
click at [407, 170] on mat-icon "content_copy" at bounding box center [413, 170] width 13 height 13
click at [407, 174] on mat-icon "content_copy" at bounding box center [413, 170] width 13 height 13
click at [243, 299] on p "attachments" at bounding box center [239, 303] width 50 height 12
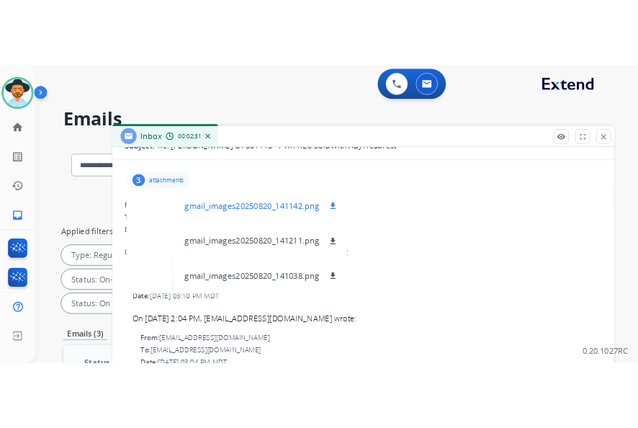
scroll to position [138, 0]
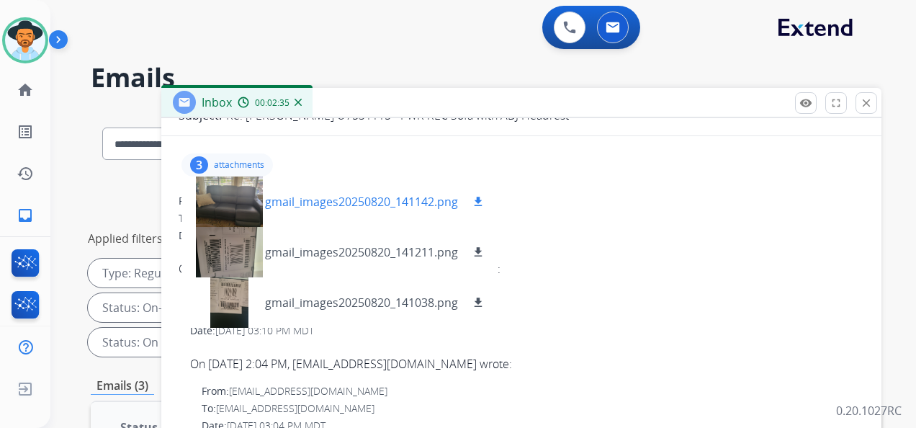
click at [480, 200] on mat-icon "download" at bounding box center [478, 201] width 13 height 13
click at [234, 249] on div at bounding box center [229, 252] width 72 height 50
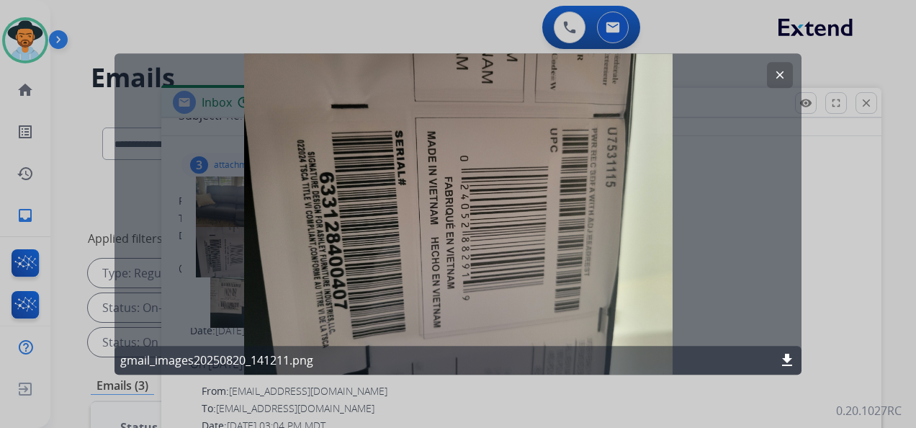
click at [791, 361] on mat-icon "download" at bounding box center [787, 359] width 17 height 17
click at [778, 71] on mat-icon "clear" at bounding box center [780, 74] width 13 height 13
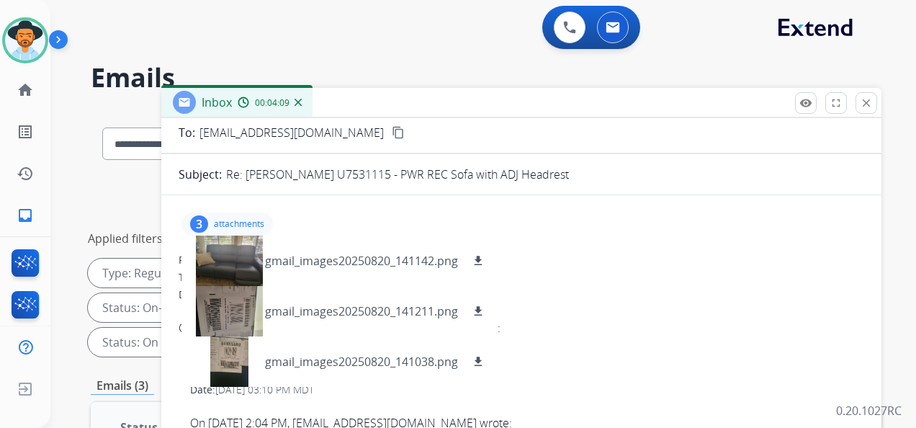
scroll to position [0, 0]
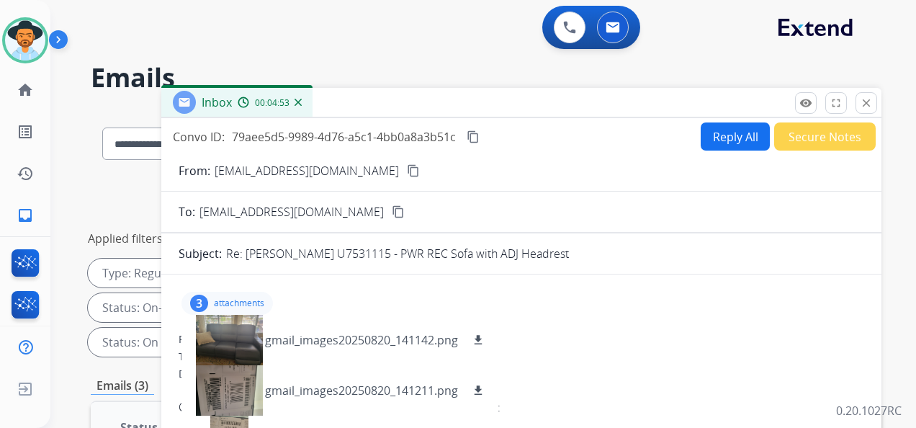
click at [475, 134] on mat-icon "content_copy" at bounding box center [473, 136] width 13 height 13
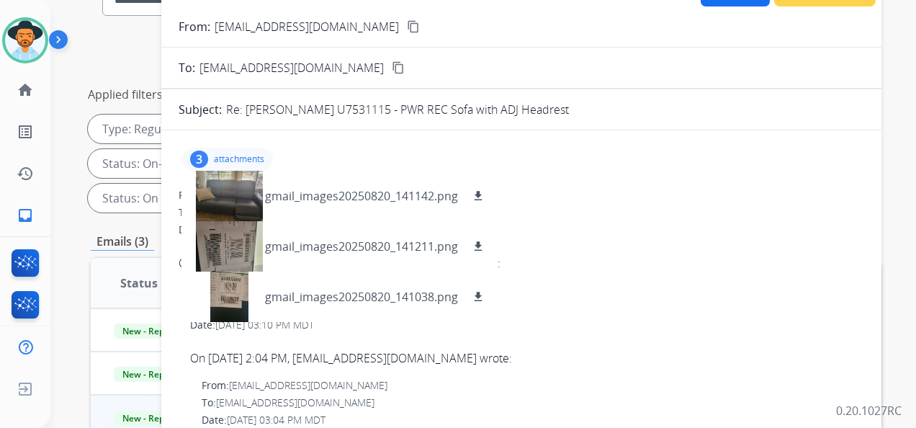
click at [592, 223] on div "Date: [DATE] 03:12 PM MDT" at bounding box center [522, 230] width 686 height 14
click at [251, 153] on p "attachments" at bounding box center [239, 159] width 50 height 12
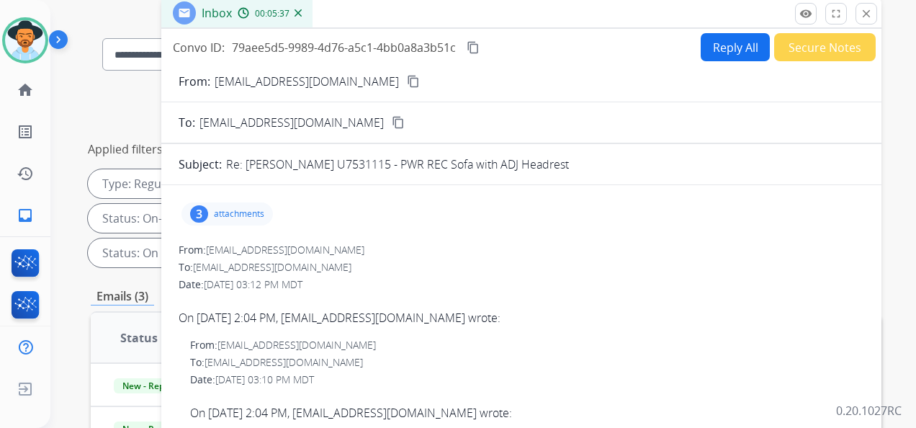
scroll to position [72, 0]
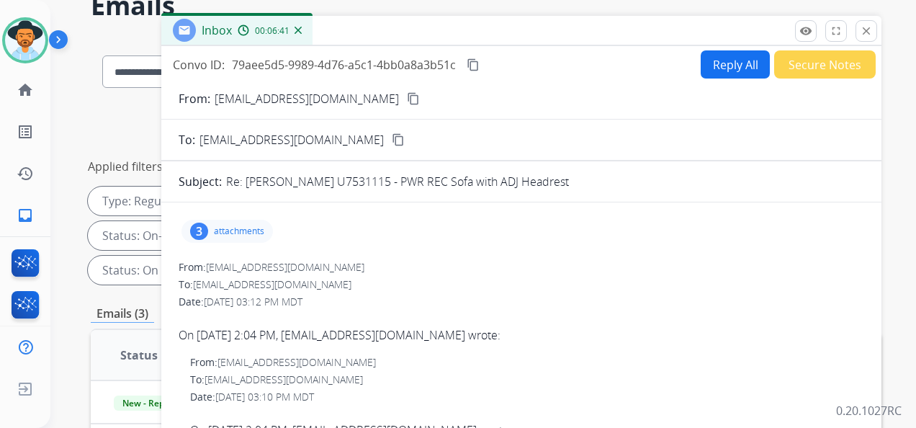
drag, startPoint x: 344, startPoint y: 95, endPoint x: 337, endPoint y: 84, distance: 13.6
click at [407, 96] on mat-icon "content_copy" at bounding box center [413, 98] width 13 height 13
click at [731, 65] on button "Reply All" at bounding box center [735, 64] width 69 height 28
select select "**********"
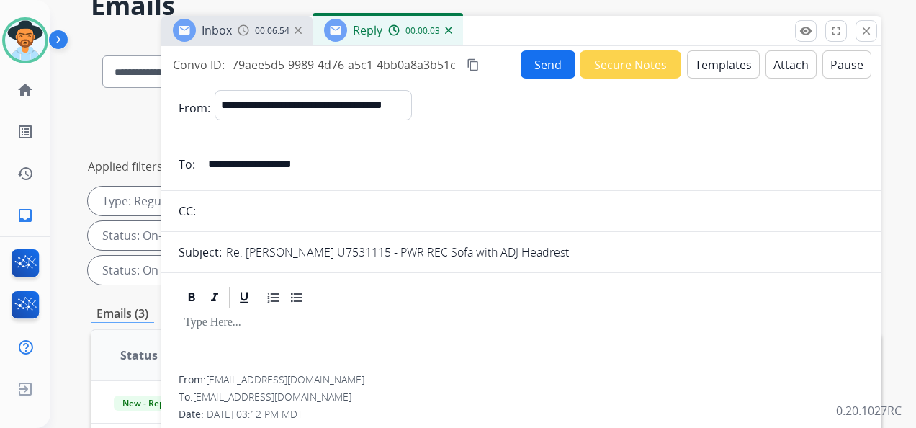
click at [717, 66] on button "Templates" at bounding box center [723, 64] width 73 height 28
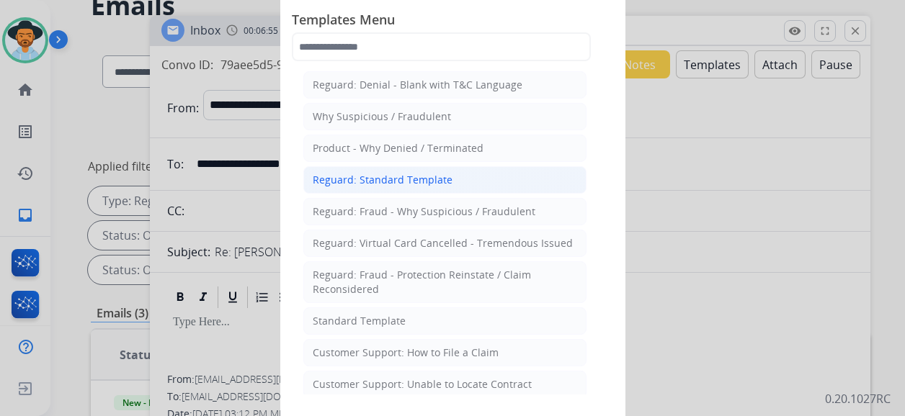
click at [422, 180] on div "Reguard: Standard Template" at bounding box center [383, 180] width 140 height 14
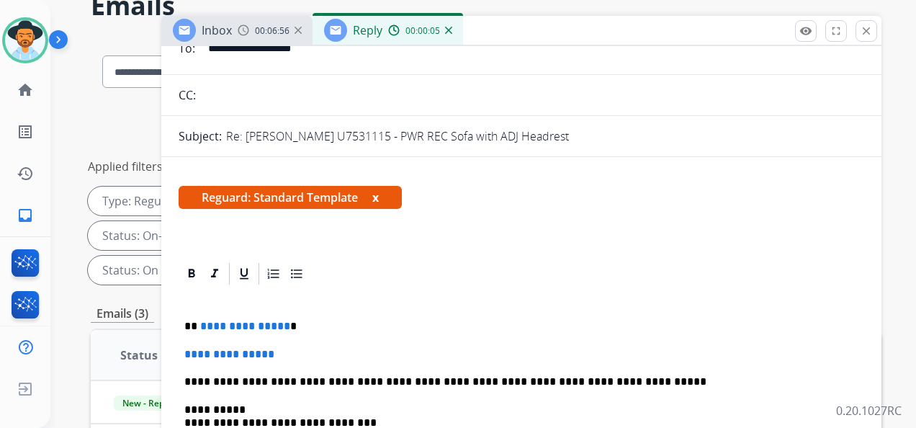
scroll to position [216, 0]
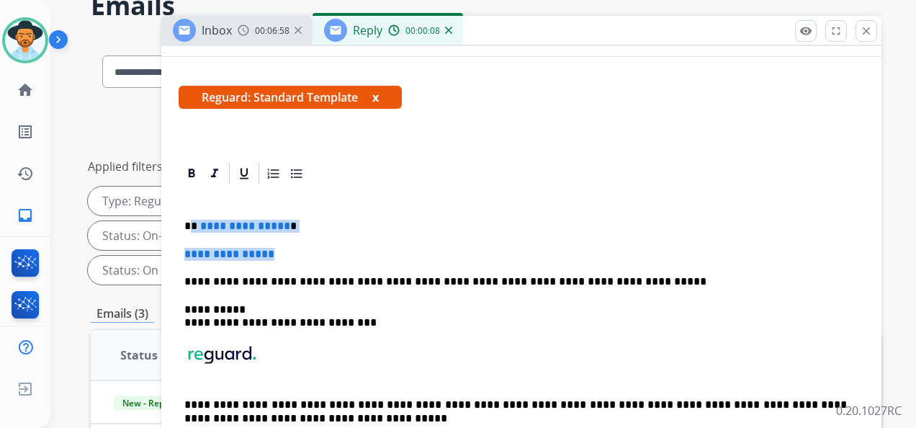
drag, startPoint x: 205, startPoint y: 224, endPoint x: 285, endPoint y: 251, distance: 84.3
click at [285, 251] on div "**********" at bounding box center [522, 329] width 686 height 285
click at [264, 252] on p "**********" at bounding box center [515, 254] width 663 height 13
click at [341, 254] on p "**********" at bounding box center [515, 254] width 663 height 13
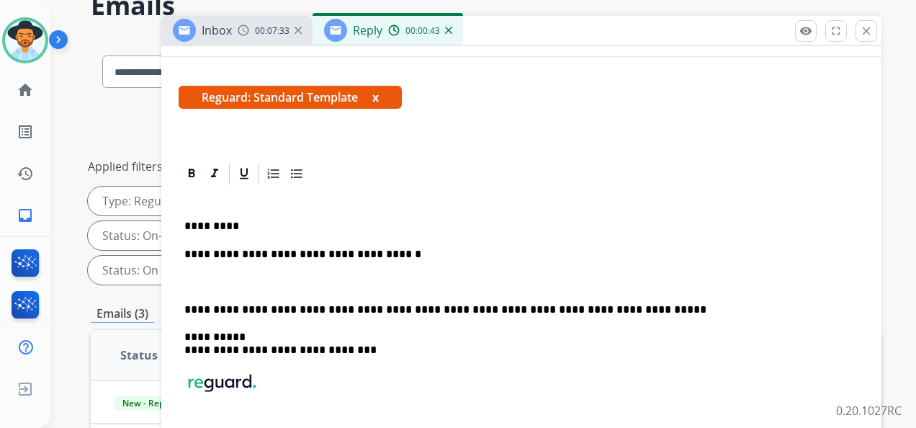
click at [396, 252] on p "**********" at bounding box center [515, 254] width 663 height 13
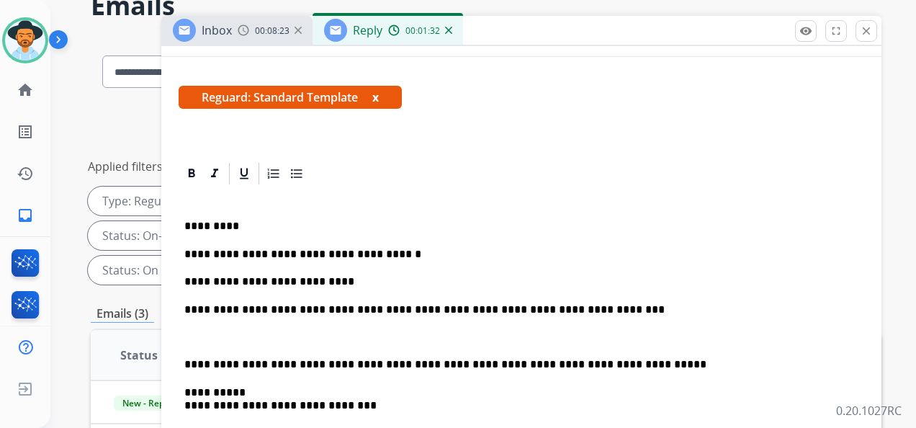
click at [182, 359] on div "**********" at bounding box center [522, 370] width 686 height 367
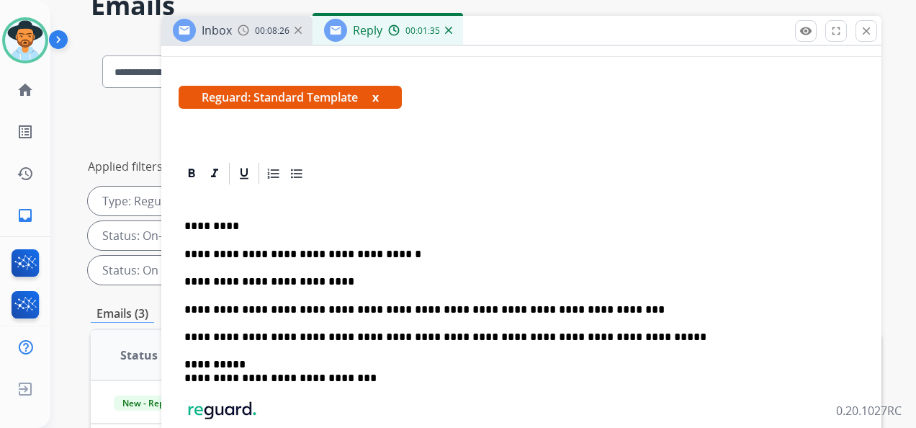
click at [568, 307] on p "**********" at bounding box center [515, 309] width 663 height 13
click at [622, 306] on p "**********" at bounding box center [515, 309] width 663 height 13
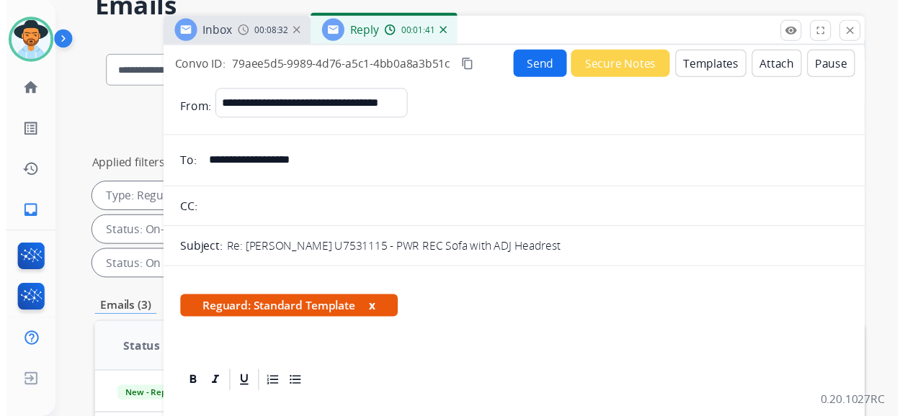
scroll to position [0, 0]
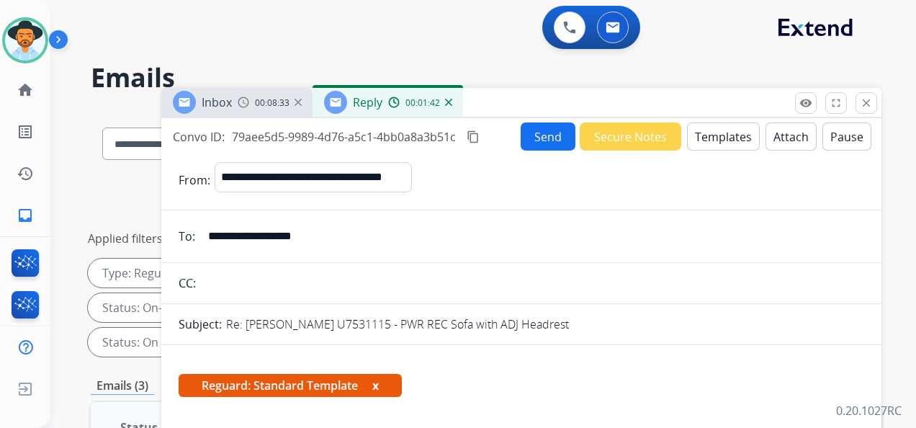
click at [546, 136] on button "Send" at bounding box center [548, 136] width 55 height 28
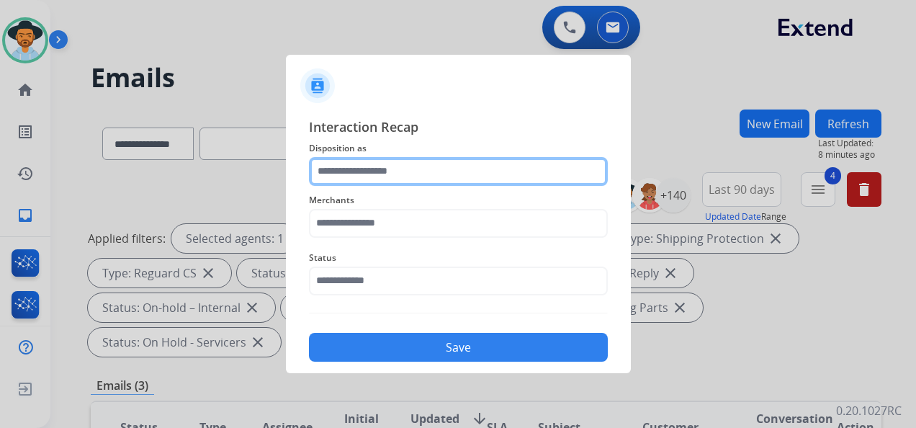
click at [436, 167] on input "text" at bounding box center [458, 171] width 299 height 29
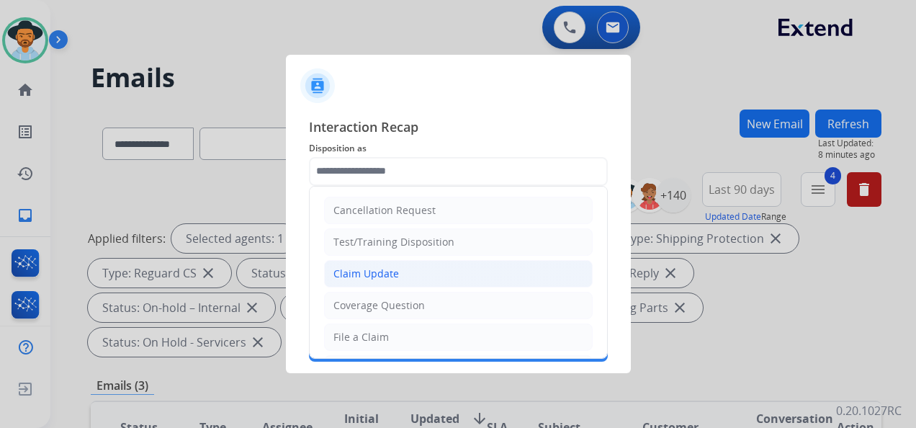
click at [380, 273] on div "Claim Update" at bounding box center [366, 274] width 66 height 14
type input "**********"
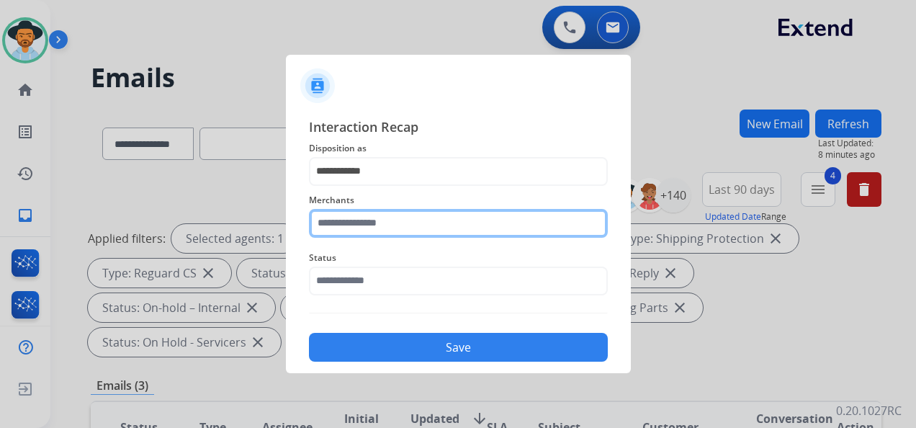
click at [368, 225] on input "text" at bounding box center [458, 223] width 299 height 29
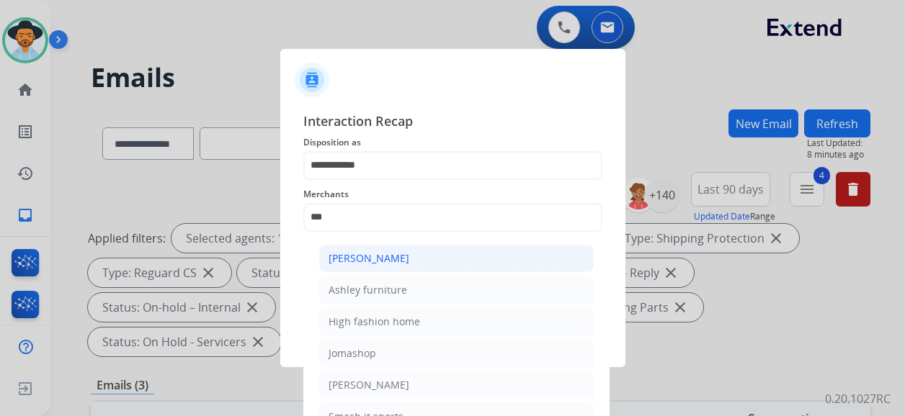
click at [509, 255] on li "[PERSON_NAME]" at bounding box center [456, 258] width 274 height 27
type input "**********"
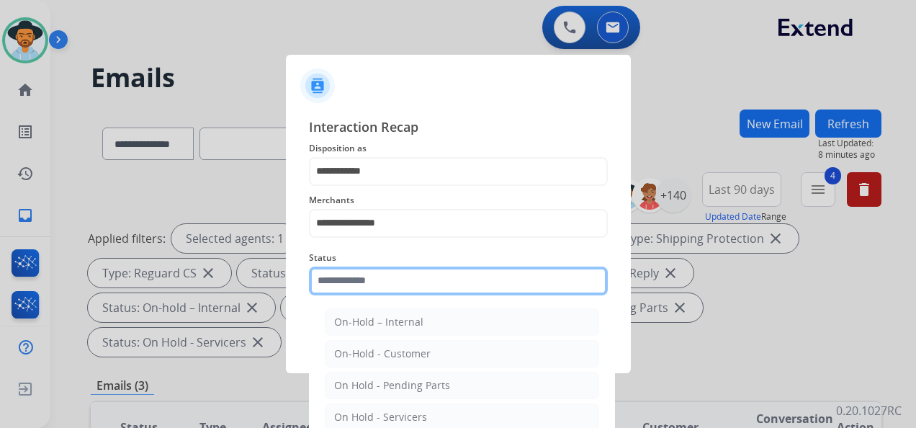
click at [406, 282] on input "text" at bounding box center [458, 281] width 299 height 29
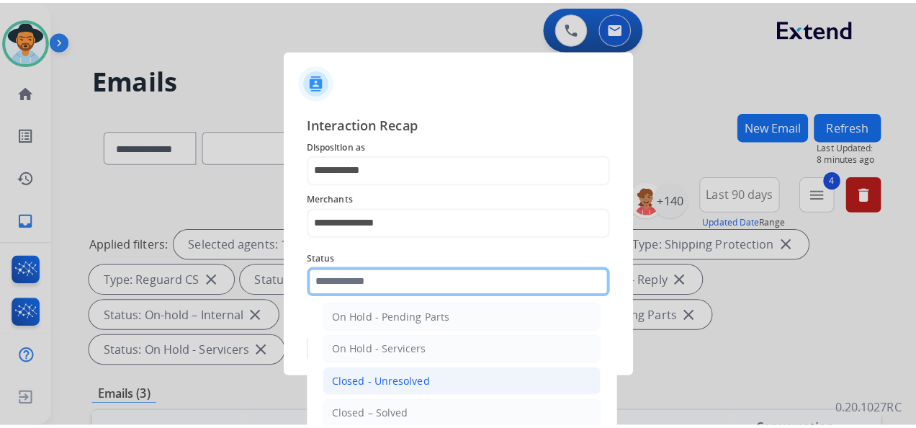
scroll to position [82, 0]
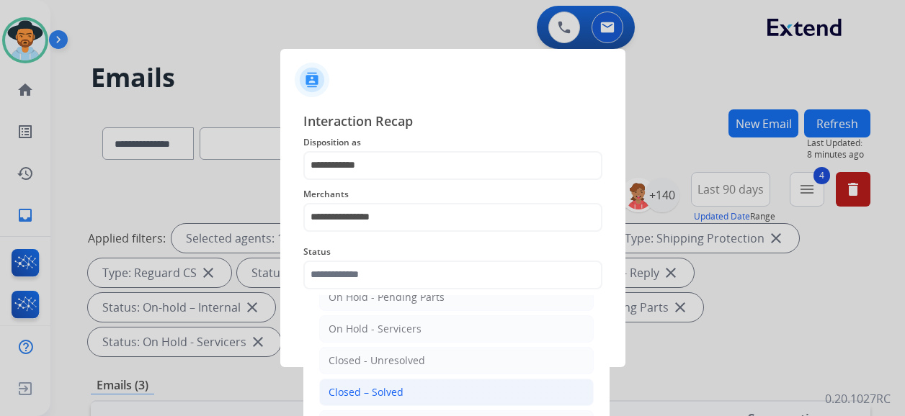
click at [421, 377] on li "Closed – Solved" at bounding box center [456, 392] width 274 height 27
type input "**********"
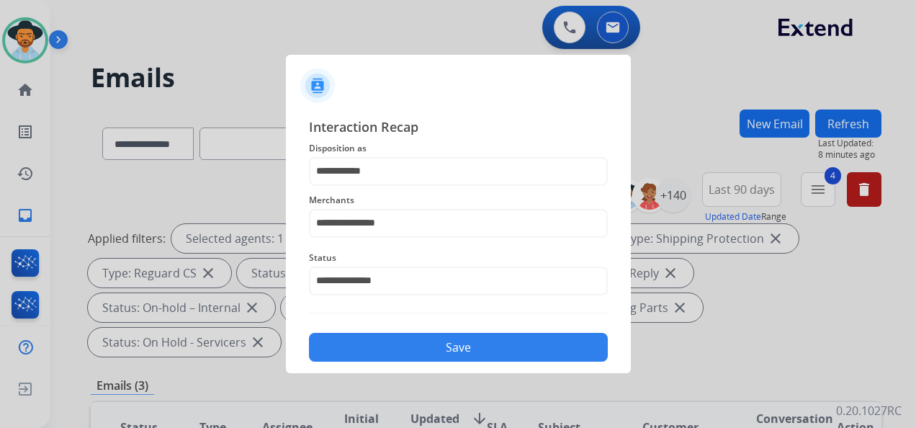
click at [455, 344] on button "Save" at bounding box center [458, 347] width 299 height 29
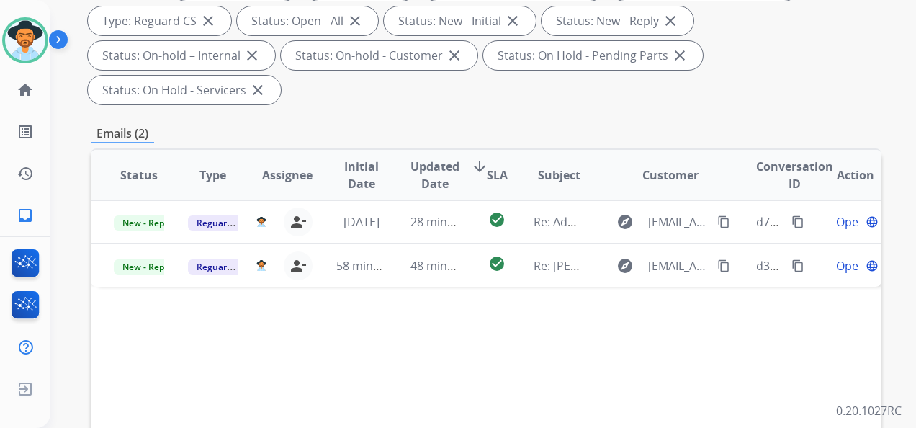
scroll to position [288, 0]
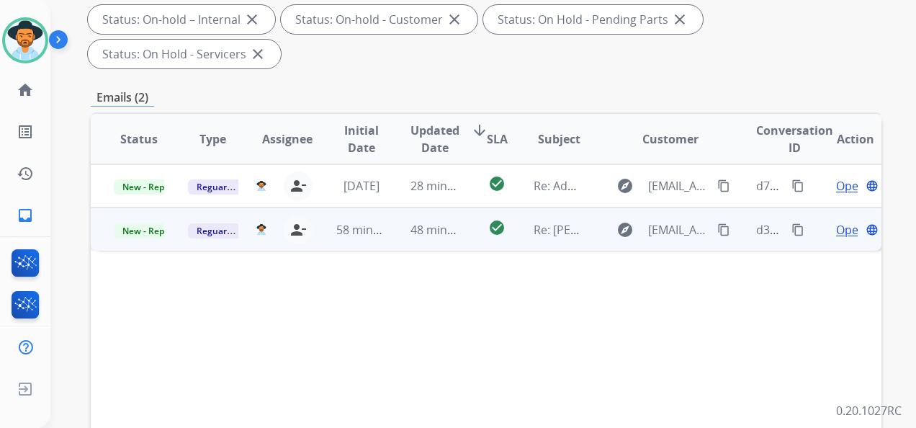
click at [820, 230] on span "Open" at bounding box center [851, 229] width 30 height 17
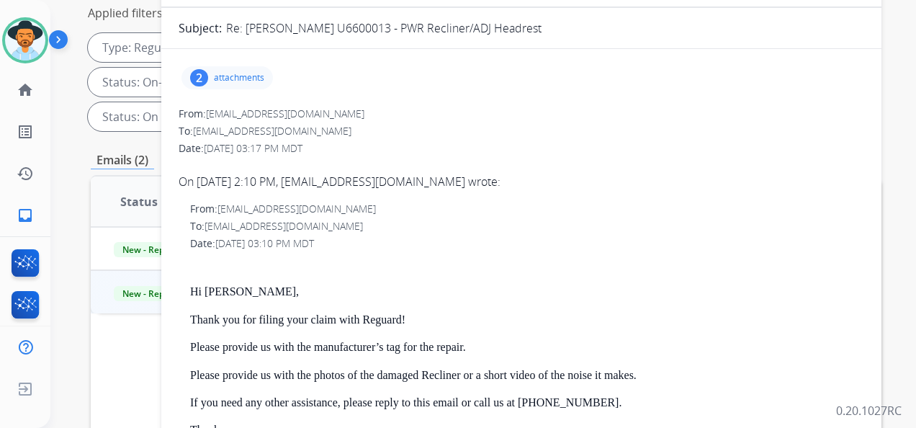
scroll to position [72, 0]
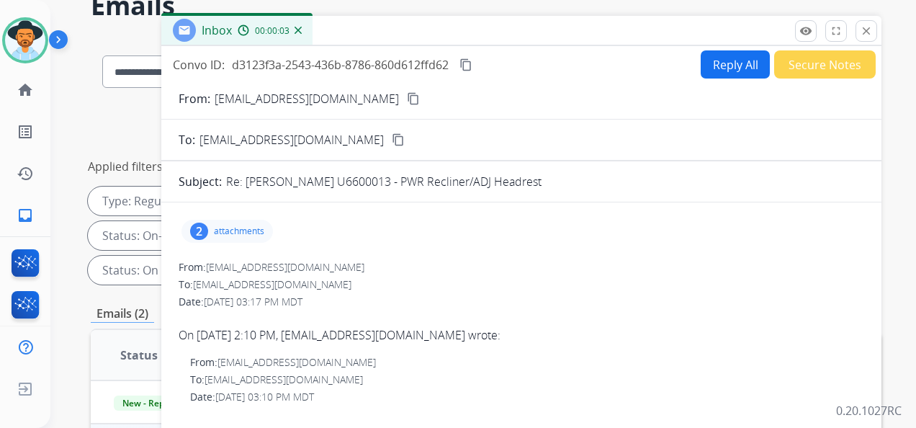
click at [248, 223] on div "2 attachments" at bounding box center [227, 231] width 91 height 23
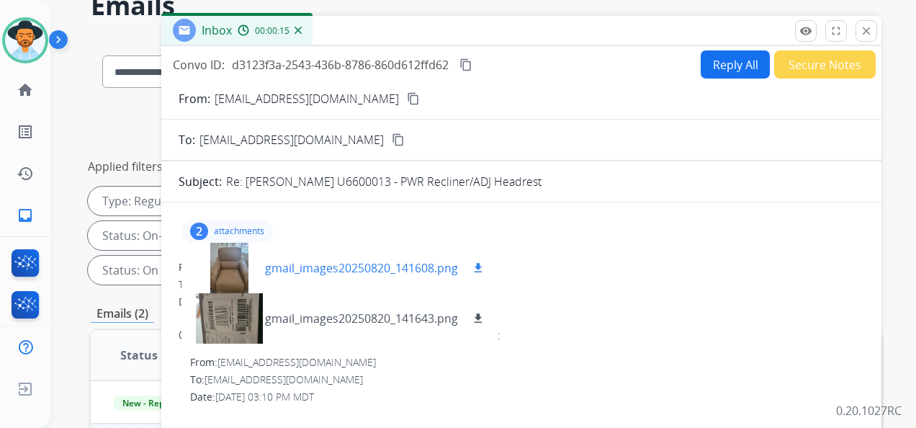
click at [483, 265] on mat-icon "download" at bounding box center [478, 267] width 13 height 13
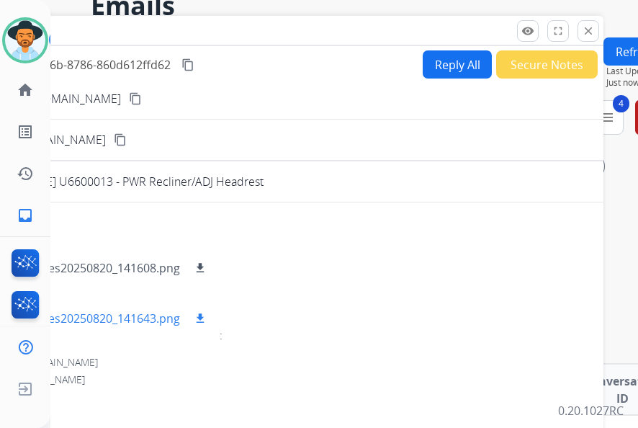
click at [197, 314] on mat-icon "download" at bounding box center [200, 318] width 13 height 13
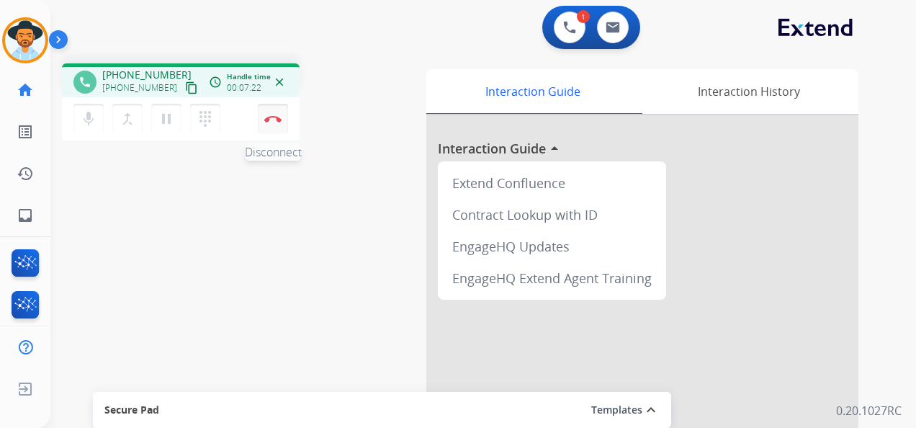
click at [277, 115] on button "Disconnect" at bounding box center [273, 119] width 30 height 30
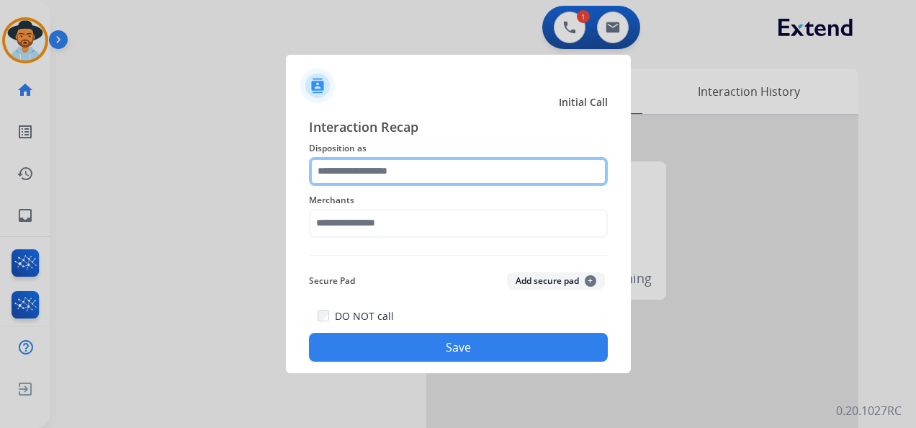
click at [408, 163] on input "text" at bounding box center [458, 171] width 299 height 29
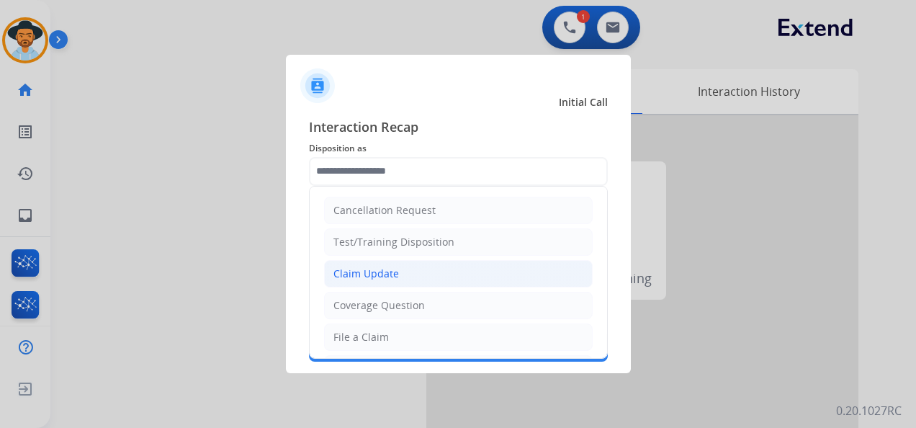
click at [428, 271] on li "Claim Update" at bounding box center [458, 273] width 269 height 27
type input "**********"
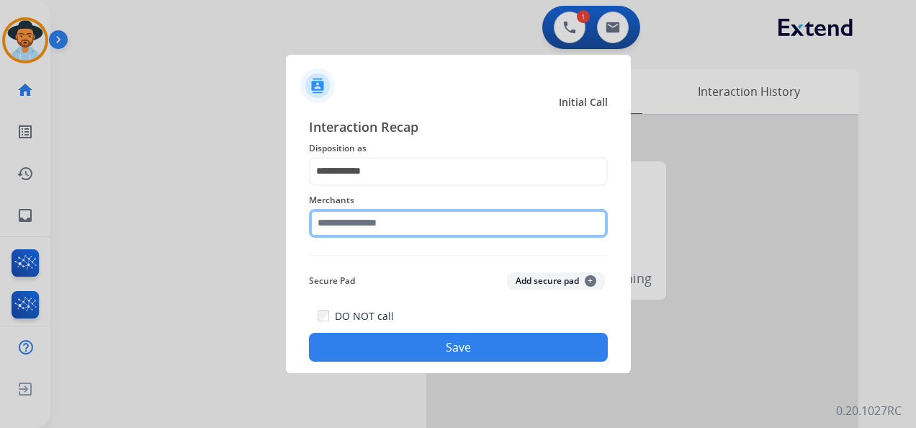
click at [416, 219] on input "text" at bounding box center [458, 223] width 299 height 29
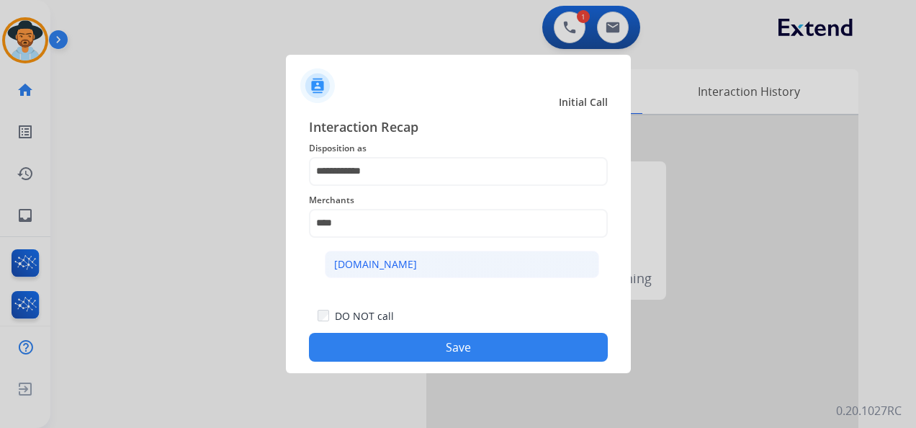
click at [424, 265] on li "[DOMAIN_NAME]" at bounding box center [462, 264] width 274 height 27
type input "**********"
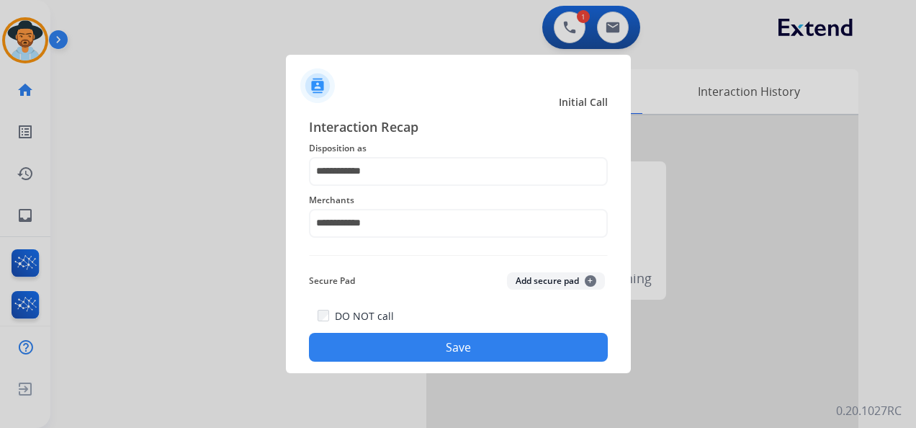
click at [445, 356] on button "Save" at bounding box center [458, 347] width 299 height 29
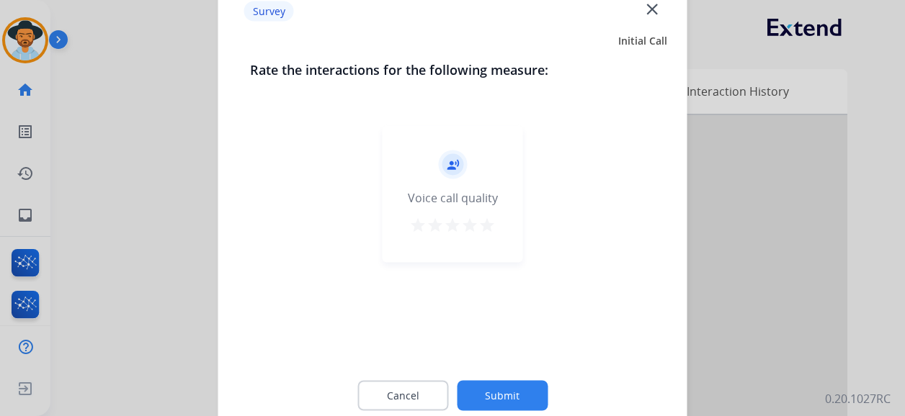
click at [488, 224] on mat-icon "star" at bounding box center [486, 225] width 17 height 17
click at [506, 377] on div "Cancel Submit" at bounding box center [453, 396] width 406 height 65
click at [514, 377] on div "Cancel Submit" at bounding box center [453, 396] width 406 height 65
click at [508, 377] on button "Submit" at bounding box center [502, 396] width 91 height 30
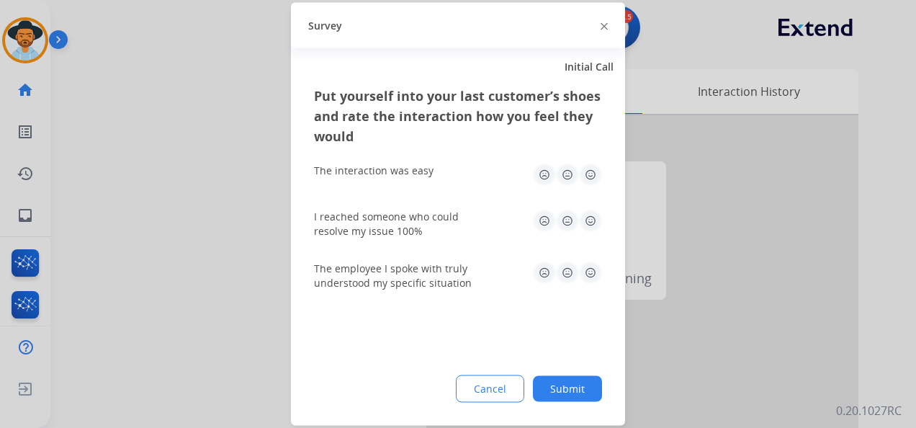
drag, startPoint x: 589, startPoint y: 170, endPoint x: 589, endPoint y: 192, distance: 21.6
click at [588, 170] on img at bounding box center [590, 175] width 23 height 23
click at [591, 214] on img at bounding box center [590, 221] width 23 height 23
click at [586, 272] on img at bounding box center [590, 272] width 23 height 23
drag, startPoint x: 565, startPoint y: 393, endPoint x: 549, endPoint y: 370, distance: 27.4
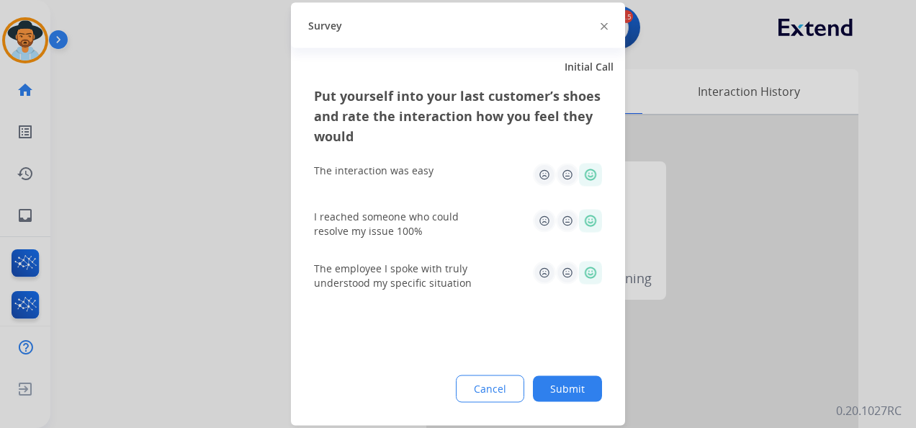
click at [565, 377] on button "Submit" at bounding box center [567, 389] width 69 height 26
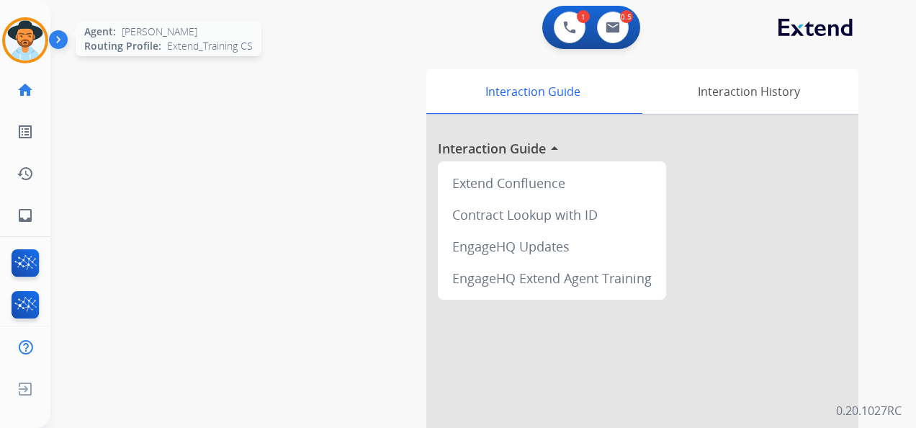
click at [22, 46] on img at bounding box center [25, 40] width 40 height 40
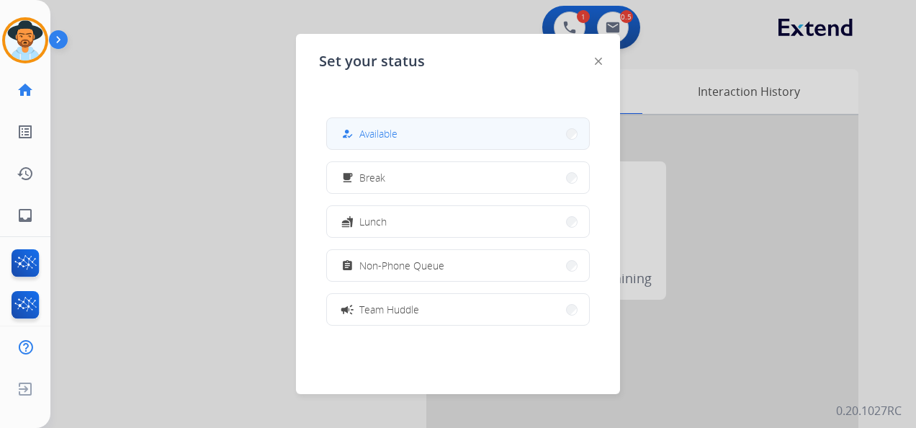
click at [407, 144] on button "how_to_reg Available" at bounding box center [458, 133] width 262 height 31
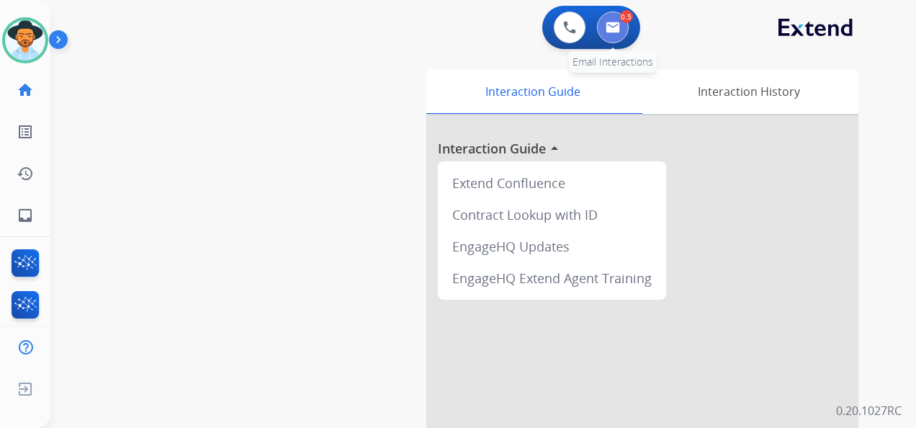
click at [617, 21] on button at bounding box center [613, 28] width 32 height 32
select select "**********"
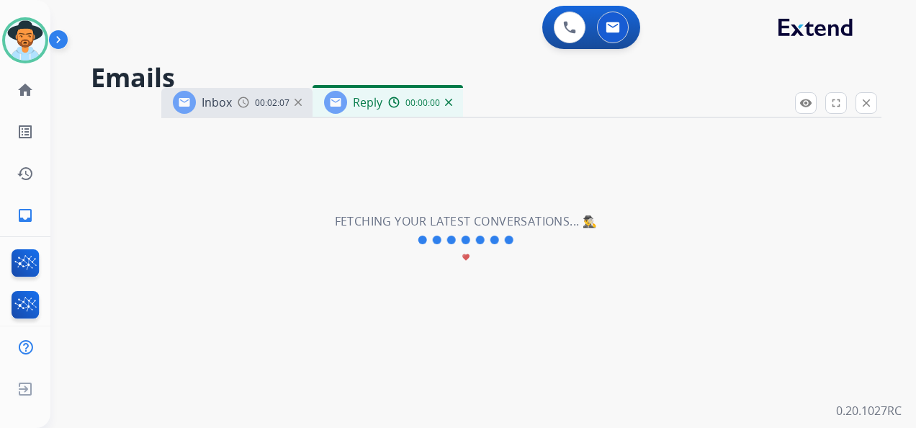
select select "**********"
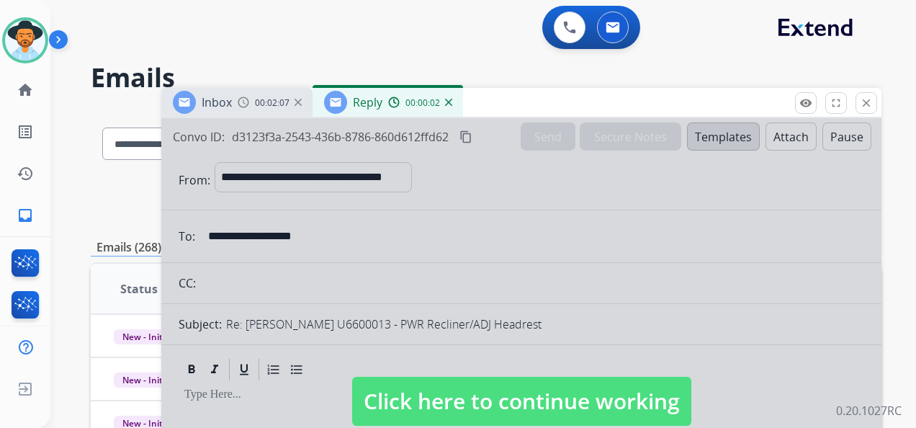
click at [562, 377] on span "Click here to continue working" at bounding box center [521, 401] width 339 height 49
select select
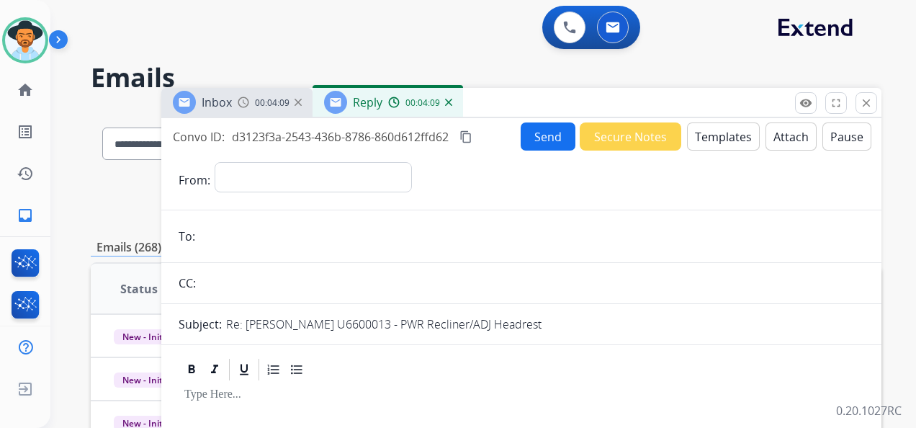
click at [448, 101] on img at bounding box center [448, 102] width 7 height 7
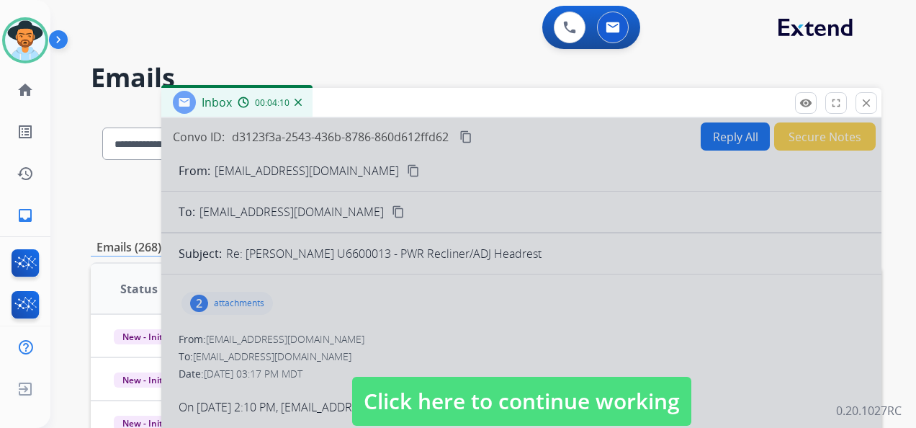
click at [537, 377] on span "Click here to continue working" at bounding box center [521, 401] width 339 height 49
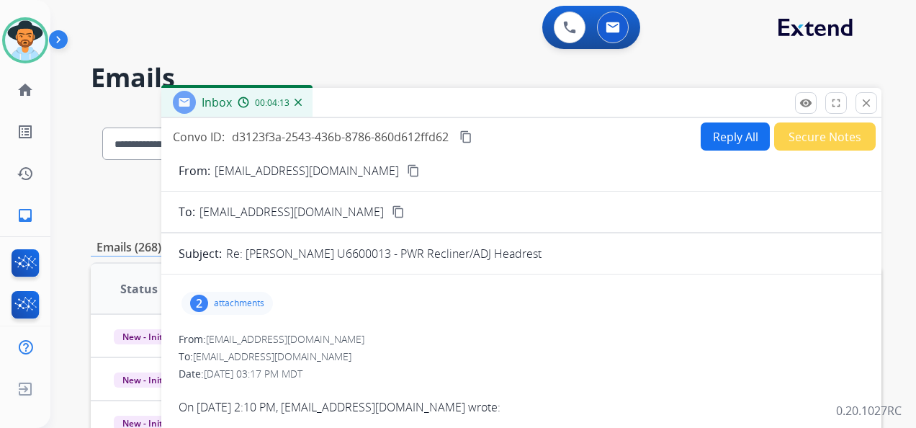
click at [472, 131] on mat-icon "content_copy" at bounding box center [466, 136] width 13 height 13
click at [729, 136] on button "Reply All" at bounding box center [735, 136] width 69 height 28
select select "**********"
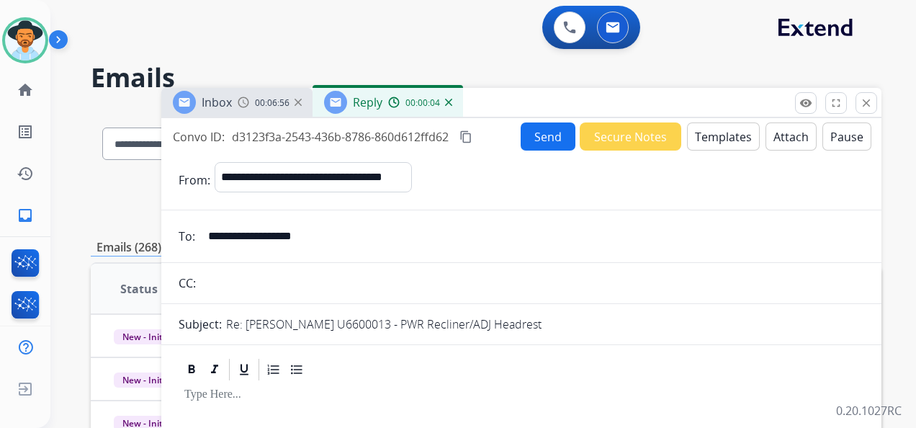
click at [716, 128] on button "Templates" at bounding box center [723, 136] width 73 height 28
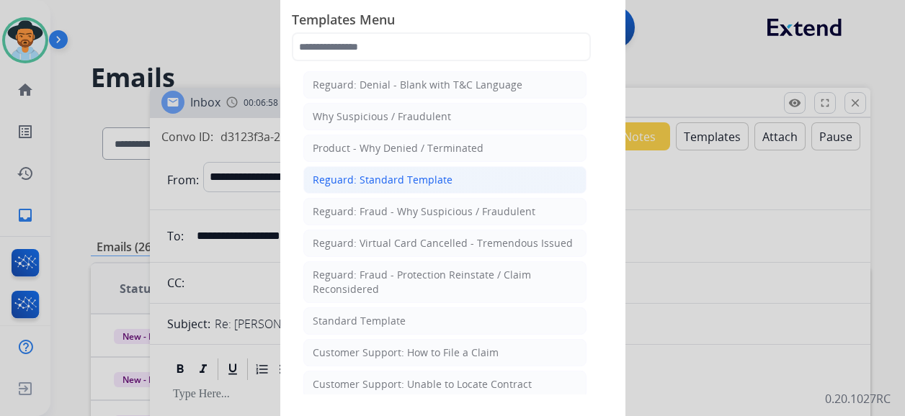
click at [442, 183] on div "Reguard: Standard Template" at bounding box center [383, 180] width 140 height 14
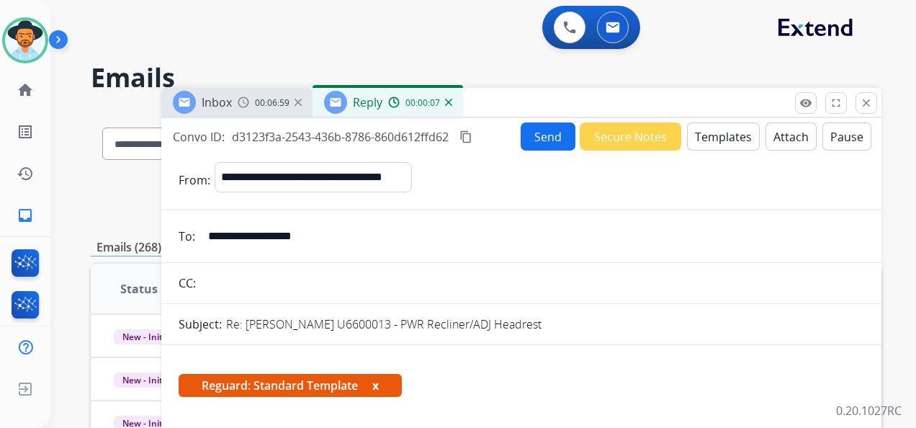
scroll to position [288, 0]
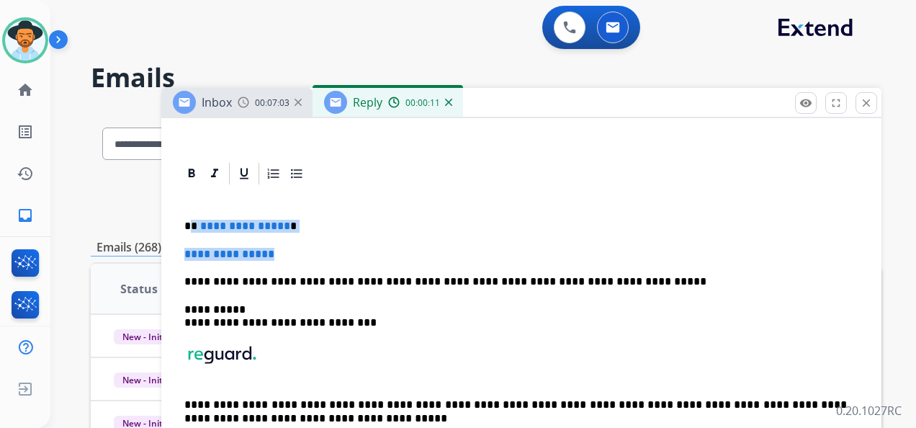
drag, startPoint x: 292, startPoint y: 254, endPoint x: 194, endPoint y: 220, distance: 103.0
click at [194, 219] on div "**********" at bounding box center [522, 329] width 686 height 285
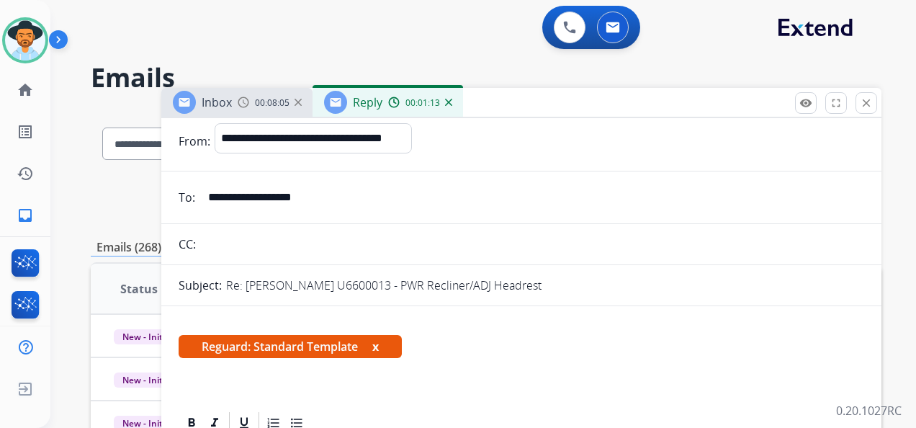
scroll to position [0, 0]
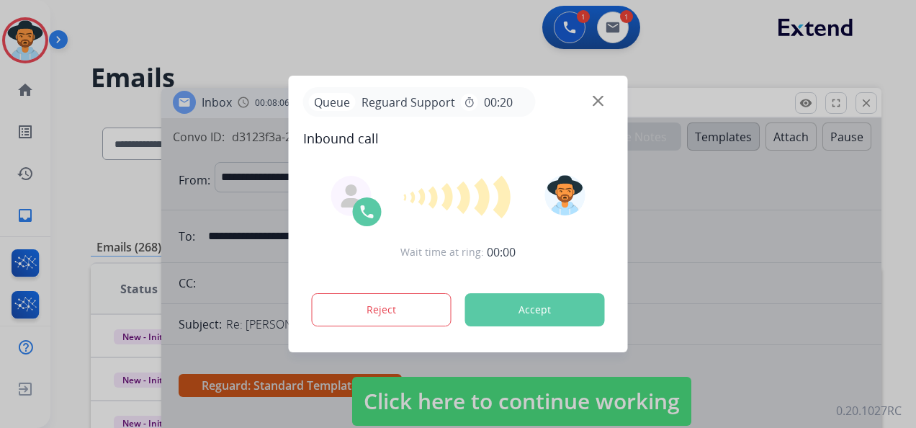
click at [539, 133] on span "Inbound call" at bounding box center [458, 138] width 310 height 20
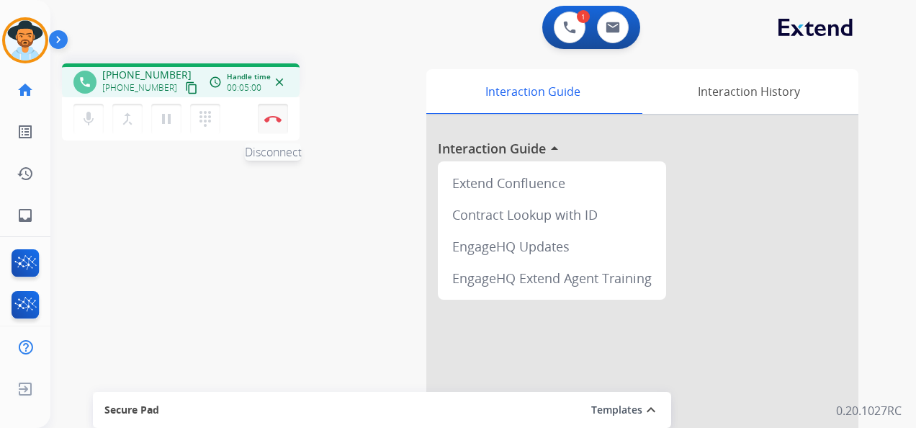
click at [272, 115] on button "Disconnect" at bounding box center [273, 119] width 30 height 30
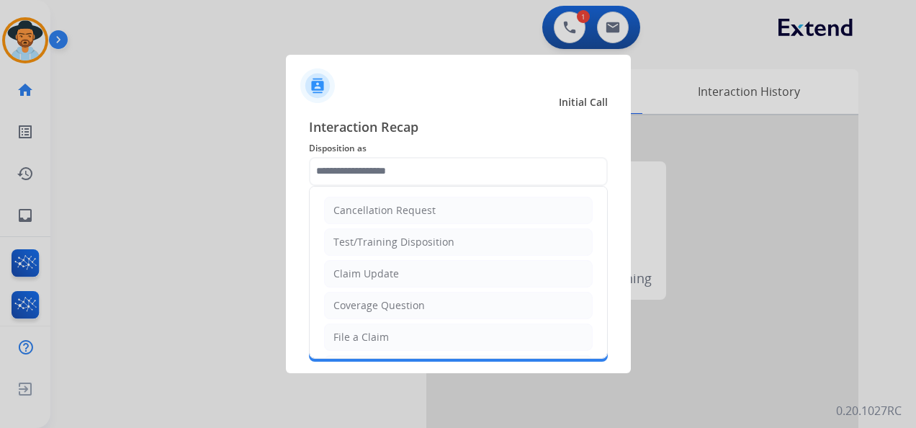
click at [395, 171] on input "text" at bounding box center [458, 171] width 299 height 29
click at [409, 267] on li "Claim Update" at bounding box center [458, 273] width 269 height 27
type input "**********"
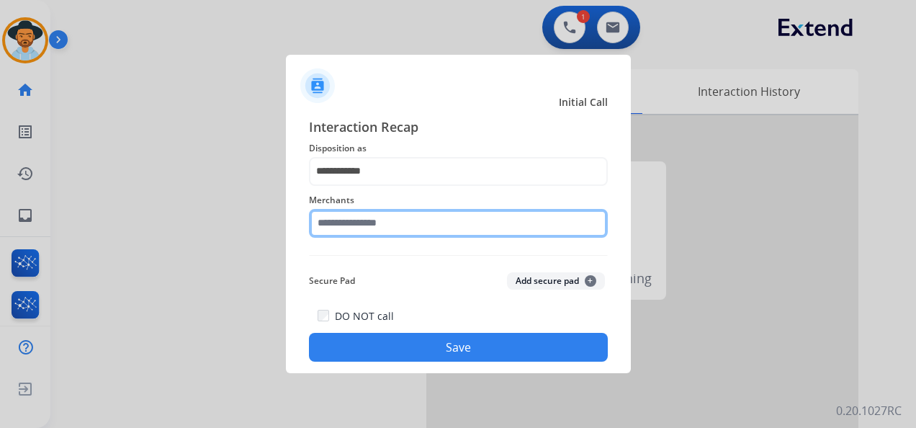
click at [401, 220] on input "text" at bounding box center [458, 223] width 299 height 29
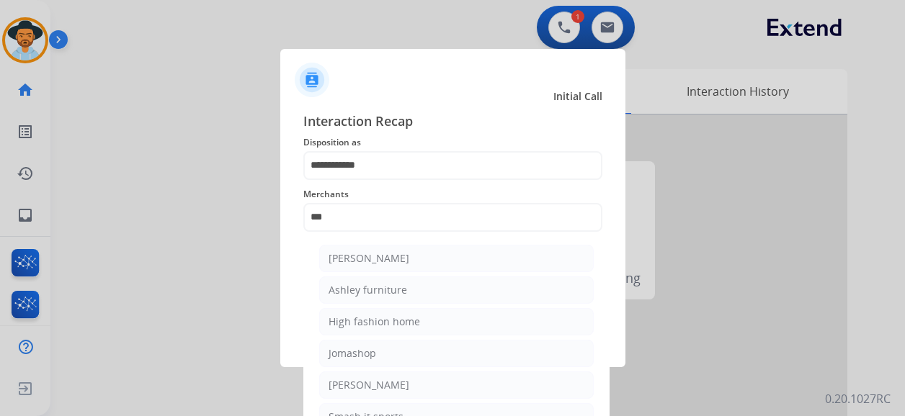
click at [414, 256] on li "[PERSON_NAME]" at bounding box center [456, 258] width 274 height 27
type input "**********"
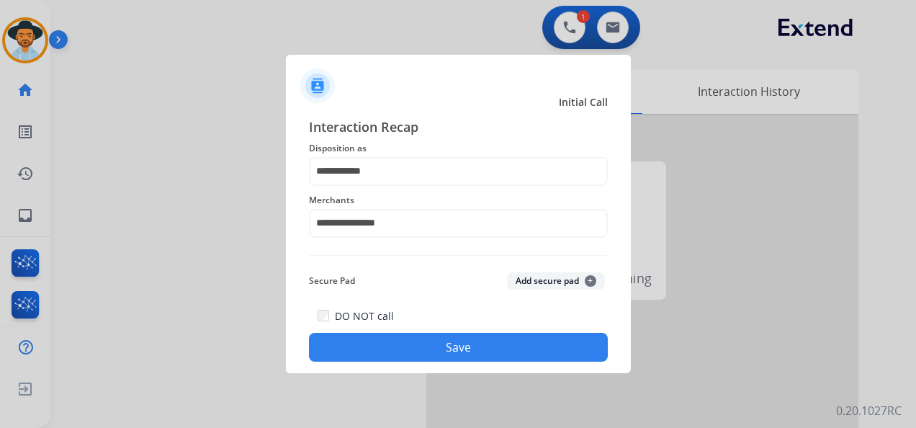
click at [470, 349] on button "Save" at bounding box center [458, 347] width 299 height 29
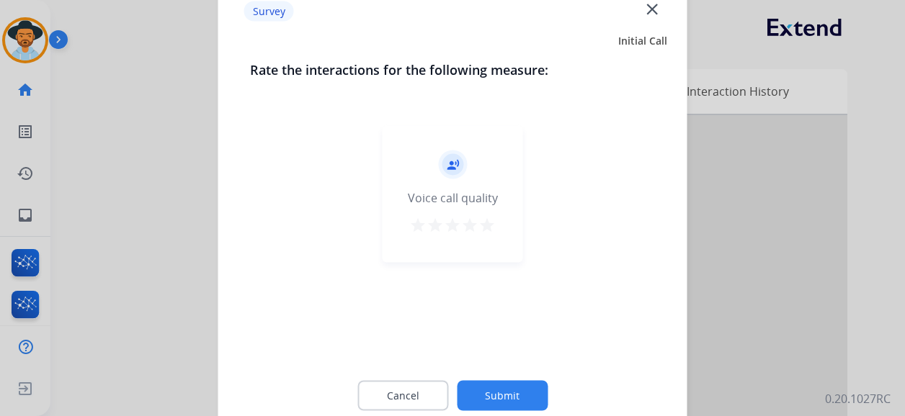
drag, startPoint x: 491, startPoint y: 223, endPoint x: 488, endPoint y: 236, distance: 13.1
click at [489, 223] on mat-icon "star" at bounding box center [486, 225] width 17 height 17
click at [505, 377] on button "Submit" at bounding box center [502, 396] width 91 height 30
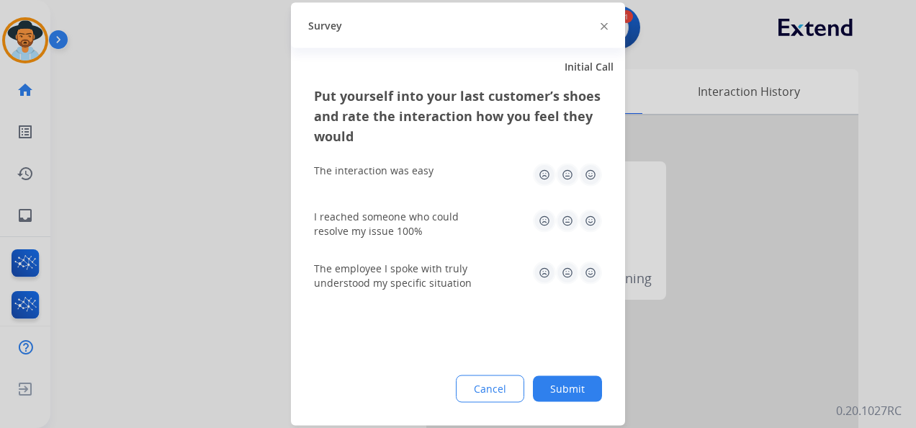
click at [592, 172] on img at bounding box center [590, 175] width 23 height 23
drag, startPoint x: 590, startPoint y: 222, endPoint x: 588, endPoint y: 241, distance: 18.8
click at [590, 223] on img at bounding box center [590, 221] width 23 height 23
click at [591, 272] on img at bounding box center [590, 272] width 23 height 23
drag, startPoint x: 570, startPoint y: 383, endPoint x: 545, endPoint y: 347, distance: 44.4
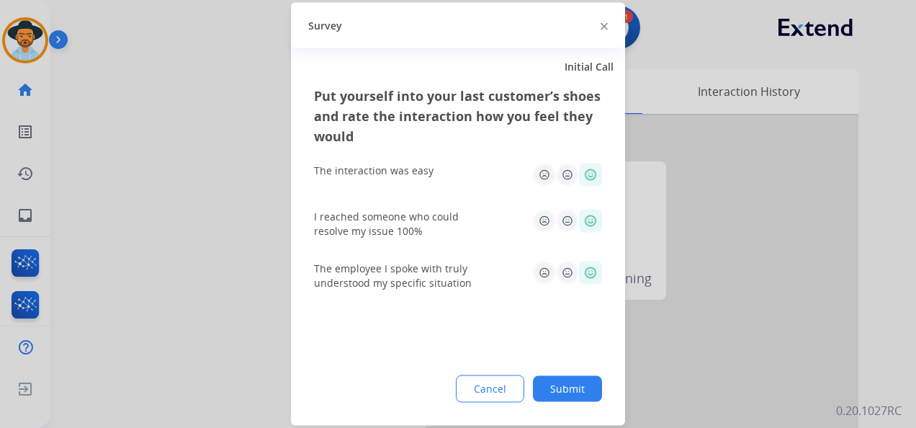
click at [570, 377] on button "Submit" at bounding box center [567, 389] width 69 height 26
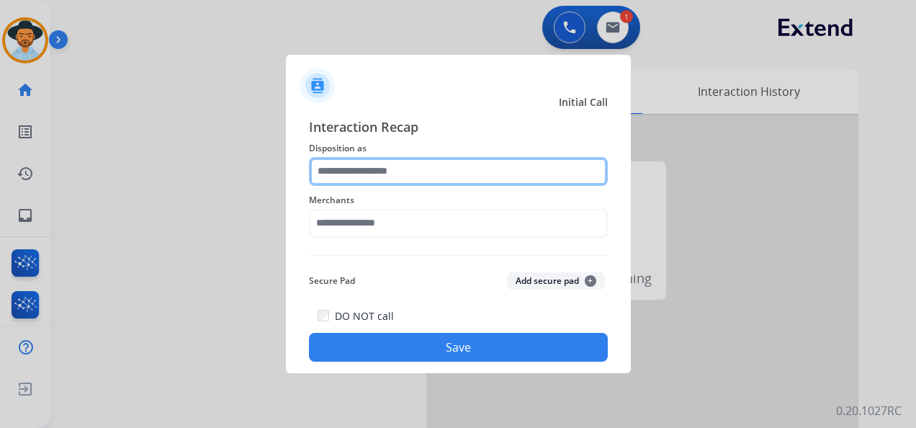
click at [457, 168] on input "text" at bounding box center [458, 171] width 299 height 29
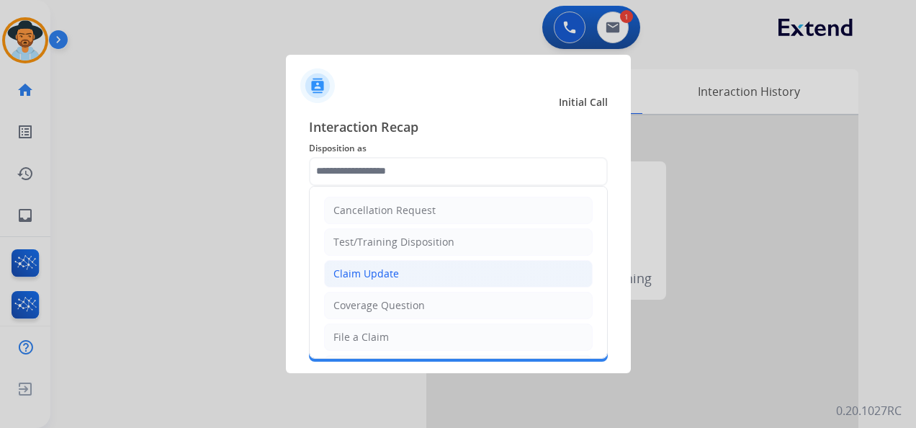
click at [431, 267] on li "Claim Update" at bounding box center [458, 273] width 269 height 27
type input "**********"
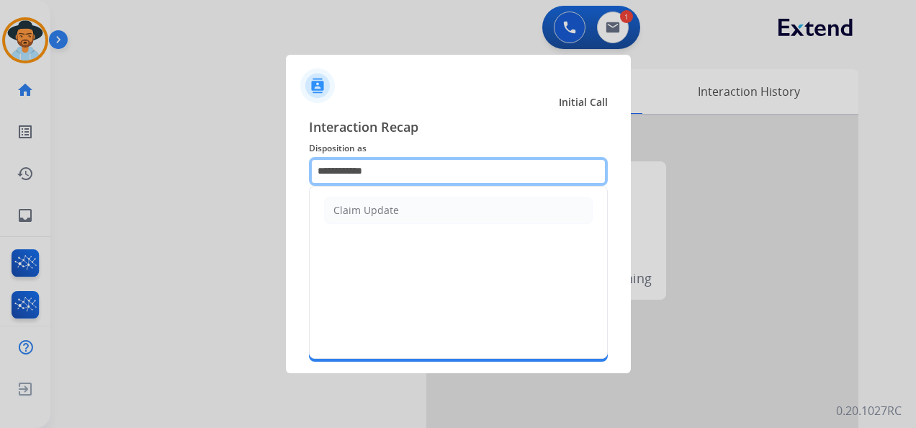
drag, startPoint x: 455, startPoint y: 171, endPoint x: 339, endPoint y: 153, distance: 118.2
click at [298, 153] on div "**********" at bounding box center [458, 239] width 345 height 269
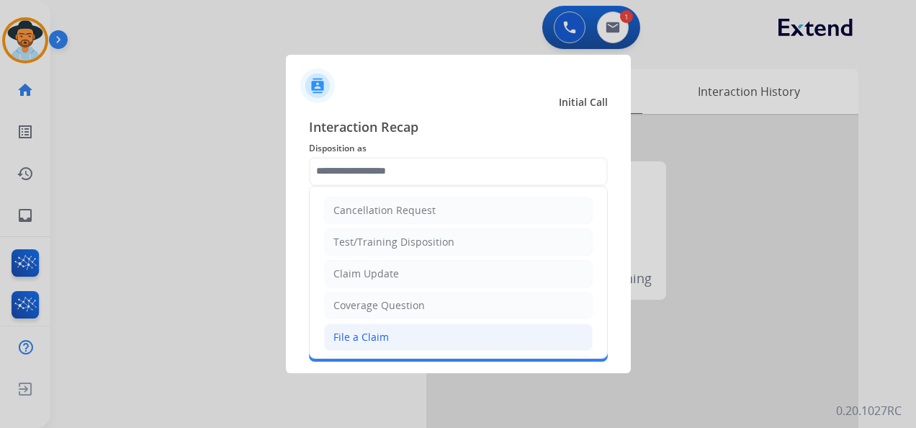
click at [379, 331] on div "File a Claim" at bounding box center [360, 337] width 55 height 14
type input "**********"
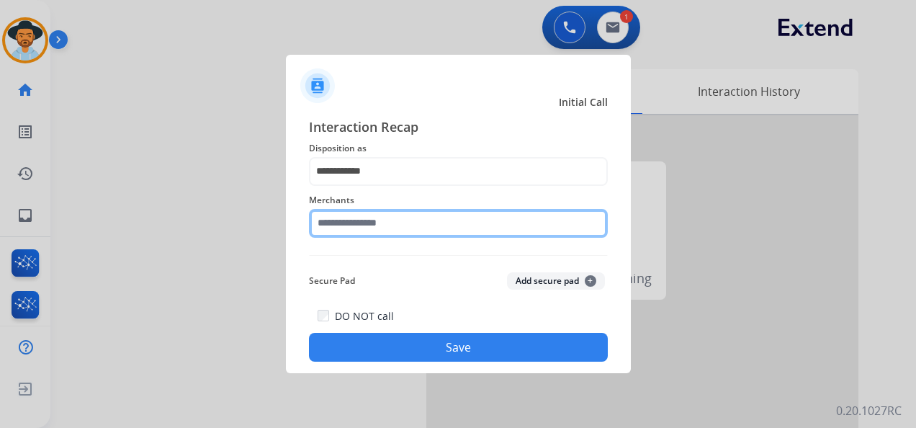
click at [412, 226] on input "text" at bounding box center [458, 223] width 299 height 29
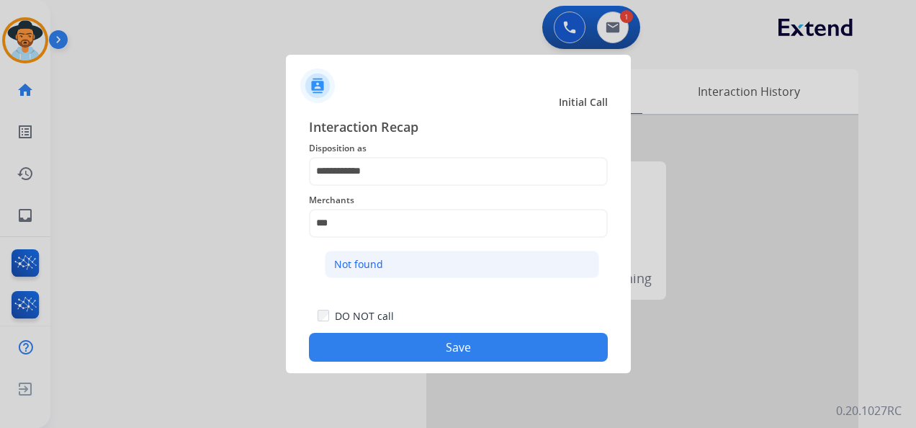
click at [436, 268] on li "Not found" at bounding box center [462, 264] width 274 height 27
type input "*********"
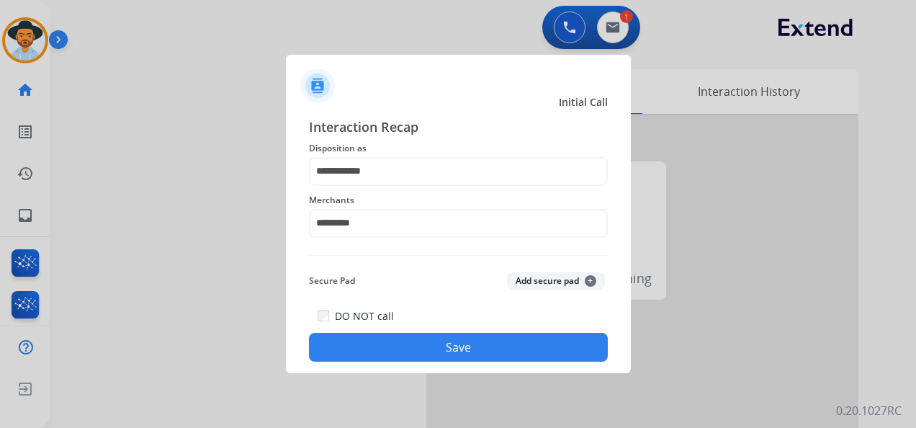
click at [429, 351] on button "Save" at bounding box center [458, 347] width 299 height 29
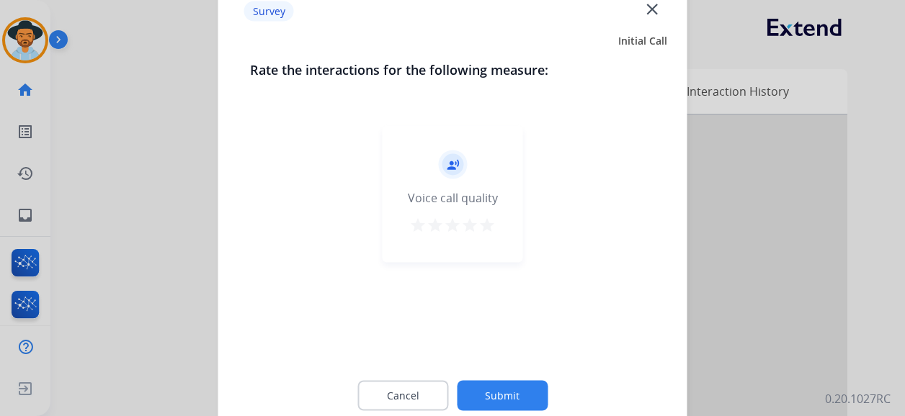
click at [491, 228] on mat-icon "star" at bounding box center [486, 225] width 17 height 17
drag, startPoint x: 505, startPoint y: 380, endPoint x: 503, endPoint y: 363, distance: 17.3
click at [504, 377] on div "Cancel Submit" at bounding box center [453, 396] width 406 height 65
click at [490, 377] on button "Submit" at bounding box center [502, 396] width 91 height 30
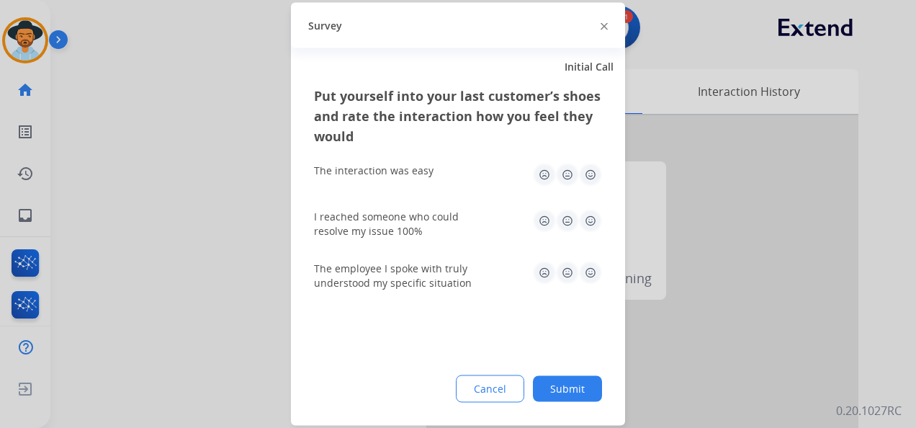
drag, startPoint x: 585, startPoint y: 168, endPoint x: 596, endPoint y: 192, distance: 26.4
click at [586, 168] on img at bounding box center [590, 175] width 23 height 23
drag, startPoint x: 592, startPoint y: 218, endPoint x: 591, endPoint y: 231, distance: 13.0
click at [591, 218] on img at bounding box center [590, 221] width 23 height 23
click at [589, 272] on img at bounding box center [590, 272] width 23 height 23
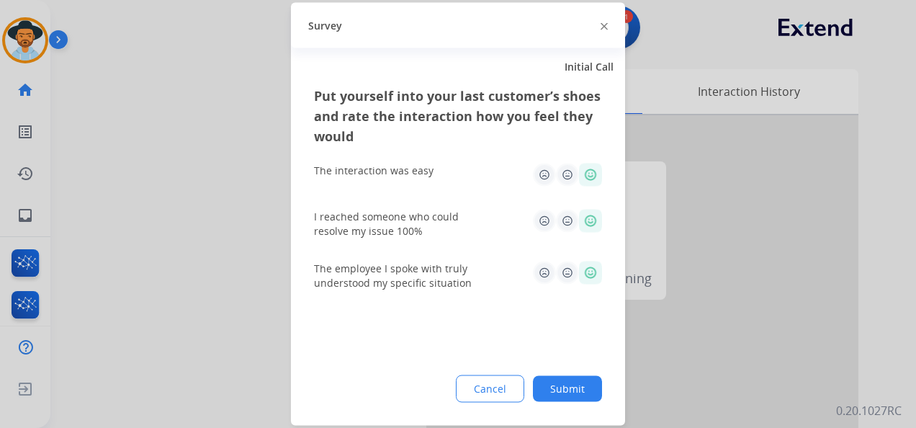
click at [573, 377] on button "Submit" at bounding box center [567, 389] width 69 height 26
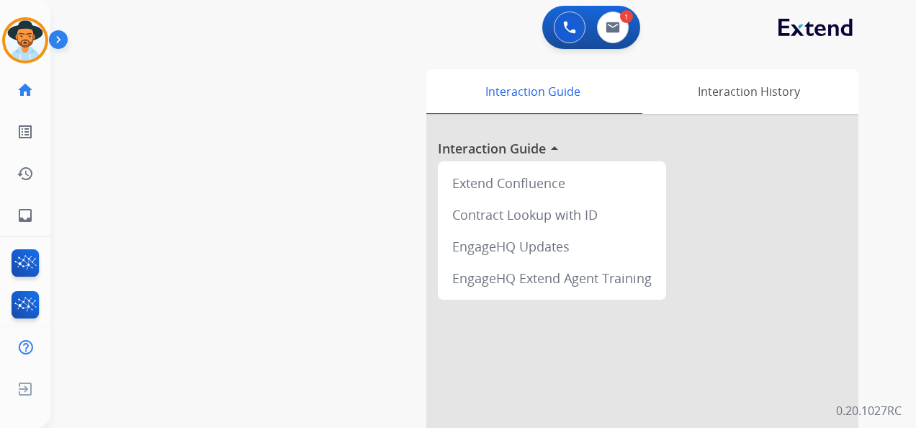
drag, startPoint x: 35, startPoint y: 37, endPoint x: 73, endPoint y: 37, distance: 38.2
click at [35, 37] on img at bounding box center [25, 40] width 40 height 40
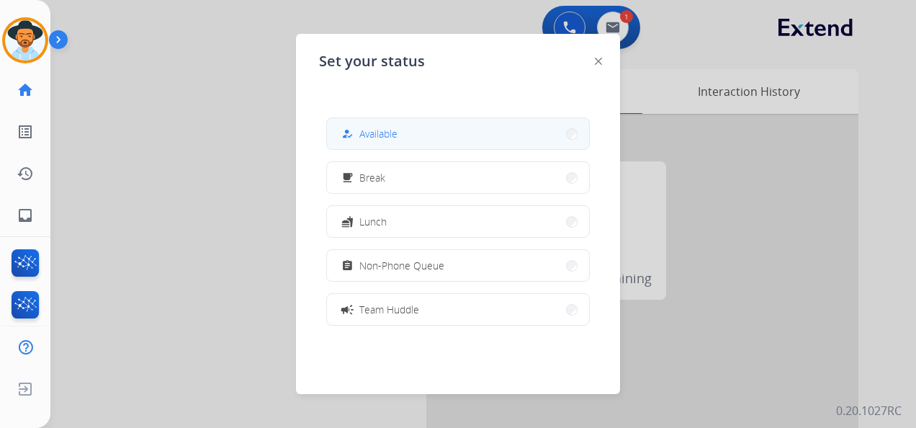
click at [408, 125] on button "how_to_reg Available" at bounding box center [458, 133] width 262 height 31
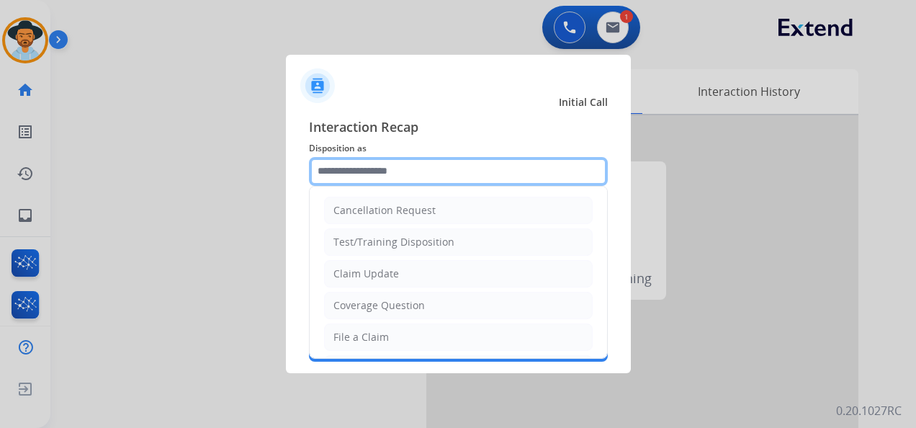
click at [418, 171] on input "text" at bounding box center [458, 171] width 299 height 29
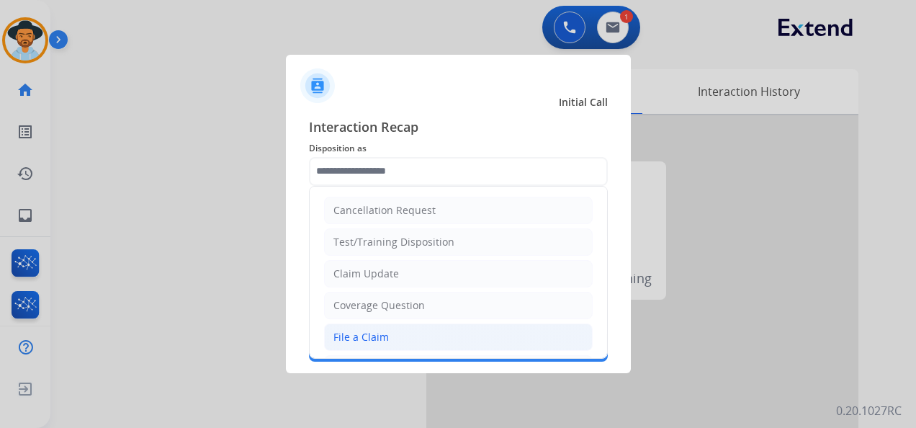
click at [420, 333] on li "File a Claim" at bounding box center [458, 336] width 269 height 27
type input "**********"
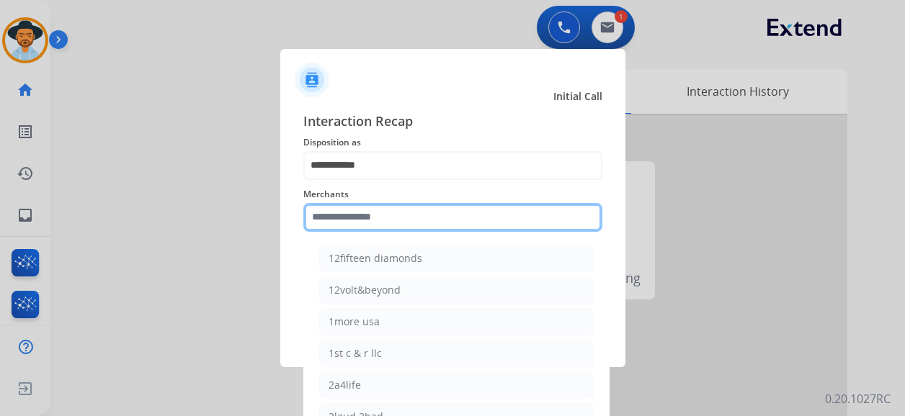
click at [439, 220] on input "text" at bounding box center [452, 217] width 299 height 29
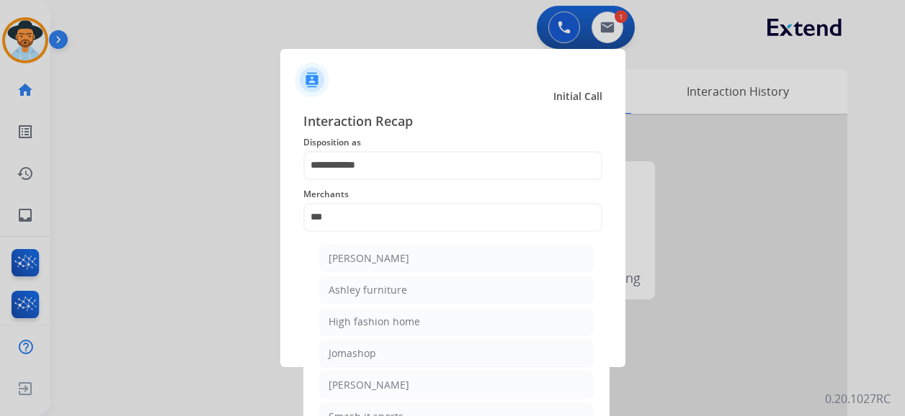
click at [434, 286] on li "Ashley furniture" at bounding box center [456, 290] width 274 height 27
type input "**********"
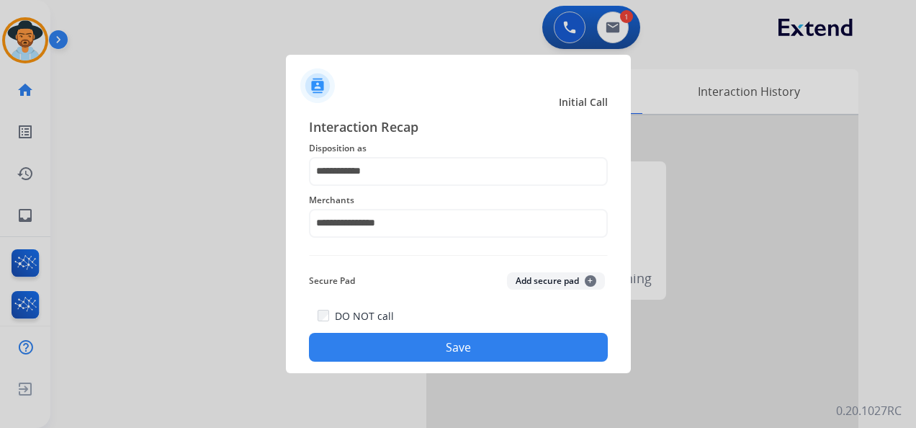
click at [465, 356] on button "Save" at bounding box center [458, 347] width 299 height 29
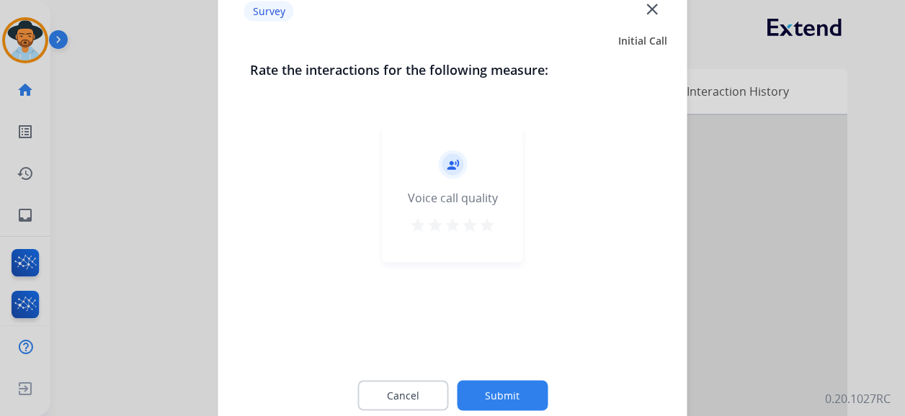
drag, startPoint x: 488, startPoint y: 223, endPoint x: 503, endPoint y: 284, distance: 62.2
click at [488, 223] on mat-icon "star" at bounding box center [486, 225] width 17 height 17
click at [511, 377] on button "Submit" at bounding box center [502, 396] width 91 height 30
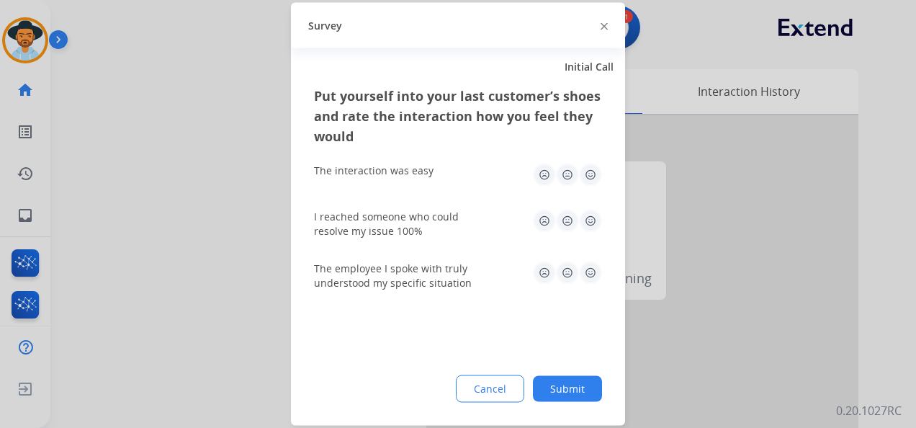
drag, startPoint x: 586, startPoint y: 171, endPoint x: 592, endPoint y: 187, distance: 16.9
click at [586, 173] on img at bounding box center [590, 175] width 23 height 23
click at [592, 223] on img at bounding box center [590, 221] width 23 height 23
drag, startPoint x: 597, startPoint y: 272, endPoint x: 588, endPoint y: 278, distance: 10.8
click at [598, 271] on img at bounding box center [590, 272] width 23 height 23
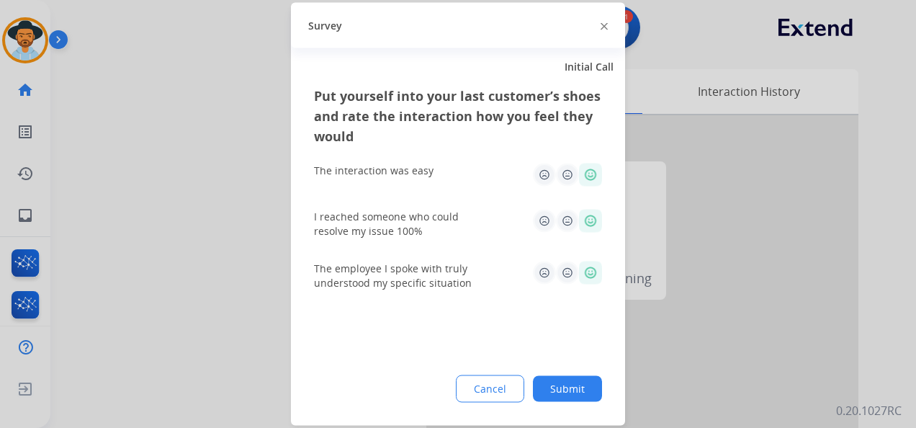
click at [570, 377] on button "Submit" at bounding box center [567, 389] width 69 height 26
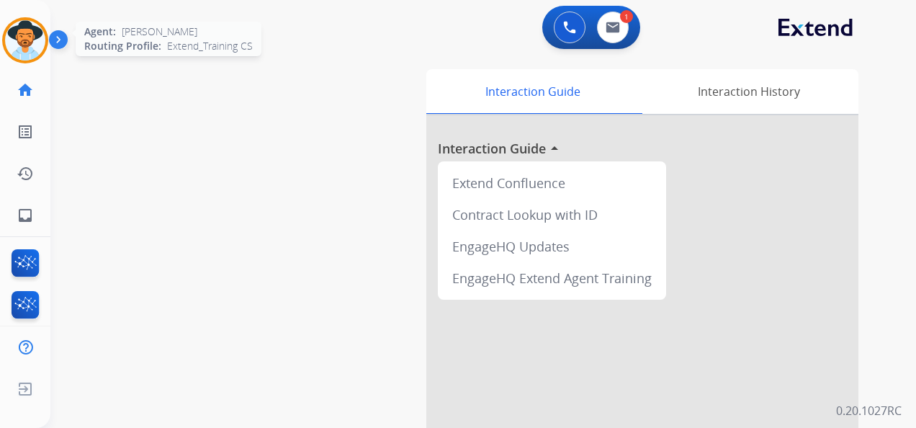
click at [39, 33] on img at bounding box center [25, 40] width 40 height 40
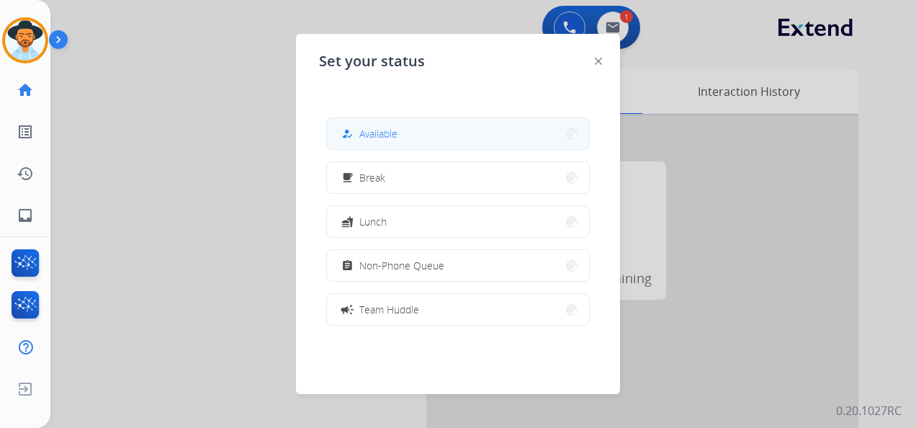
click at [396, 139] on span "Available" at bounding box center [378, 133] width 38 height 15
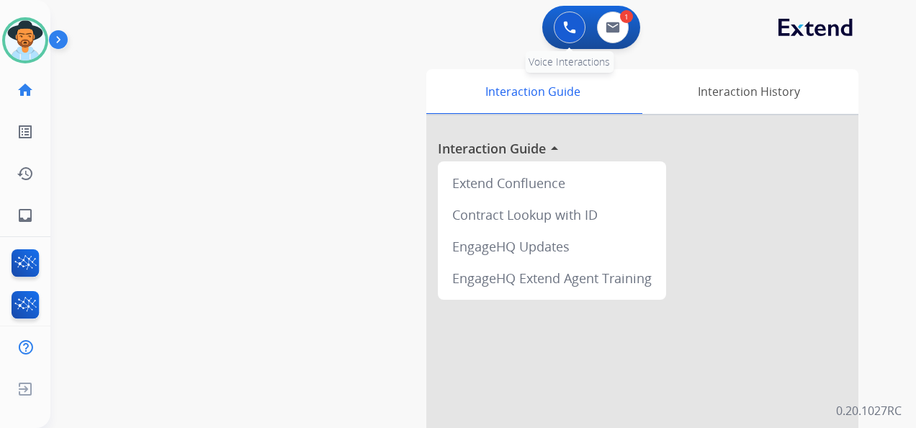
click at [563, 31] on img at bounding box center [569, 27] width 13 height 13
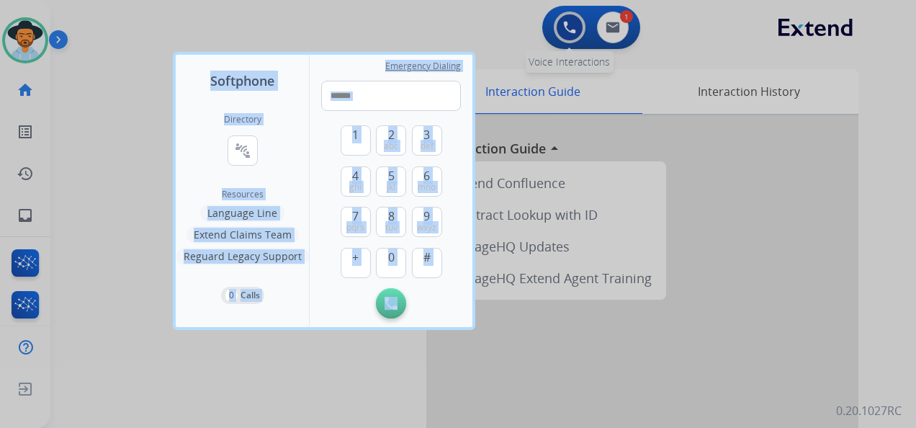
click at [564, 30] on div at bounding box center [458, 214] width 916 height 428
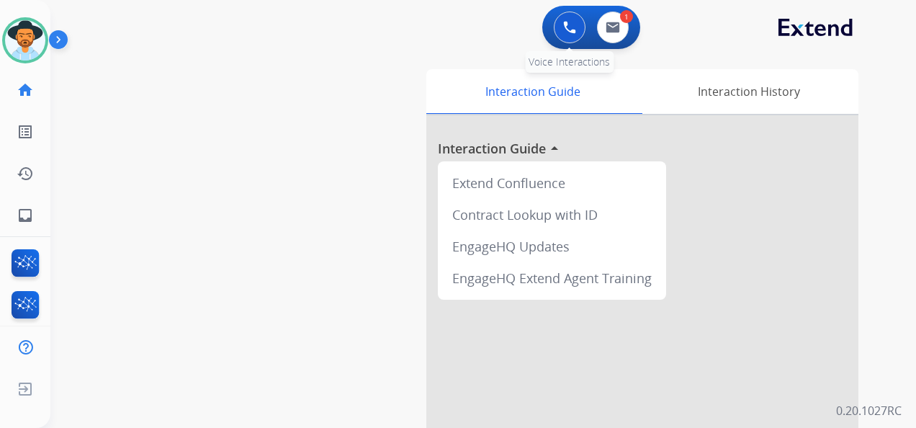
click at [566, 26] on img at bounding box center [569, 27] width 13 height 13
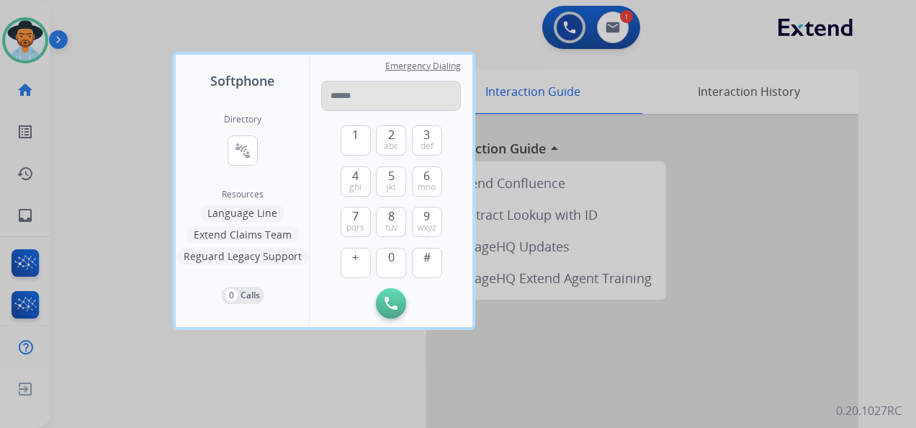
click at [385, 91] on input "tel" at bounding box center [391, 96] width 140 height 30
type input "*********"
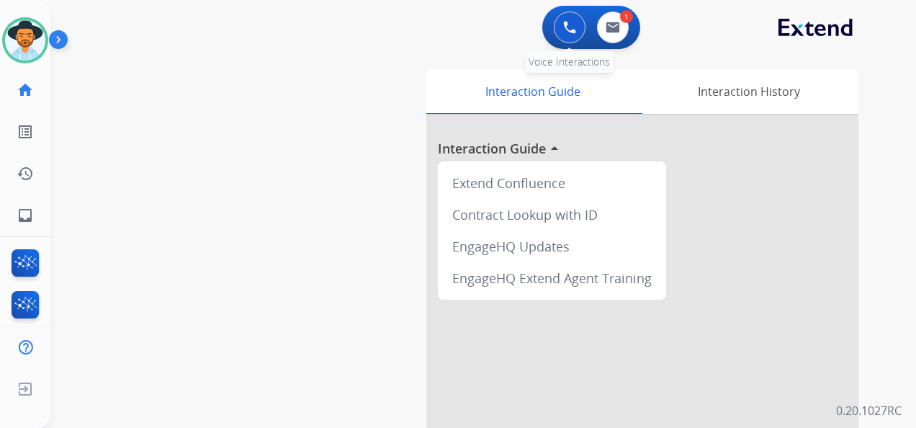
click at [577, 20] on button at bounding box center [570, 28] width 32 height 32
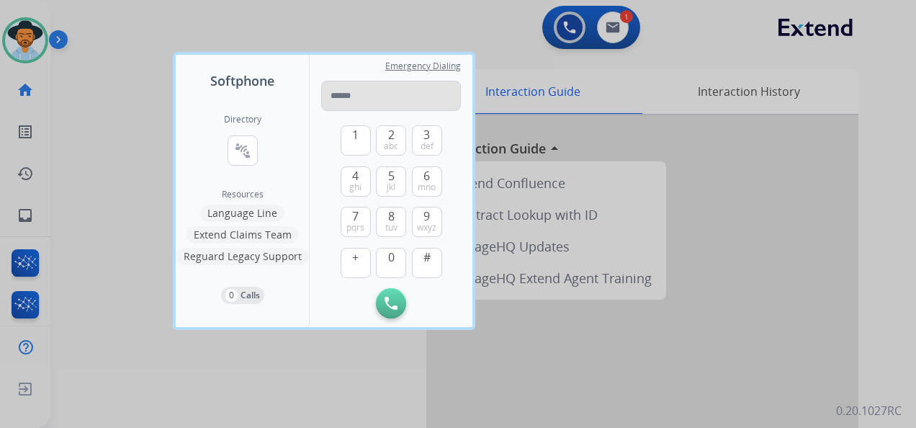
click at [388, 92] on input "tel" at bounding box center [391, 96] width 140 height 30
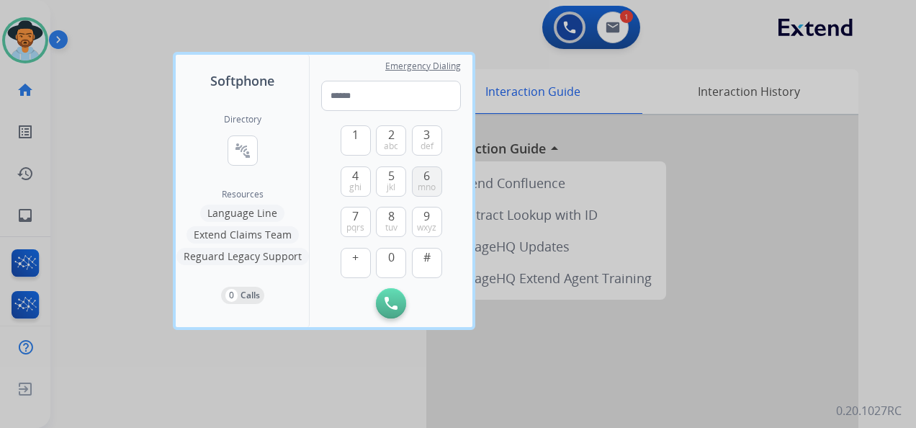
click at [425, 179] on span "6" at bounding box center [427, 175] width 6 height 17
drag, startPoint x: 359, startPoint y: 136, endPoint x: 382, endPoint y: 183, distance: 51.9
click at [360, 136] on button "1" at bounding box center [356, 140] width 30 height 30
click at [389, 216] on span "8" at bounding box center [391, 215] width 6 height 17
click at [430, 179] on button "6 mno" at bounding box center [427, 181] width 30 height 30
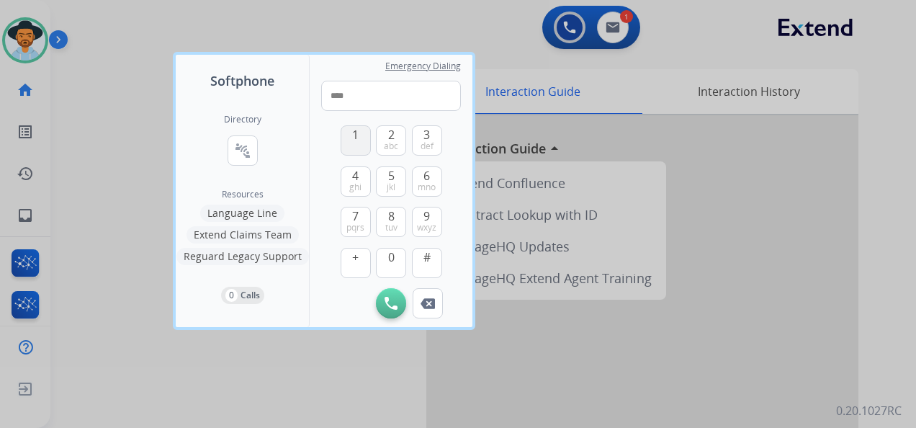
drag, startPoint x: 351, startPoint y: 141, endPoint x: 369, endPoint y: 162, distance: 27.1
click at [351, 141] on button "1" at bounding box center [356, 140] width 30 height 30
click at [393, 258] on span "0" at bounding box center [391, 256] width 6 height 17
click at [358, 220] on span "7" at bounding box center [355, 215] width 6 height 17
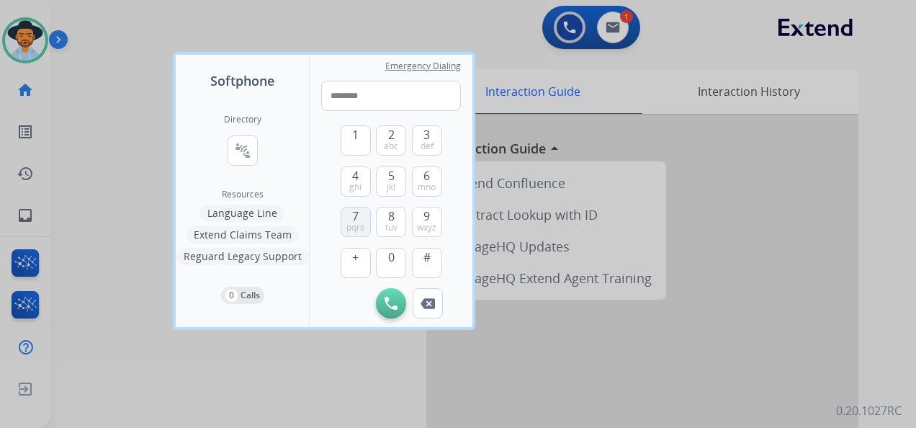
click at [357, 219] on span "7" at bounding box center [355, 215] width 6 height 17
click at [426, 176] on span "6" at bounding box center [427, 175] width 6 height 17
type input "**********"
click at [398, 300] on button "Initiate Call" at bounding box center [391, 303] width 30 height 30
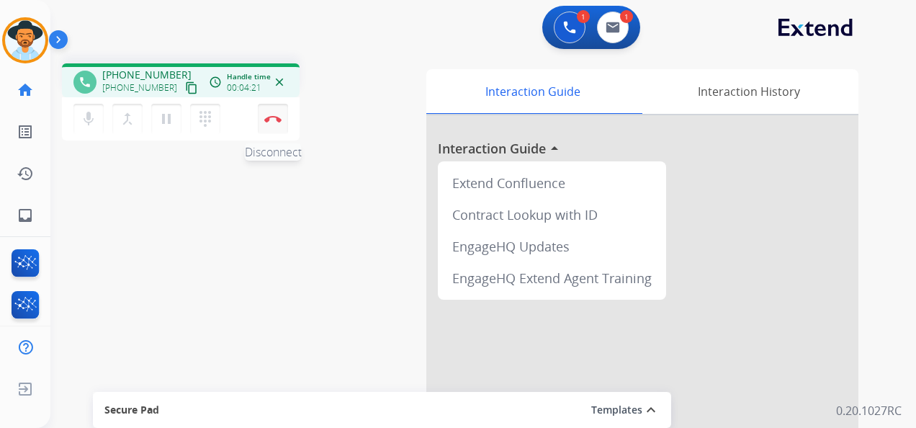
click at [273, 114] on button "Disconnect" at bounding box center [273, 119] width 30 height 30
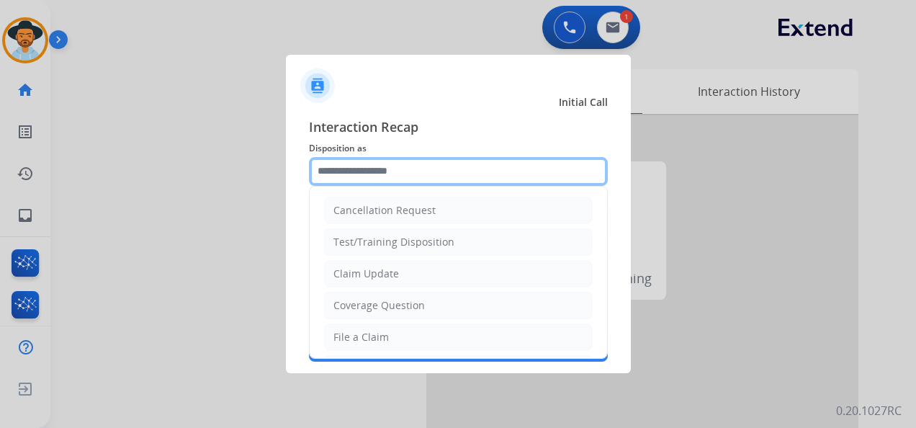
click at [430, 167] on input "text" at bounding box center [458, 171] width 299 height 29
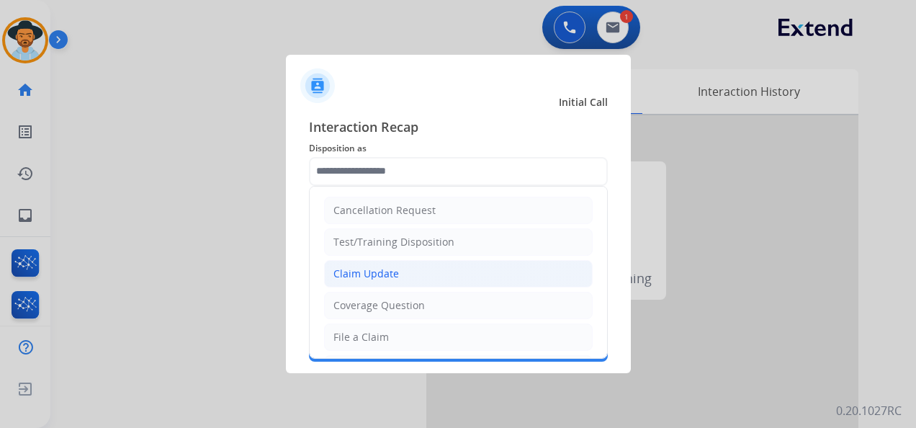
click at [426, 276] on li "Claim Update" at bounding box center [458, 273] width 269 height 27
type input "**********"
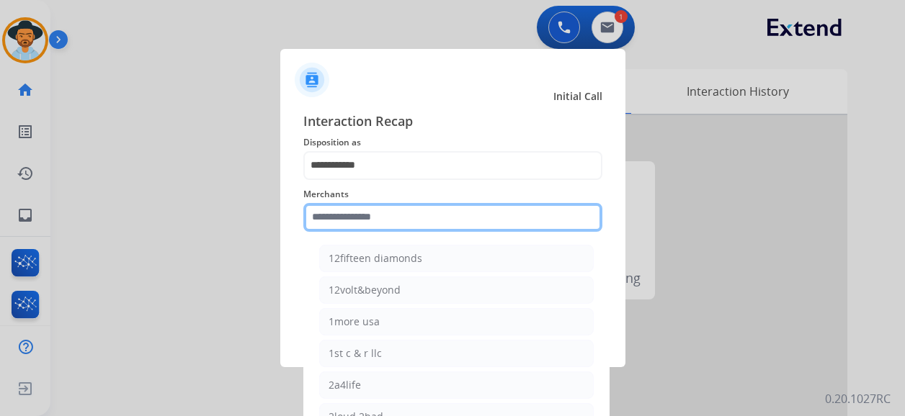
click at [404, 226] on input "text" at bounding box center [452, 217] width 299 height 29
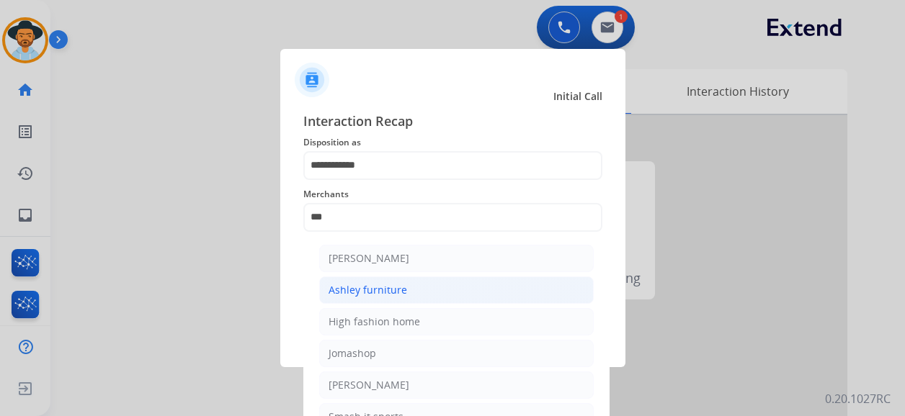
click at [414, 295] on li "Ashley furniture" at bounding box center [456, 290] width 274 height 27
type input "**********"
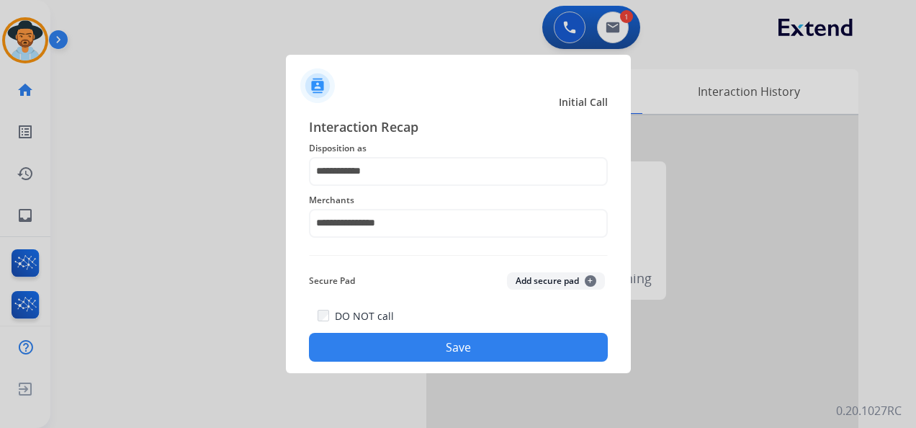
click at [459, 354] on button "Save" at bounding box center [458, 347] width 299 height 29
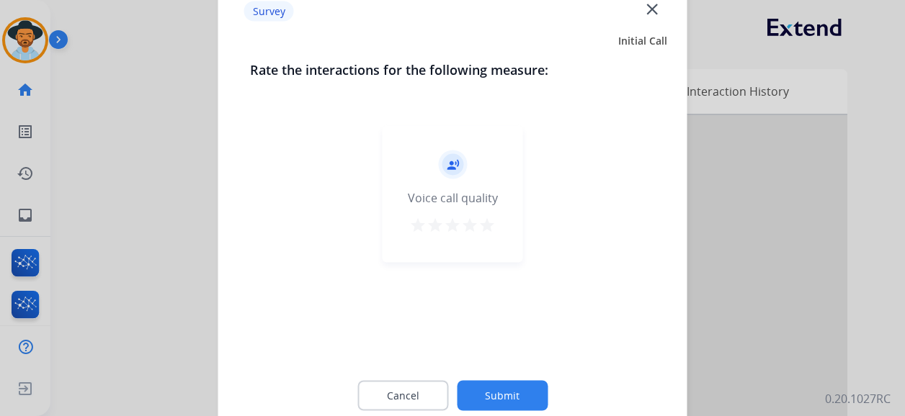
click at [487, 226] on mat-icon "star" at bounding box center [486, 225] width 17 height 17
click at [522, 377] on button "Submit" at bounding box center [502, 396] width 91 height 30
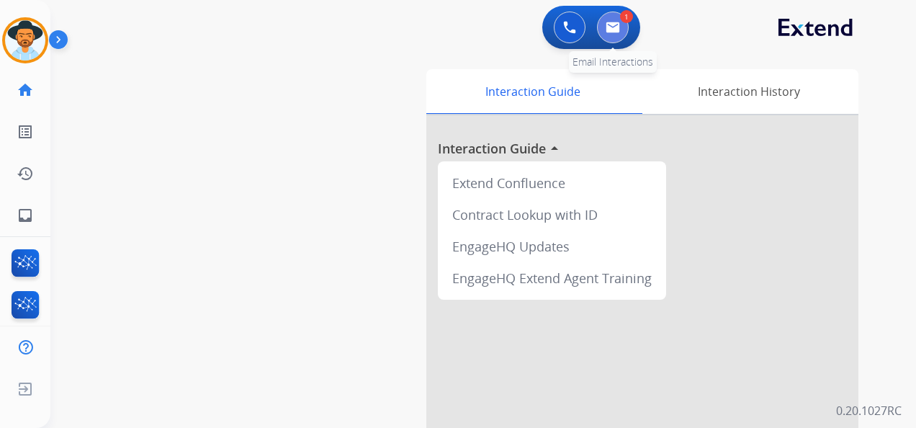
click at [609, 27] on img at bounding box center [613, 28] width 14 height 12
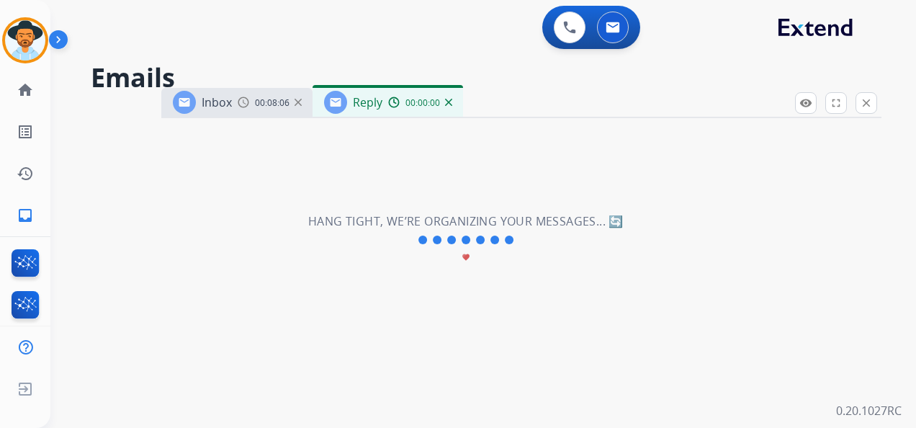
select select "**********"
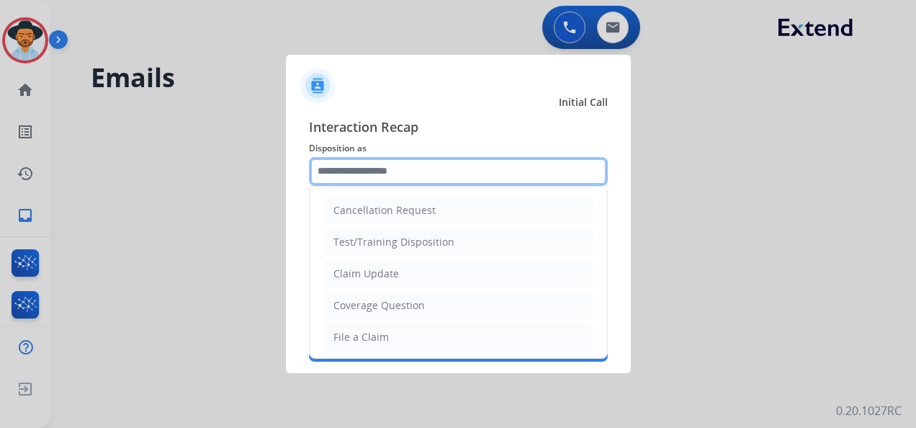
click at [430, 169] on input "text" at bounding box center [458, 171] width 299 height 29
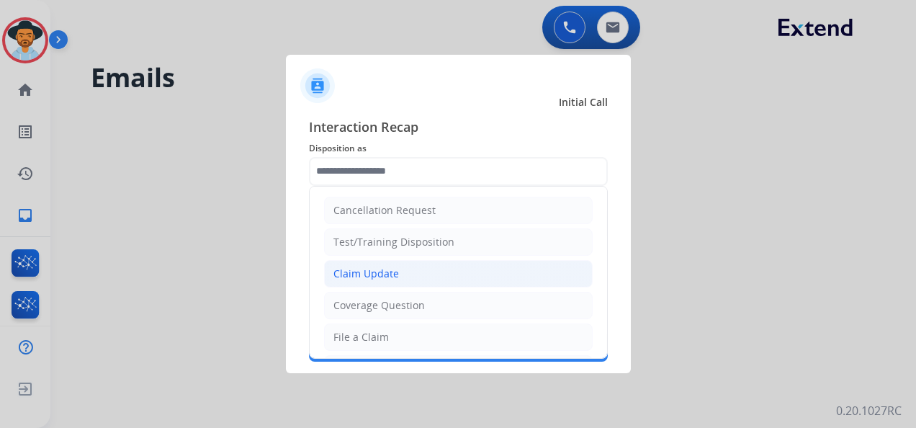
click at [426, 274] on li "Claim Update" at bounding box center [458, 273] width 269 height 27
type input "**********"
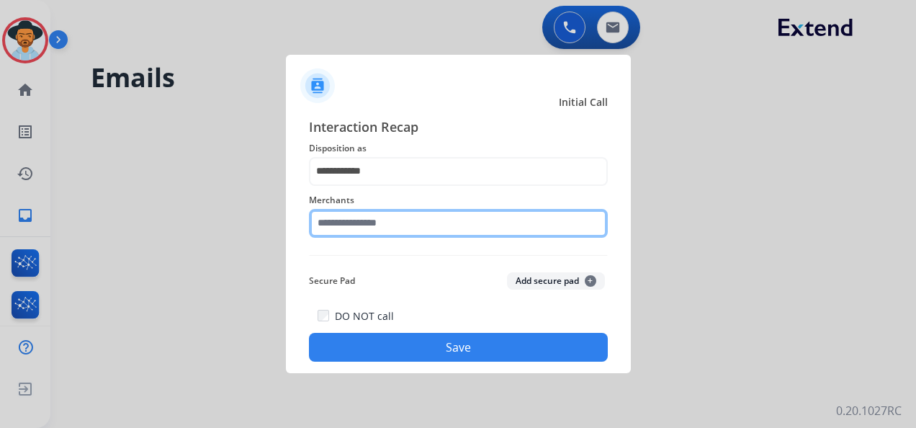
click at [428, 225] on input "text" at bounding box center [458, 223] width 299 height 29
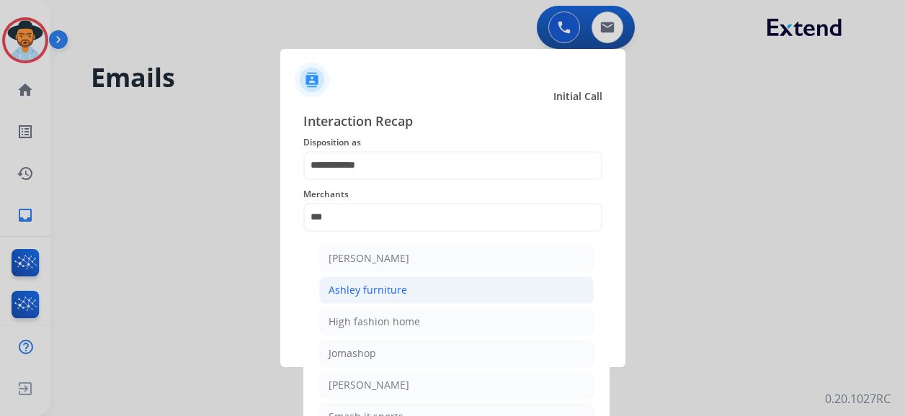
click at [406, 288] on li "Ashley furniture" at bounding box center [456, 290] width 274 height 27
type input "**********"
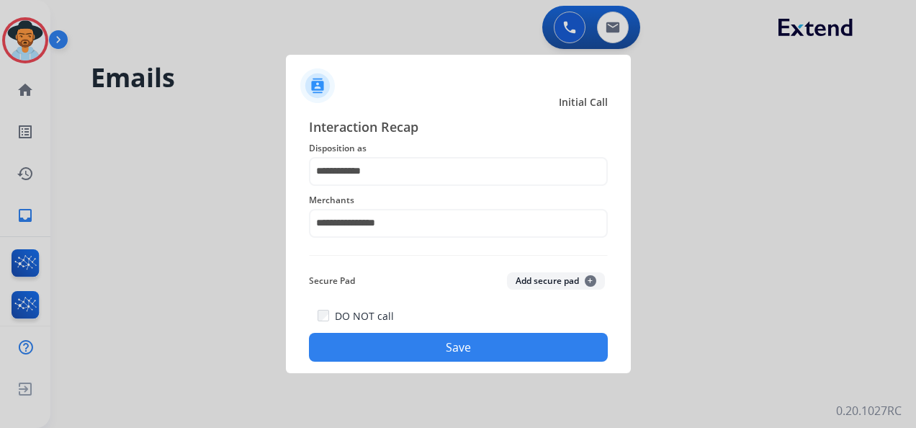
click at [470, 350] on button "Save" at bounding box center [458, 347] width 299 height 29
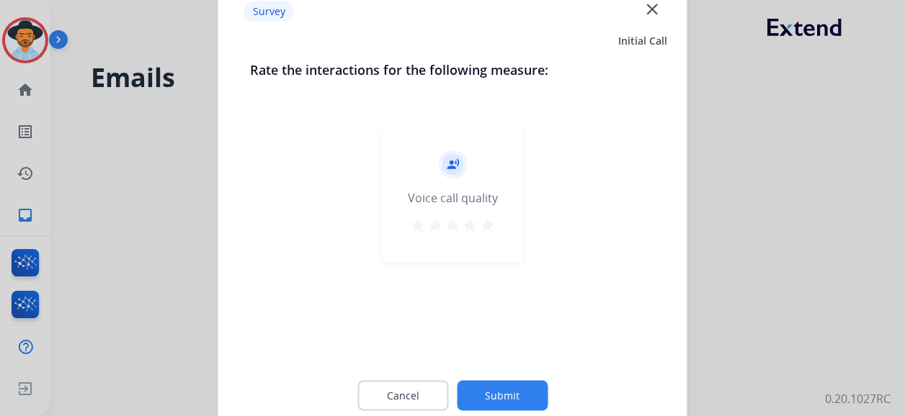
click at [494, 227] on mat-icon "star" at bounding box center [486, 225] width 17 height 17
drag, startPoint x: 521, startPoint y: 412, endPoint x: 518, endPoint y: 405, distance: 8.1
click at [520, 410] on div "Cancel Submit" at bounding box center [453, 396] width 406 height 65
click at [510, 393] on button "Submit" at bounding box center [502, 396] width 91 height 30
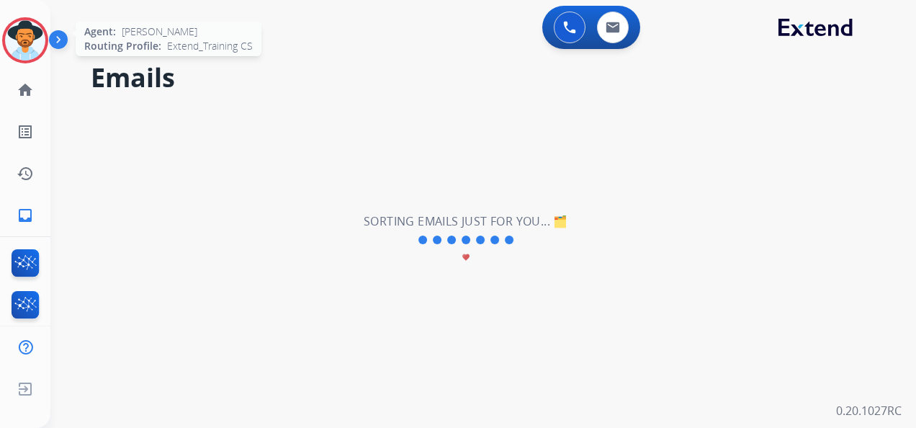
click at [27, 32] on img at bounding box center [25, 40] width 40 height 40
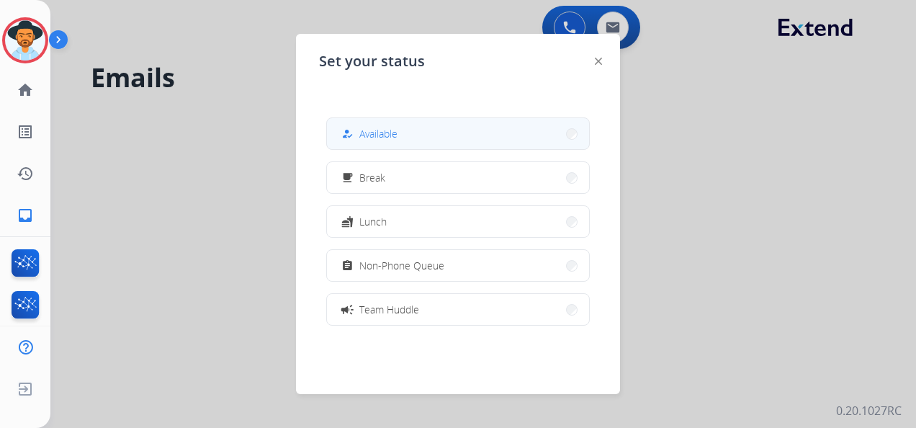
click at [396, 135] on span "Available" at bounding box center [378, 133] width 38 height 15
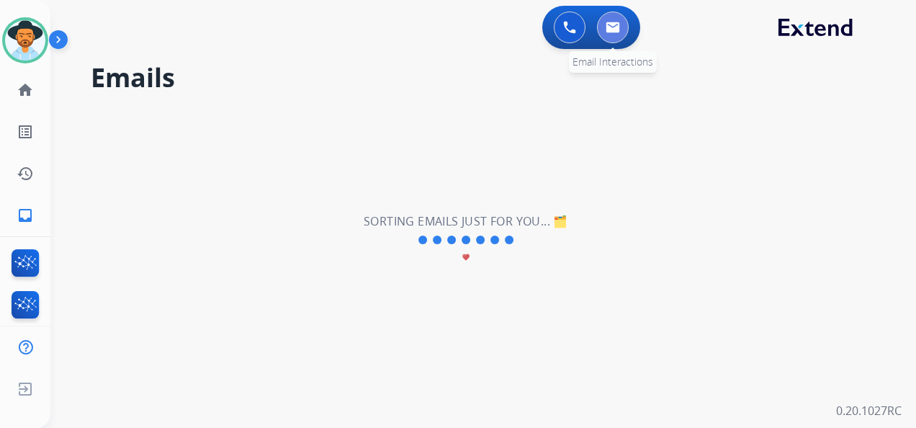
click at [619, 26] on img at bounding box center [613, 28] width 14 height 12
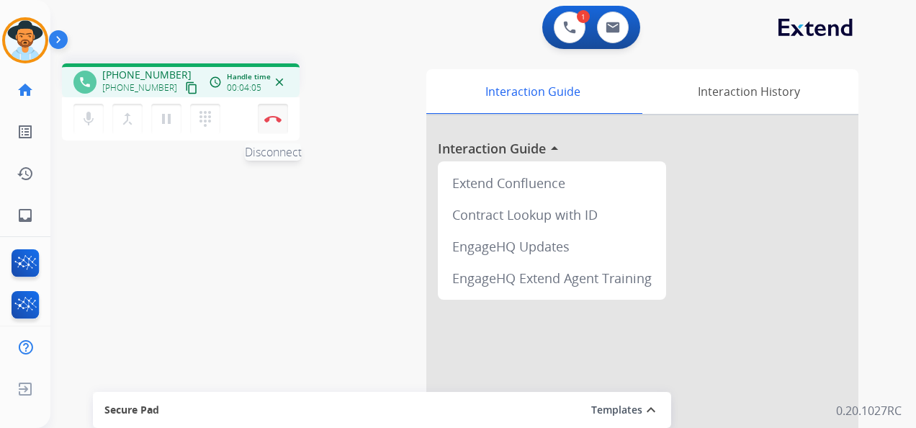
click at [272, 114] on button "Disconnect" at bounding box center [273, 119] width 30 height 30
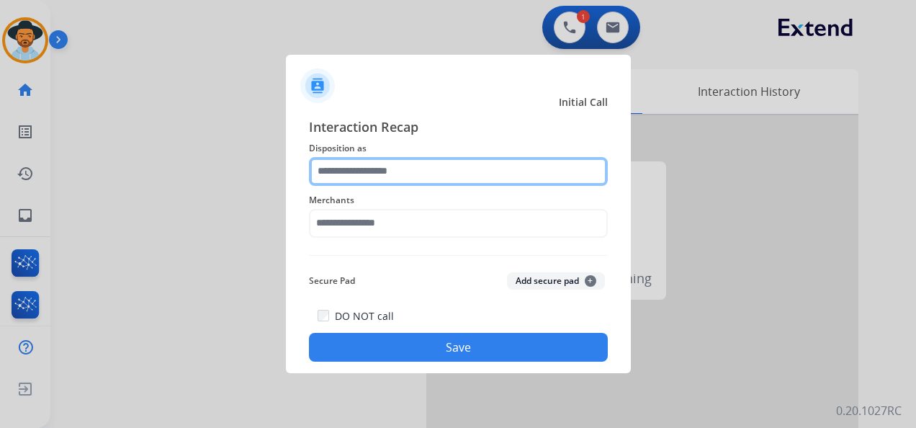
click at [432, 166] on input "text" at bounding box center [458, 171] width 299 height 29
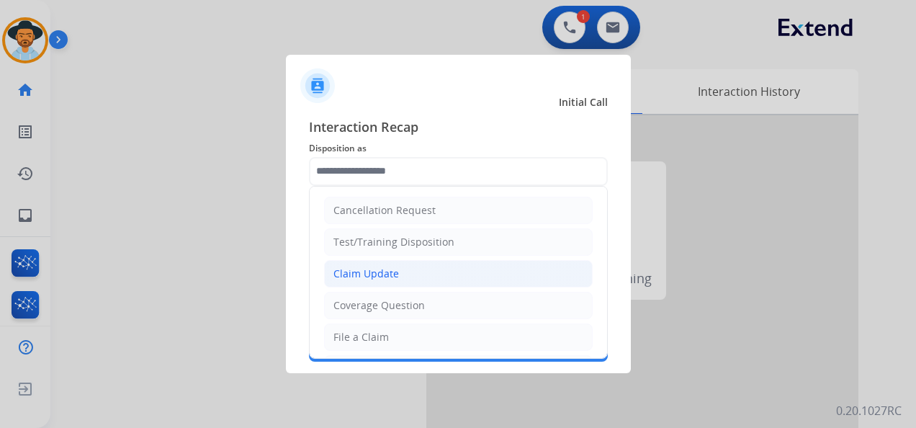
click at [426, 265] on li "Claim Update" at bounding box center [458, 273] width 269 height 27
type input "**********"
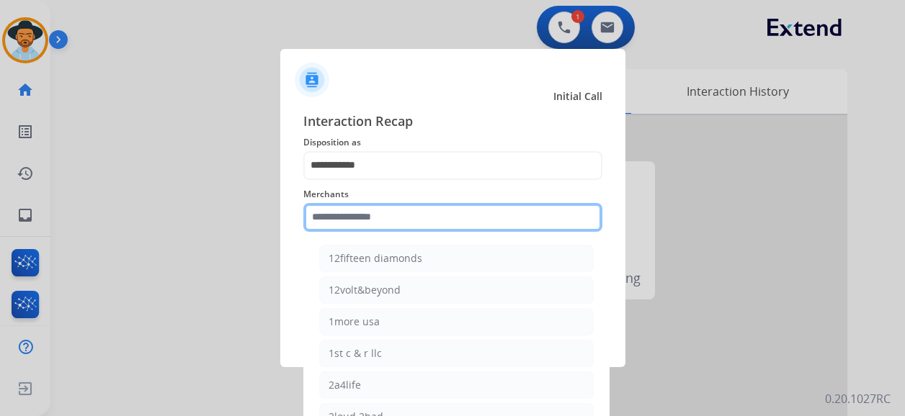
click at [396, 226] on input "text" at bounding box center [452, 217] width 299 height 29
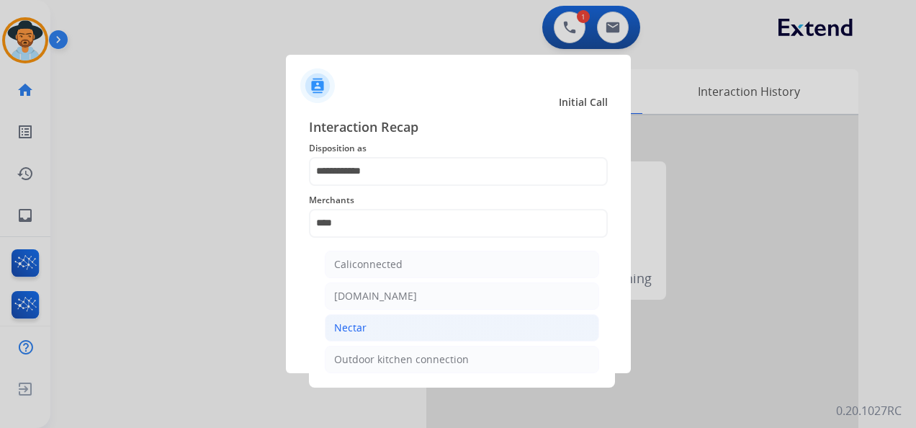
click at [436, 325] on li "Nectar" at bounding box center [462, 327] width 274 height 27
type input "******"
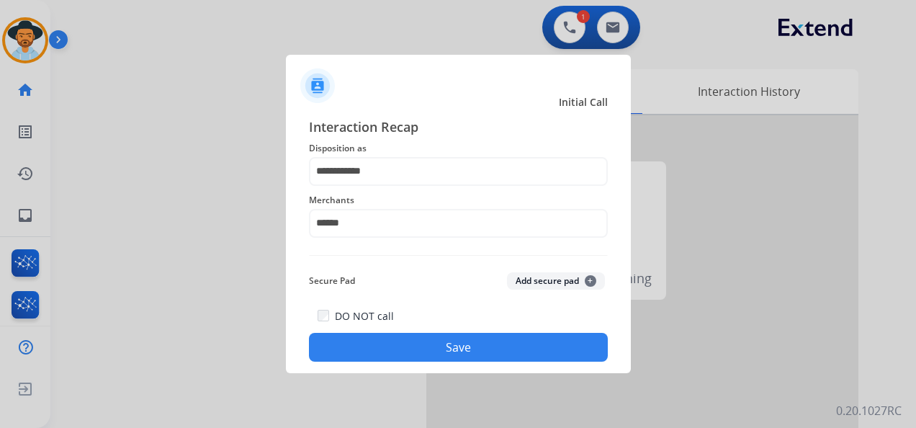
click at [431, 344] on button "Save" at bounding box center [458, 347] width 299 height 29
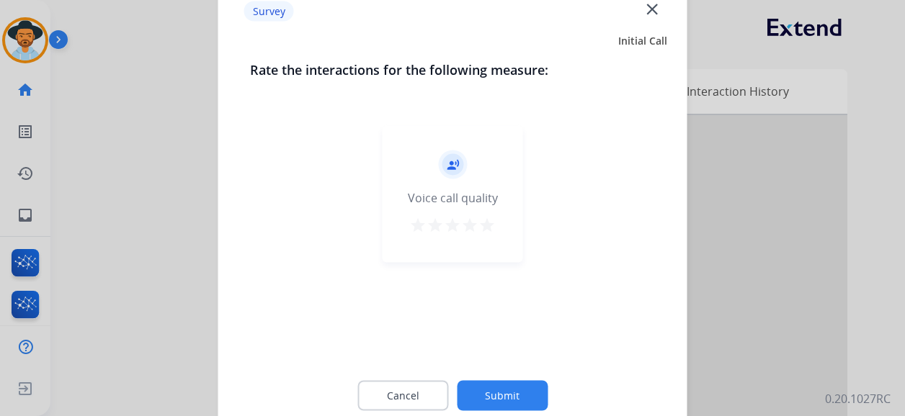
click at [487, 219] on mat-icon "star" at bounding box center [486, 225] width 17 height 17
click at [509, 393] on button "Submit" at bounding box center [502, 396] width 91 height 30
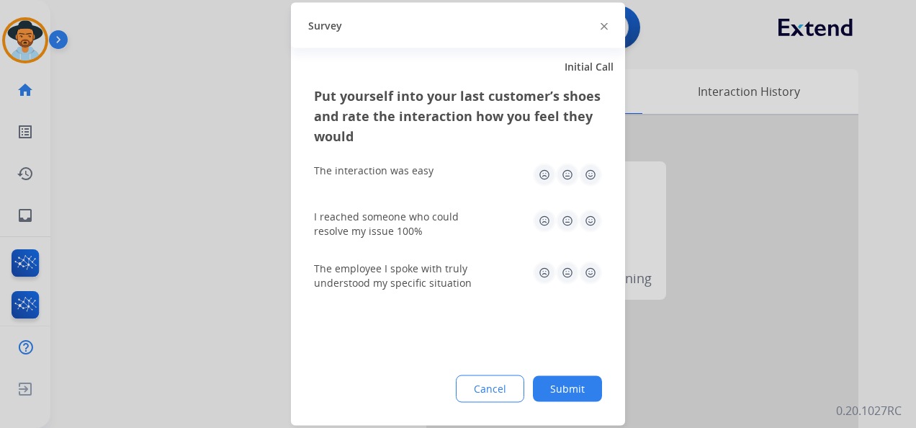
click at [592, 171] on img at bounding box center [590, 175] width 23 height 23
click at [589, 218] on img at bounding box center [590, 221] width 23 height 23
click at [591, 269] on img at bounding box center [590, 272] width 23 height 23
click at [572, 386] on button "Submit" at bounding box center [567, 389] width 69 height 26
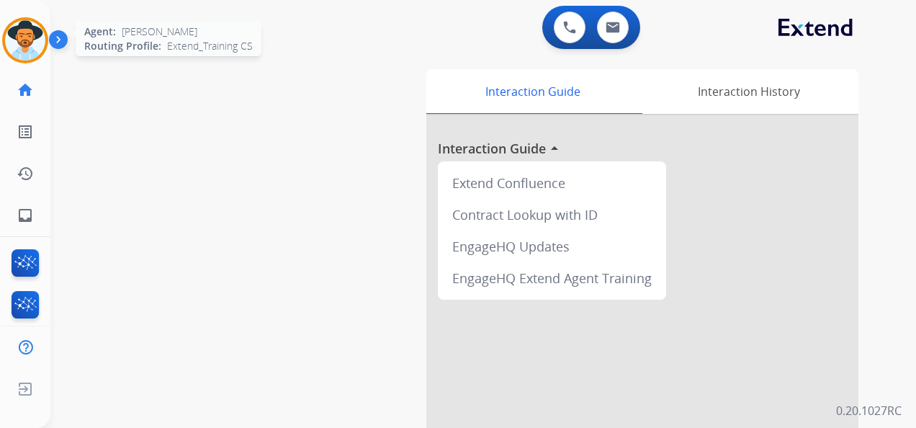
click at [30, 42] on img at bounding box center [25, 40] width 40 height 40
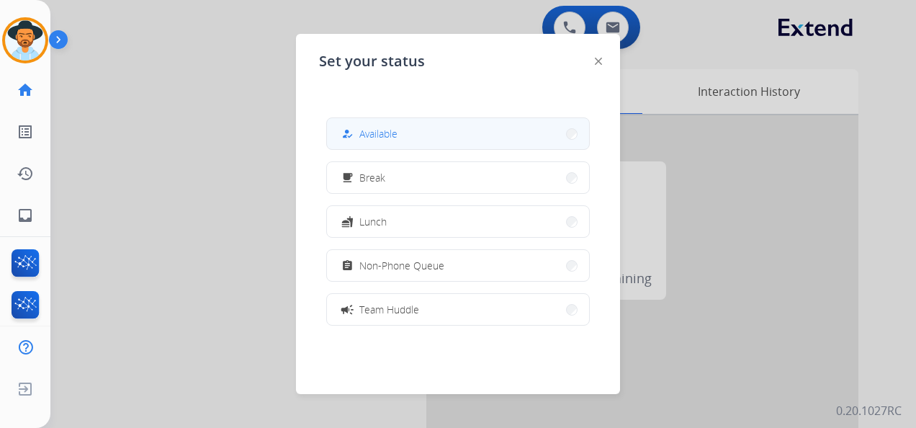
click at [452, 133] on button "how_to_reg Available" at bounding box center [458, 133] width 262 height 31
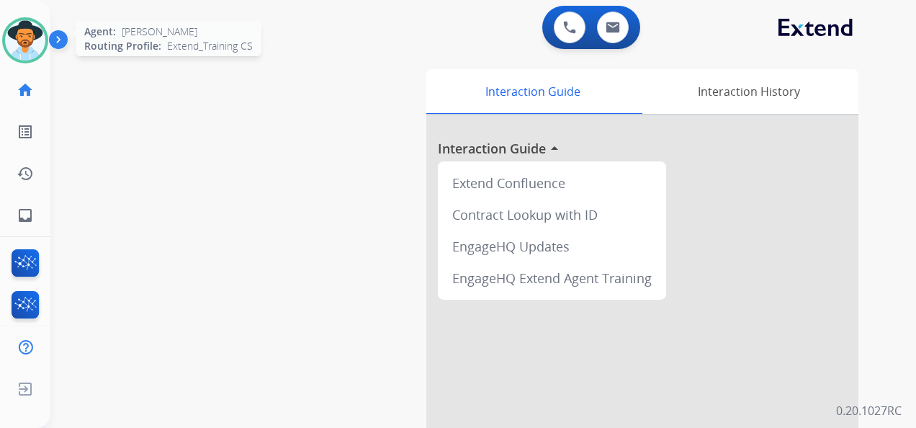
click at [24, 37] on img at bounding box center [25, 40] width 40 height 40
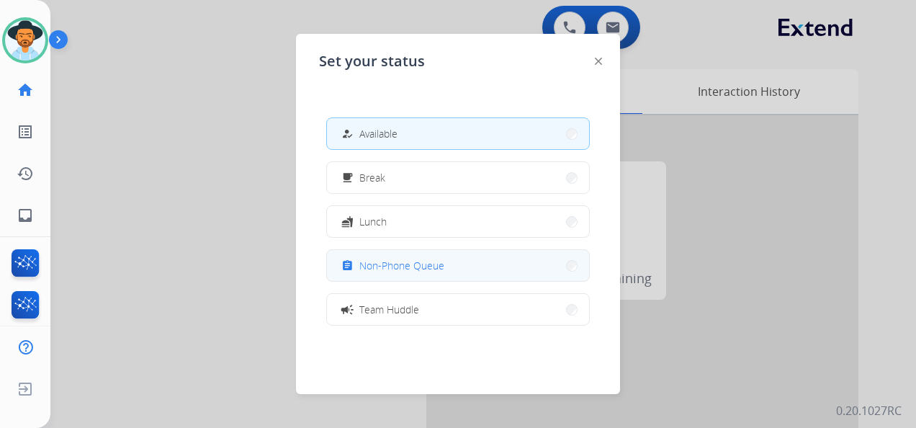
click at [426, 262] on span "Non-Phone Queue" at bounding box center [401, 265] width 85 height 15
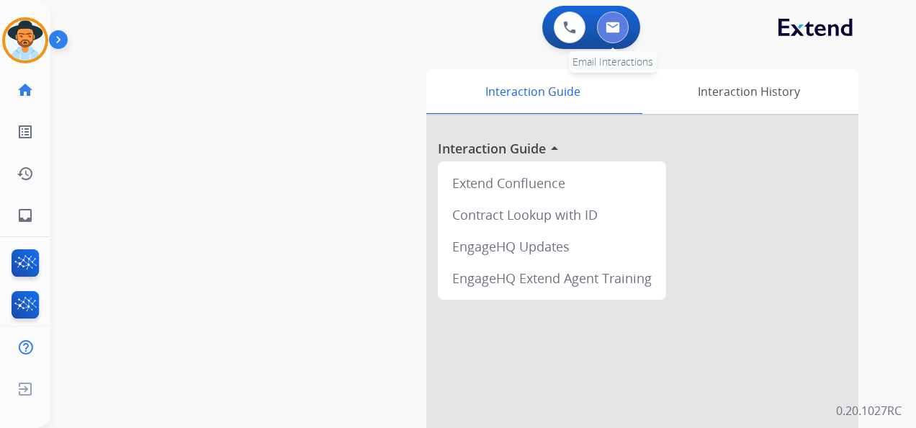
click at [621, 30] on button at bounding box center [613, 28] width 32 height 32
select select "**********"
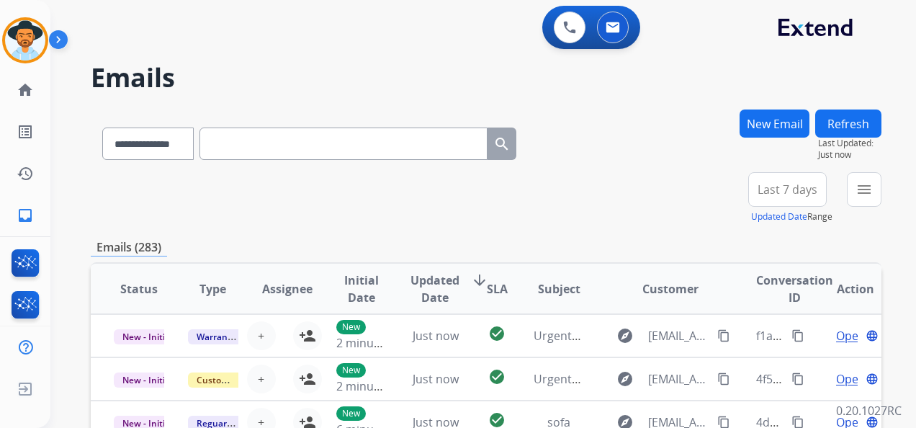
click at [774, 122] on button "New Email" at bounding box center [775, 123] width 70 height 28
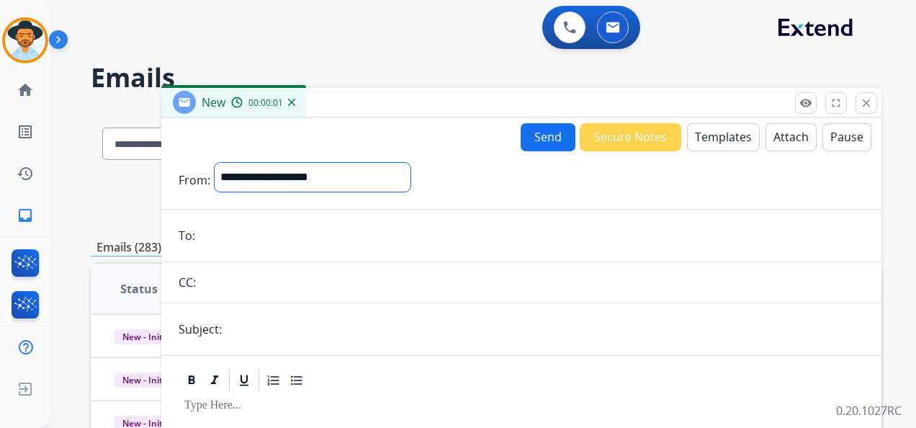
click at [411, 181] on select "**********" at bounding box center [313, 177] width 196 height 29
select select "**********"
click at [215, 163] on select "**********" at bounding box center [313, 177] width 196 height 29
drag, startPoint x: 226, startPoint y: 222, endPoint x: 227, endPoint y: 229, distance: 7.2
click at [228, 228] on input "email" at bounding box center [532, 237] width 665 height 29
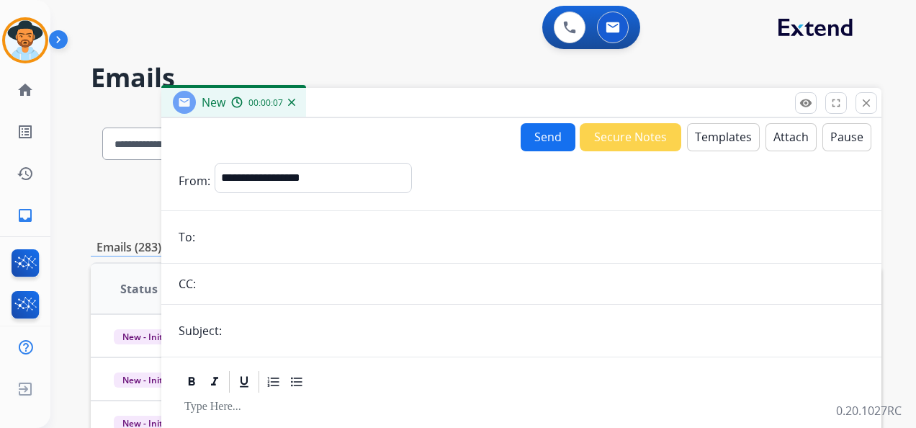
paste input "**********"
type input "**********"
click at [265, 333] on input "text" at bounding box center [545, 330] width 638 height 29
type input "**********"
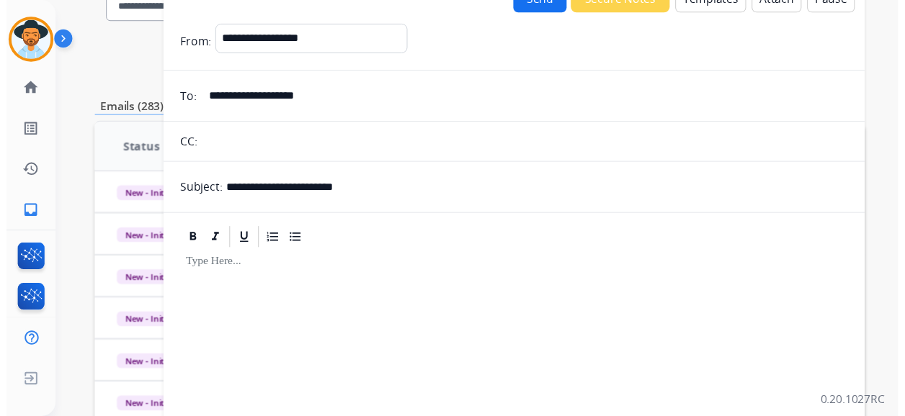
scroll to position [72, 0]
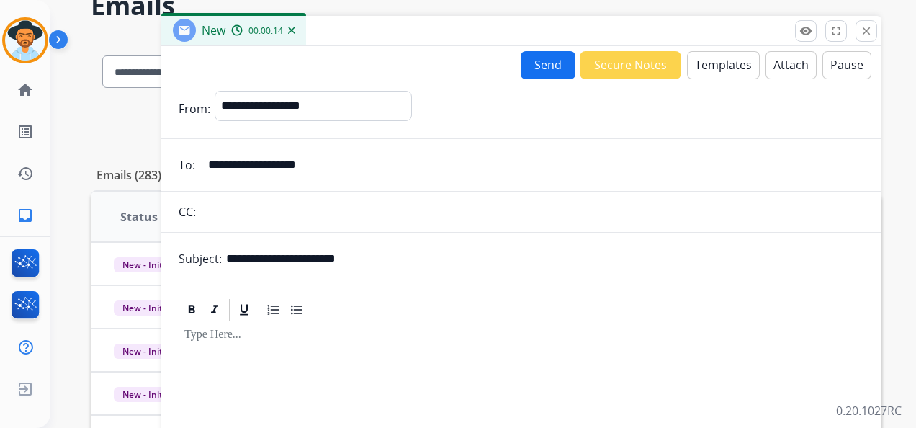
click at [702, 64] on button "Templates" at bounding box center [723, 65] width 73 height 28
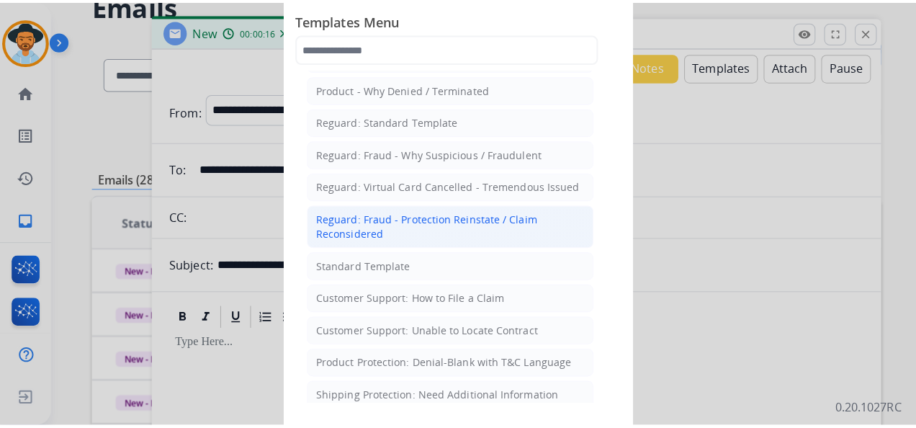
scroll to position [216, 0]
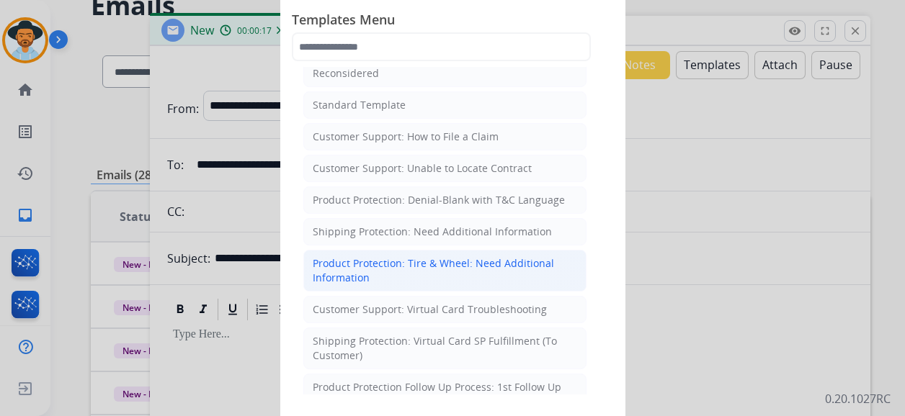
click at [452, 261] on div "Product Protection: Tire & Wheel: Need Additional Information" at bounding box center [445, 270] width 264 height 29
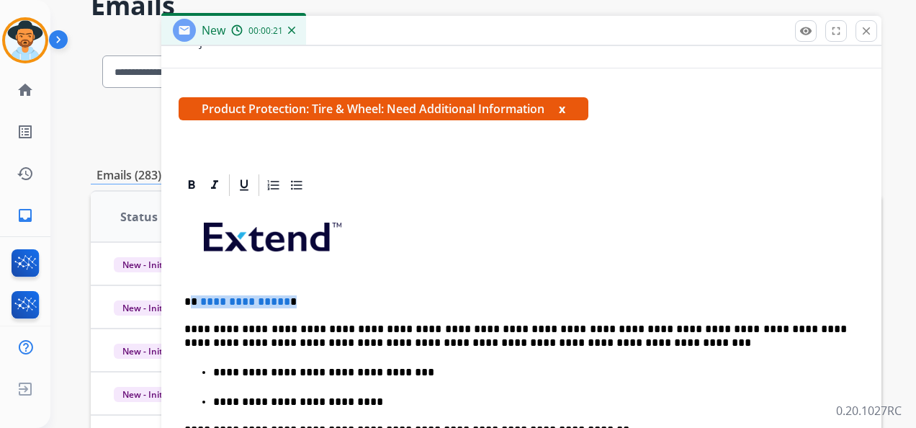
drag, startPoint x: 303, startPoint y: 303, endPoint x: 194, endPoint y: 300, distance: 108.8
click at [194, 300] on p "**********" at bounding box center [515, 301] width 663 height 13
drag, startPoint x: 463, startPoint y: 325, endPoint x: 445, endPoint y: 321, distance: 18.4
click at [447, 326] on p "**********" at bounding box center [515, 336] width 663 height 27
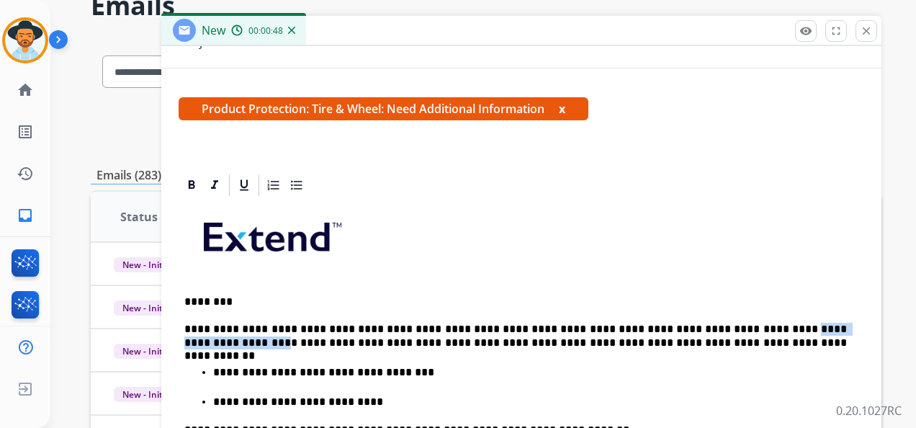
drag, startPoint x: 800, startPoint y: 326, endPoint x: 241, endPoint y: 341, distance: 559.2
click at [241, 341] on p "**********" at bounding box center [515, 336] width 663 height 27
click at [820, 333] on p "**********" at bounding box center [515, 336] width 663 height 27
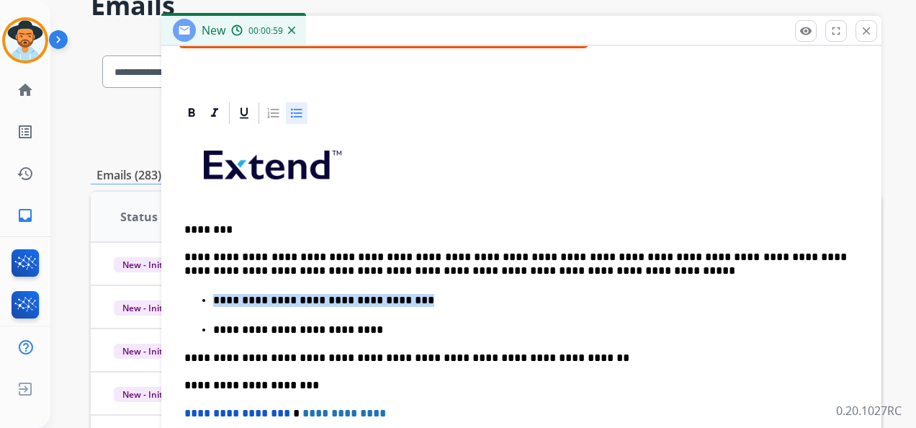
drag, startPoint x: 218, startPoint y: 294, endPoint x: 408, endPoint y: 297, distance: 190.2
click at [410, 298] on p "**********" at bounding box center [530, 300] width 634 height 13
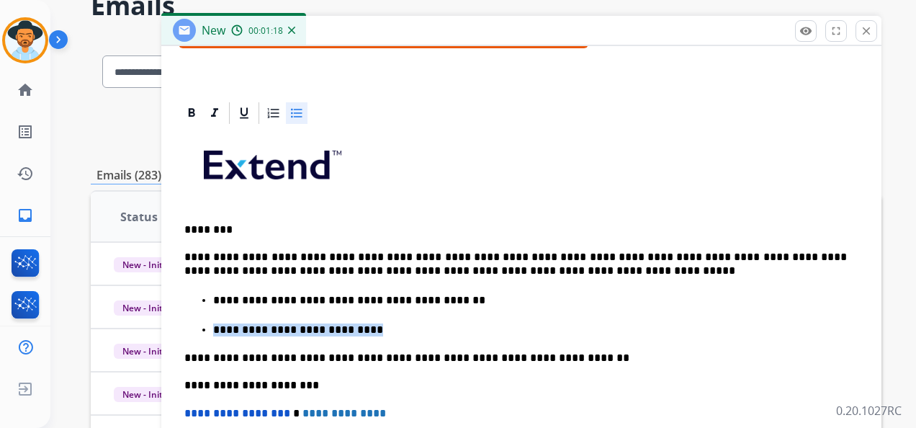
drag, startPoint x: 215, startPoint y: 328, endPoint x: 339, endPoint y: 334, distance: 124.7
click at [339, 334] on p "**********" at bounding box center [530, 329] width 634 height 13
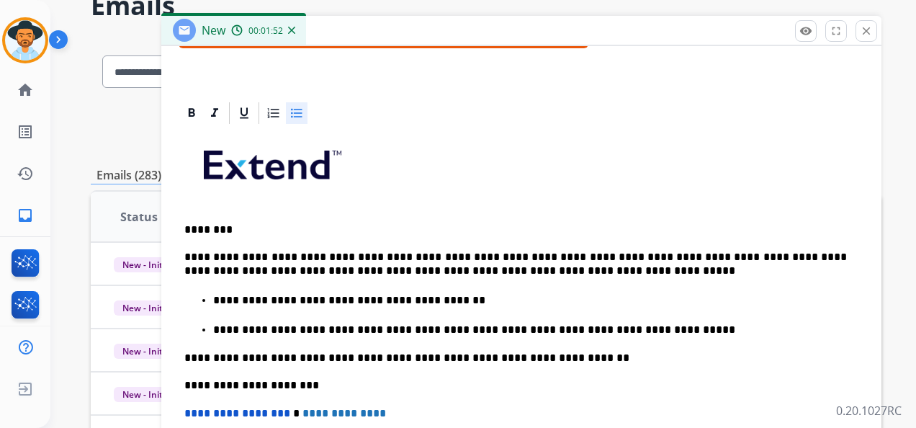
click at [394, 333] on p "**********" at bounding box center [530, 329] width 634 height 13
click at [393, 329] on p "**********" at bounding box center [530, 329] width 634 height 13
drag, startPoint x: 519, startPoint y: 284, endPoint x: 527, endPoint y: 284, distance: 7.9
click at [520, 284] on div "**********" at bounding box center [522, 362] width 686 height 472
drag, startPoint x: 351, startPoint y: 327, endPoint x: 412, endPoint y: 324, distance: 61.3
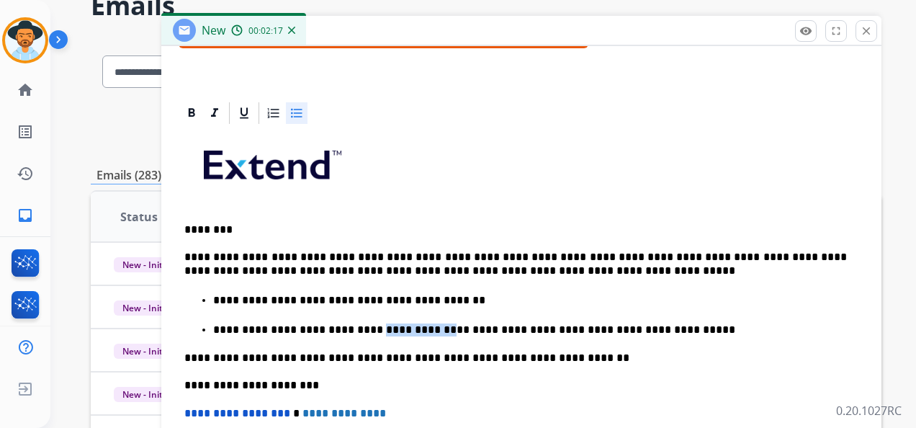
click at [412, 324] on p "**********" at bounding box center [530, 329] width 634 height 13
click at [282, 296] on p "**********" at bounding box center [530, 300] width 634 height 13
click at [455, 301] on p "**********" at bounding box center [530, 300] width 634 height 13
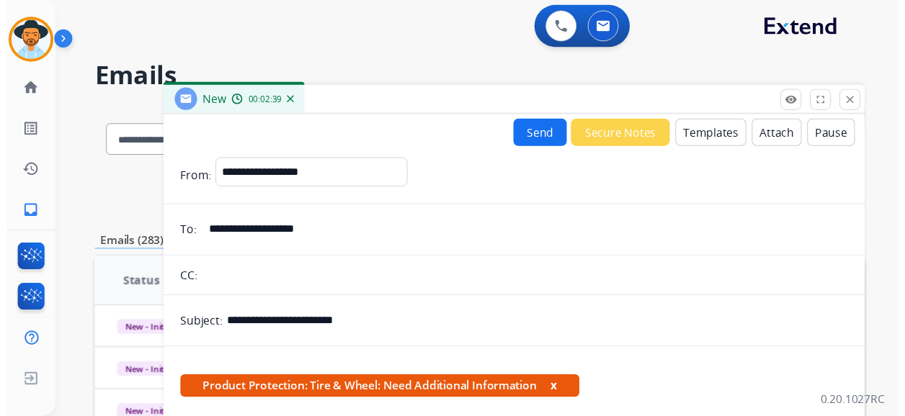
scroll to position [0, 0]
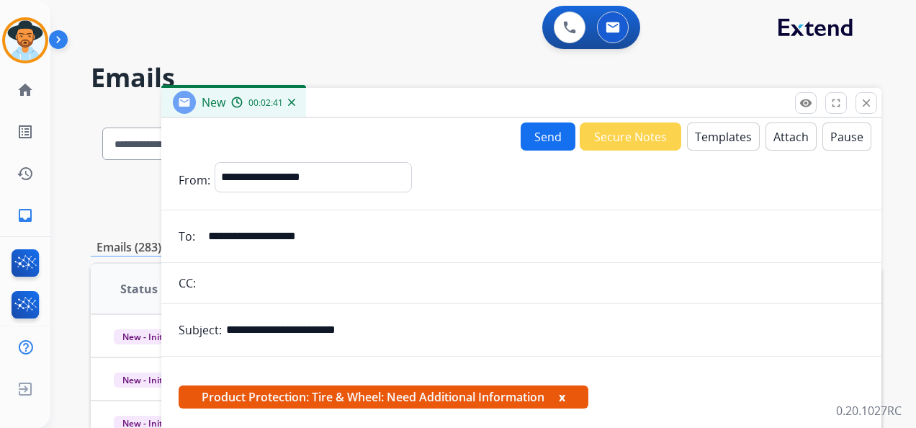
click at [543, 139] on button "Send" at bounding box center [548, 136] width 55 height 28
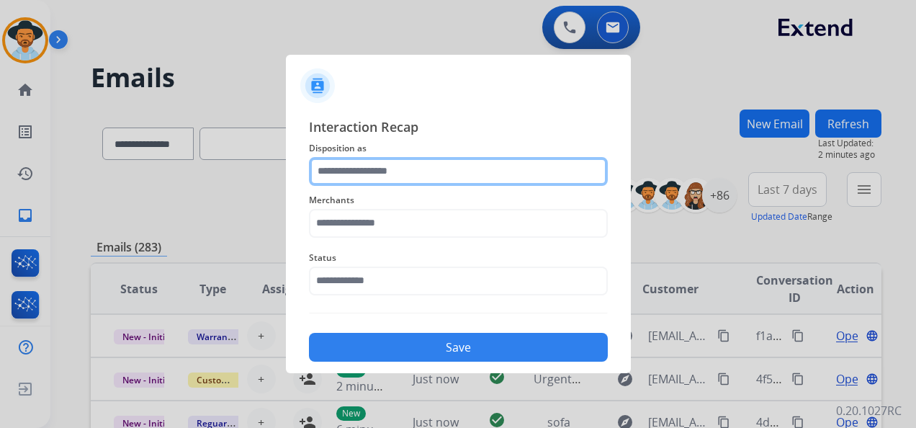
click at [435, 170] on input "text" at bounding box center [458, 171] width 299 height 29
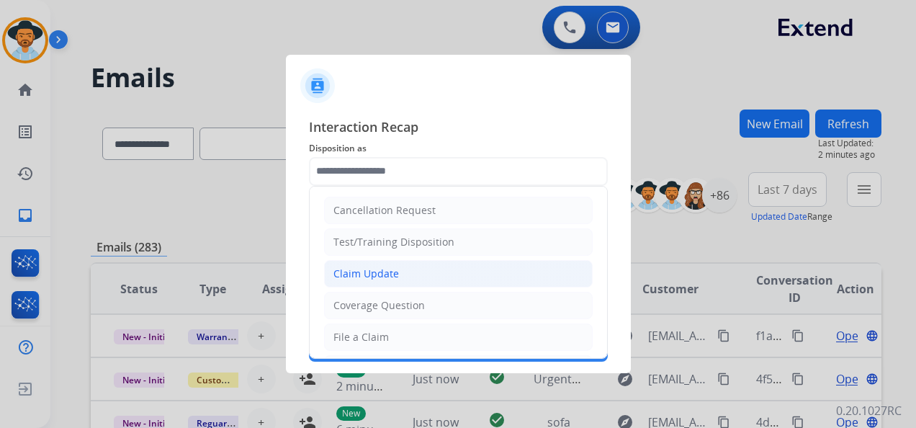
click at [419, 272] on li "Claim Update" at bounding box center [458, 273] width 269 height 27
type input "**********"
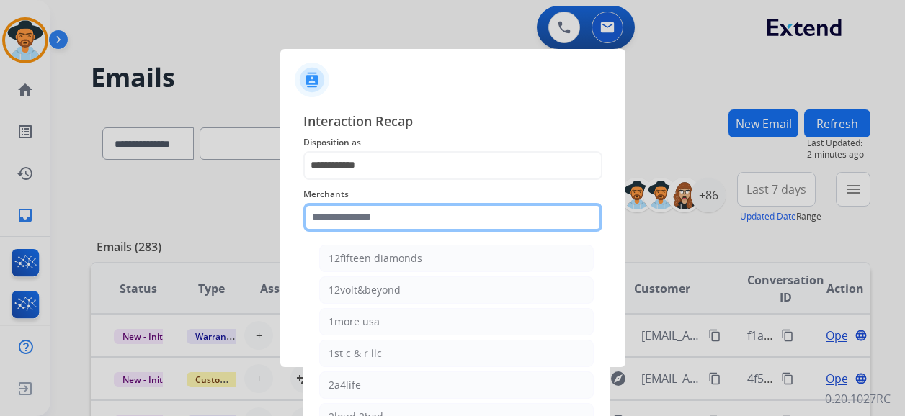
click at [395, 220] on input "text" at bounding box center [452, 217] width 299 height 29
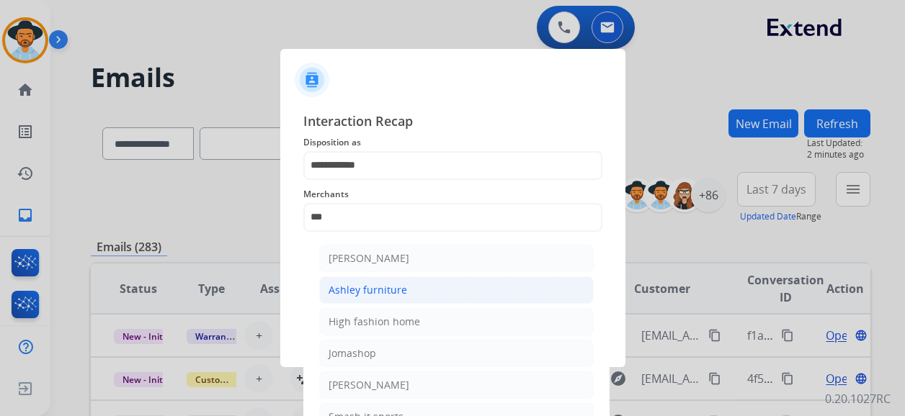
click at [416, 289] on li "Ashley furniture" at bounding box center [456, 290] width 274 height 27
type input "**********"
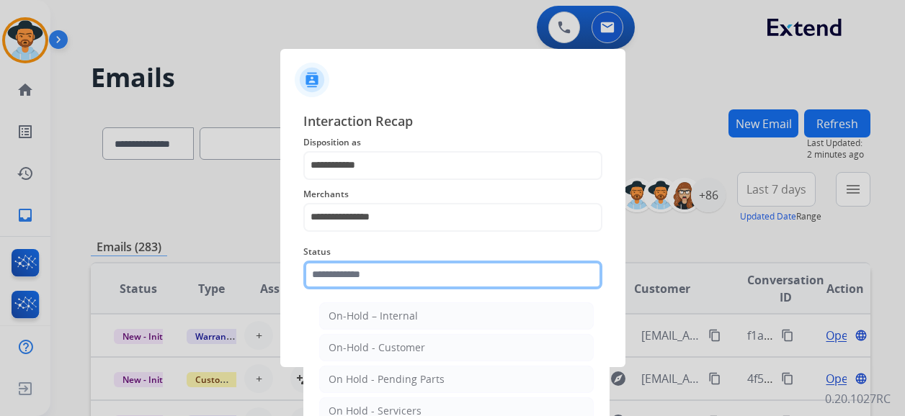
click at [424, 281] on input "text" at bounding box center [452, 275] width 299 height 29
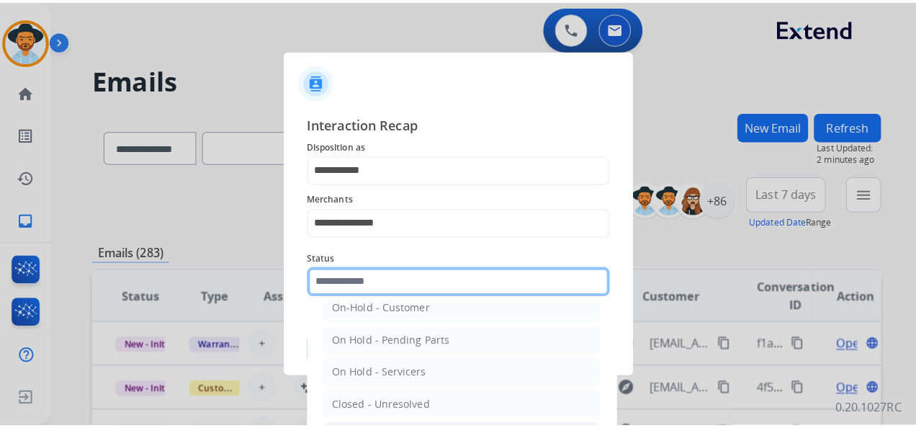
scroll to position [82, 0]
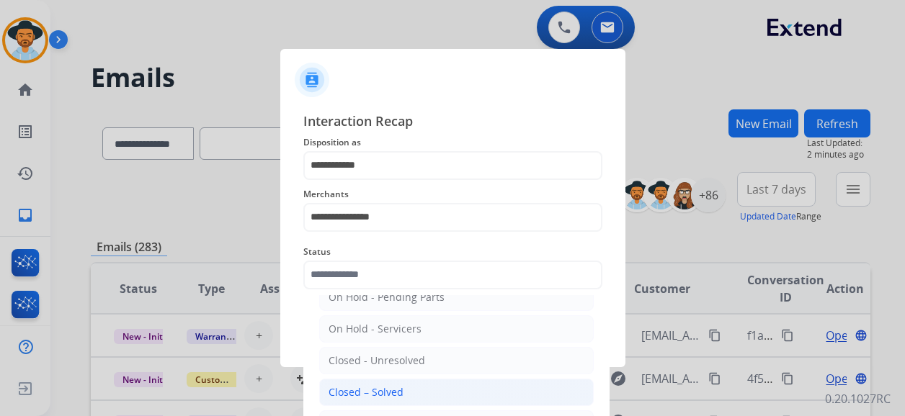
click at [412, 380] on li "Closed – Solved" at bounding box center [456, 392] width 274 height 27
type input "**********"
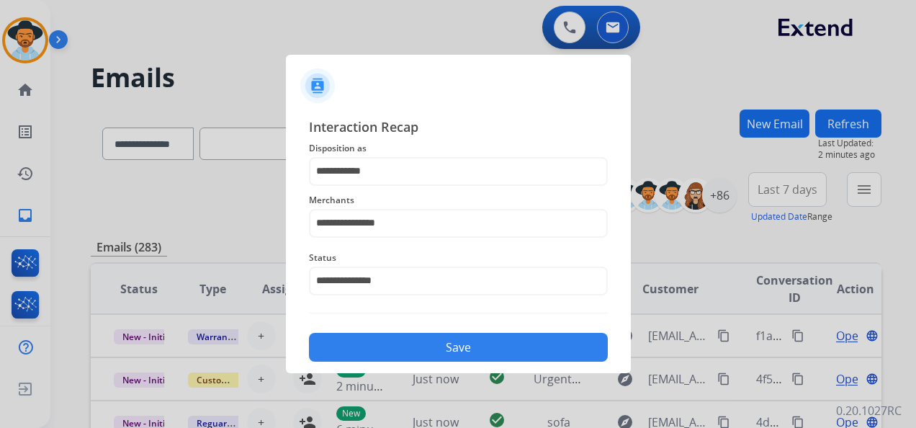
click at [486, 340] on button "Save" at bounding box center [458, 347] width 299 height 29
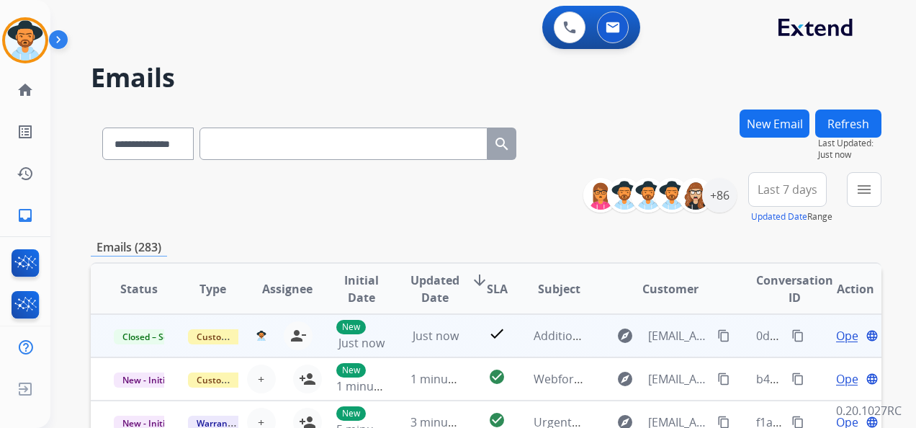
click at [792, 333] on mat-icon "content_copy" at bounding box center [798, 335] width 13 height 13
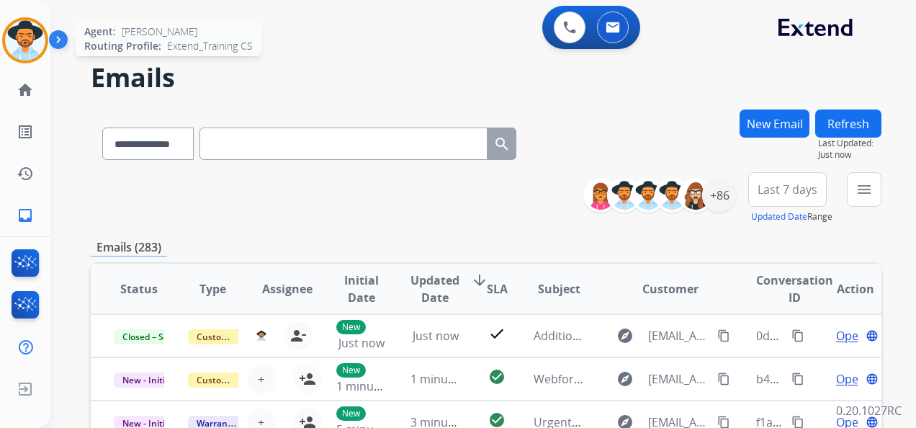
click at [24, 36] on img at bounding box center [25, 40] width 40 height 40
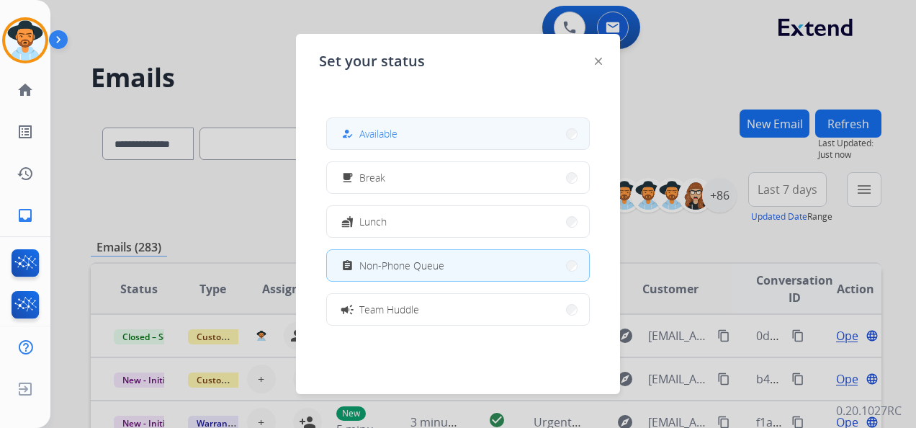
click at [394, 136] on span "Available" at bounding box center [378, 133] width 38 height 15
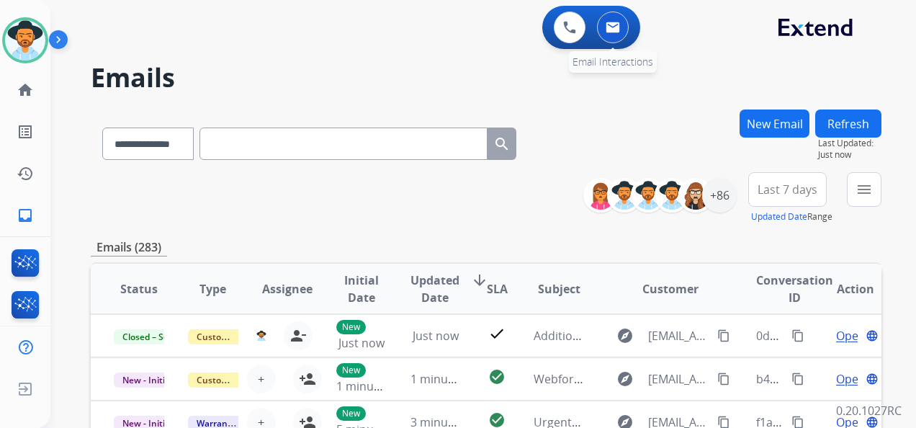
click at [610, 30] on img at bounding box center [613, 28] width 14 height 12
click at [720, 205] on div "+86" at bounding box center [719, 195] width 35 height 35
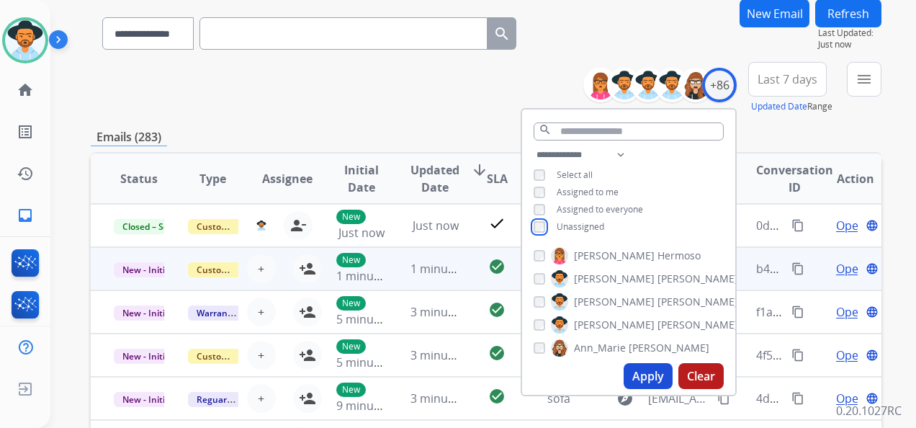
scroll to position [144, 0]
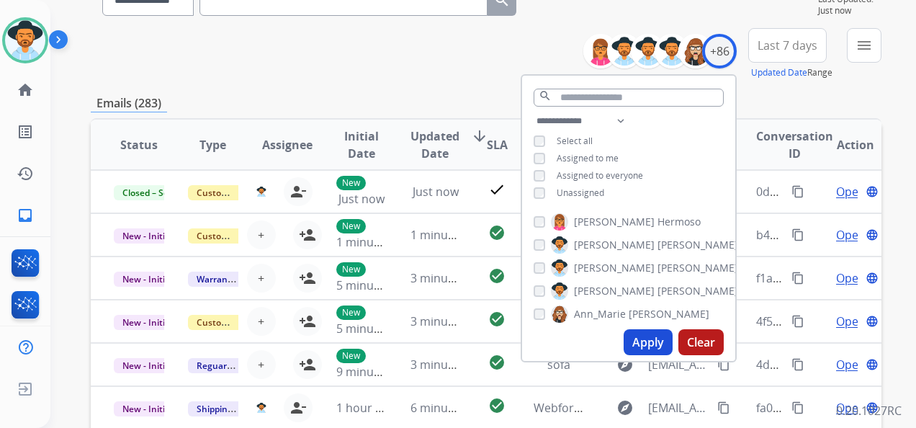
click at [650, 336] on button "Apply" at bounding box center [648, 342] width 49 height 26
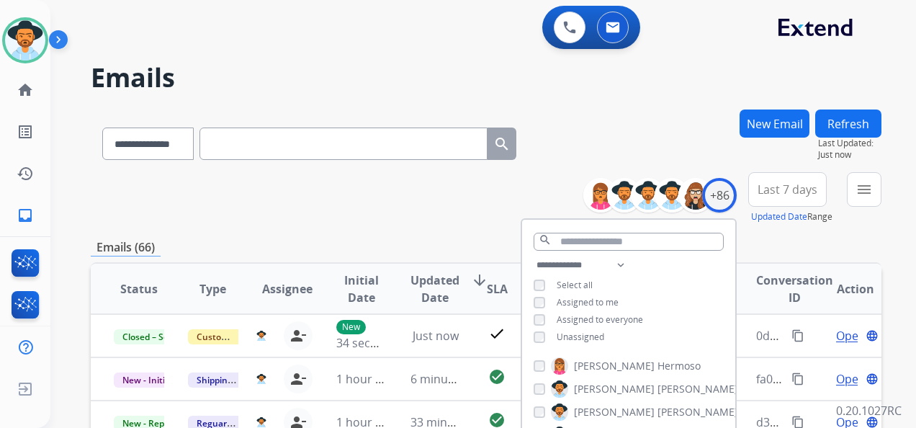
click at [784, 189] on span "Last 7 days" at bounding box center [788, 190] width 60 height 6
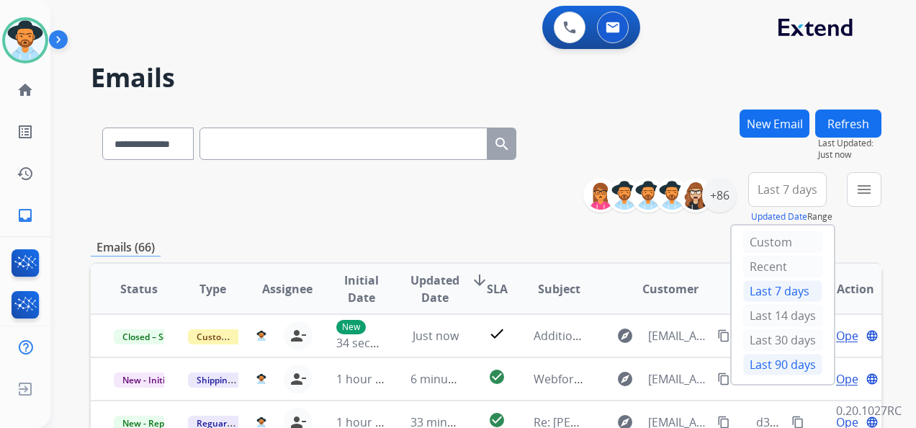
click at [783, 364] on div "Last 90 days" at bounding box center [782, 365] width 79 height 22
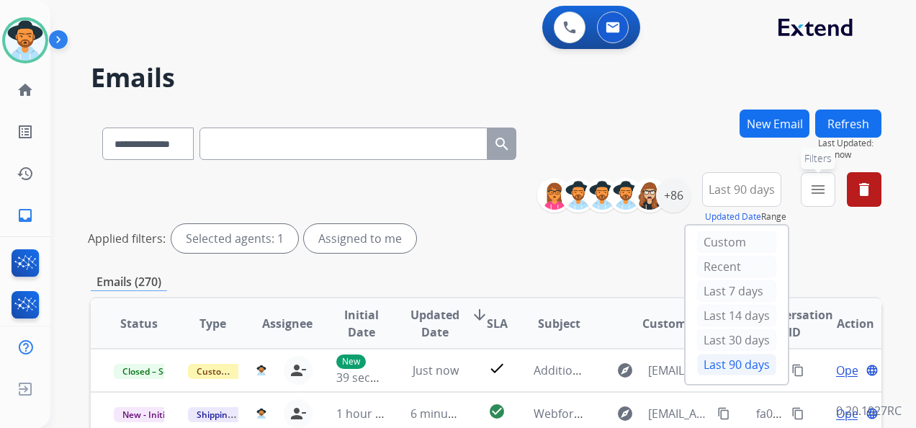
click at [823, 190] on mat-icon "menu" at bounding box center [818, 189] width 17 height 17
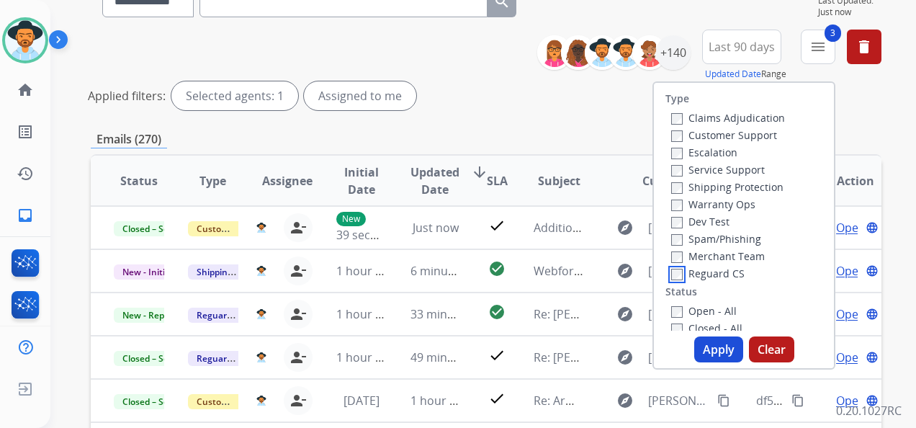
scroll to position [144, 0]
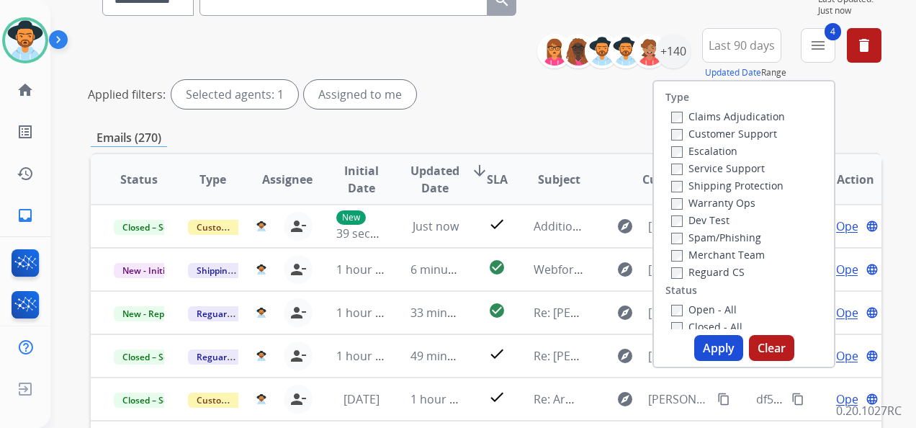
click at [709, 344] on button "Apply" at bounding box center [718, 348] width 49 height 26
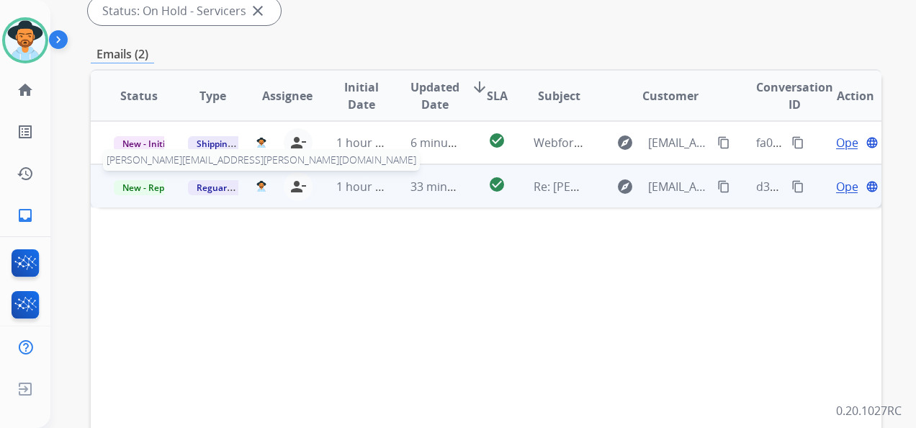
scroll to position [288, 0]
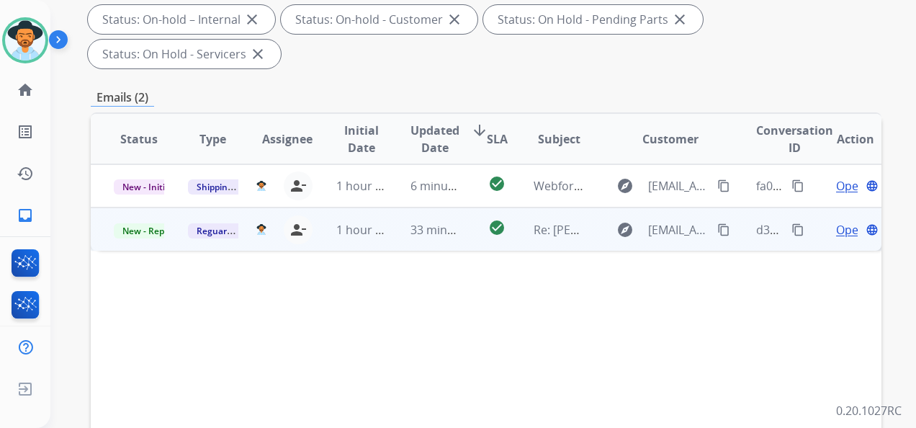
click at [836, 232] on span "Open" at bounding box center [851, 229] width 30 height 17
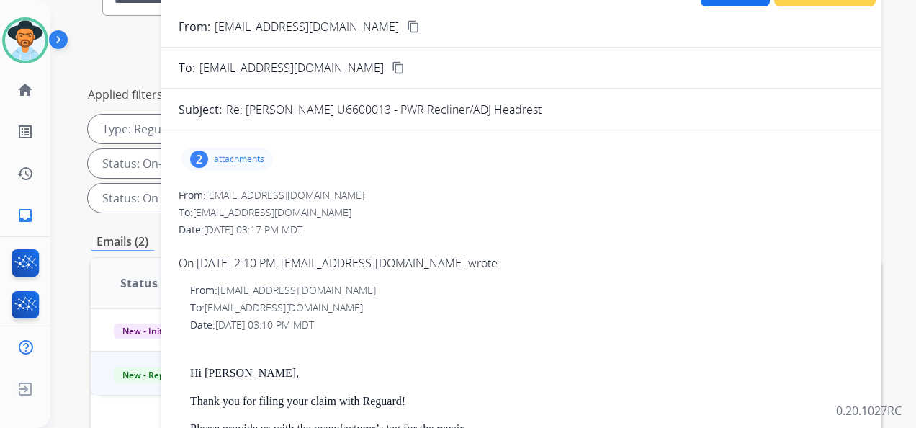
scroll to position [72, 0]
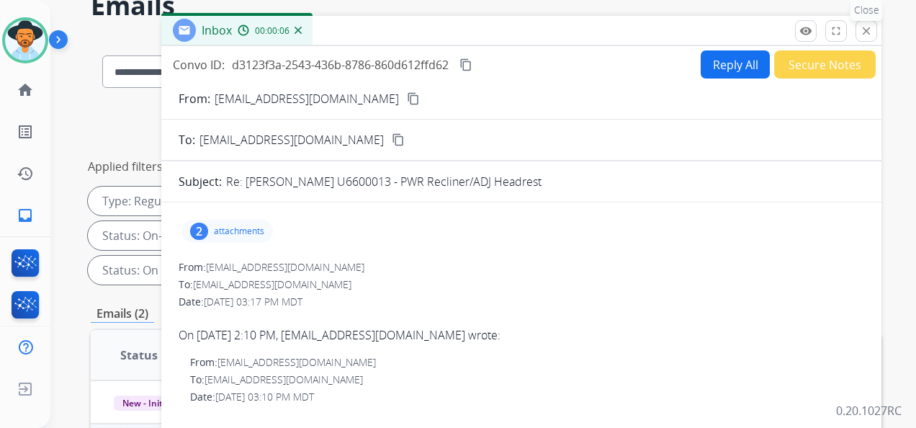
click at [861, 39] on button "close Close" at bounding box center [867, 31] width 22 height 22
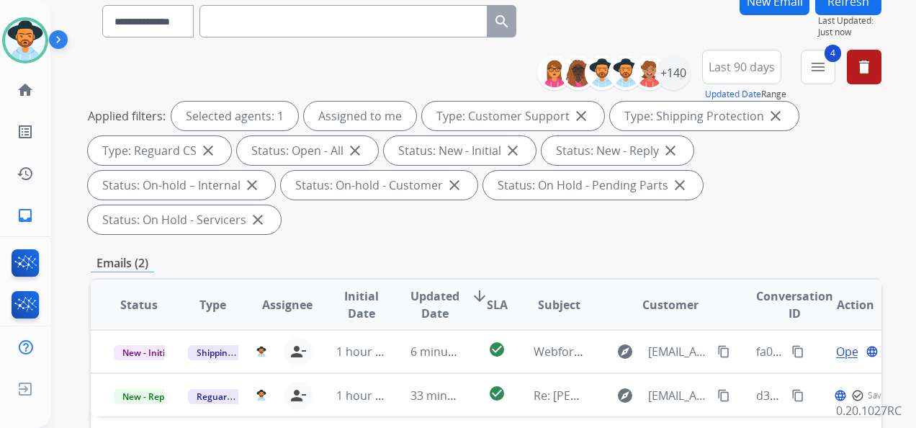
scroll to position [144, 0]
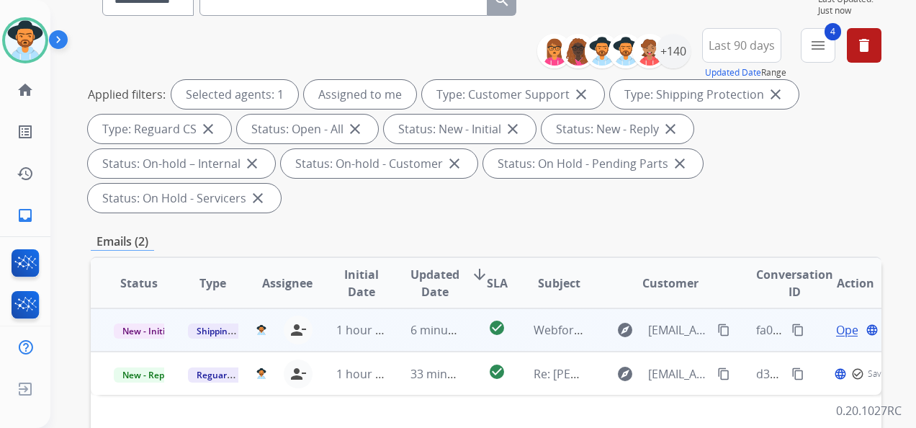
click at [836, 326] on span "Open" at bounding box center [851, 329] width 30 height 17
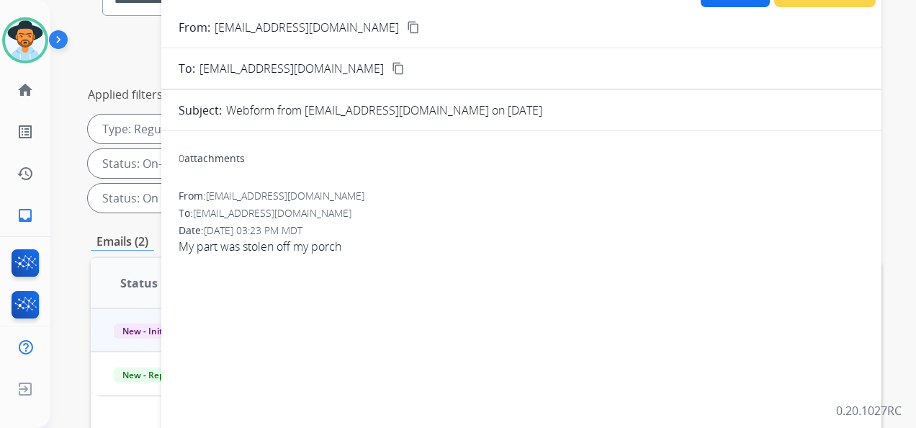
scroll to position [72, 0]
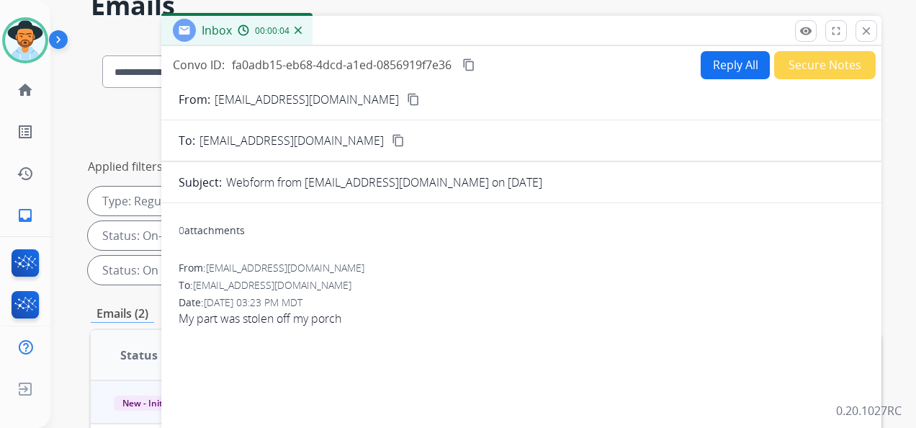
click at [717, 69] on button "Reply All" at bounding box center [735, 65] width 69 height 28
select select "**********"
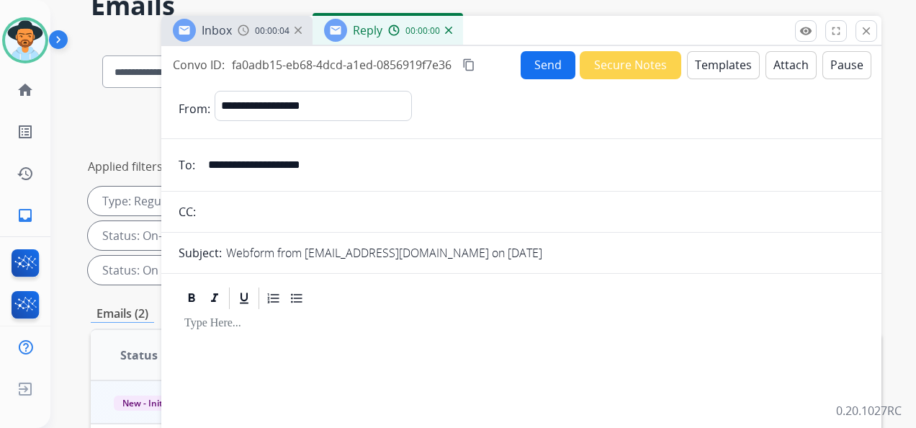
click at [716, 66] on button "Templates" at bounding box center [723, 65] width 73 height 28
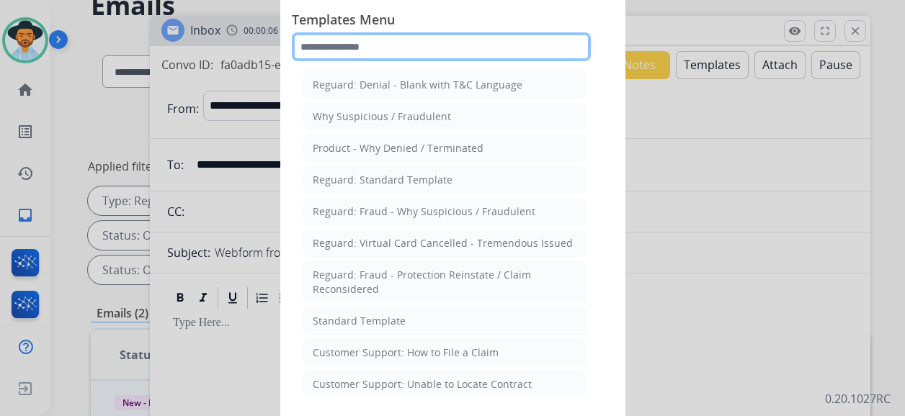
click at [408, 44] on input "text" at bounding box center [441, 46] width 299 height 29
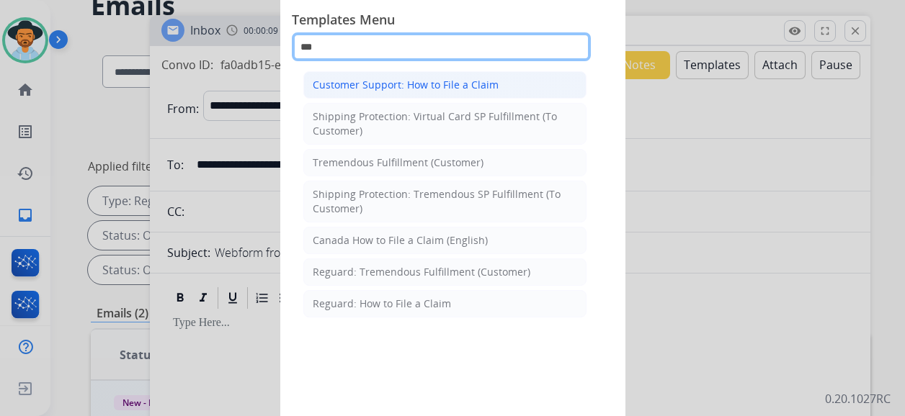
type input "***"
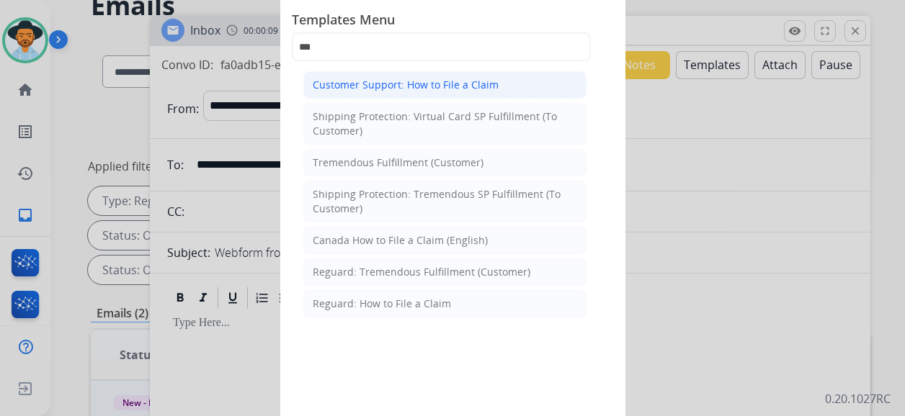
click at [457, 88] on div "Customer Support: How to File a Claim" at bounding box center [406, 85] width 186 height 14
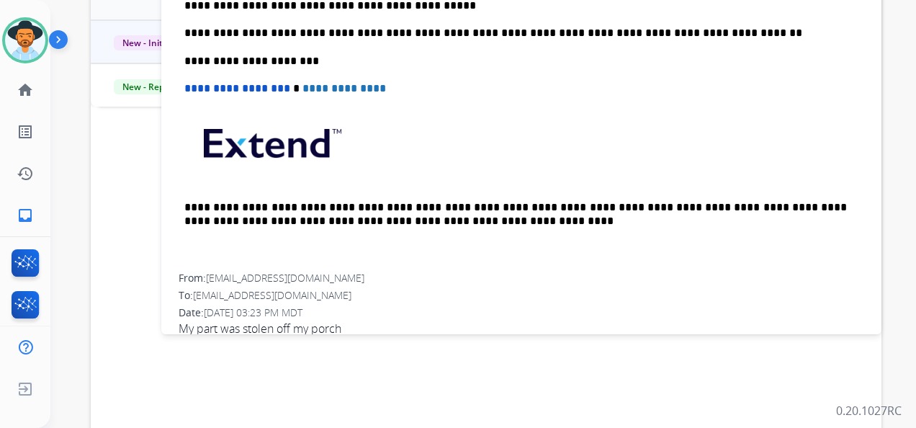
scroll to position [232, 0]
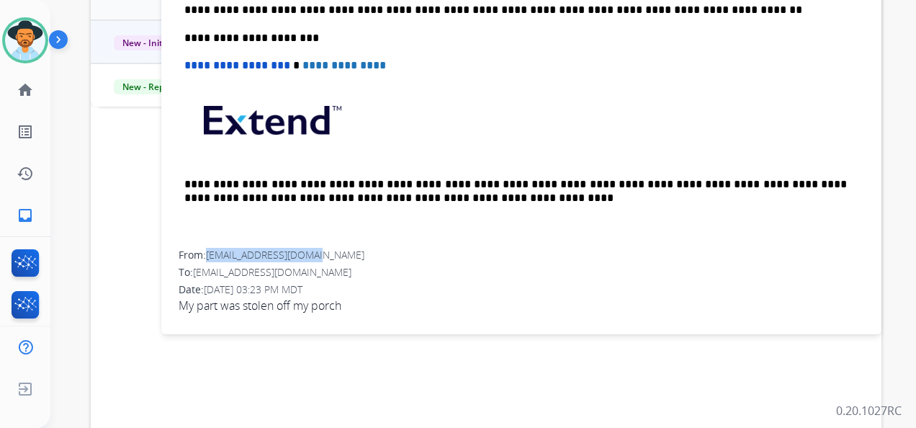
drag, startPoint x: 326, startPoint y: 249, endPoint x: 210, endPoint y: 256, distance: 116.2
click at [210, 256] on div "From: Pbraswell54@gmail.com" at bounding box center [522, 255] width 686 height 14
drag, startPoint x: 210, startPoint y: 256, endPoint x: 220, endPoint y: 254, distance: 11.2
copy span "[EMAIL_ADDRESS][DOMAIN_NAME]"
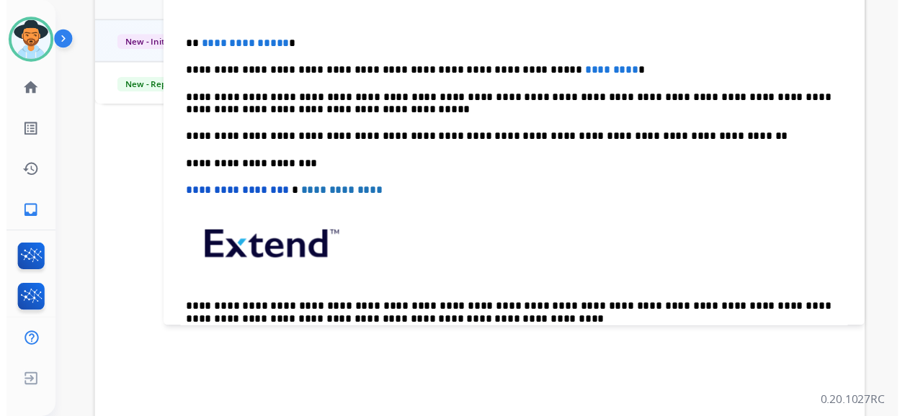
scroll to position [16, 0]
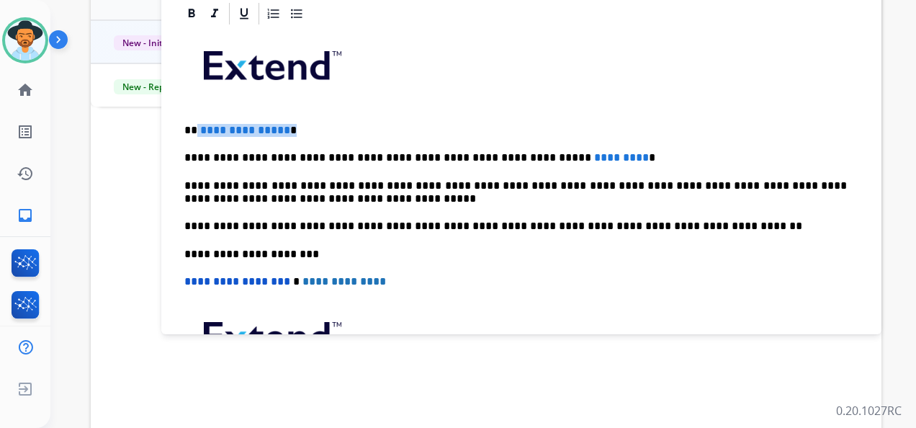
drag, startPoint x: 322, startPoint y: 131, endPoint x: 197, endPoint y: 125, distance: 125.5
click at [197, 125] on p "**********" at bounding box center [515, 130] width 663 height 13
drag, startPoint x: 592, startPoint y: 153, endPoint x: 474, endPoint y: 151, distance: 118.1
click at [474, 151] on p "**********" at bounding box center [515, 157] width 663 height 13
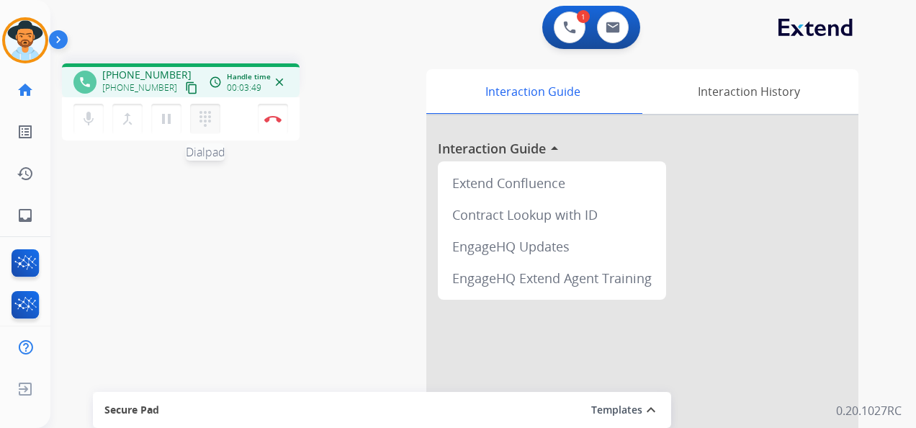
click at [205, 109] on button "dialpad Dialpad" at bounding box center [205, 119] width 30 height 30
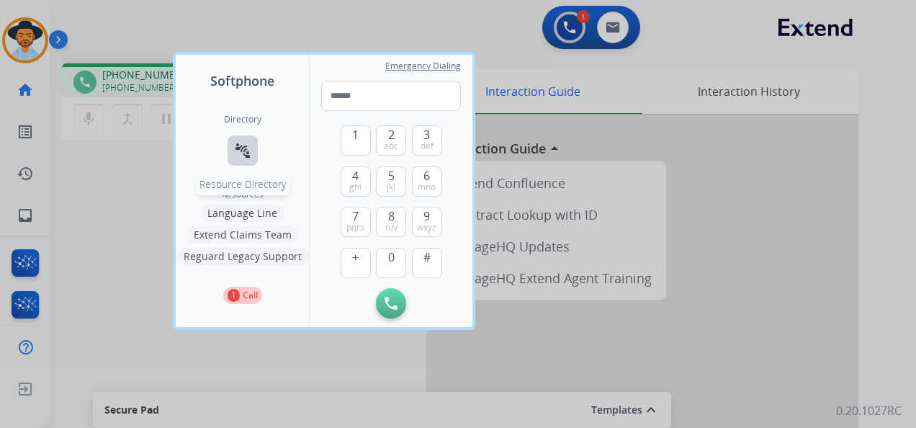
click at [248, 148] on mat-icon "connect_without_contact" at bounding box center [242, 150] width 17 height 17
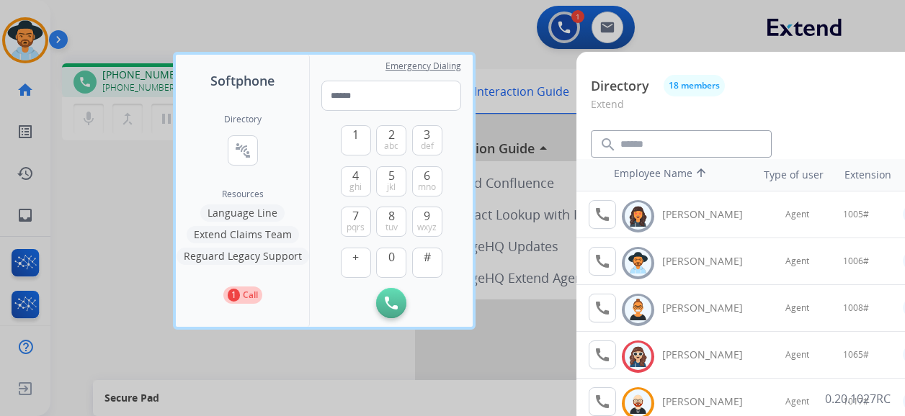
click at [407, 19] on div at bounding box center [452, 208] width 905 height 416
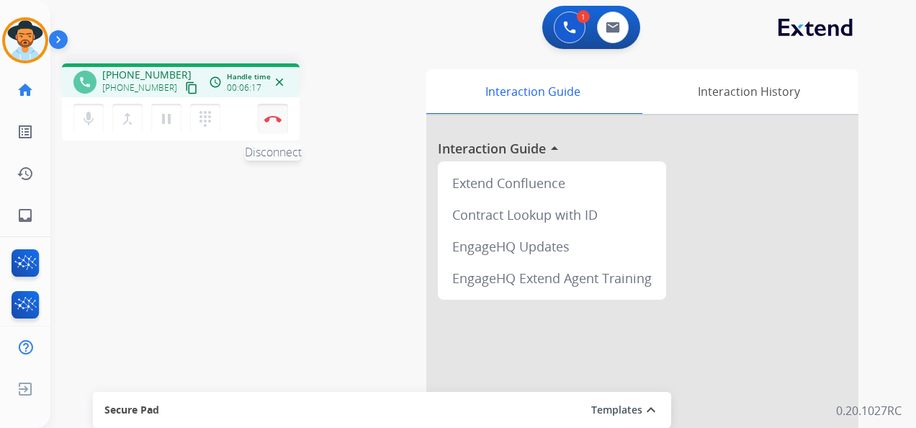
click at [275, 115] on img at bounding box center [272, 118] width 17 height 7
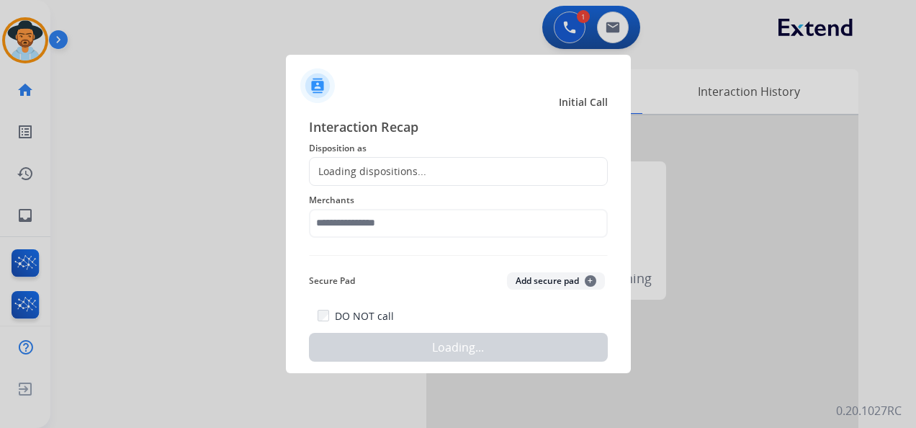
click at [395, 166] on div "Loading dispositions..." at bounding box center [368, 171] width 117 height 14
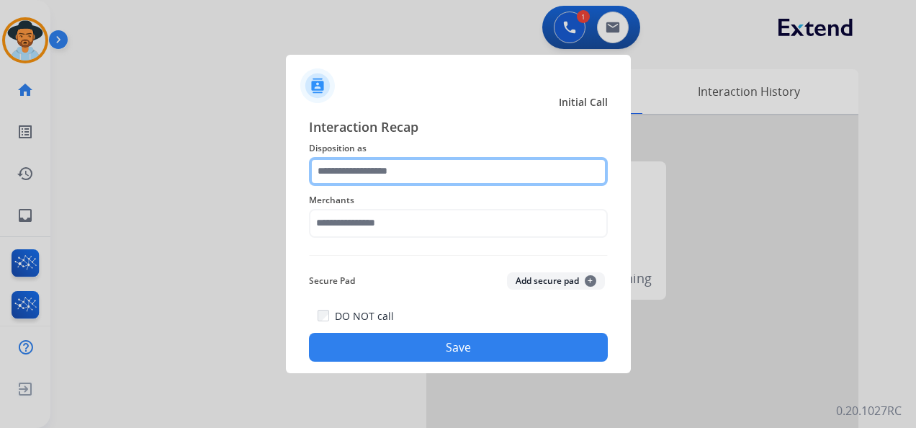
click at [395, 170] on input "text" at bounding box center [458, 171] width 299 height 29
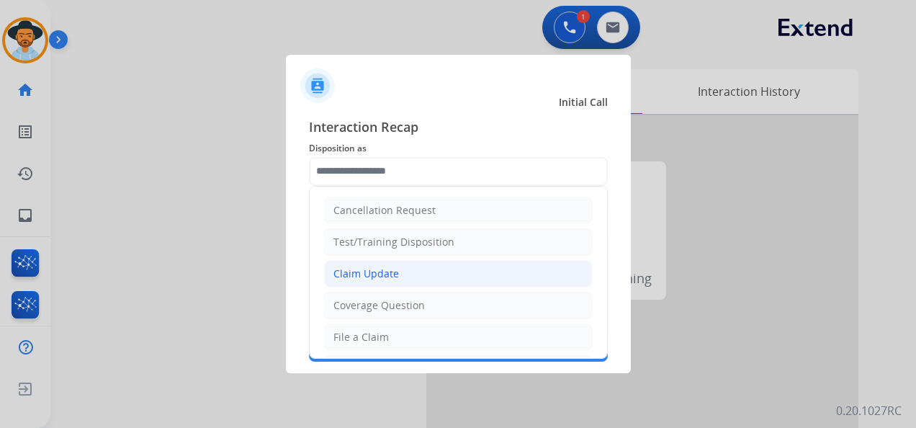
click at [395, 271] on div "Claim Update" at bounding box center [366, 274] width 66 height 14
type input "**********"
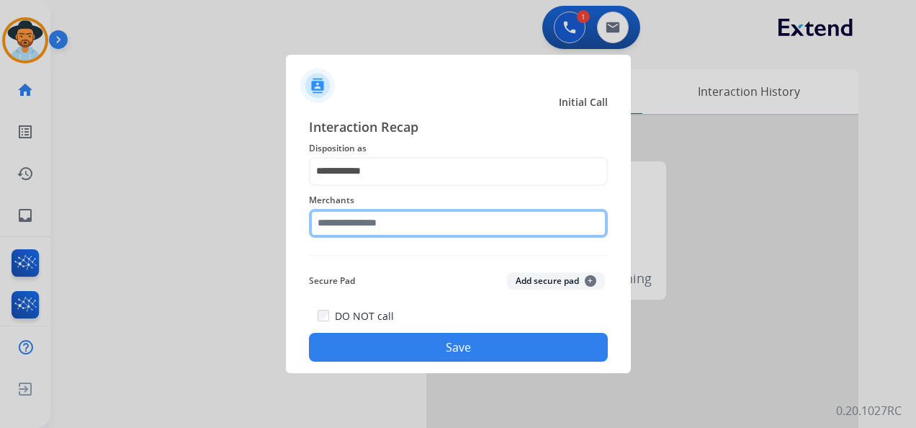
click at [369, 222] on input "text" at bounding box center [458, 223] width 299 height 29
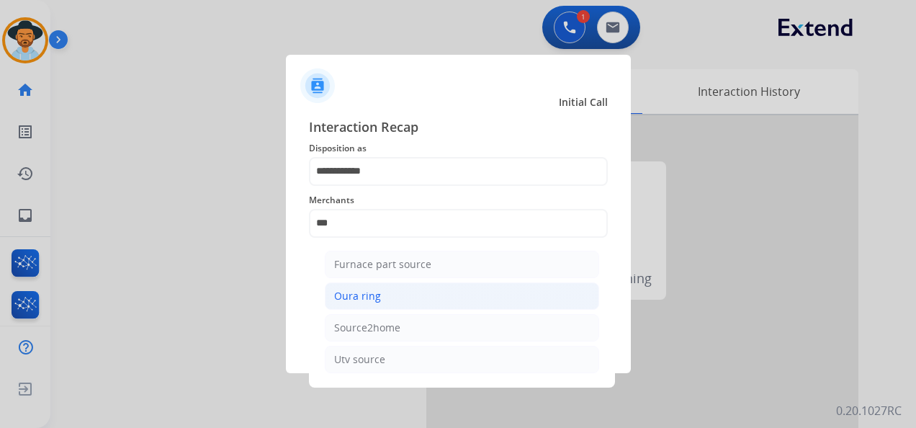
click at [398, 302] on li "Oura ring" at bounding box center [462, 295] width 274 height 27
type input "*********"
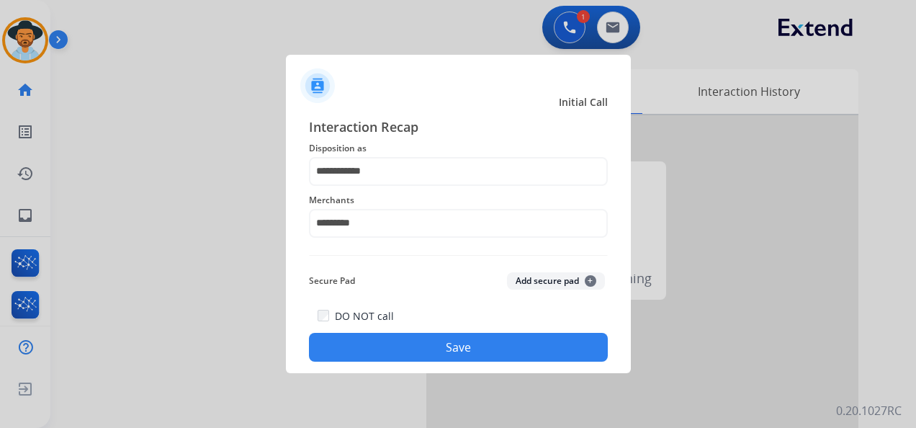
click at [454, 355] on button "Save" at bounding box center [458, 347] width 299 height 29
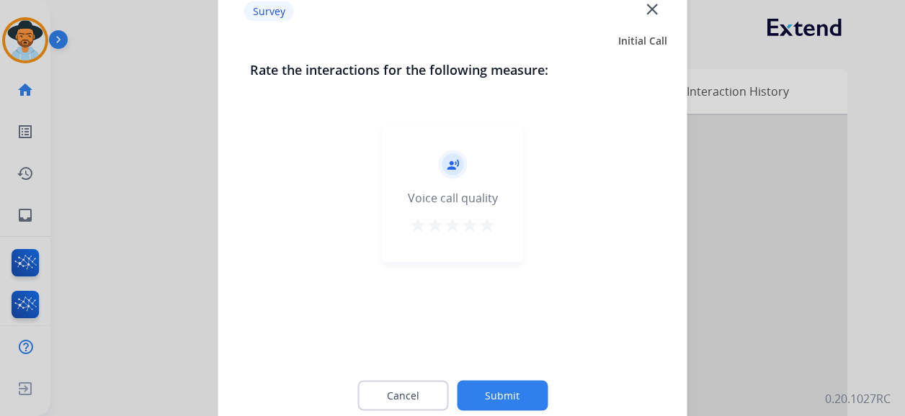
click at [490, 225] on mat-icon "star" at bounding box center [486, 225] width 17 height 17
click at [519, 391] on button "Submit" at bounding box center [502, 396] width 91 height 30
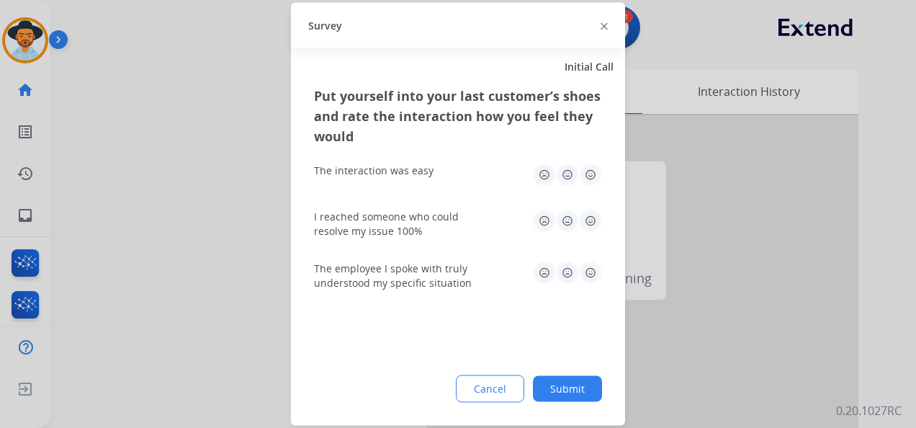
click at [590, 173] on img at bounding box center [590, 175] width 23 height 23
click at [588, 223] on img at bounding box center [590, 221] width 23 height 23
click at [583, 278] on img at bounding box center [590, 272] width 23 height 23
click at [578, 390] on button "Submit" at bounding box center [567, 389] width 69 height 26
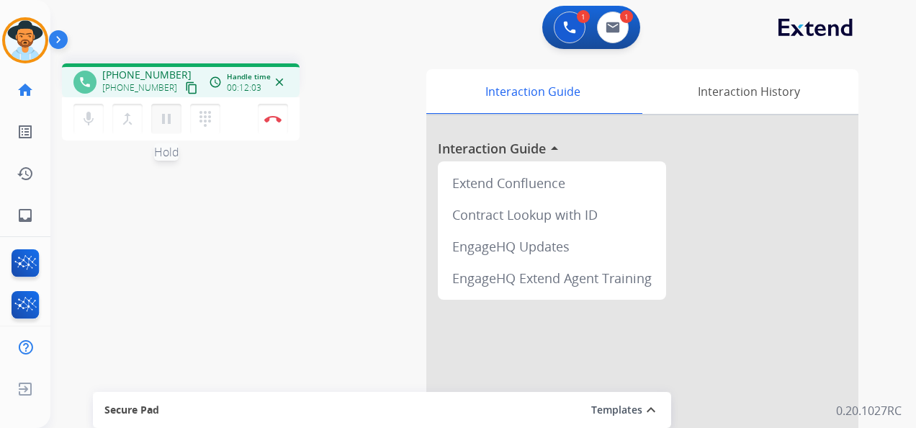
click at [168, 120] on mat-icon "pause" at bounding box center [166, 118] width 17 height 17
click at [199, 117] on mat-icon "dialpad" at bounding box center [205, 118] width 17 height 17
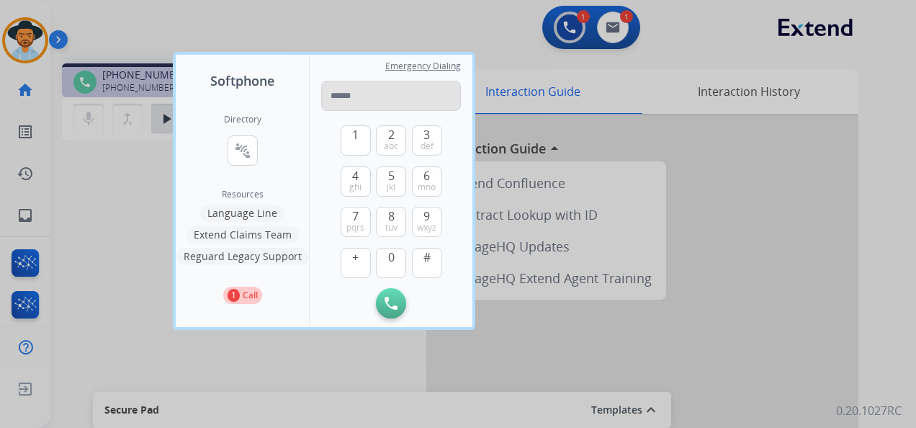
click at [359, 102] on input "tel" at bounding box center [391, 96] width 140 height 30
type input "**********"
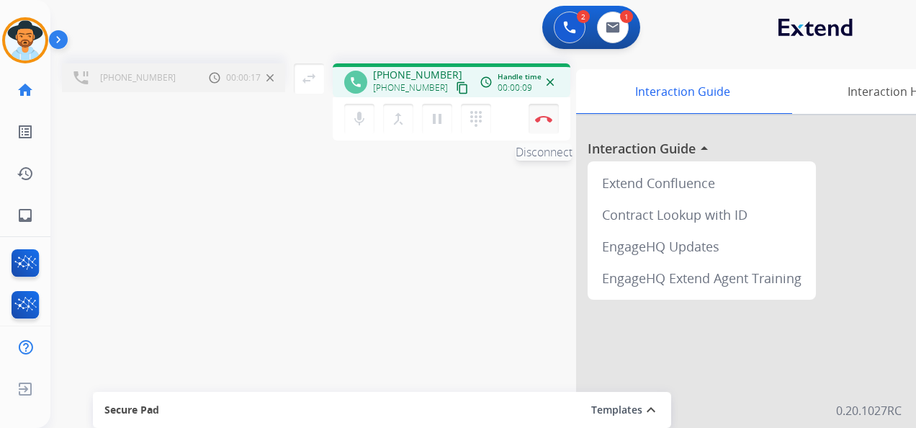
click at [548, 120] on img at bounding box center [543, 118] width 17 height 7
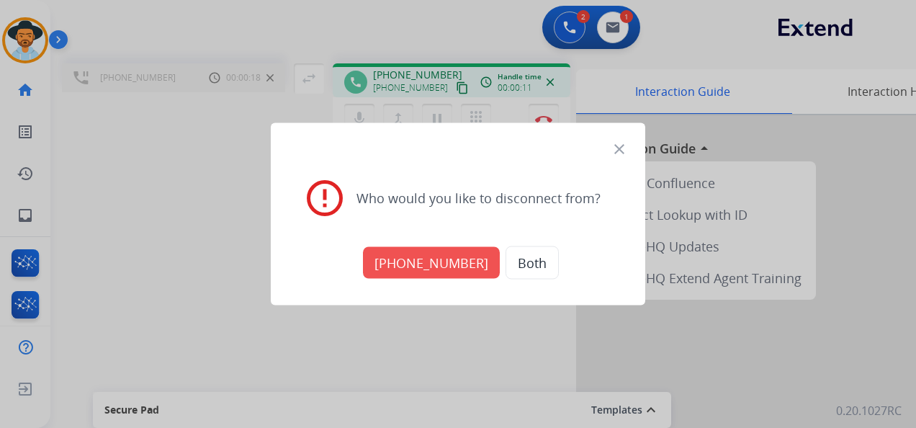
click at [438, 258] on button "+18775314621" at bounding box center [431, 263] width 137 height 32
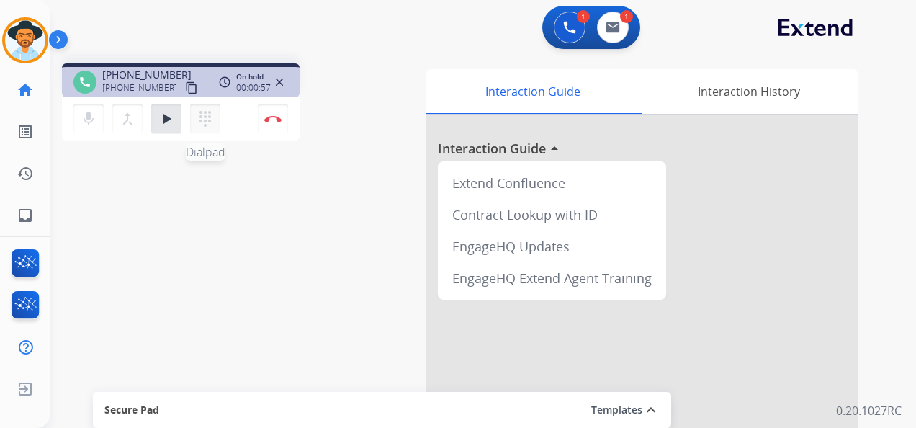
click at [202, 117] on mat-icon "dialpad" at bounding box center [205, 118] width 17 height 17
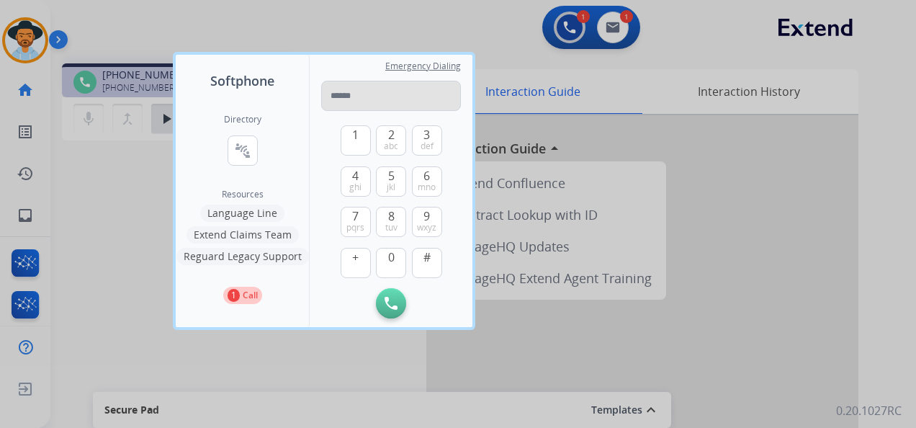
click at [363, 98] on input "tel" at bounding box center [391, 96] width 140 height 30
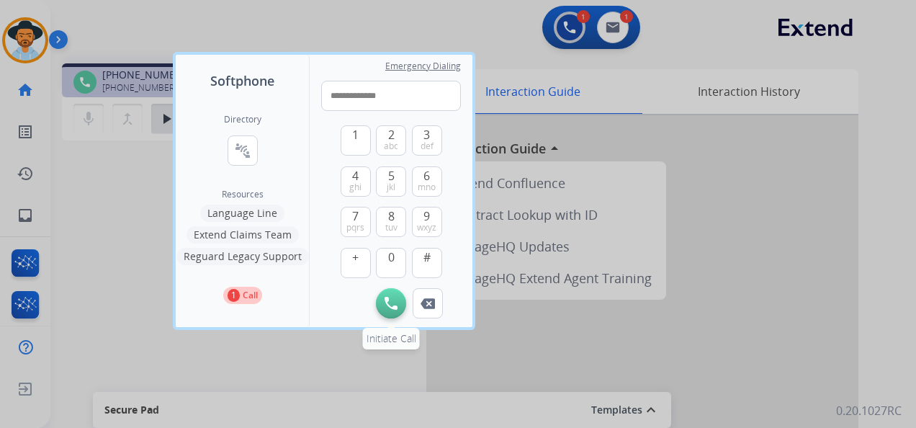
type input "**********"
click at [399, 305] on button "Initiate Call" at bounding box center [391, 303] width 30 height 30
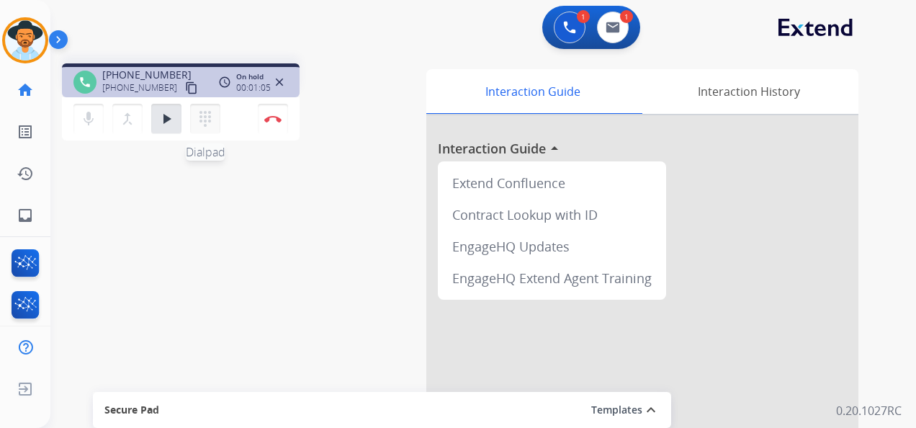
click at [205, 117] on mat-icon "dialpad" at bounding box center [205, 118] width 17 height 17
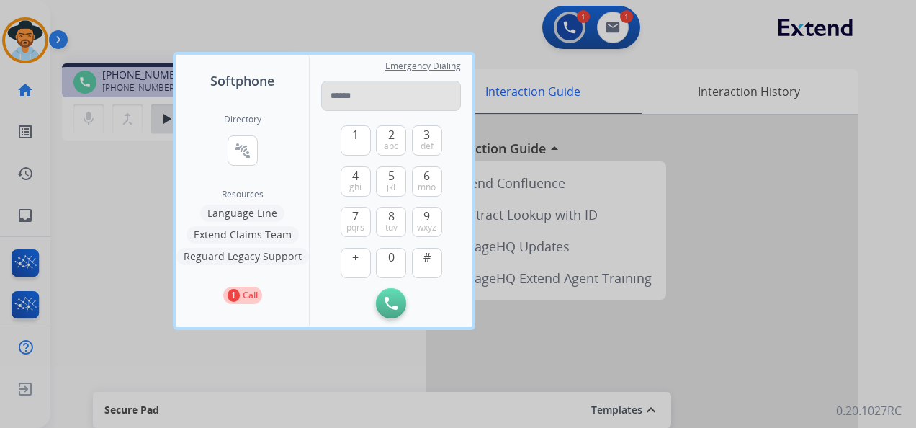
click at [359, 98] on input "tel" at bounding box center [391, 96] width 140 height 30
drag, startPoint x: 385, startPoint y: 96, endPoint x: 326, endPoint y: 102, distance: 60.1
click at [326, 102] on input "**********" at bounding box center [391, 96] width 140 height 30
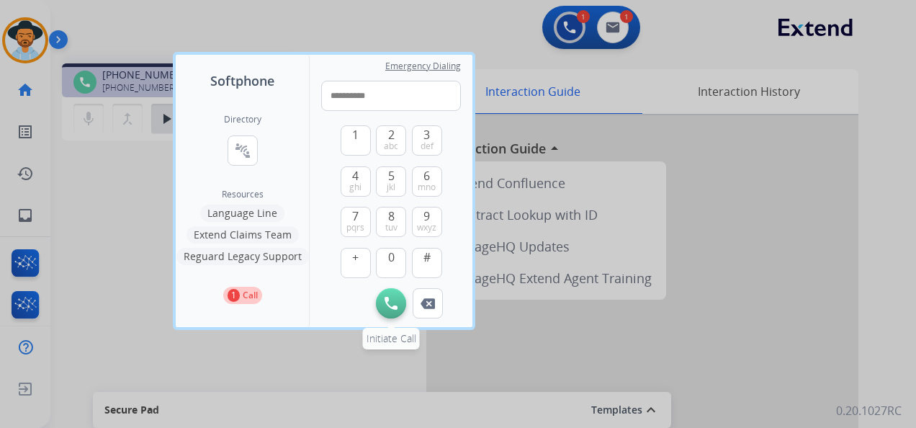
type input "**********"
click at [388, 294] on button "Initiate Call" at bounding box center [391, 303] width 30 height 30
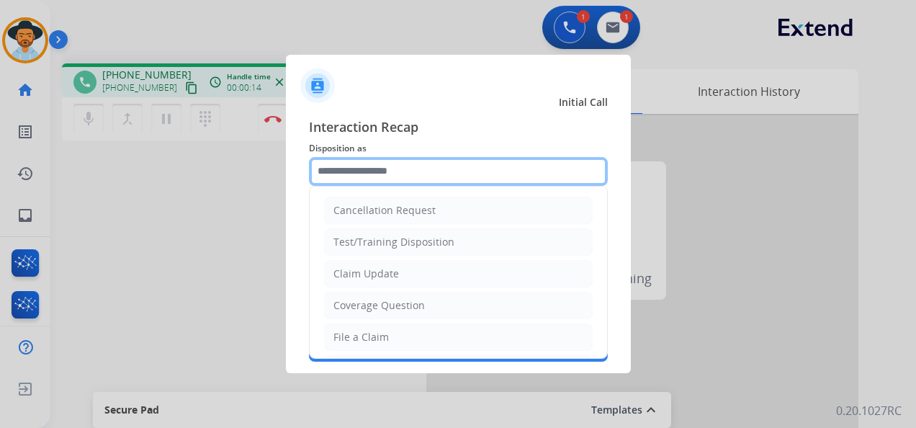
click at [442, 164] on input "text" at bounding box center [458, 171] width 299 height 29
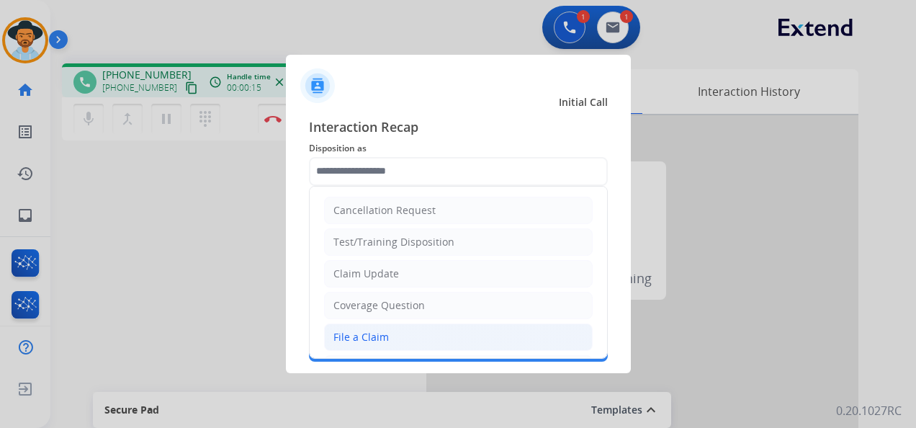
click at [429, 323] on li "File a Claim" at bounding box center [458, 336] width 269 height 27
type input "**********"
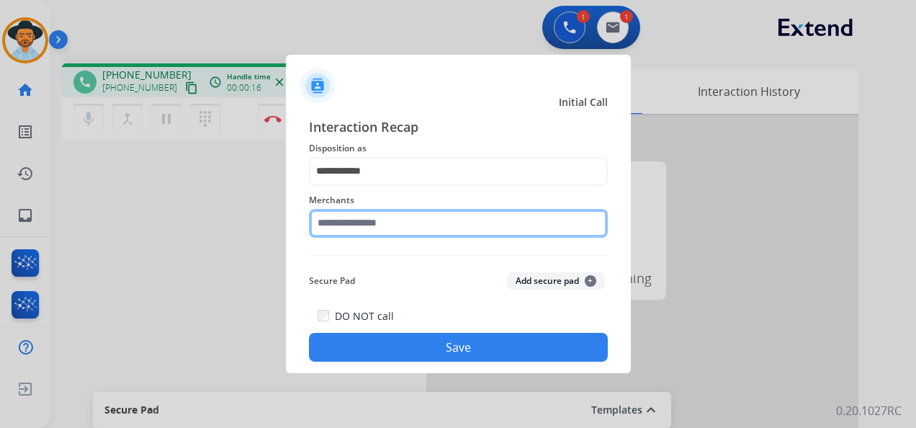
drag, startPoint x: 409, startPoint y: 210, endPoint x: 411, endPoint y: 219, distance: 8.9
click at [411, 218] on input "text" at bounding box center [458, 223] width 299 height 29
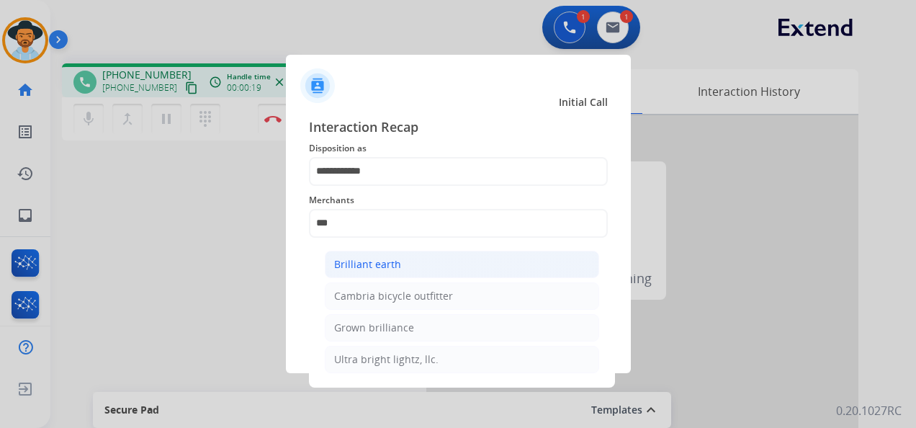
click at [436, 261] on li "Brilliant earth" at bounding box center [462, 264] width 274 height 27
type input "**********"
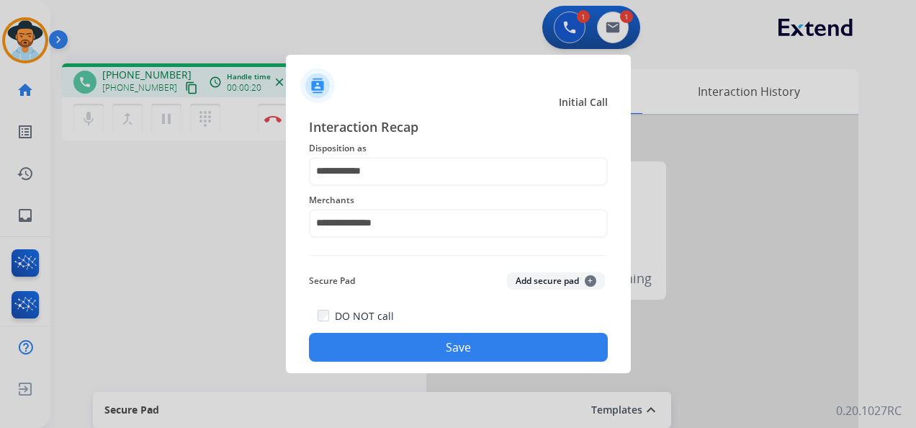
click at [485, 353] on button "Save" at bounding box center [458, 347] width 299 height 29
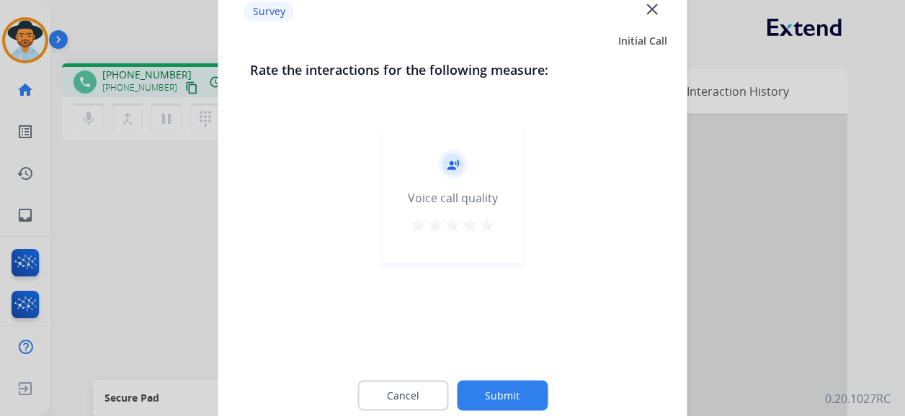
drag, startPoint x: 491, startPoint y: 225, endPoint x: 496, endPoint y: 243, distance: 18.9
click at [493, 227] on mat-icon "star" at bounding box center [486, 225] width 17 height 17
click at [517, 385] on button "Submit" at bounding box center [502, 396] width 91 height 30
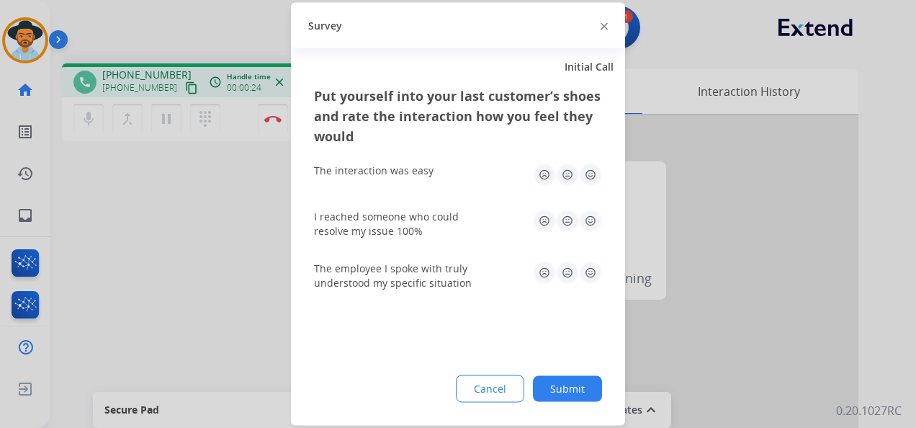
click at [588, 172] on img at bounding box center [590, 175] width 23 height 23
drag, startPoint x: 591, startPoint y: 219, endPoint x: 601, endPoint y: 241, distance: 23.5
click at [592, 219] on img at bounding box center [590, 221] width 23 height 23
click at [588, 268] on img at bounding box center [590, 272] width 23 height 23
click at [572, 386] on button "Submit" at bounding box center [567, 389] width 69 height 26
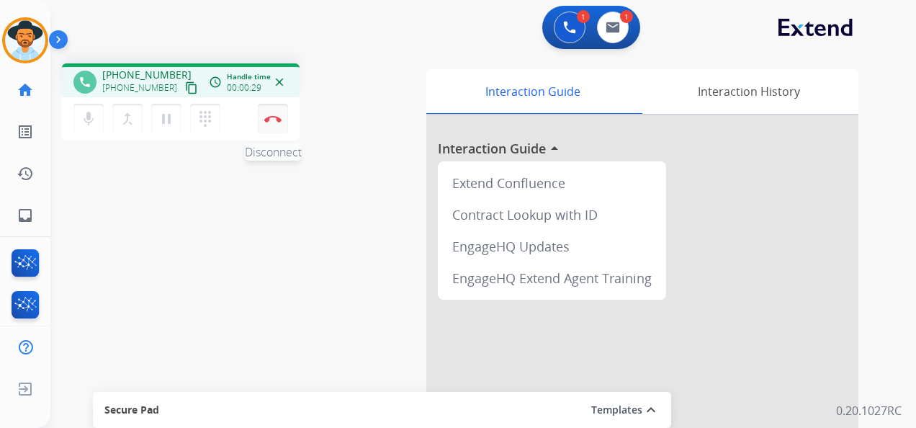
click at [274, 115] on img at bounding box center [272, 118] width 17 height 7
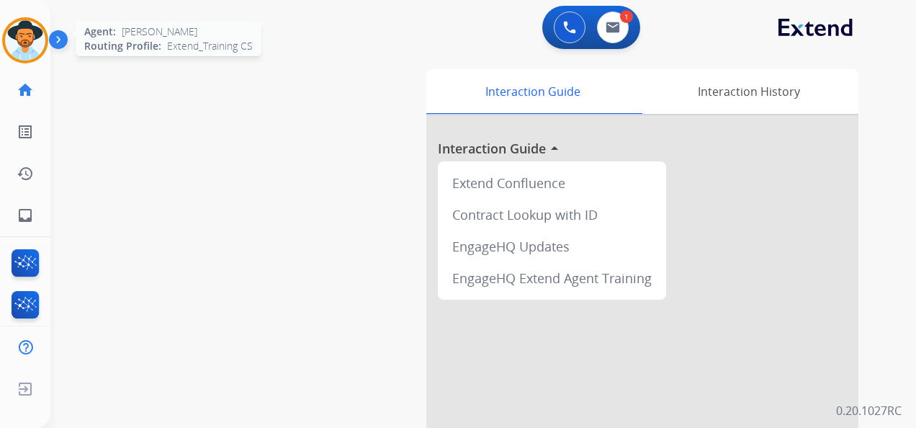
click at [17, 39] on img at bounding box center [25, 40] width 40 height 40
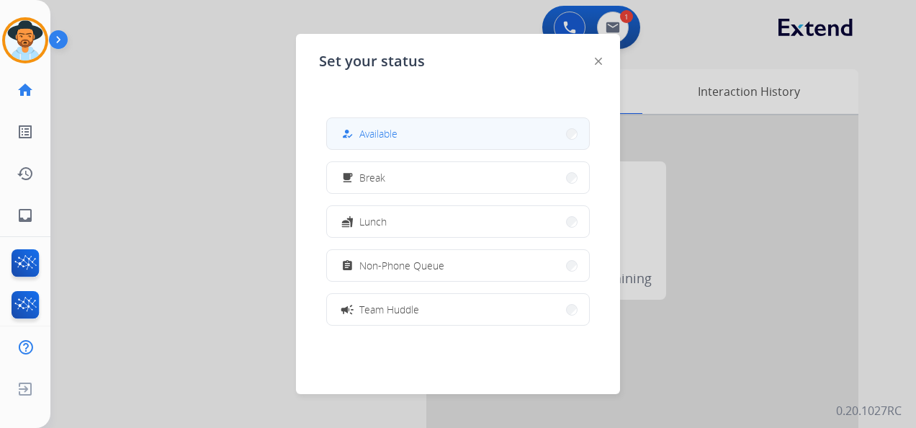
click at [437, 134] on button "how_to_reg Available" at bounding box center [458, 133] width 262 height 31
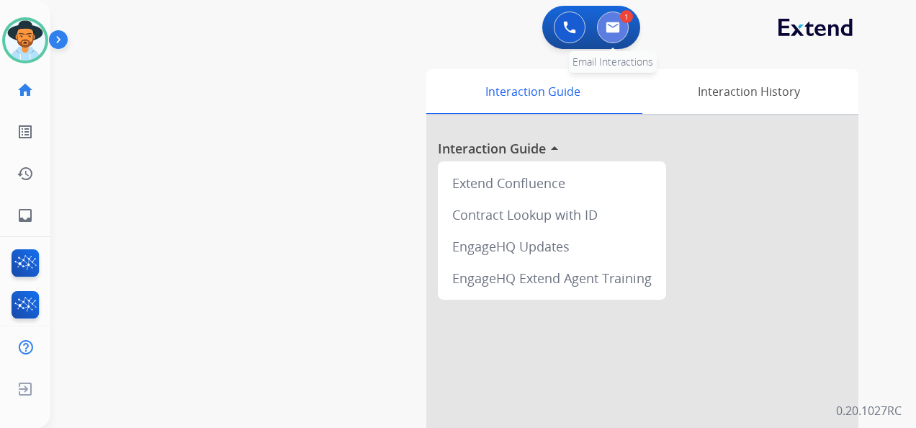
click at [609, 25] on img at bounding box center [613, 28] width 14 height 12
select select "**********"
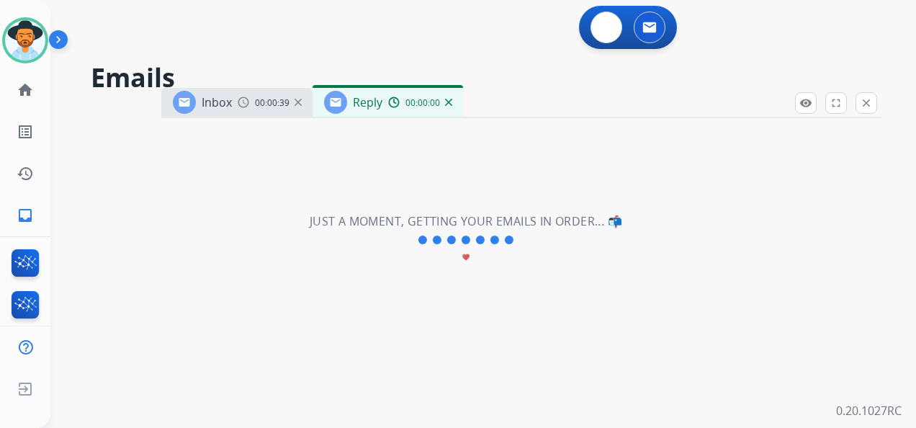
select select "**********"
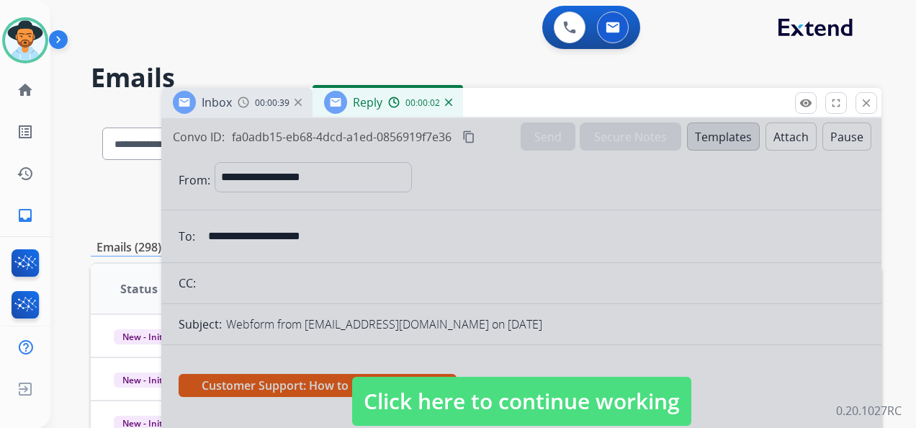
click at [568, 400] on span "Click here to continue working" at bounding box center [521, 401] width 339 height 49
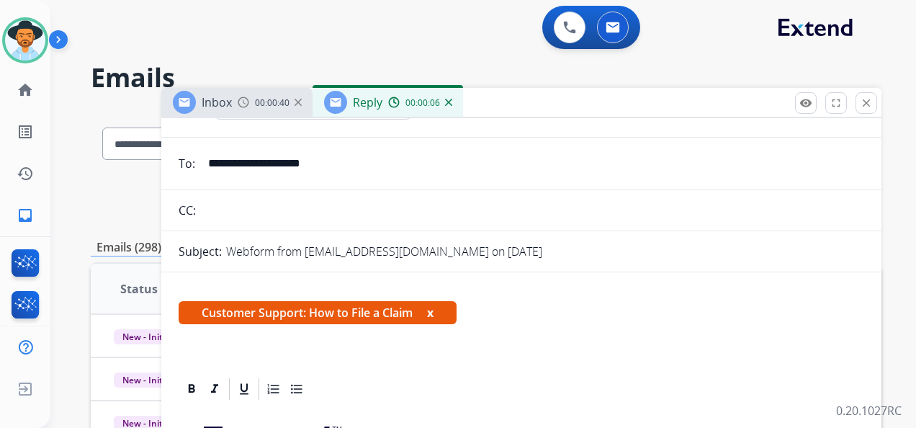
scroll to position [72, 0]
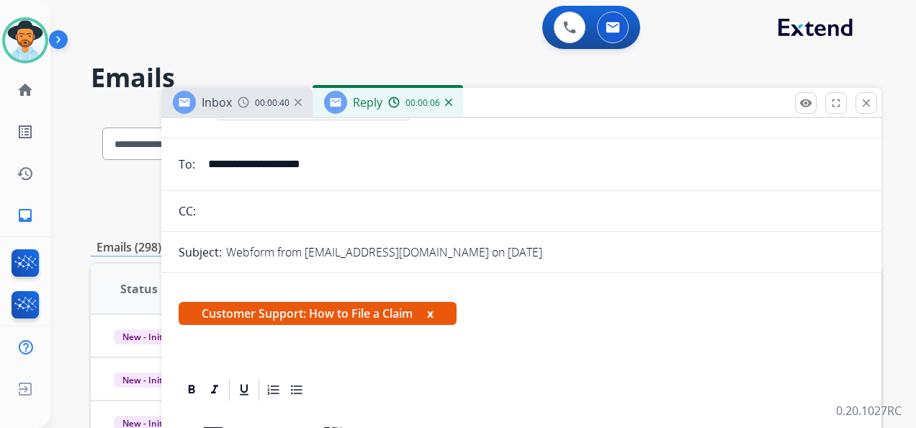
click at [452, 99] on div "Reply 00:00:06" at bounding box center [388, 102] width 151 height 29
click at [451, 104] on img at bounding box center [448, 102] width 7 height 7
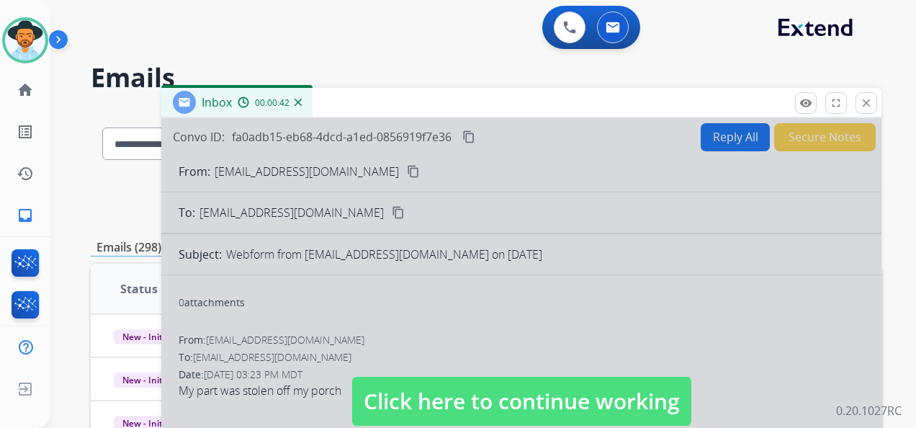
click at [532, 405] on span "Click here to continue working" at bounding box center [521, 401] width 339 height 49
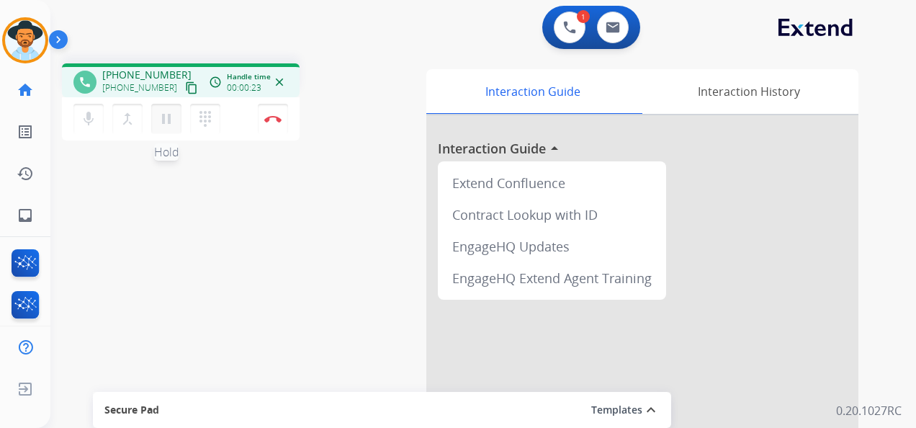
click at [166, 121] on mat-icon "pause" at bounding box center [166, 118] width 17 height 17
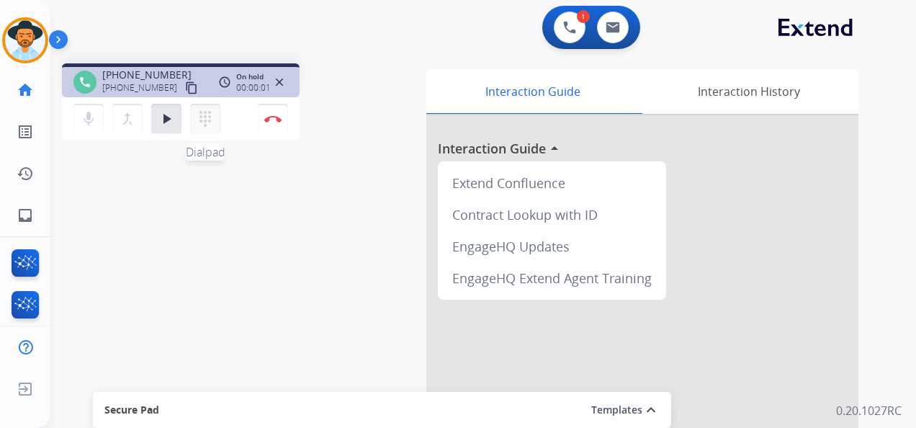
click at [193, 110] on button "dialpad Dialpad" at bounding box center [205, 119] width 30 height 30
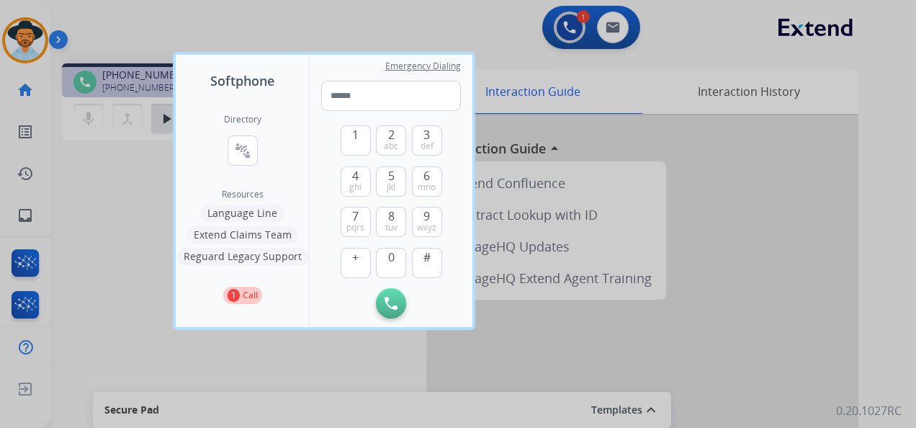
click at [260, 218] on button "Language Line" at bounding box center [242, 213] width 84 height 17
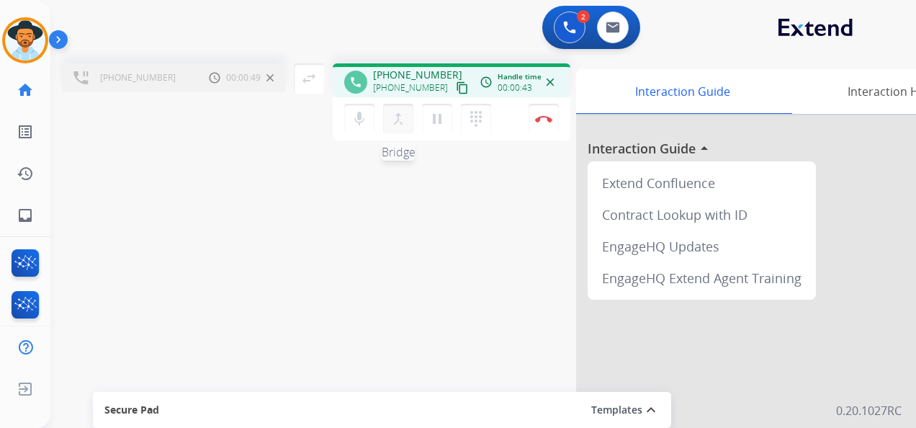
click at [396, 114] on mat-icon "merge_type" at bounding box center [398, 118] width 17 height 17
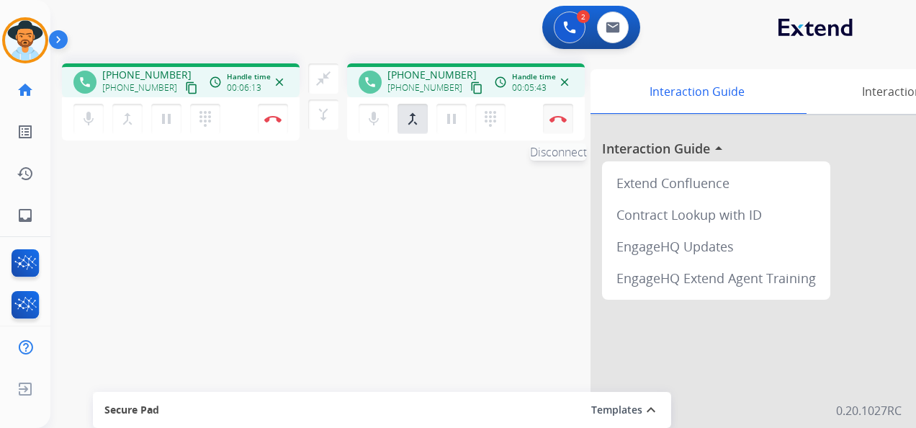
click at [282, 118] on img at bounding box center [272, 118] width 17 height 7
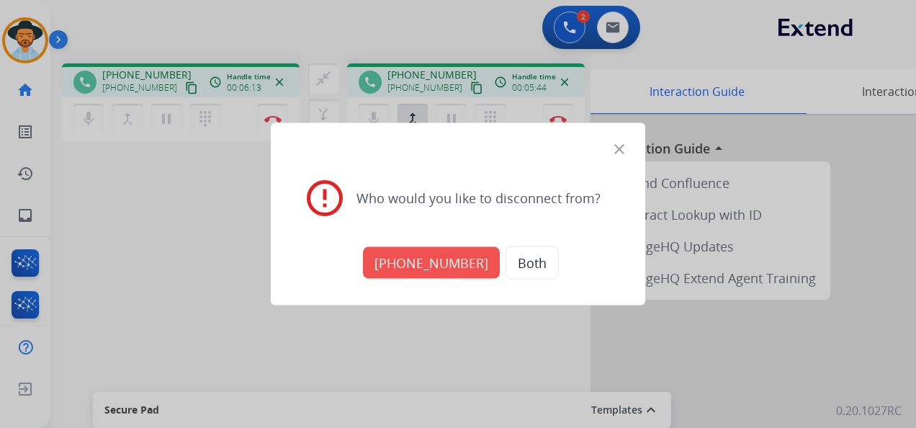
click at [436, 251] on button "+18005568467" at bounding box center [431, 263] width 137 height 32
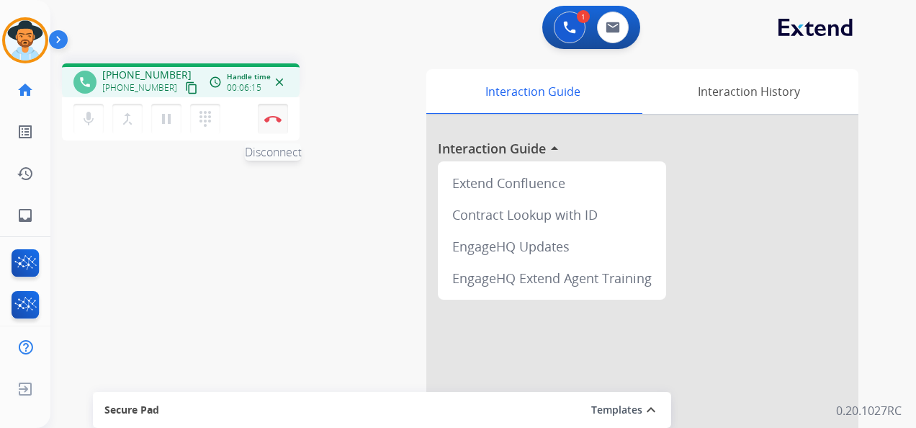
click at [274, 117] on img at bounding box center [272, 118] width 17 height 7
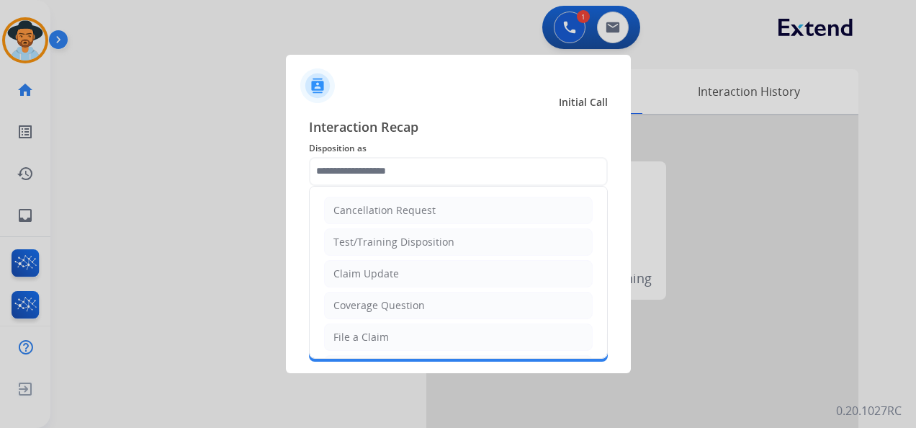
click at [429, 167] on input "text" at bounding box center [458, 171] width 299 height 29
click at [450, 272] on li "Claim Update" at bounding box center [458, 273] width 269 height 27
type input "**********"
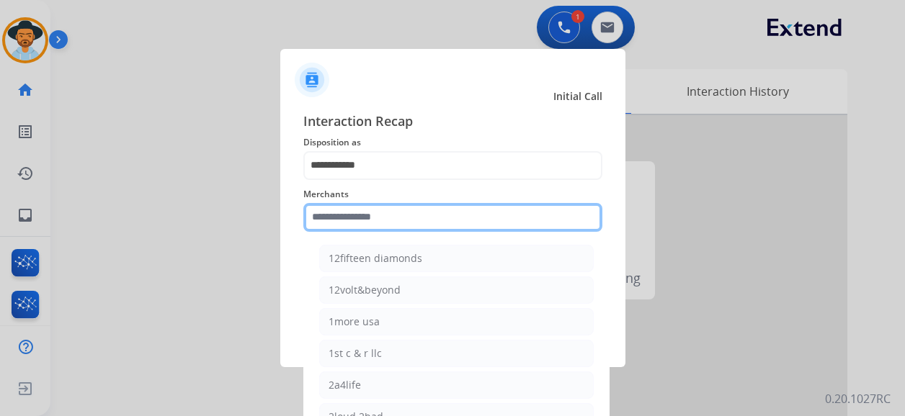
click at [464, 218] on input "text" at bounding box center [452, 217] width 299 height 29
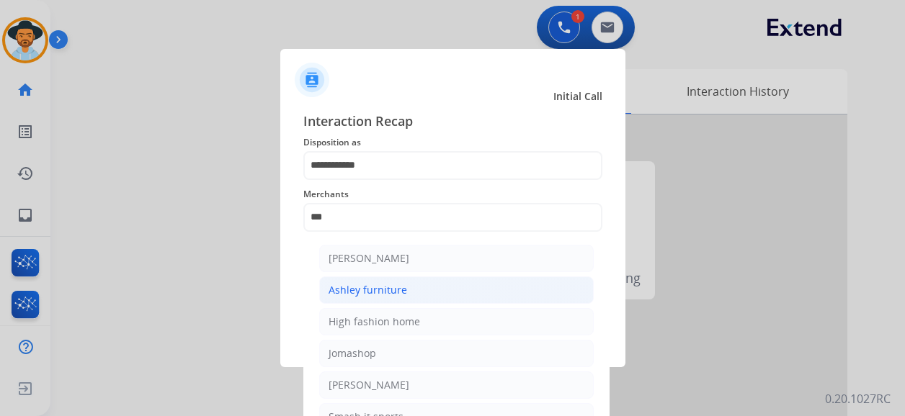
click at [426, 291] on li "Ashley furniture" at bounding box center [456, 290] width 274 height 27
type input "**********"
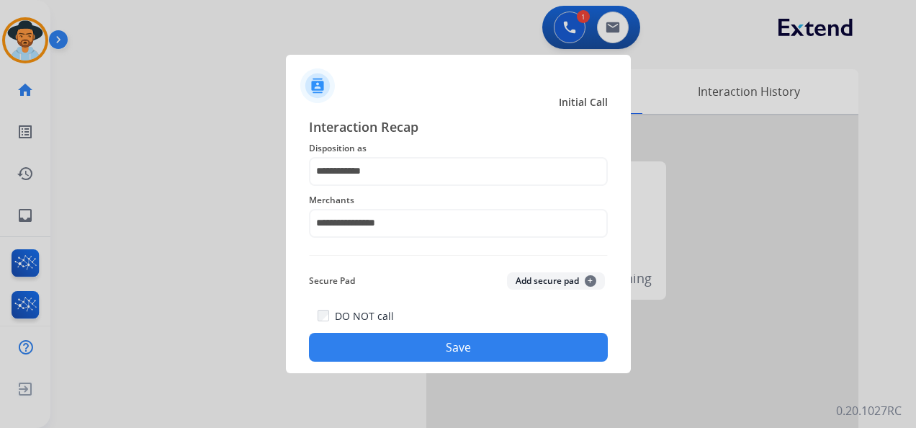
click at [476, 350] on button "Save" at bounding box center [458, 347] width 299 height 29
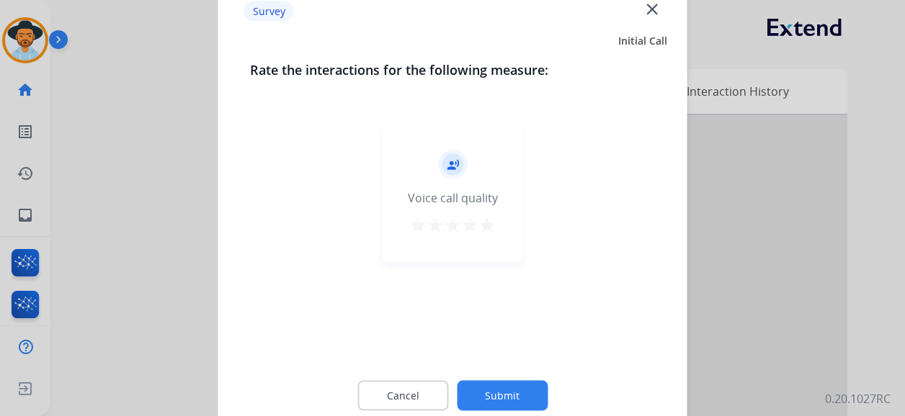
drag, startPoint x: 485, startPoint y: 219, endPoint x: 483, endPoint y: 238, distance: 18.9
click at [485, 218] on mat-icon "star" at bounding box center [486, 225] width 17 height 17
click at [515, 399] on button "Submit" at bounding box center [502, 396] width 91 height 30
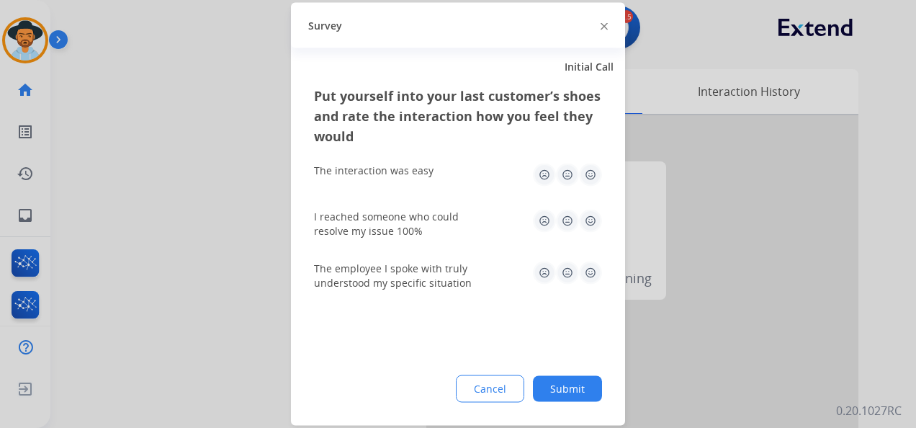
click at [588, 170] on img at bounding box center [590, 175] width 23 height 23
click at [594, 219] on img at bounding box center [590, 221] width 23 height 23
drag, startPoint x: 594, startPoint y: 268, endPoint x: 584, endPoint y: 282, distance: 17.6
click at [594, 269] on img at bounding box center [590, 272] width 23 height 23
click at [565, 379] on button "Submit" at bounding box center [567, 389] width 69 height 26
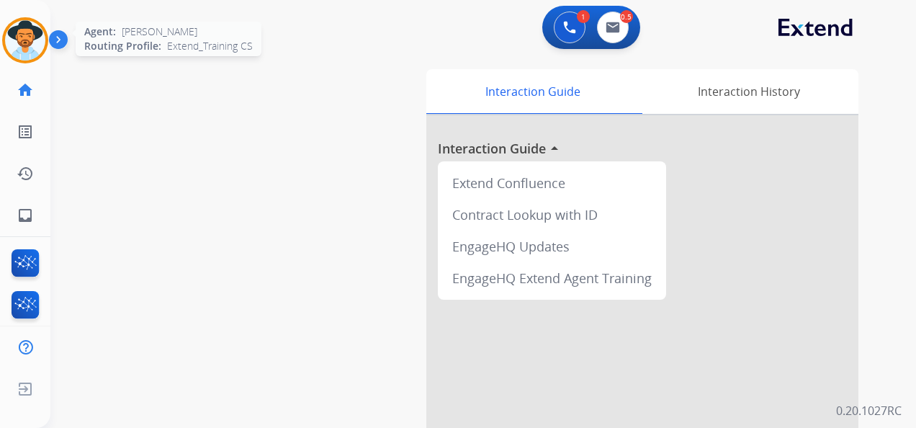
click at [28, 32] on img at bounding box center [25, 40] width 40 height 40
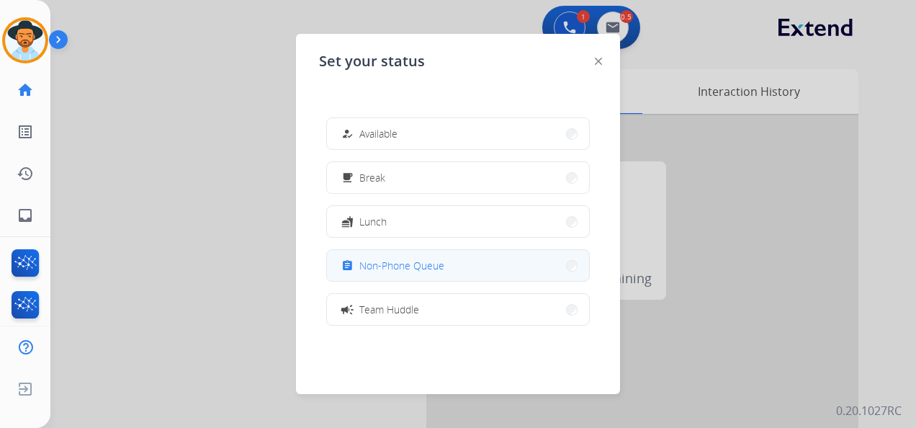
click at [429, 261] on span "Non-Phone Queue" at bounding box center [401, 265] width 85 height 15
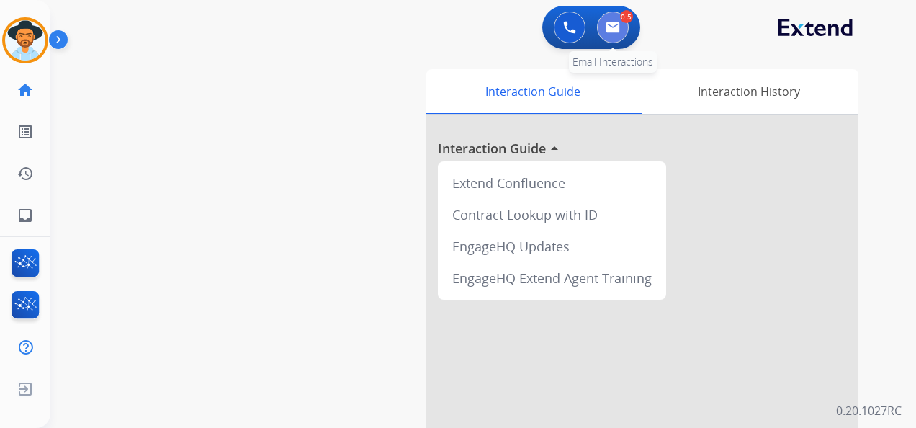
click at [613, 24] on img at bounding box center [613, 28] width 14 height 12
select select "**********"
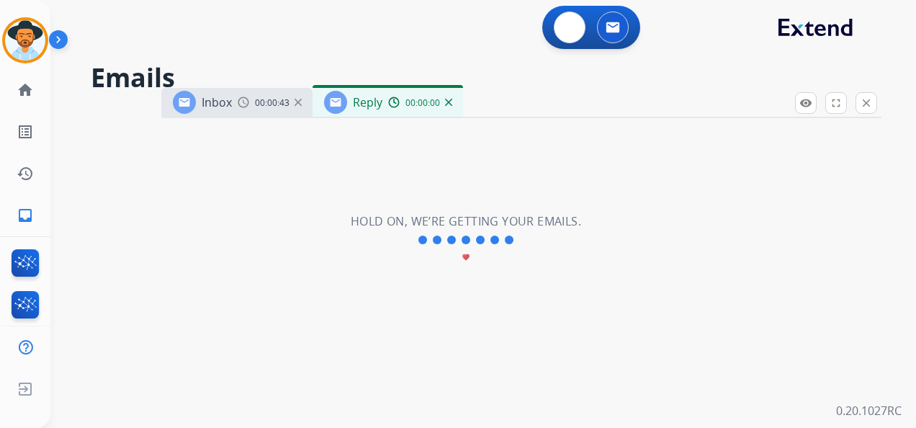
select select "**********"
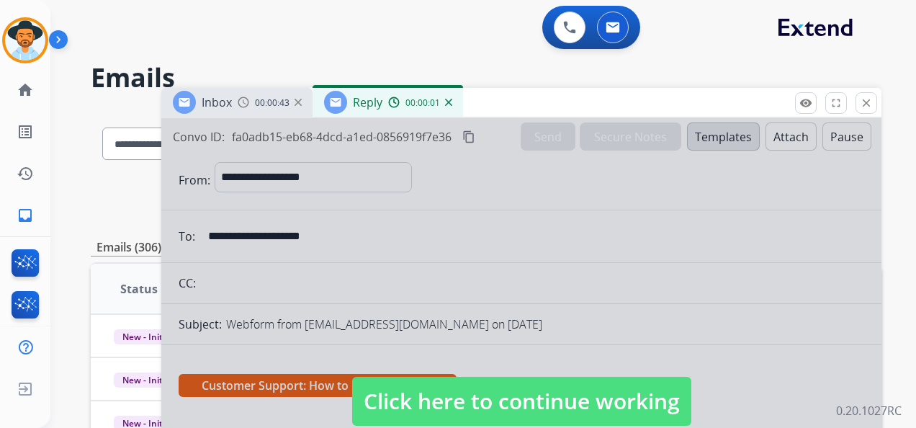
click at [547, 395] on span "Click here to continue working" at bounding box center [521, 401] width 339 height 49
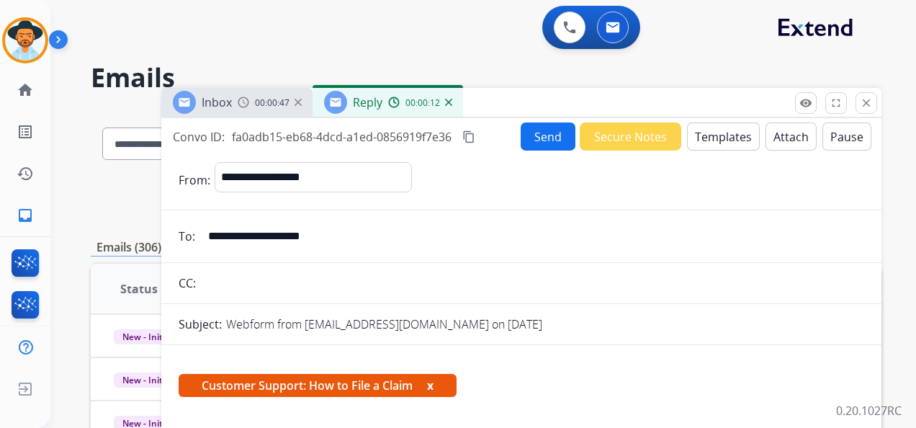
click at [448, 102] on img at bounding box center [448, 102] width 7 height 7
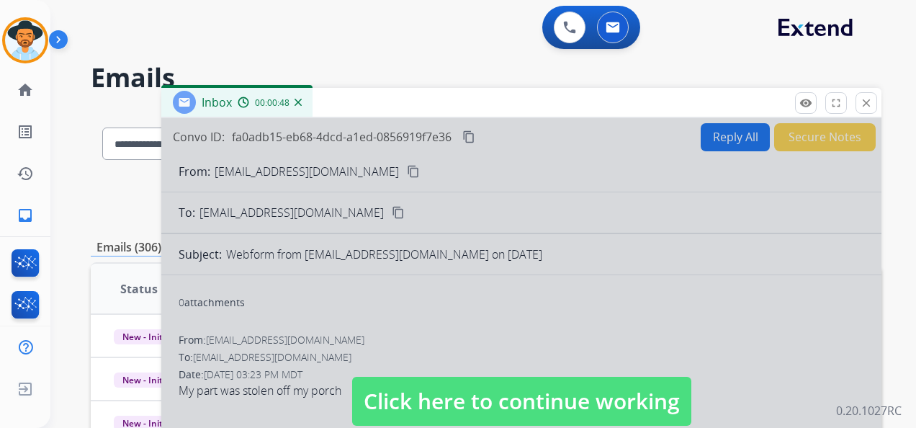
click at [504, 411] on span "Click here to continue working" at bounding box center [521, 401] width 339 height 49
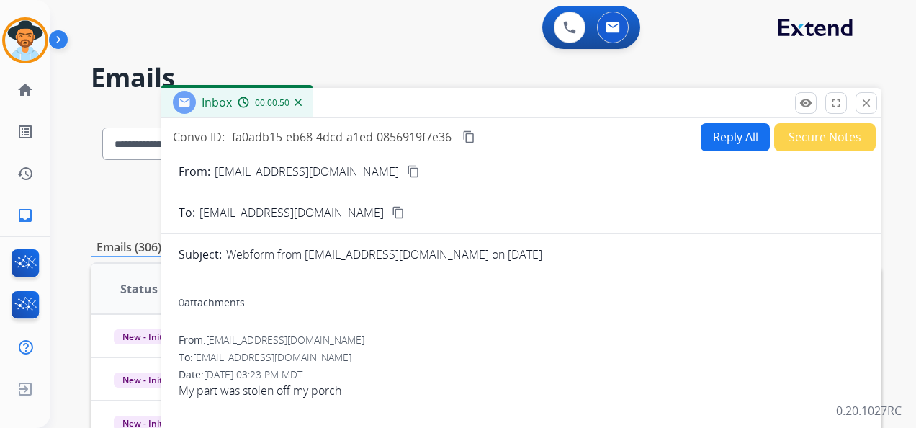
click at [407, 171] on mat-icon "content_copy" at bounding box center [413, 171] width 13 height 13
click at [722, 145] on button "Reply All" at bounding box center [735, 137] width 69 height 28
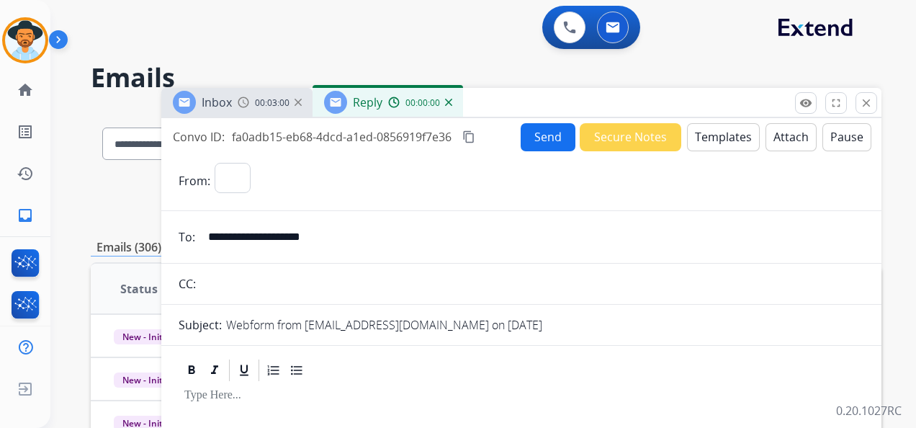
select select "**********"
click at [722, 135] on button "Templates" at bounding box center [723, 137] width 73 height 28
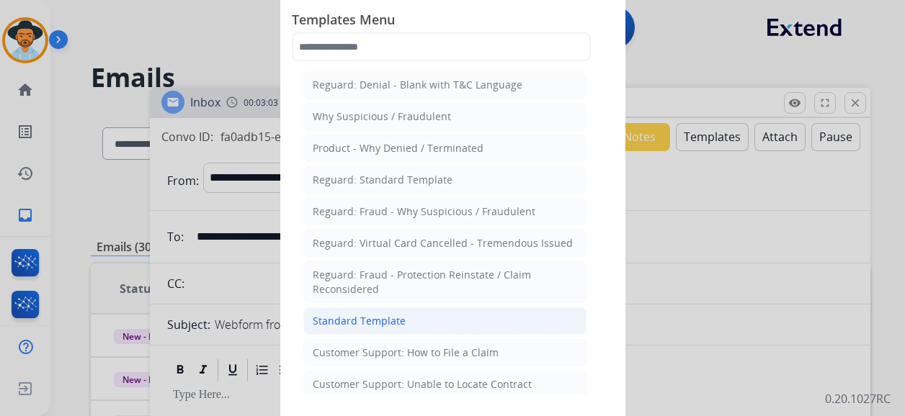
click at [448, 315] on li "Standard Template" at bounding box center [444, 321] width 283 height 27
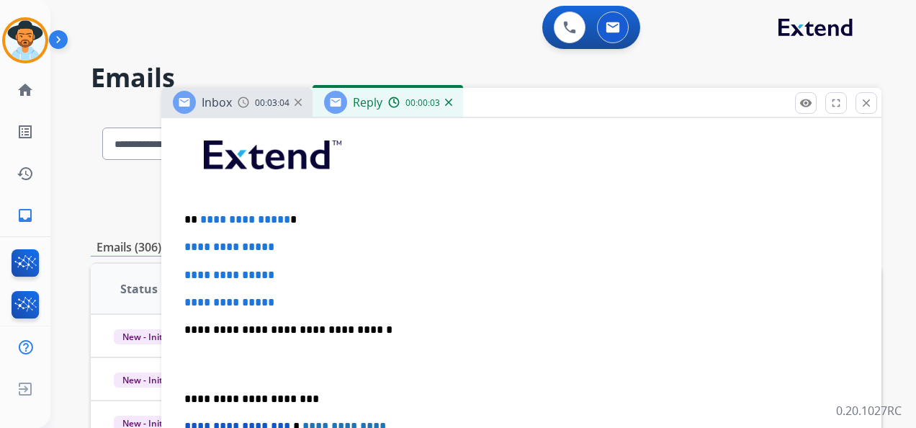
scroll to position [360, 0]
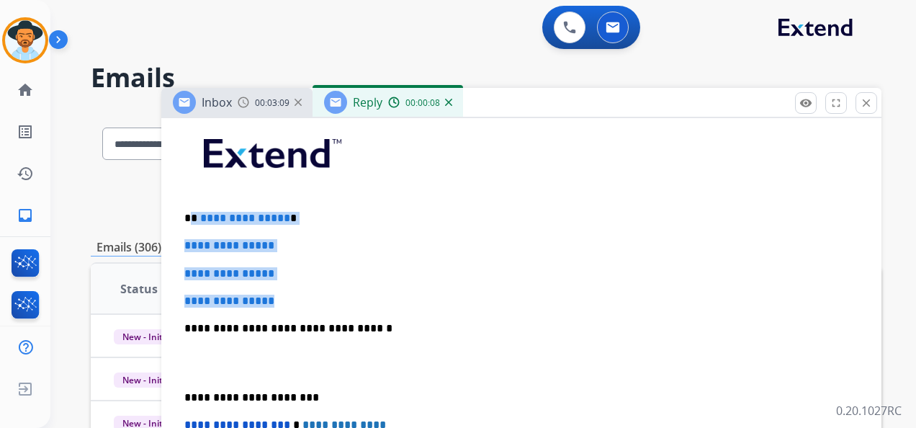
drag, startPoint x: 196, startPoint y: 215, endPoint x: 298, endPoint y: 275, distance: 118.8
click at [291, 287] on div "**********" at bounding box center [522, 363] width 686 height 496
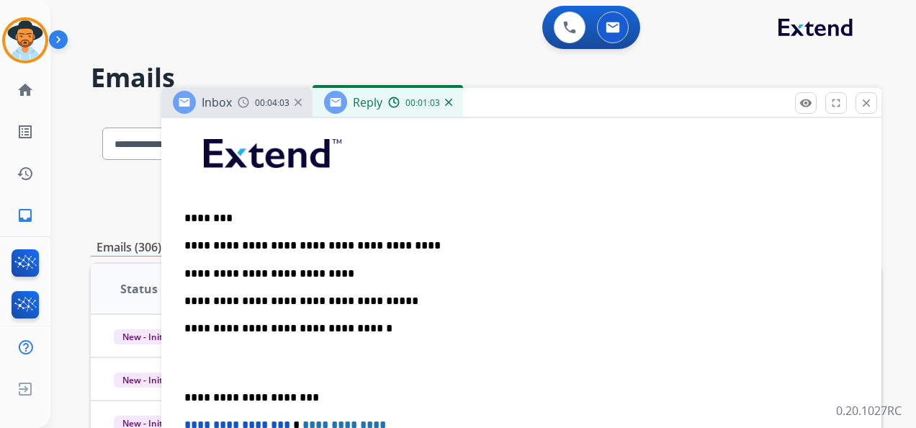
click at [376, 297] on p "**********" at bounding box center [515, 301] width 663 height 13
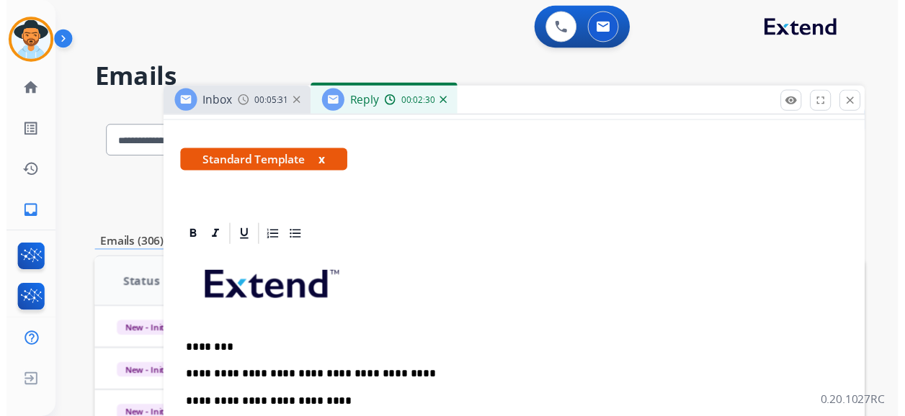
scroll to position [0, 0]
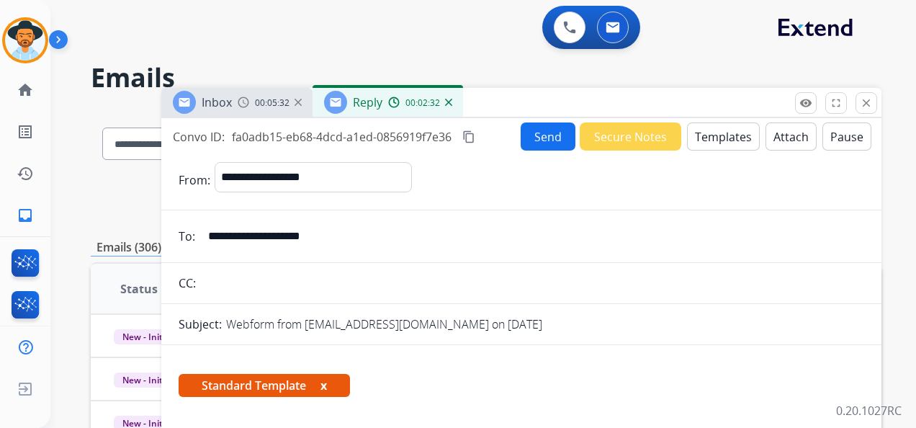
click at [471, 142] on mat-icon "content_copy" at bounding box center [468, 136] width 13 height 13
click at [544, 139] on button "Send" at bounding box center [548, 136] width 55 height 28
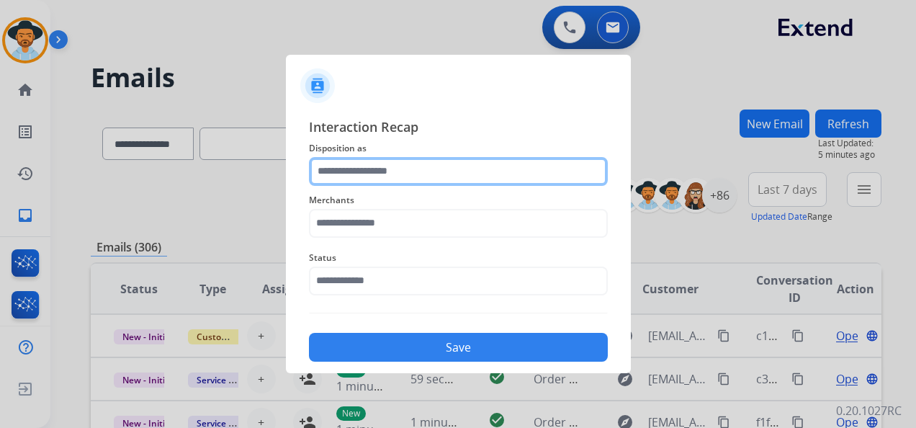
click at [451, 163] on input "text" at bounding box center [458, 171] width 299 height 29
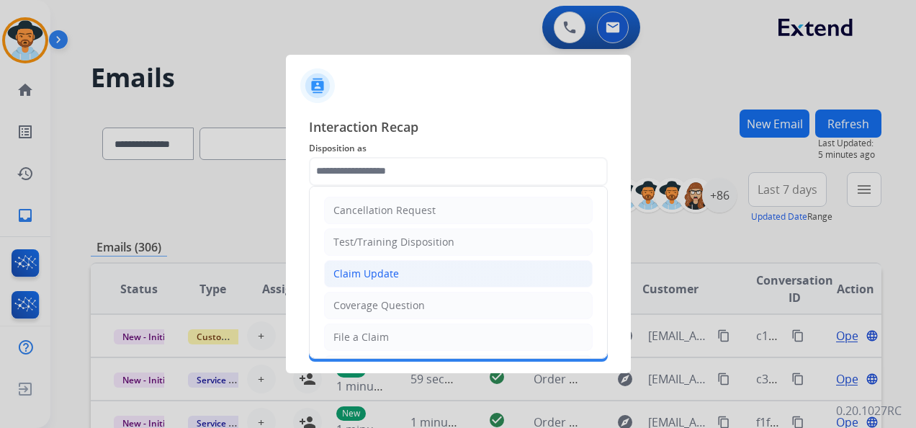
click at [399, 274] on li "Claim Update" at bounding box center [458, 273] width 269 height 27
type input "**********"
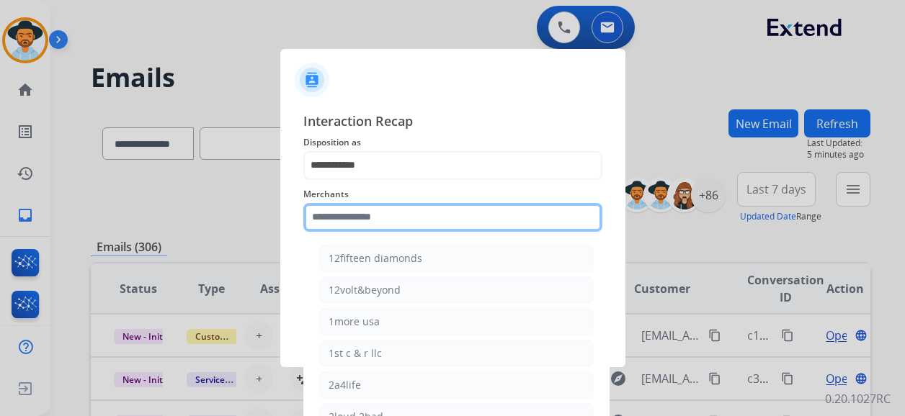
click at [390, 230] on input "text" at bounding box center [452, 217] width 299 height 29
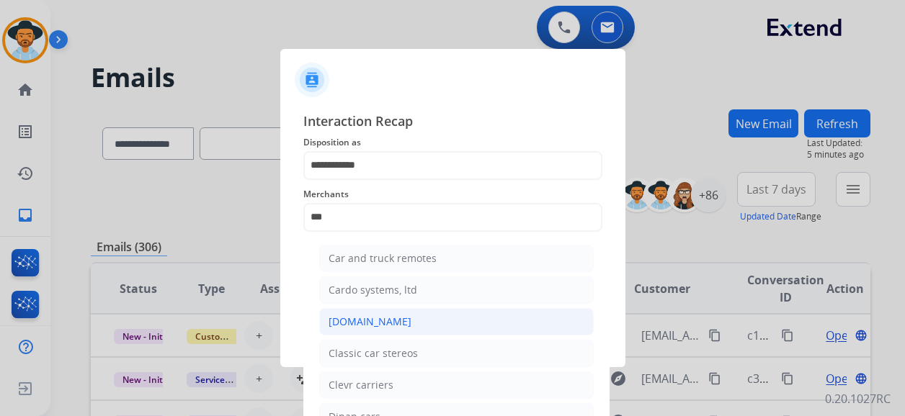
click at [413, 315] on li "[DOMAIN_NAME]" at bounding box center [456, 321] width 274 height 27
type input "**********"
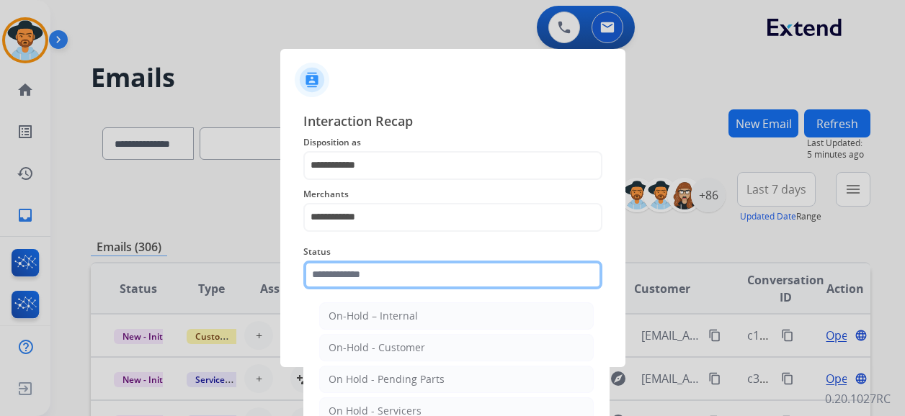
click at [418, 277] on input "text" at bounding box center [452, 275] width 299 height 29
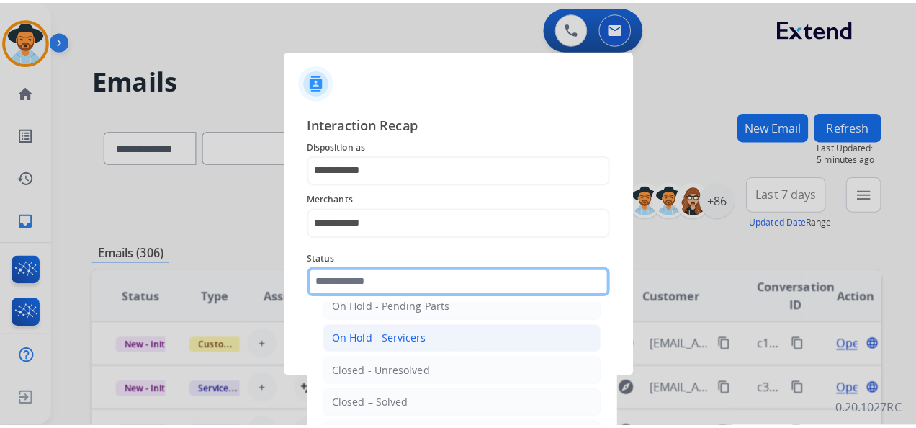
scroll to position [82, 0]
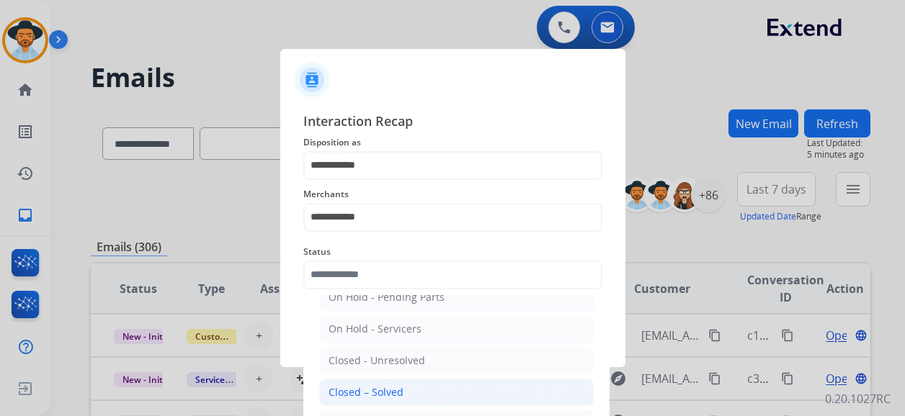
click at [414, 385] on li "Closed – Solved" at bounding box center [456, 392] width 274 height 27
type input "**********"
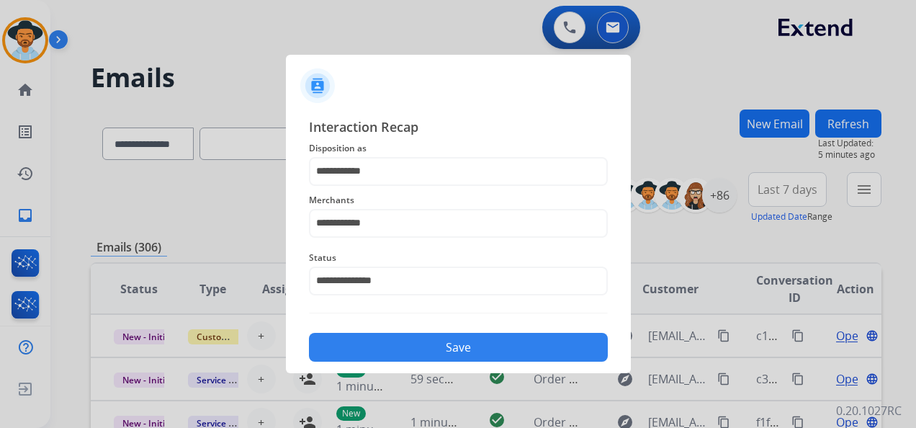
click at [449, 350] on button "Save" at bounding box center [458, 347] width 299 height 29
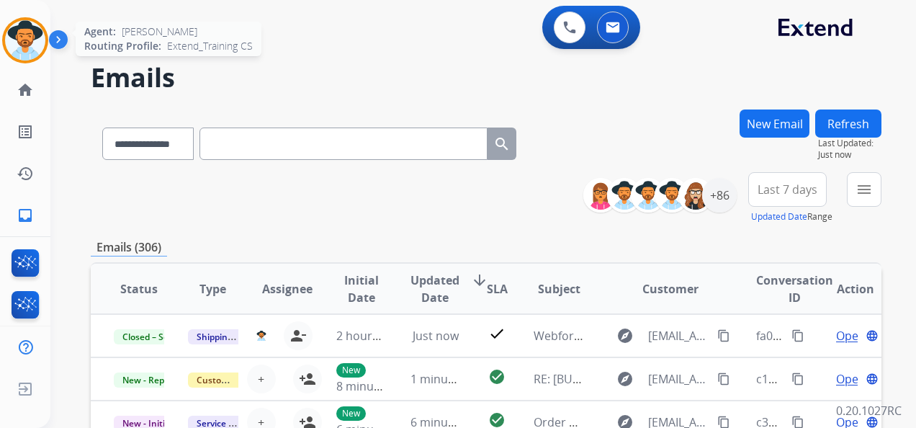
drag, startPoint x: 29, startPoint y: 39, endPoint x: 37, endPoint y: 37, distance: 8.8
click at [29, 37] on img at bounding box center [25, 40] width 40 height 40
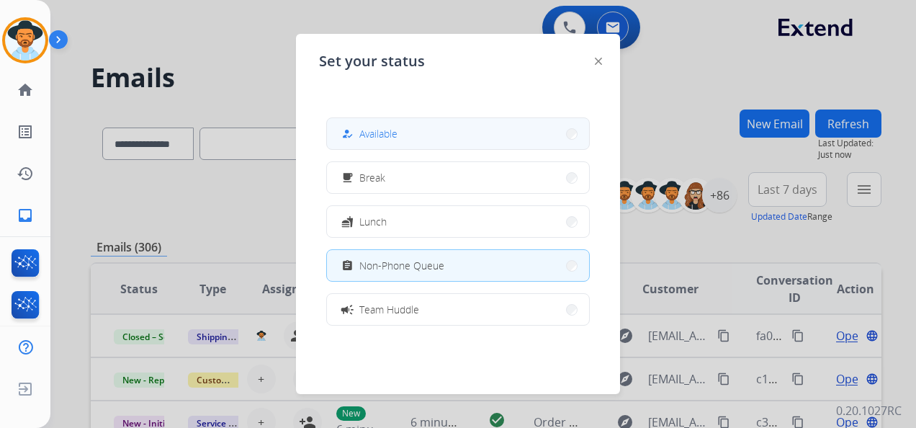
click at [398, 133] on span "Available" at bounding box center [378, 133] width 38 height 15
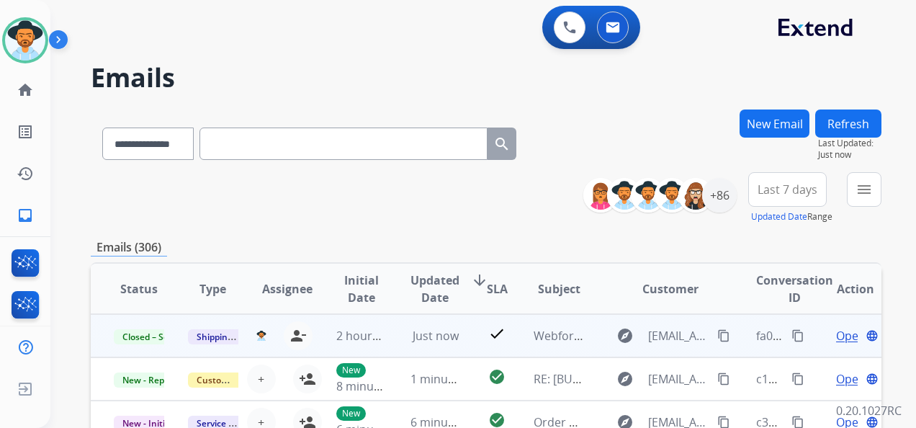
click at [836, 329] on span "Open" at bounding box center [851, 335] width 30 height 17
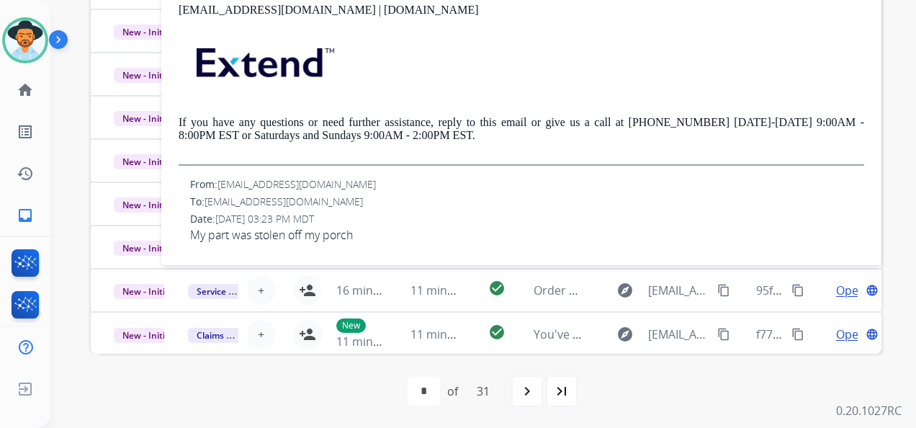
scroll to position [392, 0]
drag, startPoint x: 187, startPoint y: 225, endPoint x: 359, endPoint y: 230, distance: 172.2
click at [359, 230] on div "From: Pbraswell54@gmail.com To: support@extend.com Date: 08/20/2025 - 03:23 PM …" at bounding box center [522, 209] width 686 height 66
copy span "My part was stolen off my porch"
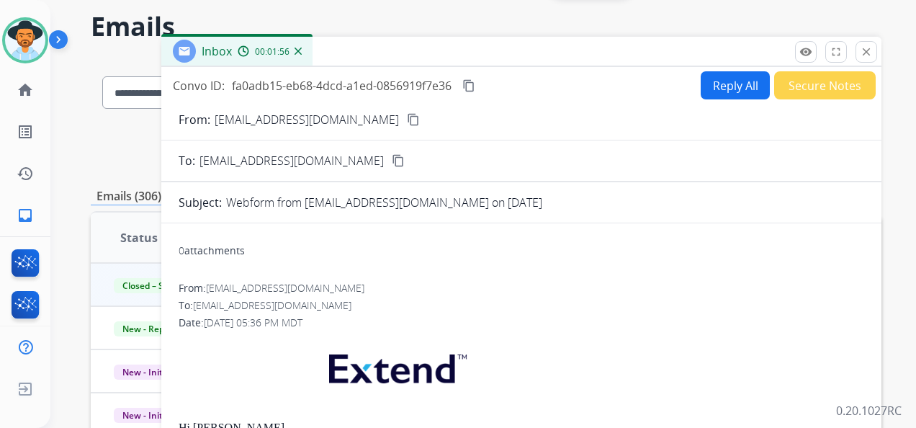
scroll to position [0, 0]
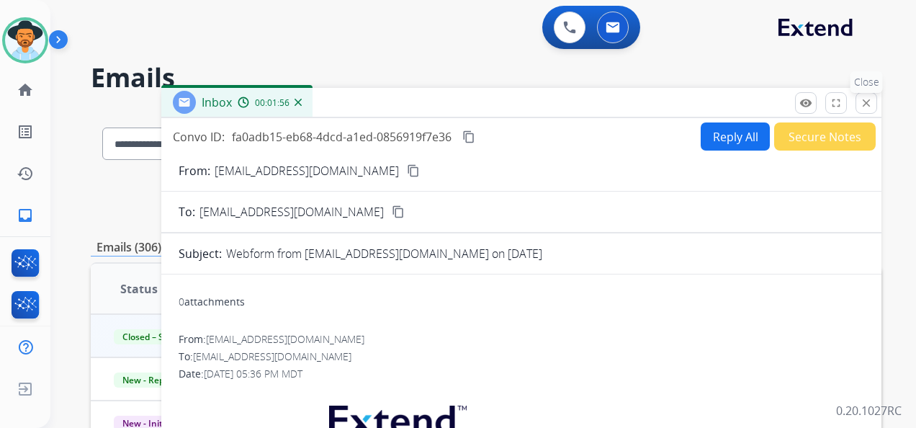
click at [870, 107] on mat-icon "close" at bounding box center [866, 103] width 13 height 13
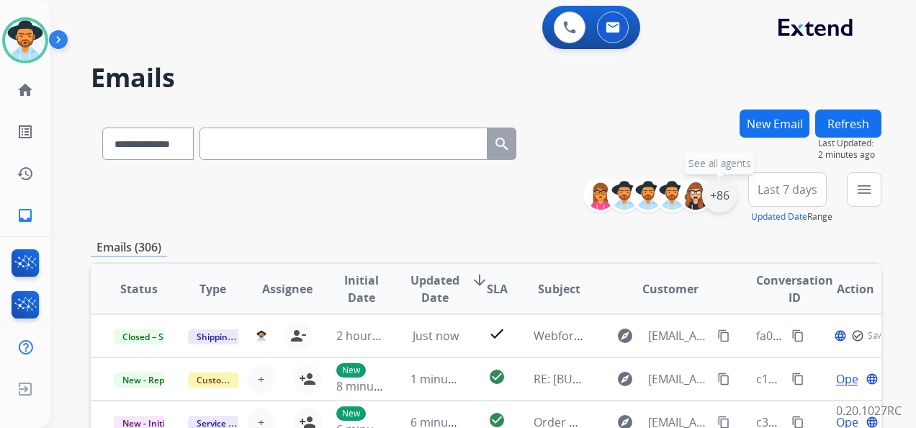
click at [715, 194] on div "+86" at bounding box center [719, 195] width 35 height 35
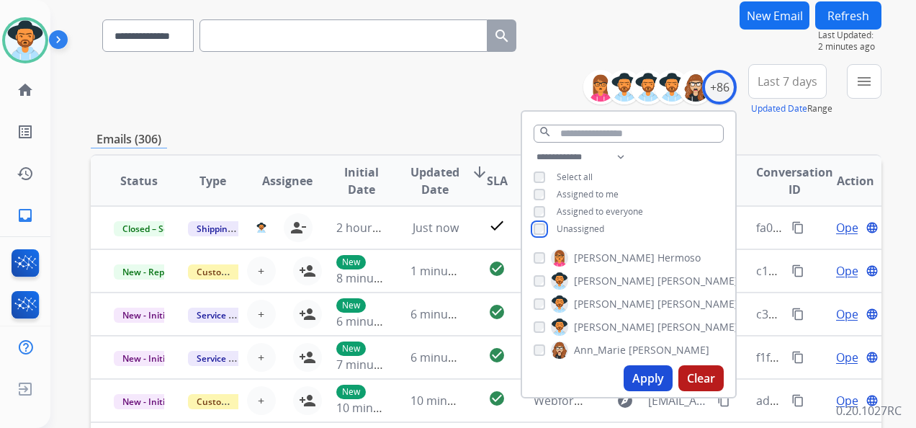
scroll to position [144, 0]
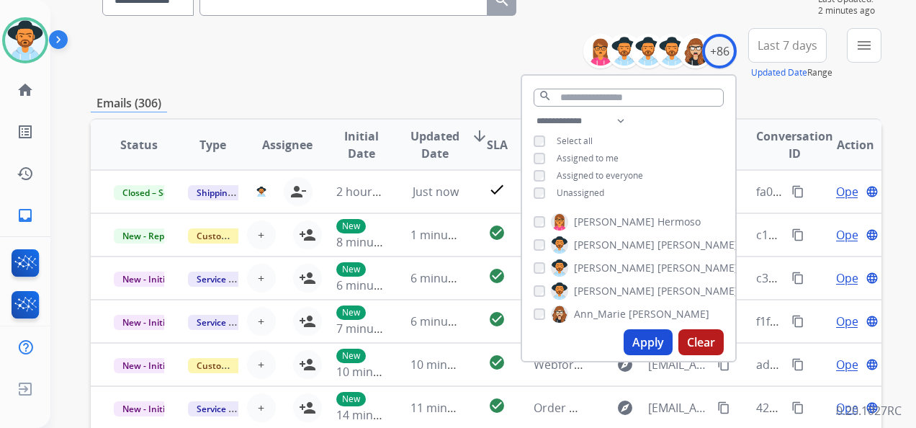
click at [644, 339] on button "Apply" at bounding box center [648, 342] width 49 height 26
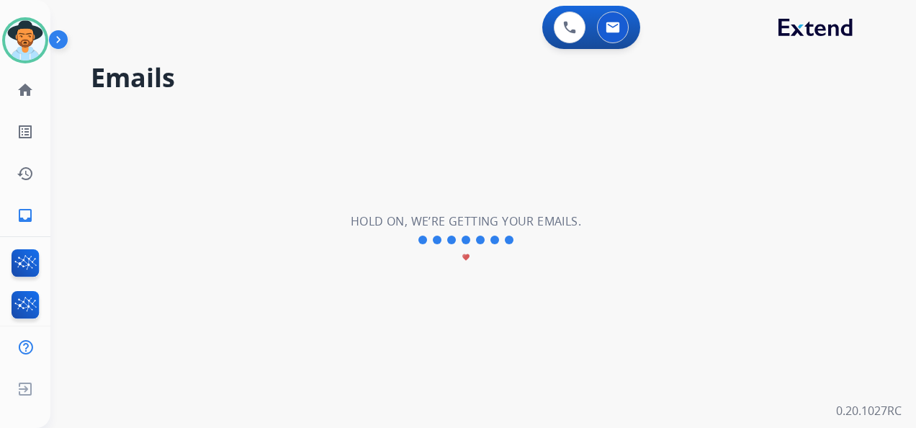
scroll to position [0, 0]
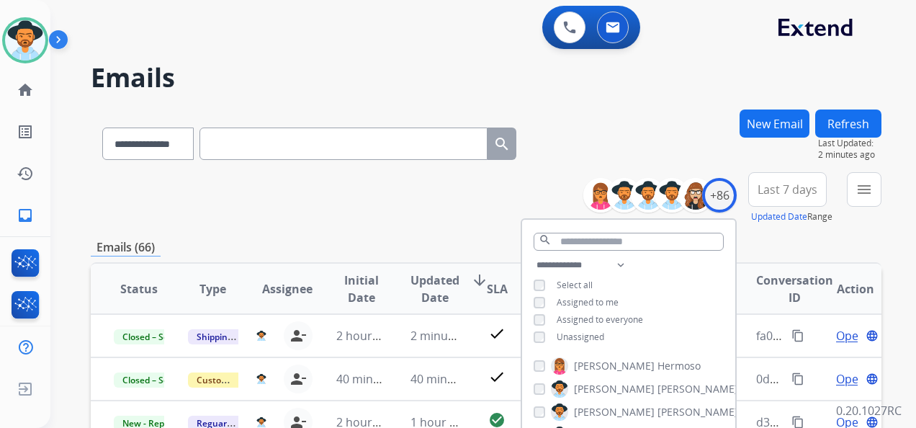
click at [790, 187] on span "Last 7 days" at bounding box center [788, 190] width 60 height 6
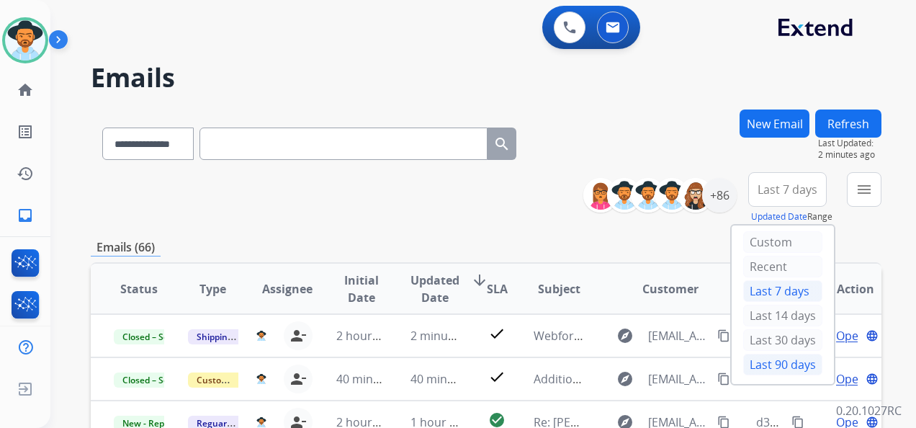
click at [781, 360] on div "Last 90 days" at bounding box center [782, 365] width 79 height 22
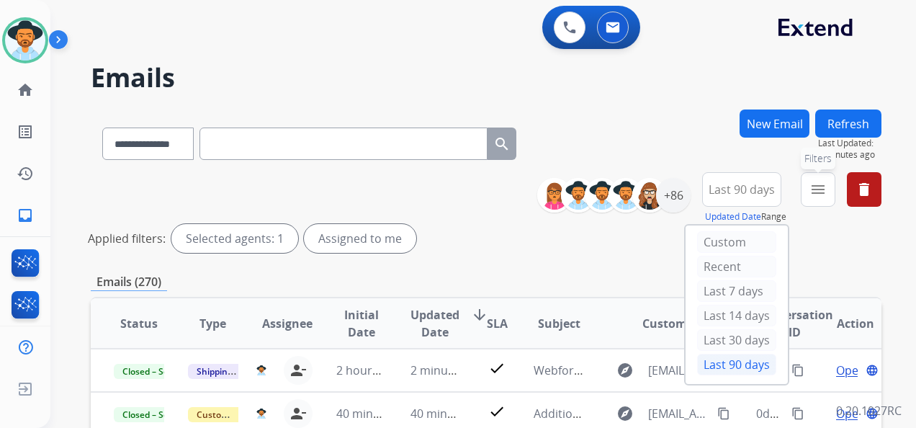
click at [828, 179] on button "menu Filters" at bounding box center [818, 189] width 35 height 35
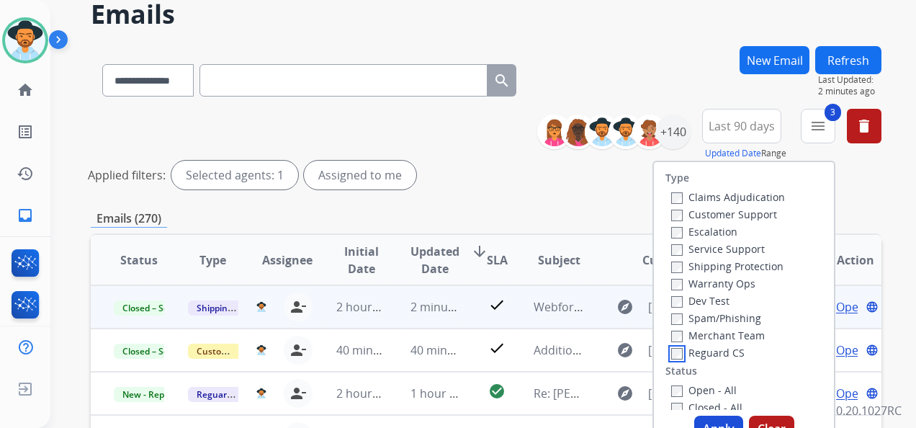
scroll to position [144, 0]
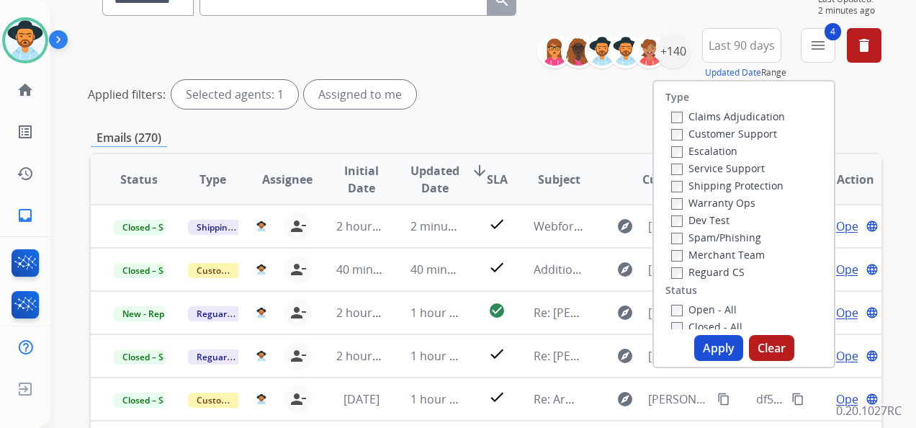
click at [712, 346] on button "Apply" at bounding box center [718, 348] width 49 height 26
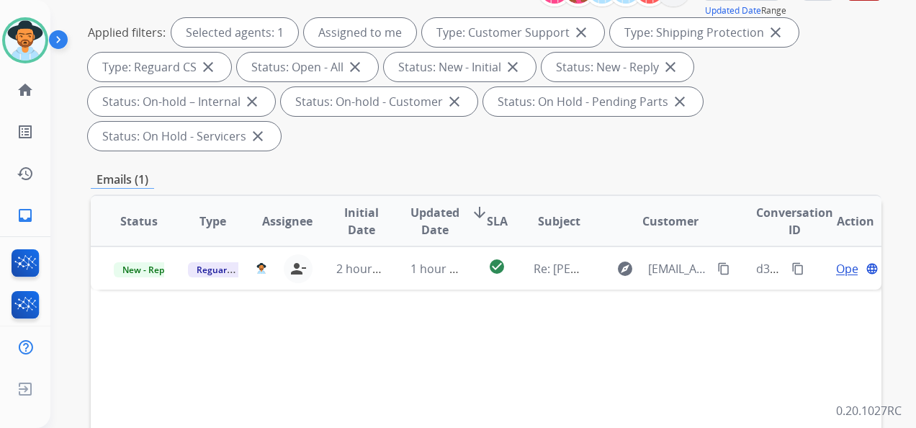
scroll to position [216, 0]
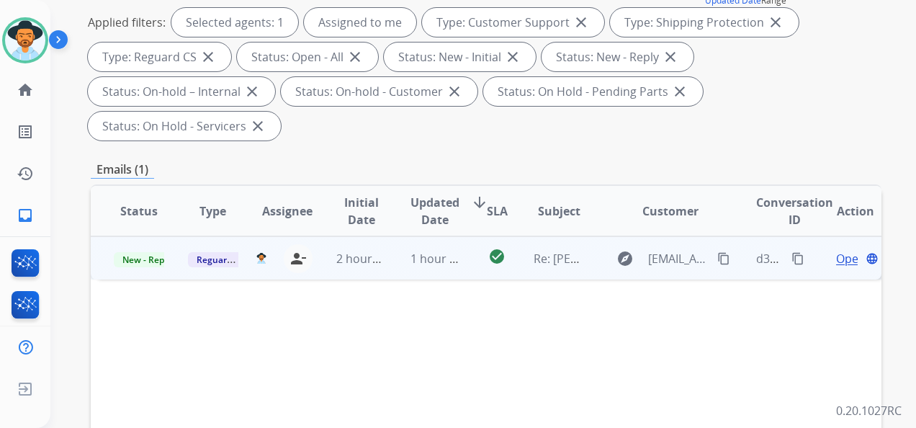
click at [836, 250] on span "Open" at bounding box center [851, 258] width 30 height 17
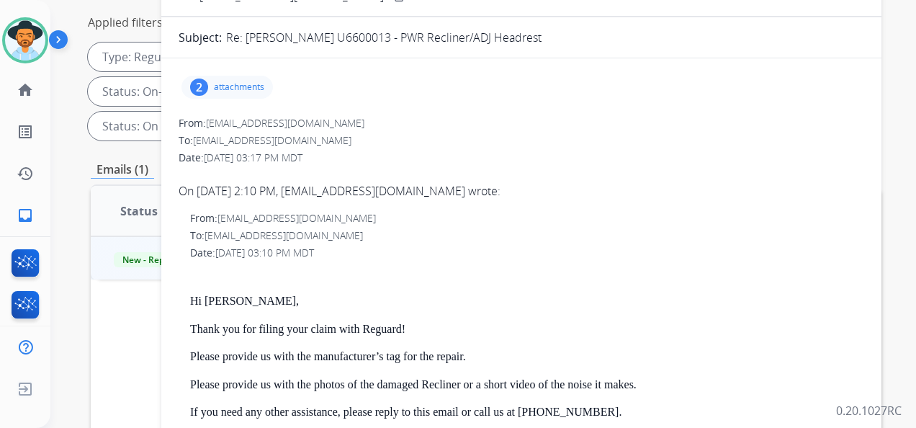
click at [243, 87] on p "attachments" at bounding box center [239, 87] width 50 height 12
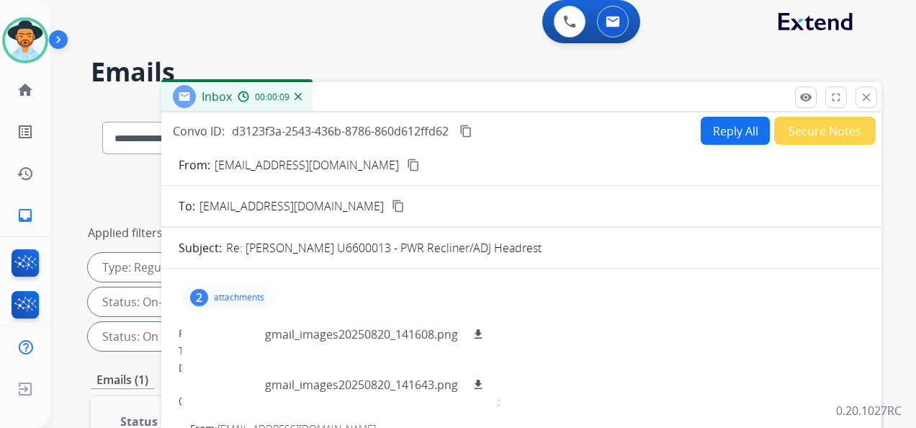
scroll to position [0, 0]
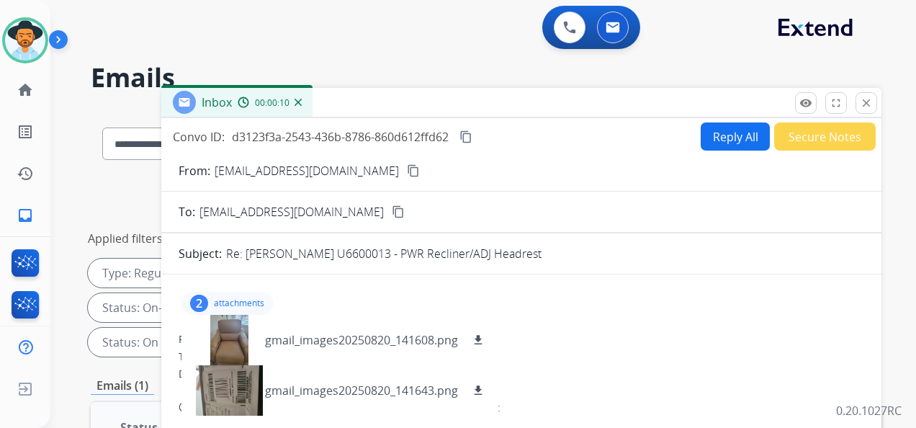
click at [407, 169] on mat-icon "content_copy" at bounding box center [413, 170] width 13 height 13
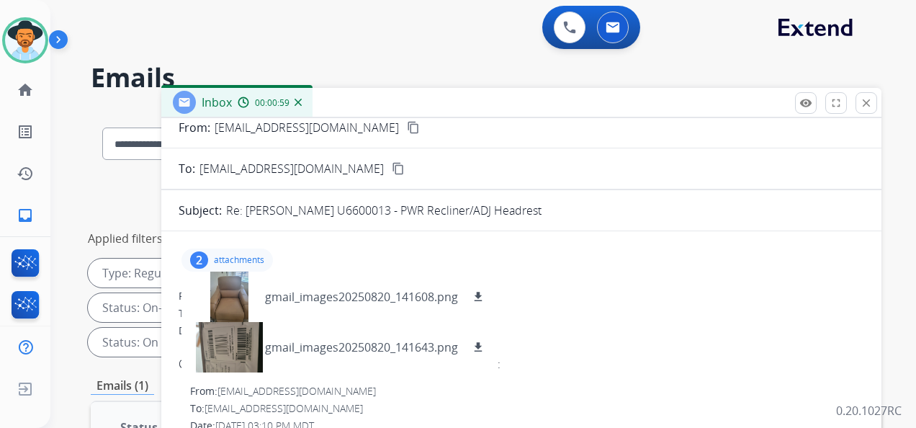
click at [866, 105] on mat-icon "close" at bounding box center [866, 103] width 13 height 13
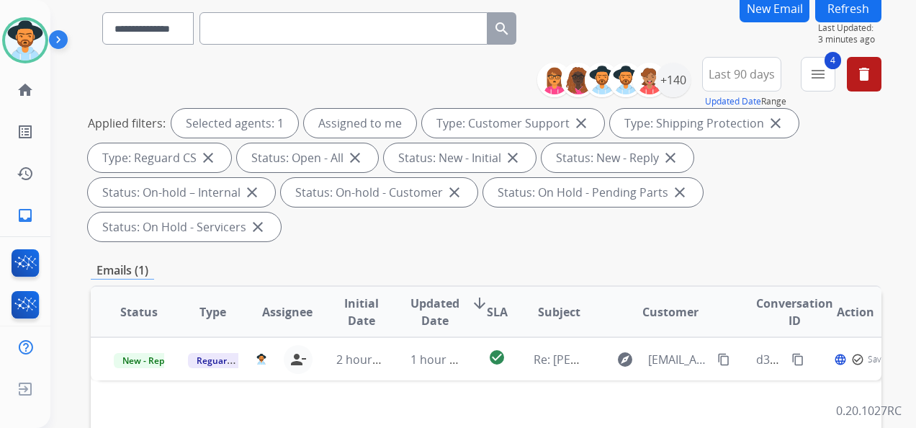
scroll to position [288, 0]
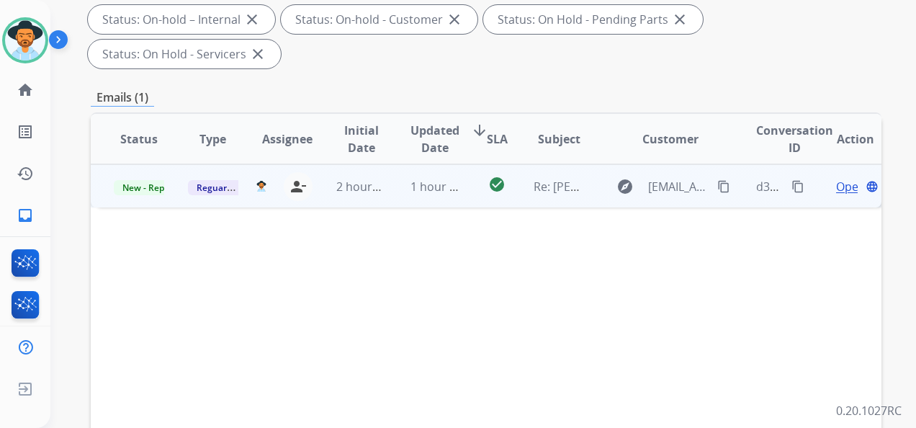
click at [836, 184] on span "Open" at bounding box center [851, 186] width 30 height 17
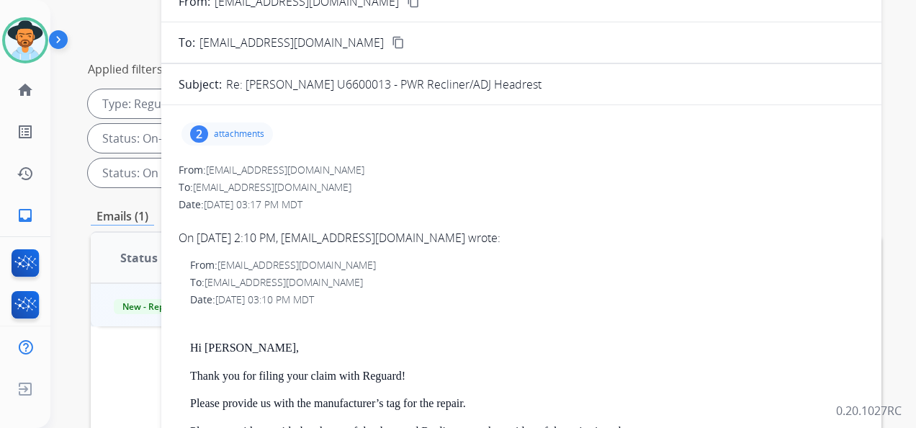
scroll to position [0, 0]
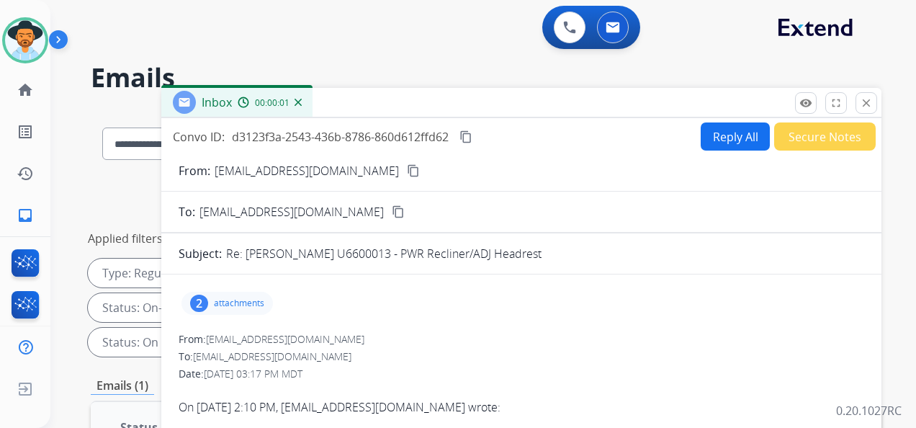
click at [824, 128] on button "Secure Notes" at bounding box center [825, 136] width 102 height 28
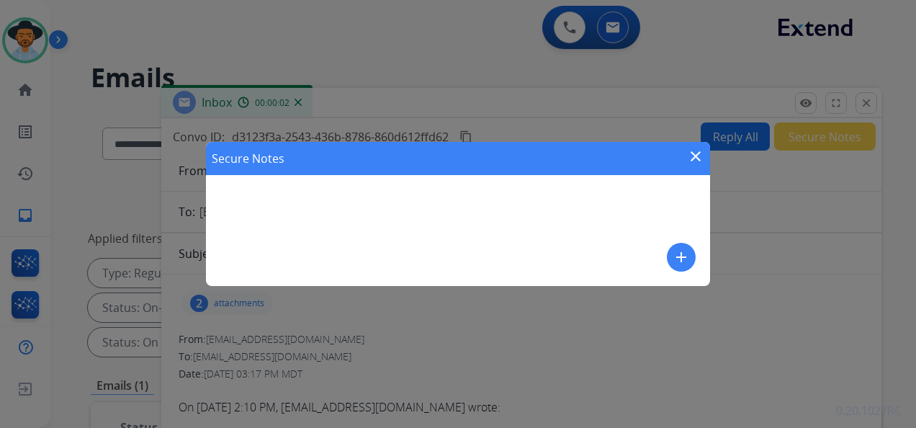
click at [684, 261] on mat-icon "add" at bounding box center [681, 256] width 17 height 17
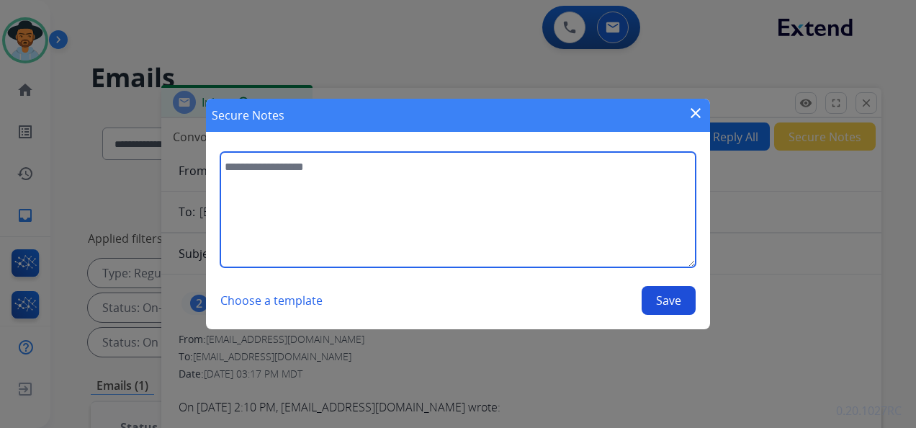
click at [356, 184] on textarea at bounding box center [457, 209] width 475 height 115
type textarea "**********"
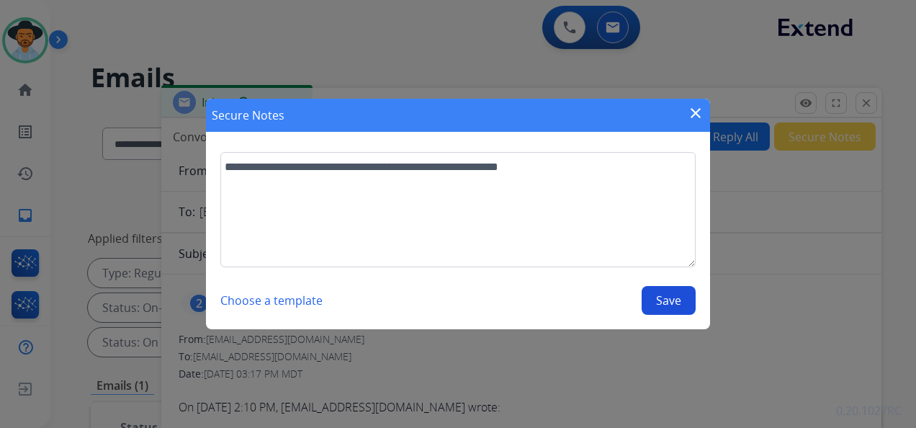
click at [668, 294] on button "Save" at bounding box center [669, 300] width 54 height 29
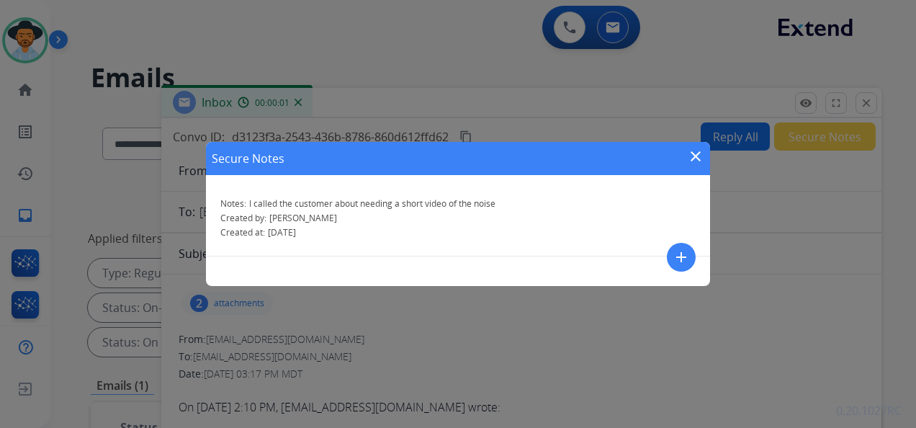
click at [771, 220] on div "Secure Notes close Notes: I called the customer about needing a short video of …" at bounding box center [458, 214] width 916 height 428
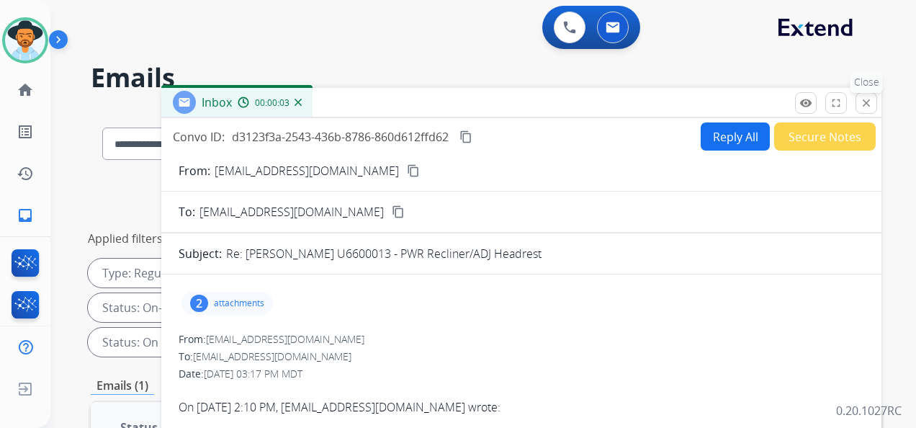
click at [861, 101] on mat-icon "close" at bounding box center [866, 103] width 13 height 13
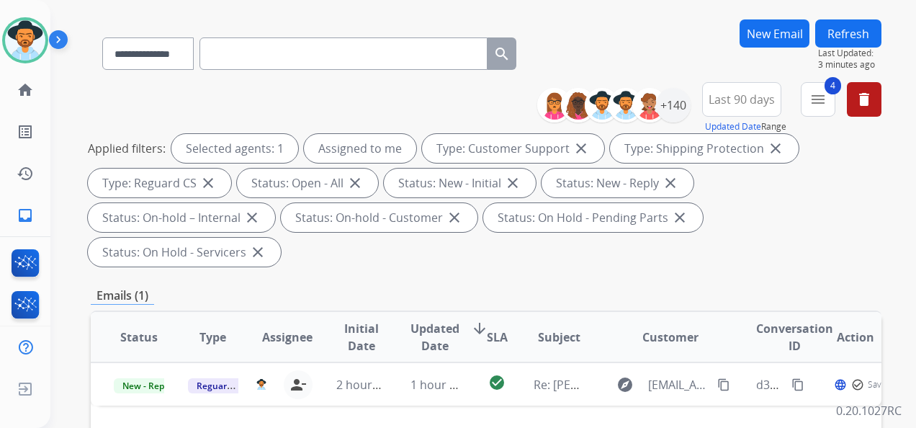
scroll to position [216, 0]
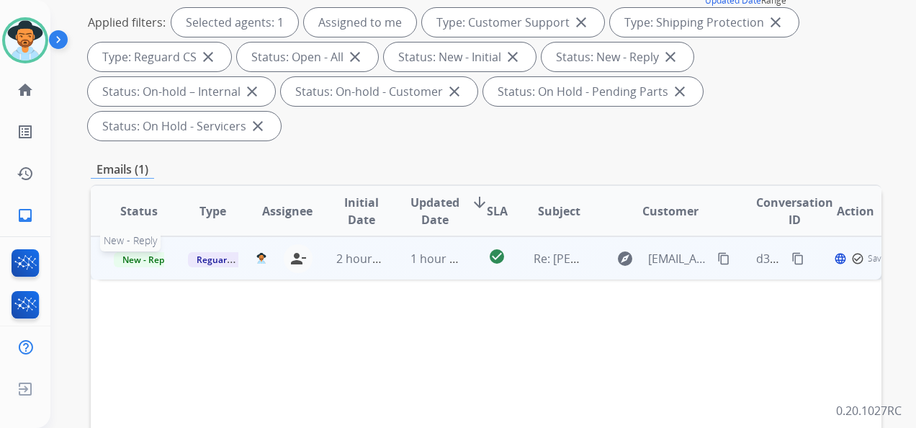
click at [153, 260] on span "New - Reply" at bounding box center [147, 259] width 66 height 15
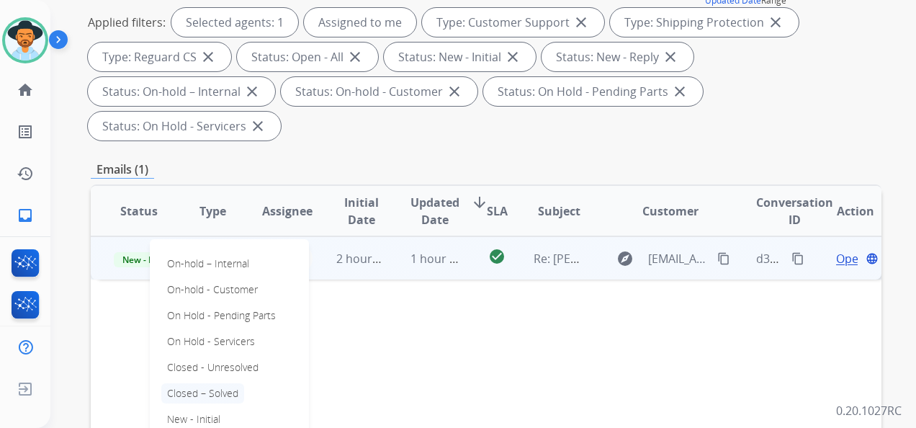
click at [214, 385] on p "Closed – Solved" at bounding box center [202, 393] width 83 height 20
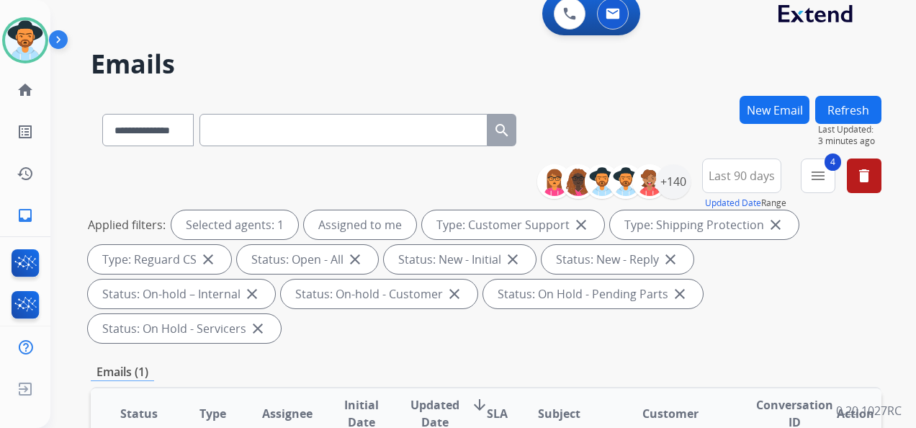
scroll to position [0, 0]
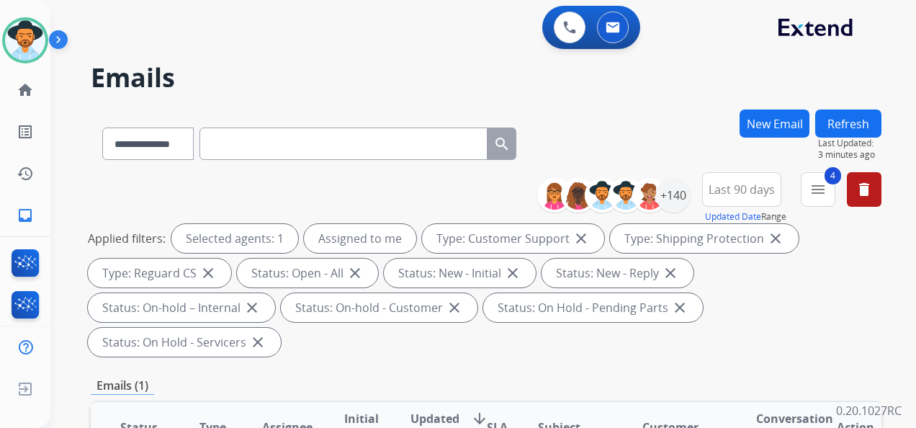
click at [735, 200] on button "Last 90 days" at bounding box center [741, 189] width 79 height 35
click at [731, 361] on div "Last 90 days" at bounding box center [736, 365] width 79 height 22
click at [525, 346] on div "Applied filters: Selected agents: 1 Assigned to me Type: Customer Support close…" at bounding box center [483, 290] width 791 height 133
click at [28, 48] on img at bounding box center [25, 40] width 40 height 40
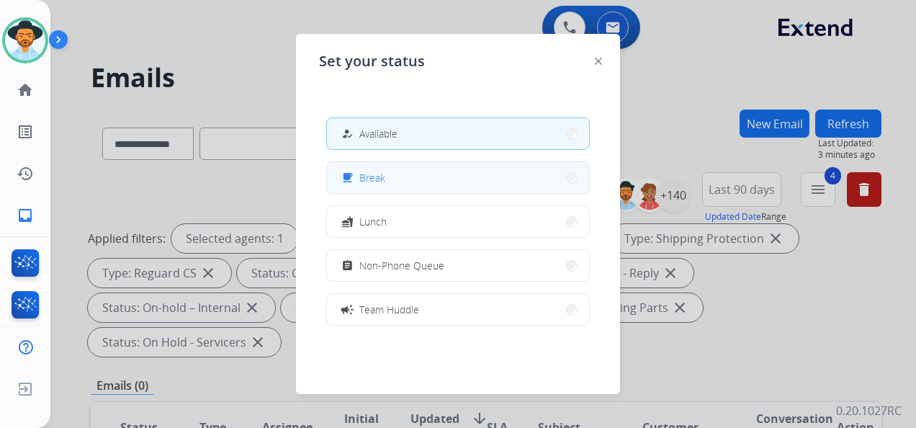
click at [442, 180] on button "free_breakfast Break" at bounding box center [458, 177] width 262 height 31
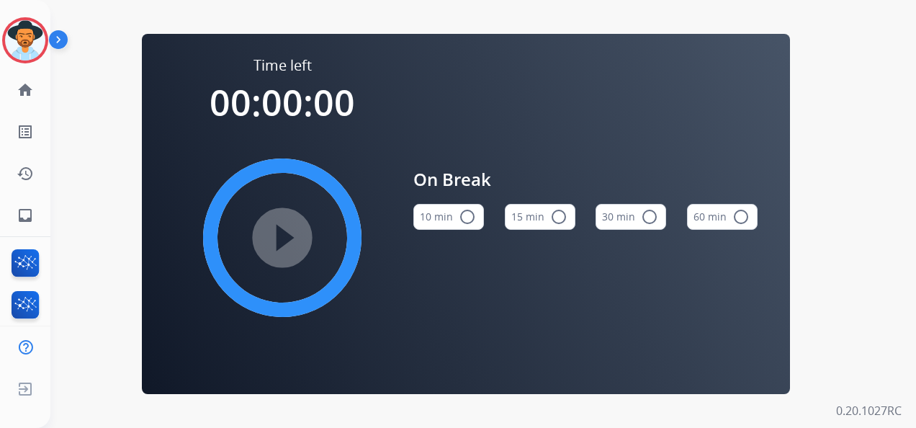
click at [527, 225] on button "15 min radio_button_unchecked" at bounding box center [540, 217] width 71 height 26
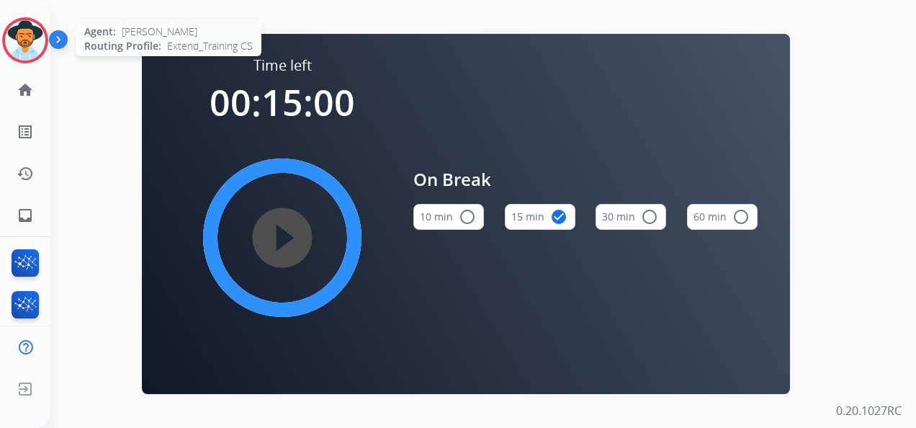
click at [28, 29] on img at bounding box center [25, 40] width 40 height 40
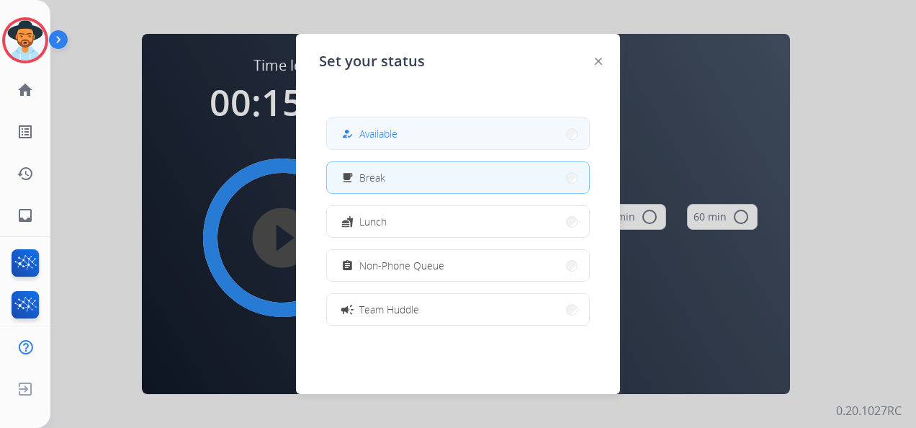
click at [382, 138] on span "Available" at bounding box center [378, 133] width 38 height 15
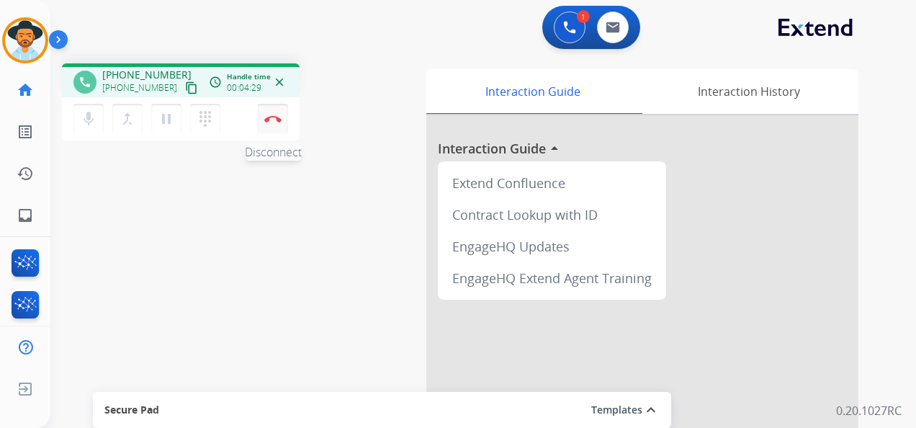
click at [274, 115] on button "Disconnect" at bounding box center [273, 119] width 30 height 30
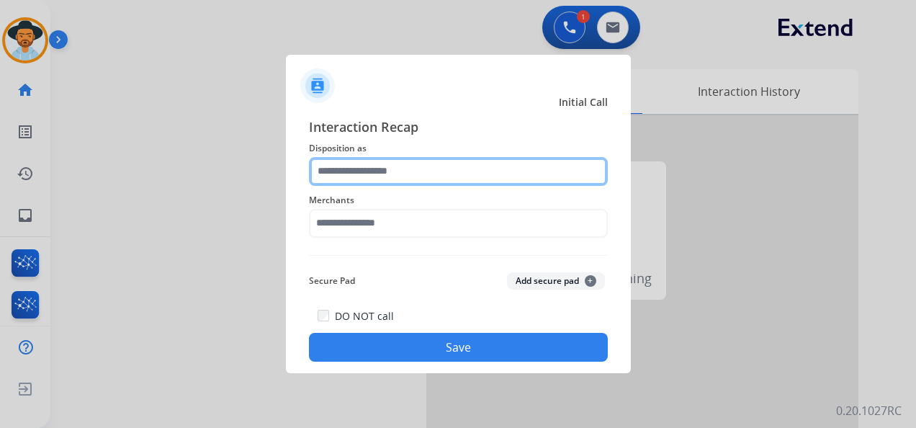
click at [431, 177] on input "text" at bounding box center [458, 171] width 299 height 29
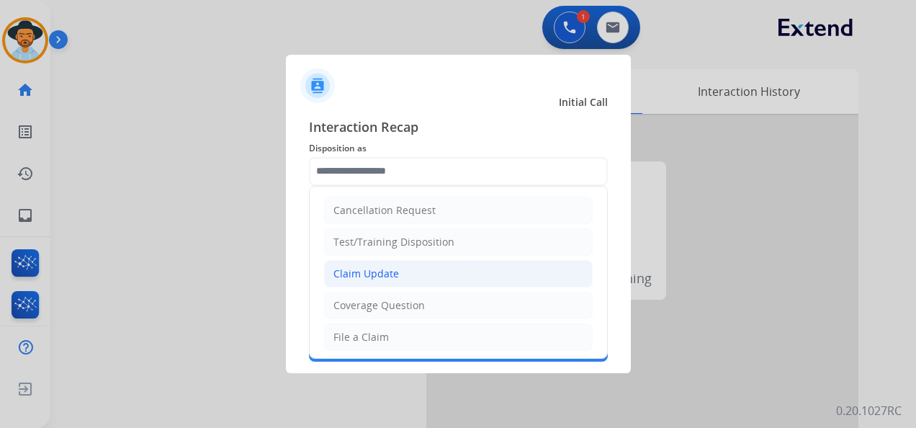
click at [424, 272] on li "Claim Update" at bounding box center [458, 273] width 269 height 27
type input "**********"
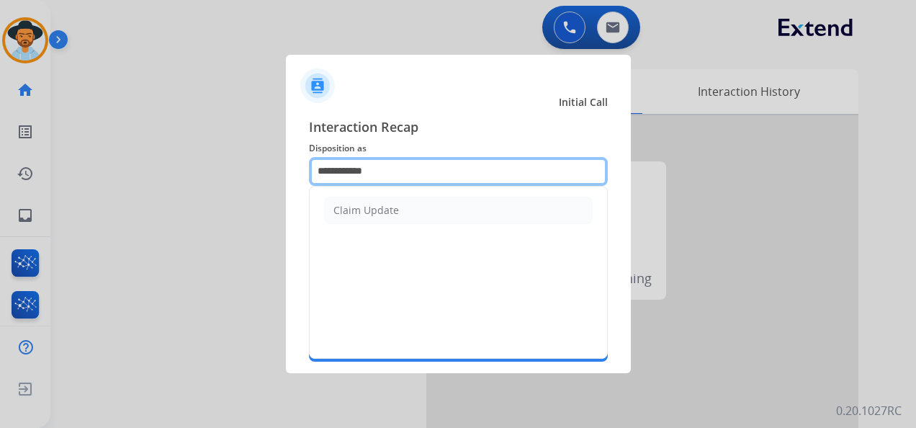
drag, startPoint x: 417, startPoint y: 170, endPoint x: 317, endPoint y: 165, distance: 100.2
click at [317, 165] on input "**********" at bounding box center [458, 171] width 299 height 29
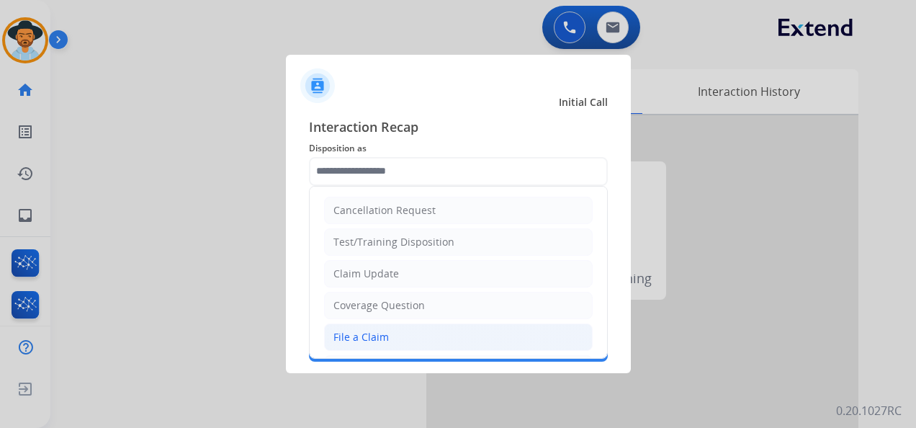
click at [390, 332] on li "File a Claim" at bounding box center [458, 336] width 269 height 27
type input "**********"
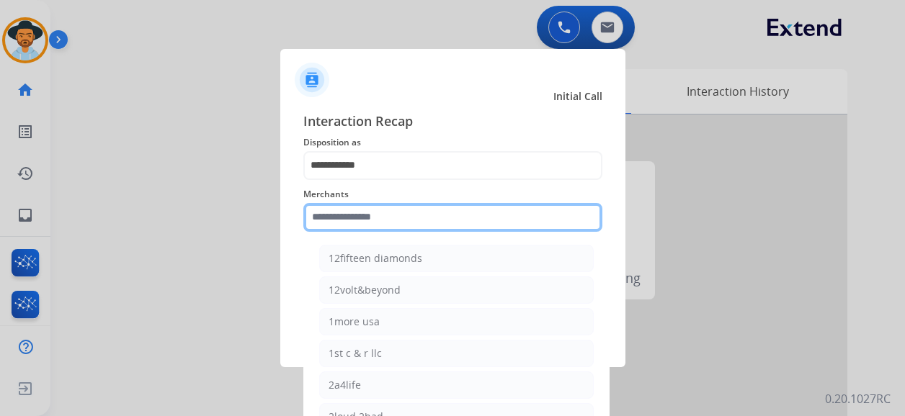
click at [397, 225] on input "text" at bounding box center [452, 217] width 299 height 29
type input "*"
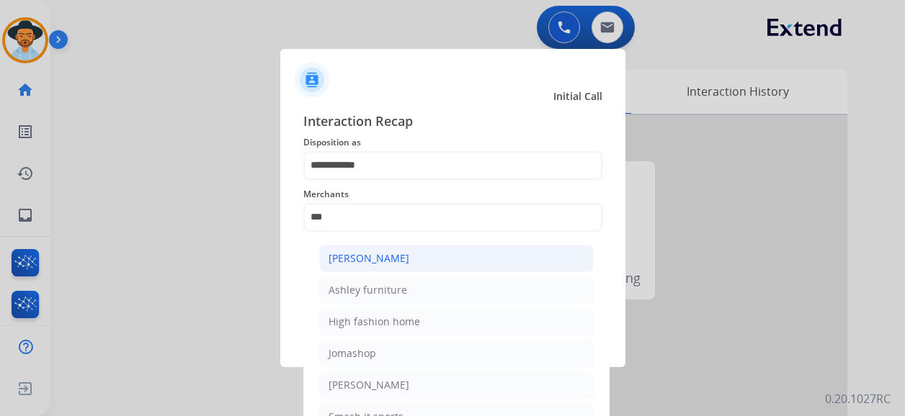
click at [468, 253] on li "[PERSON_NAME]" at bounding box center [456, 258] width 274 height 27
type input "**********"
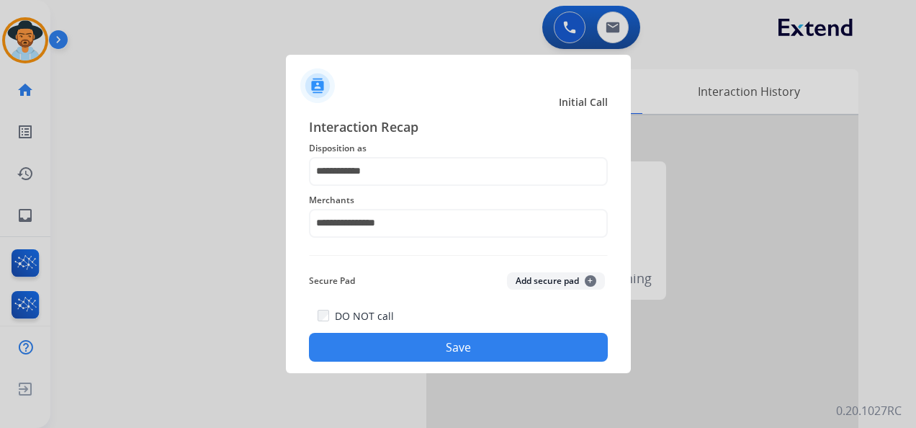
click at [471, 346] on button "Save" at bounding box center [458, 347] width 299 height 29
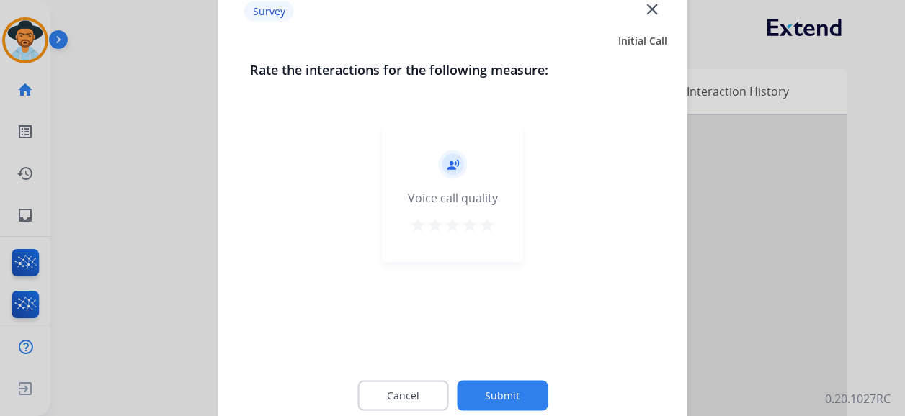
click at [484, 219] on mat-icon "star" at bounding box center [486, 225] width 17 height 17
click at [509, 395] on button "Submit" at bounding box center [502, 396] width 91 height 30
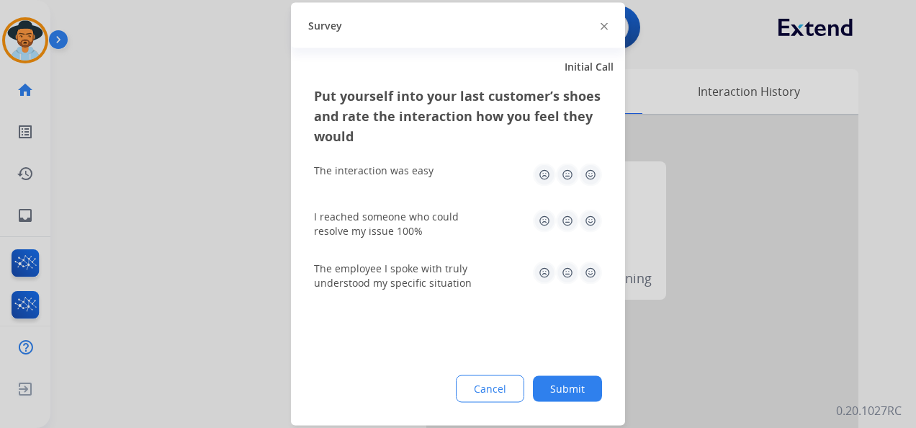
click at [588, 170] on img at bounding box center [590, 175] width 23 height 23
drag, startPoint x: 589, startPoint y: 214, endPoint x: 599, endPoint y: 223, distance: 13.2
click at [589, 215] on img at bounding box center [590, 221] width 23 height 23
click at [590, 276] on img at bounding box center [590, 272] width 23 height 23
drag, startPoint x: 574, startPoint y: 386, endPoint x: 565, endPoint y: 375, distance: 13.8
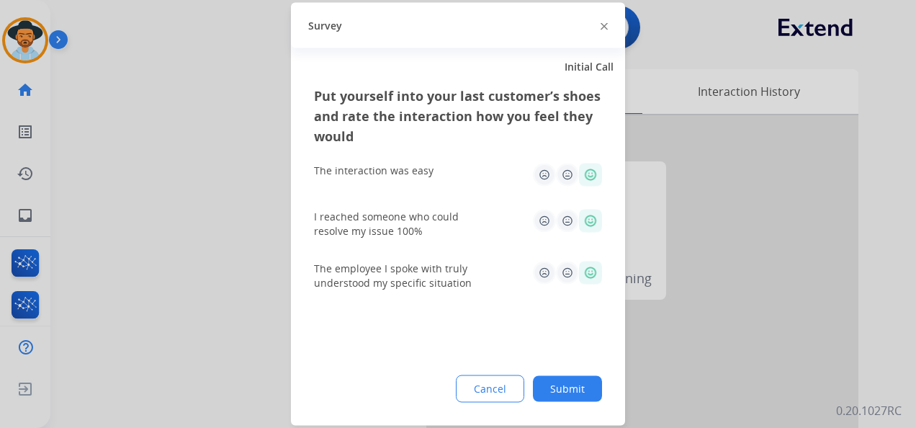
click at [573, 388] on button "Submit" at bounding box center [567, 389] width 69 height 26
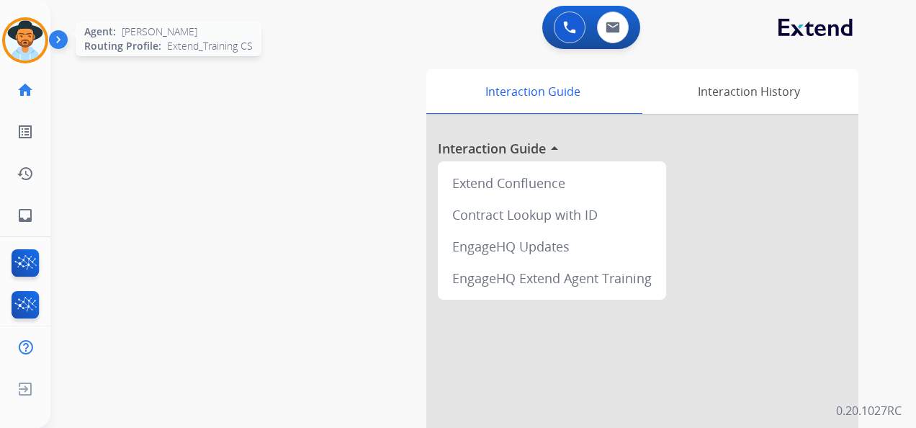
click at [46, 30] on div "Agent: Lavonne Routing Profile: Extend_Training CS" at bounding box center [25, 40] width 46 height 46
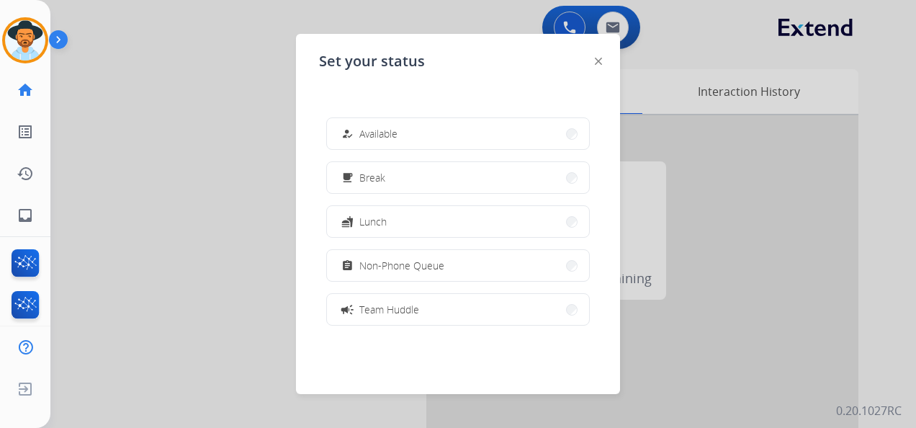
drag, startPoint x: 393, startPoint y: 136, endPoint x: 402, endPoint y: 128, distance: 12.3
click at [395, 137] on span "Available" at bounding box center [378, 133] width 38 height 15
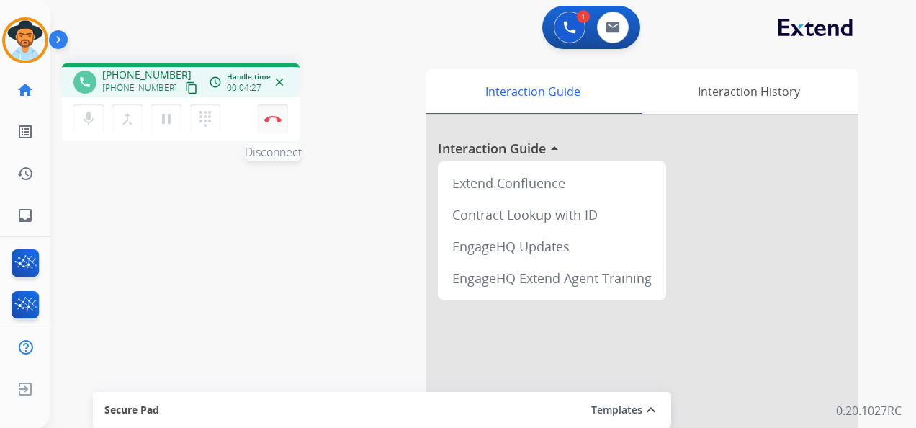
click at [272, 114] on button "Disconnect" at bounding box center [273, 119] width 30 height 30
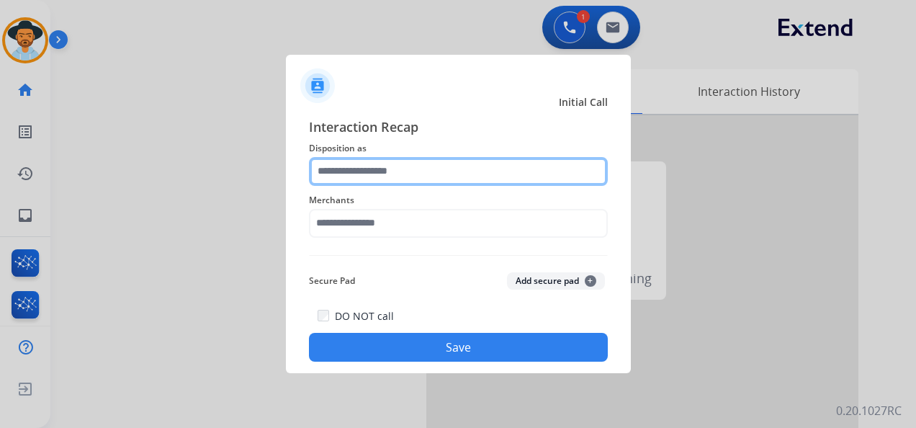
click at [444, 171] on input "text" at bounding box center [458, 171] width 299 height 29
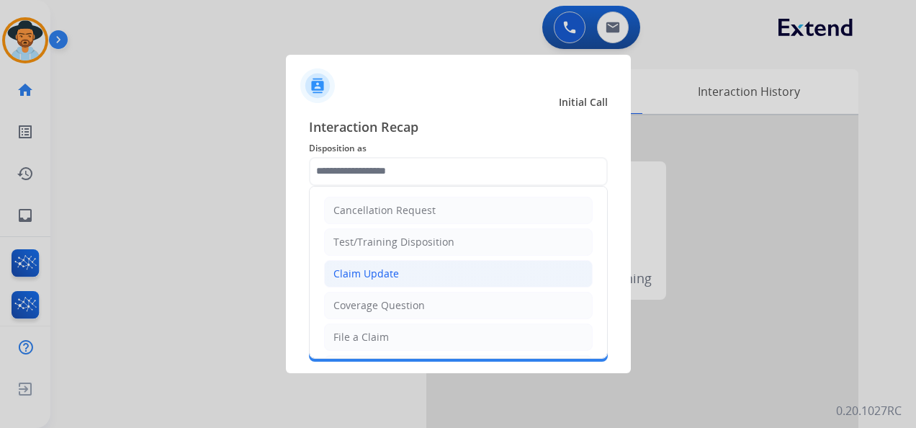
click at [426, 272] on li "Claim Update" at bounding box center [458, 273] width 269 height 27
type input "**********"
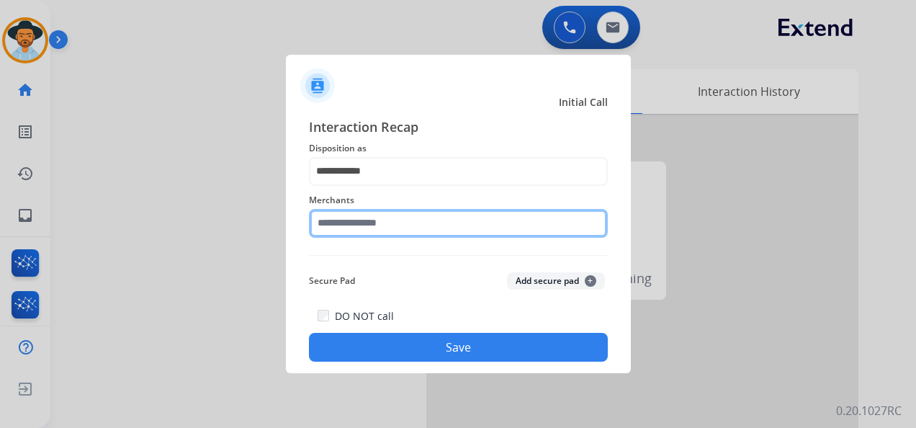
click at [388, 225] on input "text" at bounding box center [458, 223] width 299 height 29
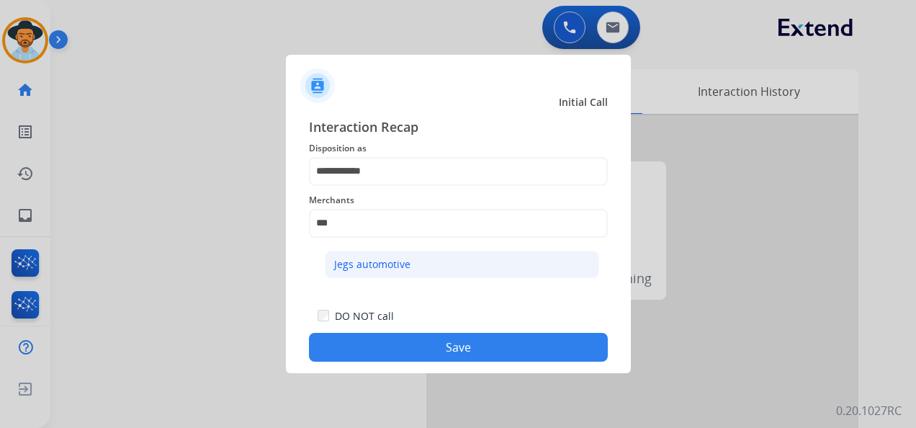
click at [411, 265] on li "Jegs automotive" at bounding box center [462, 264] width 274 height 27
type input "**********"
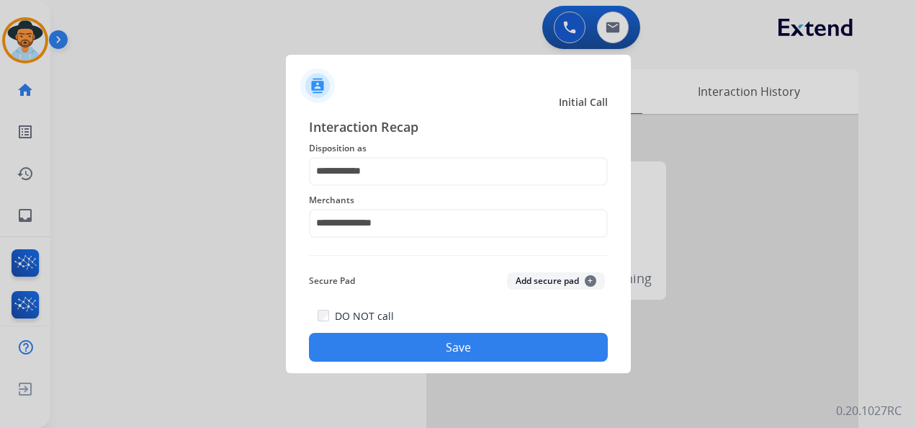
click at [457, 347] on button "Save" at bounding box center [458, 347] width 299 height 29
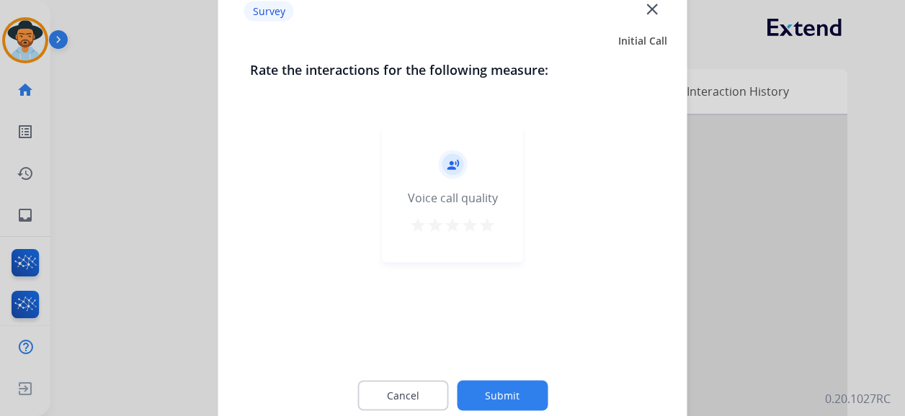
click at [494, 221] on mat-icon "star" at bounding box center [486, 225] width 17 height 17
click at [523, 407] on button "Submit" at bounding box center [502, 396] width 91 height 30
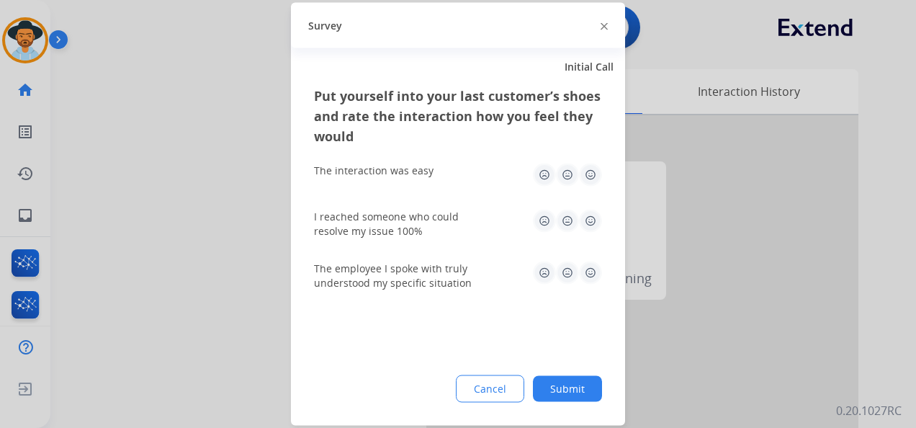
click at [593, 173] on img at bounding box center [590, 175] width 23 height 23
click at [594, 220] on img at bounding box center [590, 221] width 23 height 23
click at [592, 268] on img at bounding box center [590, 272] width 23 height 23
click at [568, 398] on button "Submit" at bounding box center [567, 389] width 69 height 26
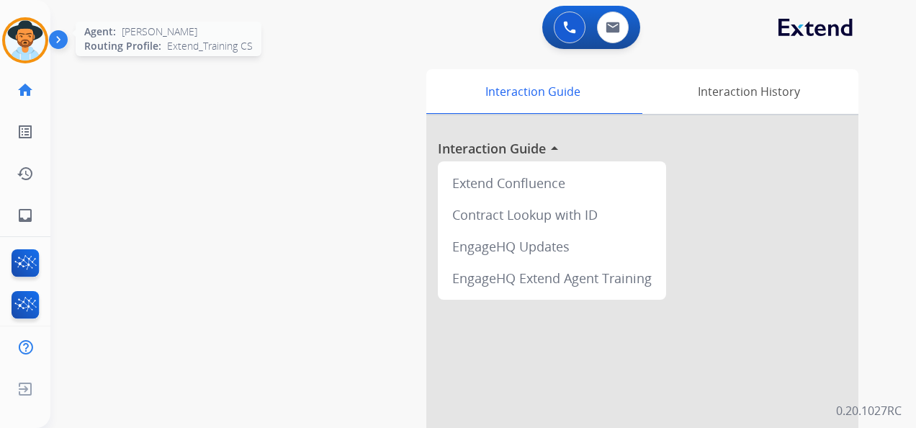
click at [37, 42] on img at bounding box center [25, 40] width 40 height 40
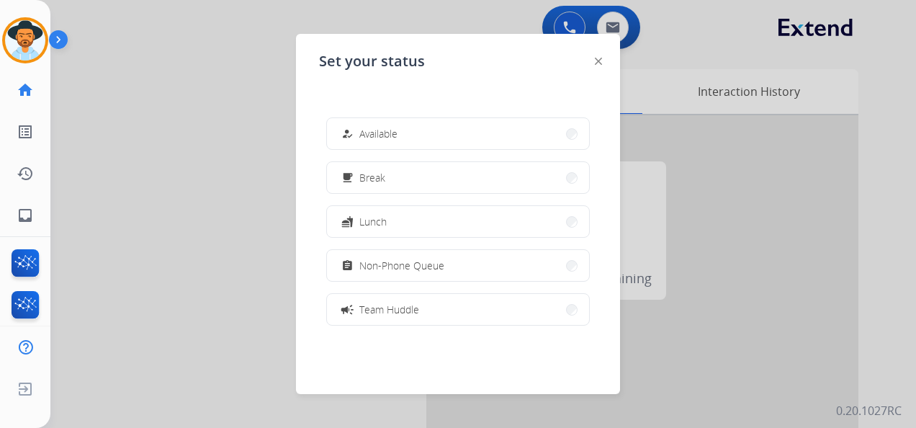
scroll to position [216, 0]
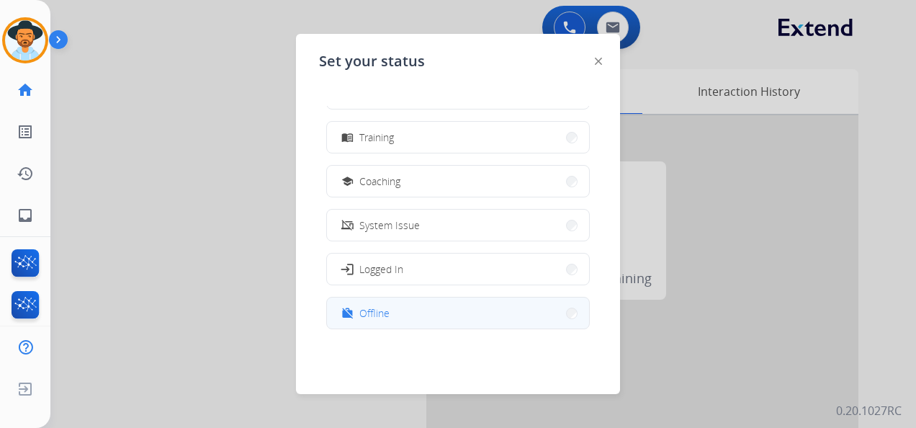
click at [442, 310] on button "work_off Offline" at bounding box center [458, 312] width 262 height 31
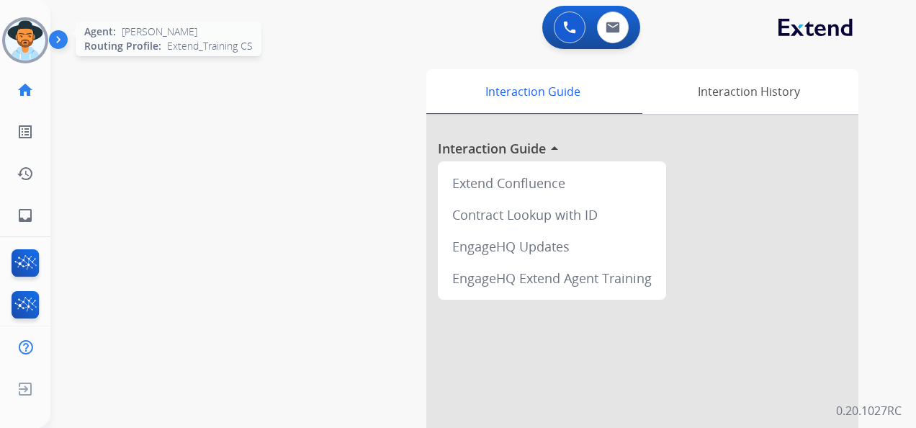
click at [24, 36] on img at bounding box center [25, 40] width 40 height 40
